Goal: Contribute content: Add original content to the website for others to see

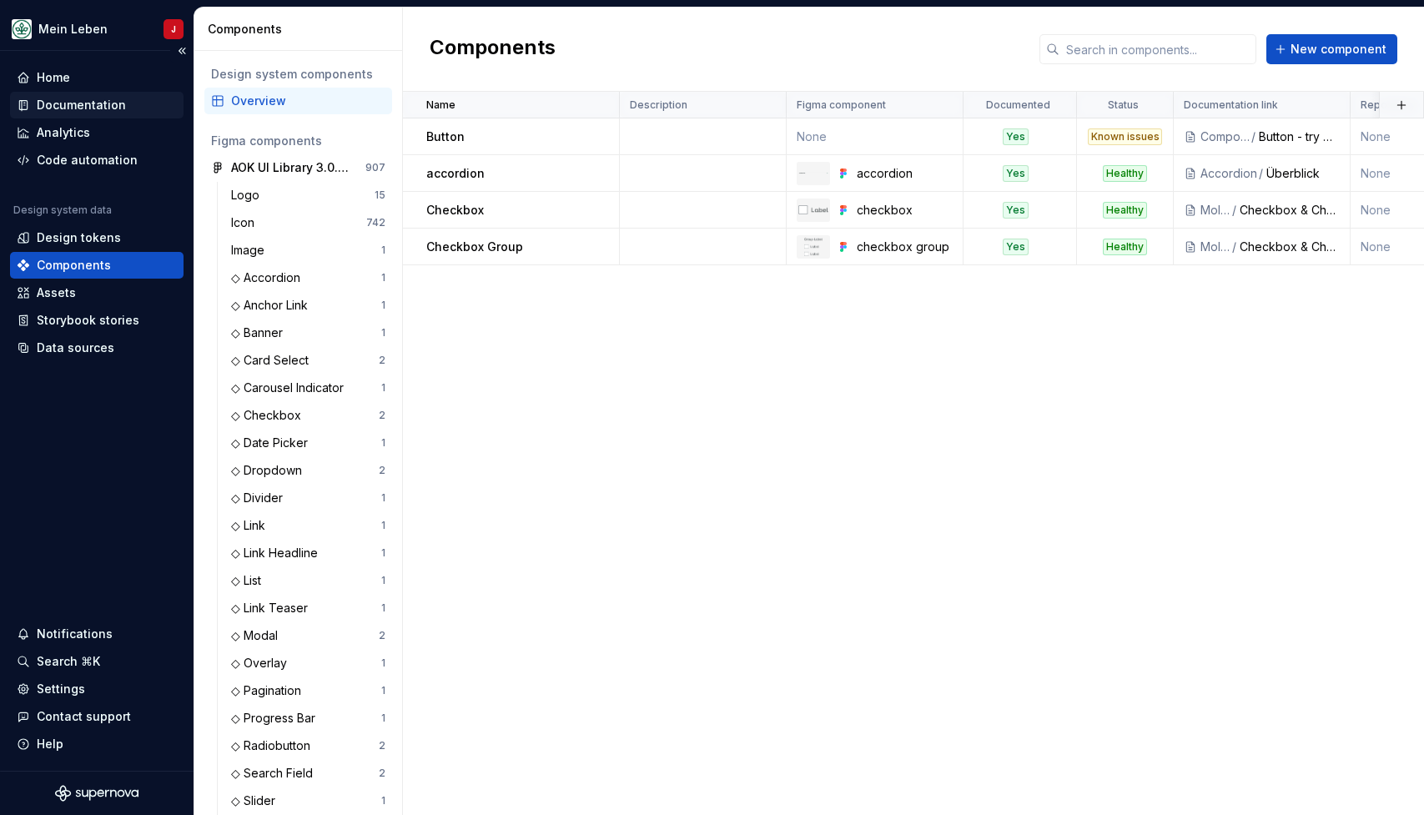
click at [107, 103] on div "Documentation" at bounding box center [81, 105] width 89 height 17
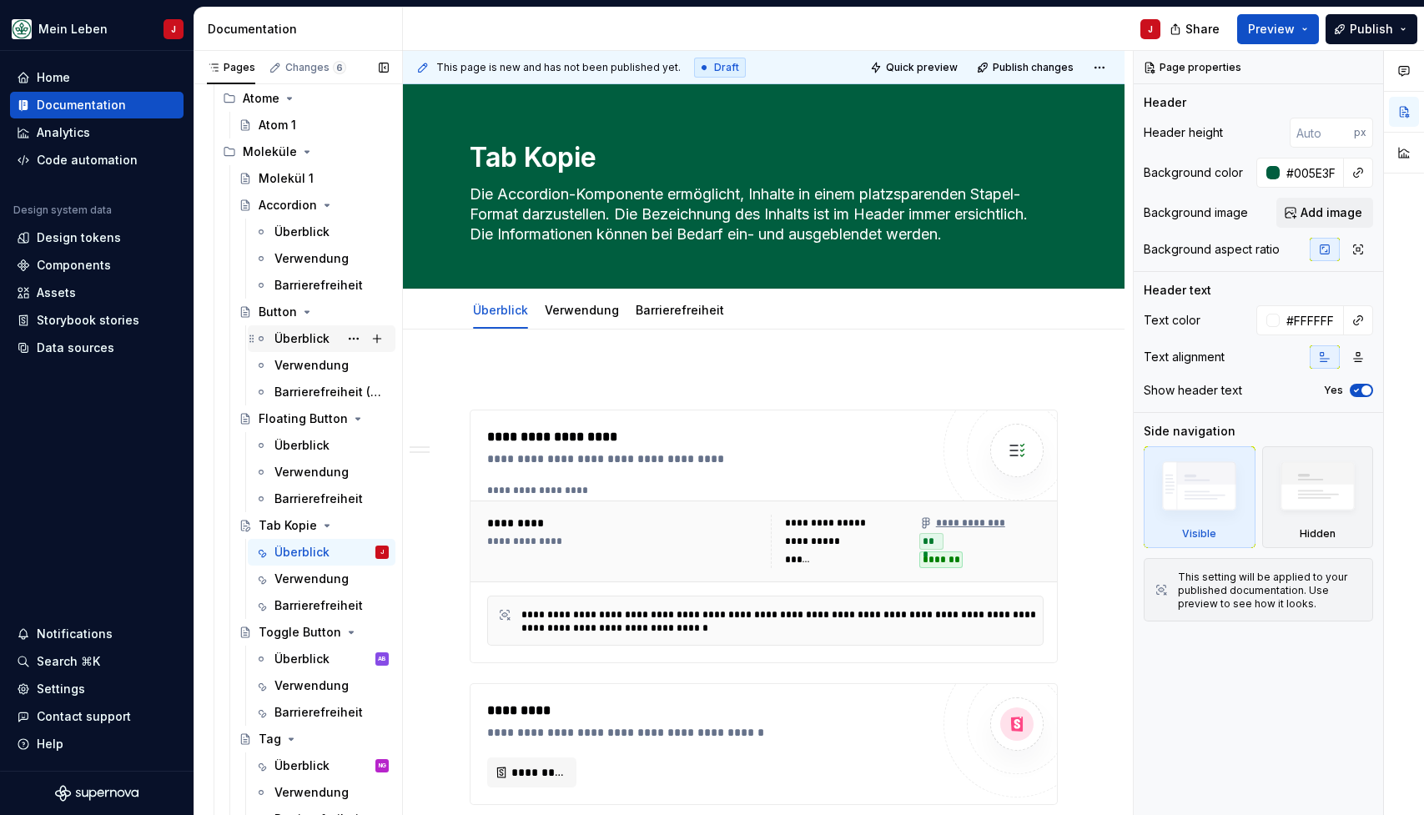
scroll to position [630, 0]
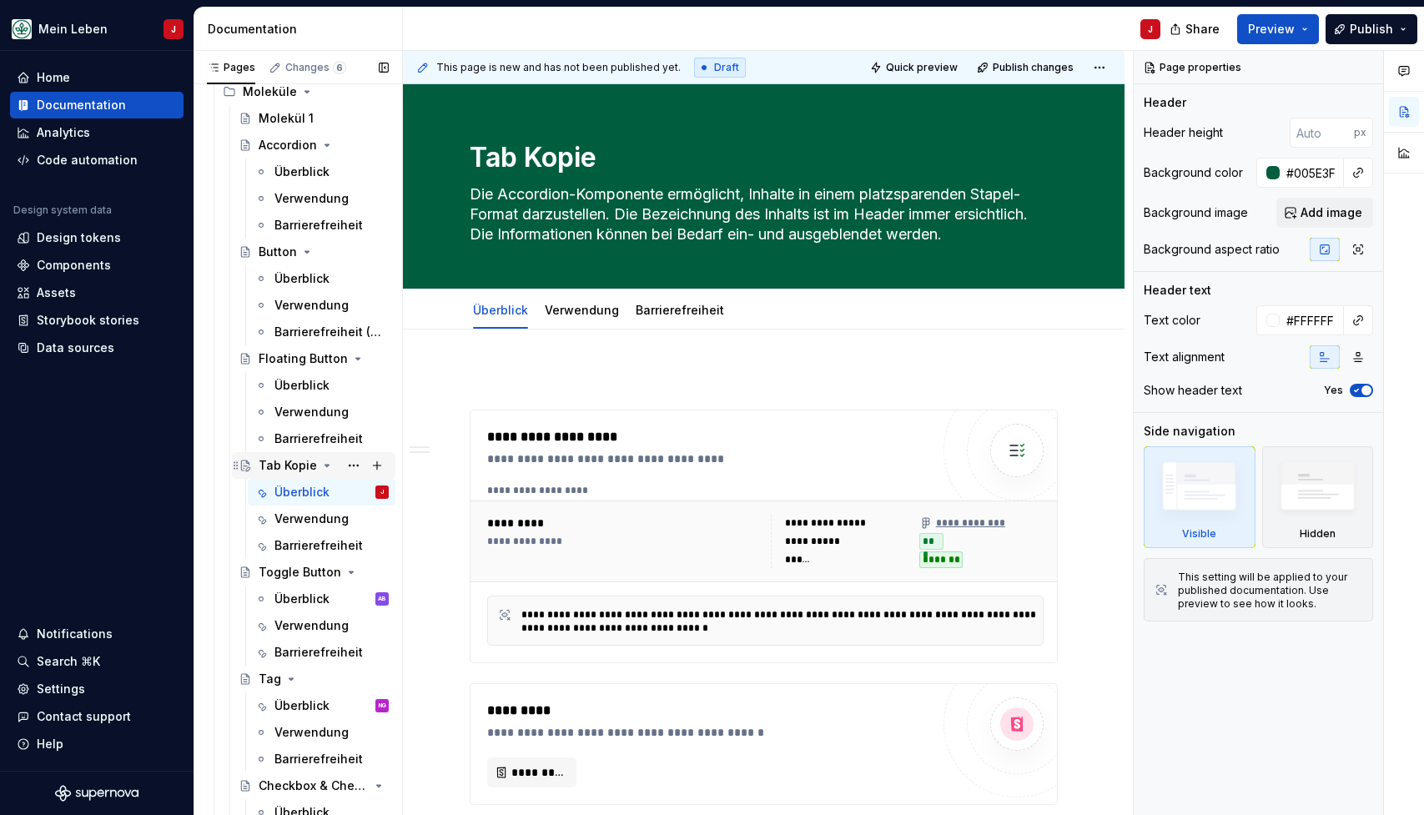
click at [320, 471] on icon "Page tree" at bounding box center [326, 465] width 13 height 13
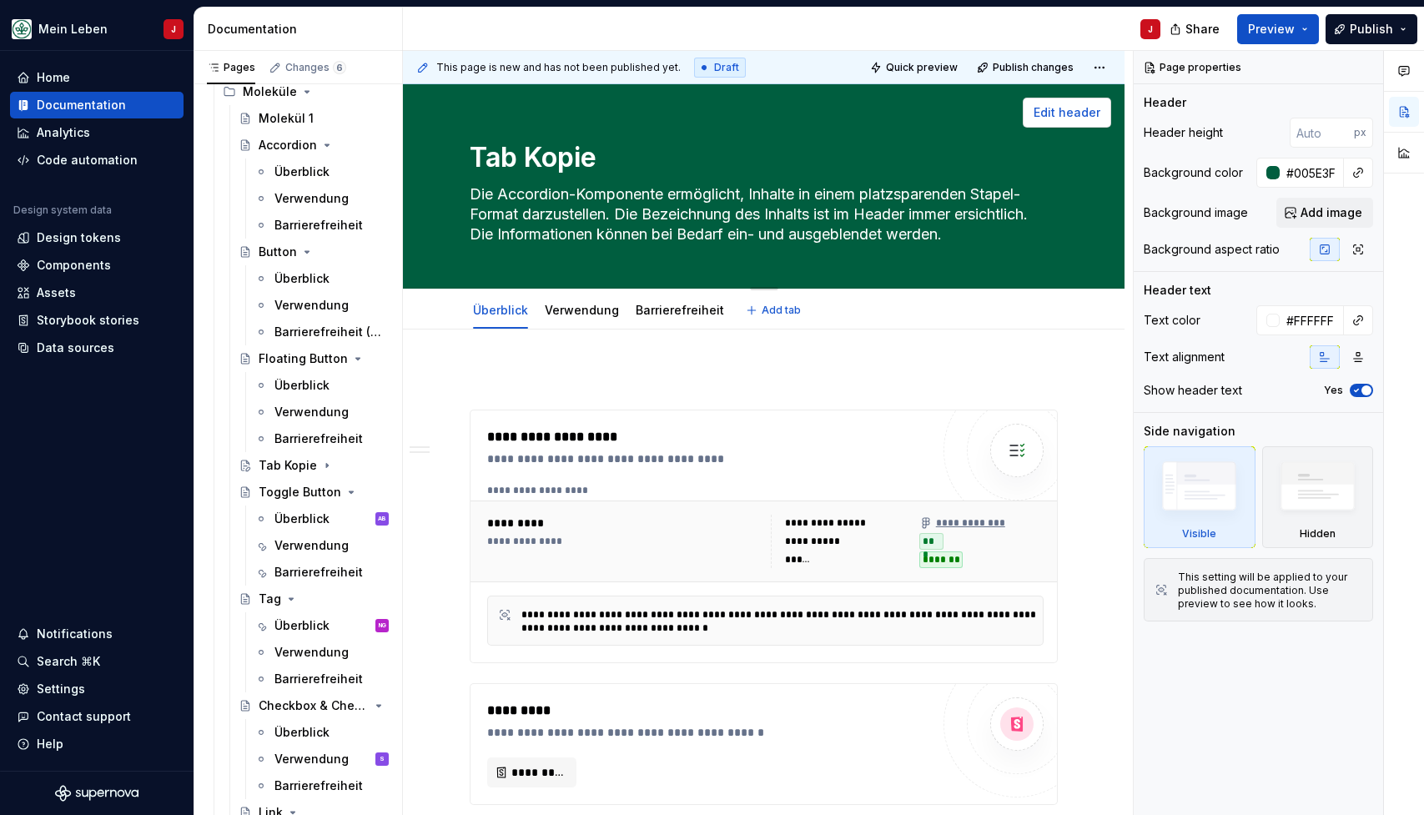
click at [1066, 110] on span "Edit header" at bounding box center [1067, 112] width 67 height 17
click at [1084, 114] on span "Edit header" at bounding box center [1067, 112] width 67 height 17
click at [805, 189] on textarea "Die Accordion-Komponente ermöglicht, Inhalte in einem platzsparenden Stapel-For…" at bounding box center [760, 214] width 588 height 67
click at [780, 215] on textarea "Die Accordion-Komponente ermöglicht, Inhalte in einem platzsparenden Stapel-For…" at bounding box center [760, 214] width 588 height 67
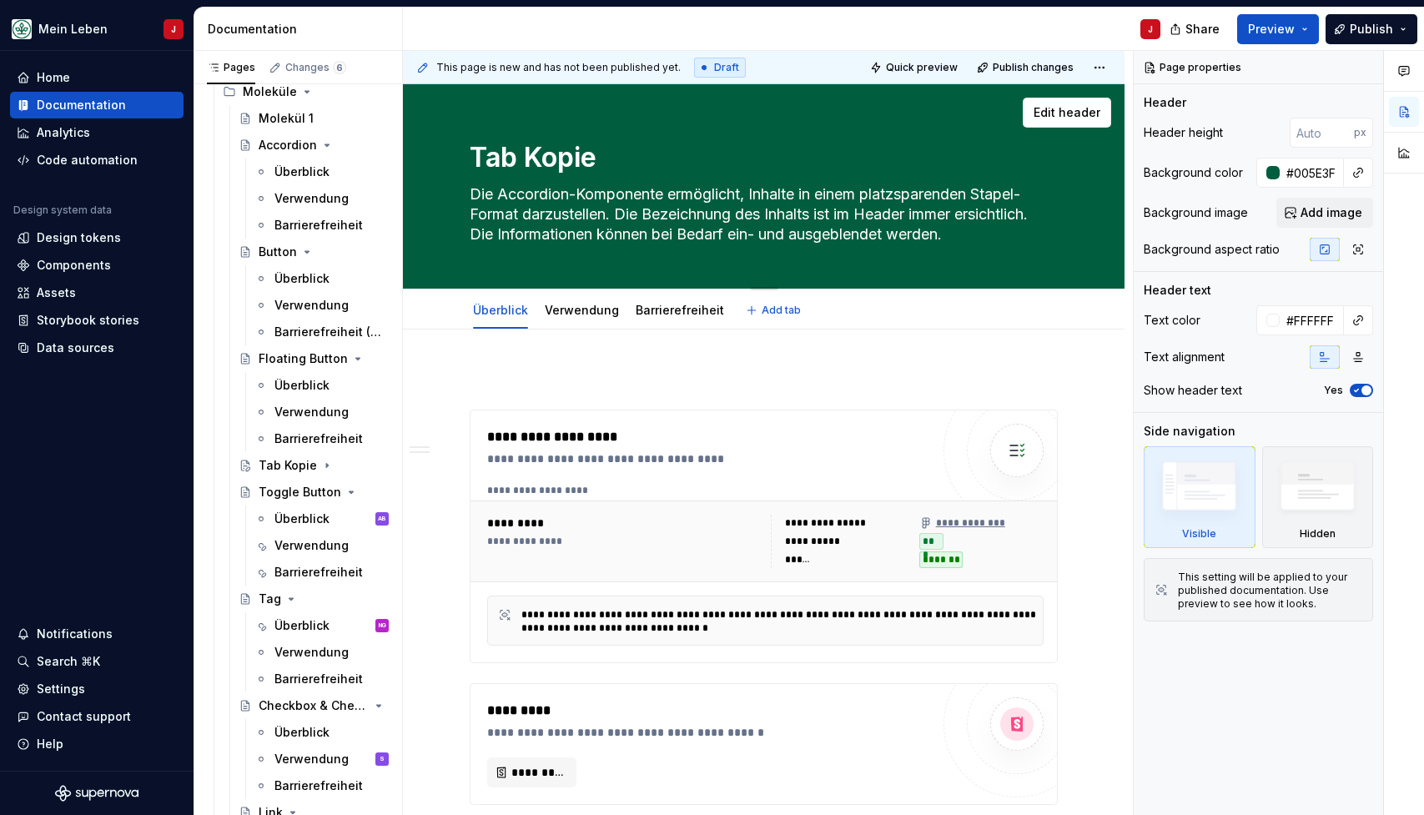
click at [780, 215] on textarea "Die Accordion-Komponente ermöglicht, Inhalte in einem platzsparenden Stapel-For…" at bounding box center [760, 214] width 588 height 67
paste textarea "Tab-Komponente ermöglicht die Organisation von Inhalten in einem horizontalen M…"
type textarea "*"
type textarea "Die Tab-Komponente ermöglicht die Organisation von Inhalten in einem horizontal…"
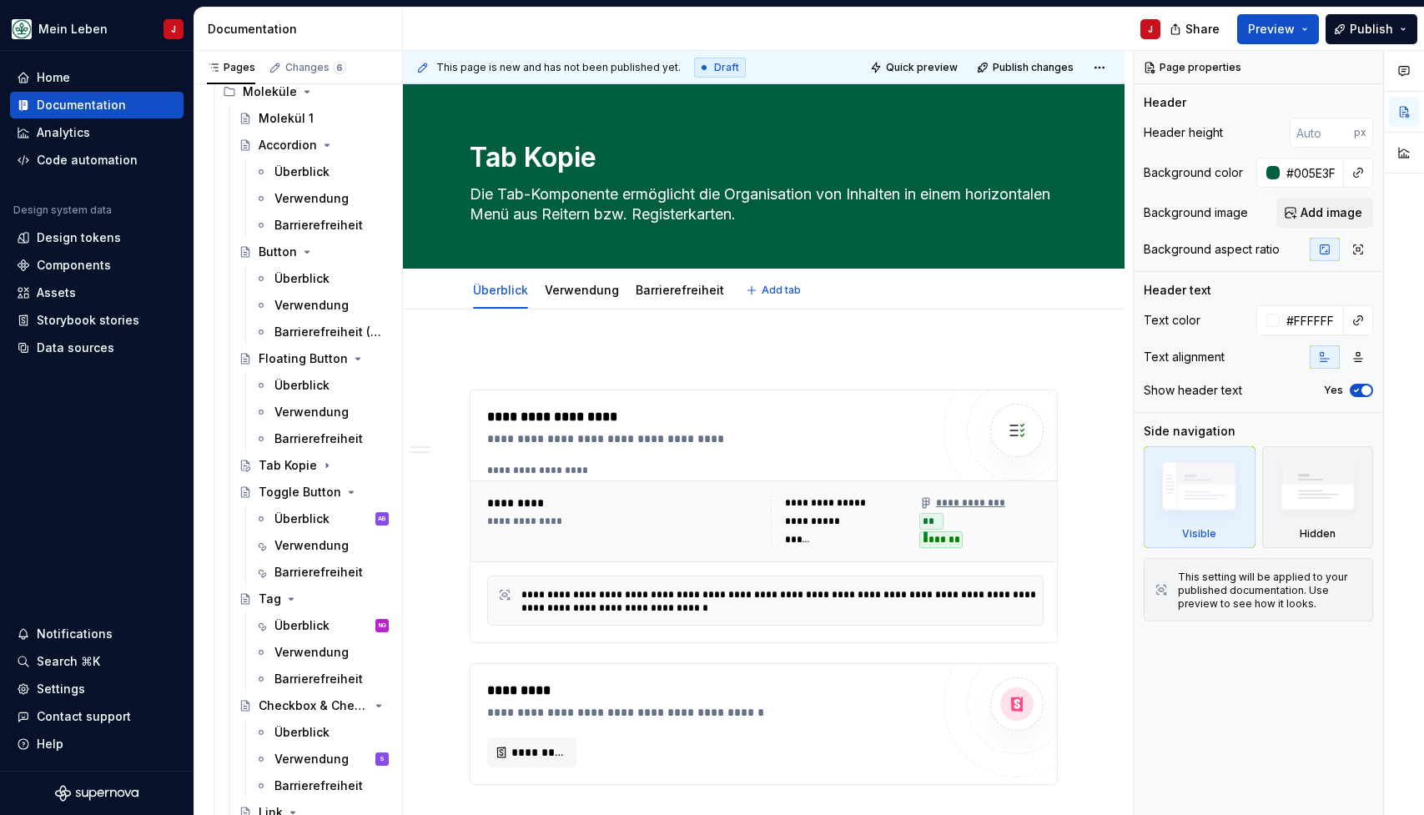
type textarea "*"
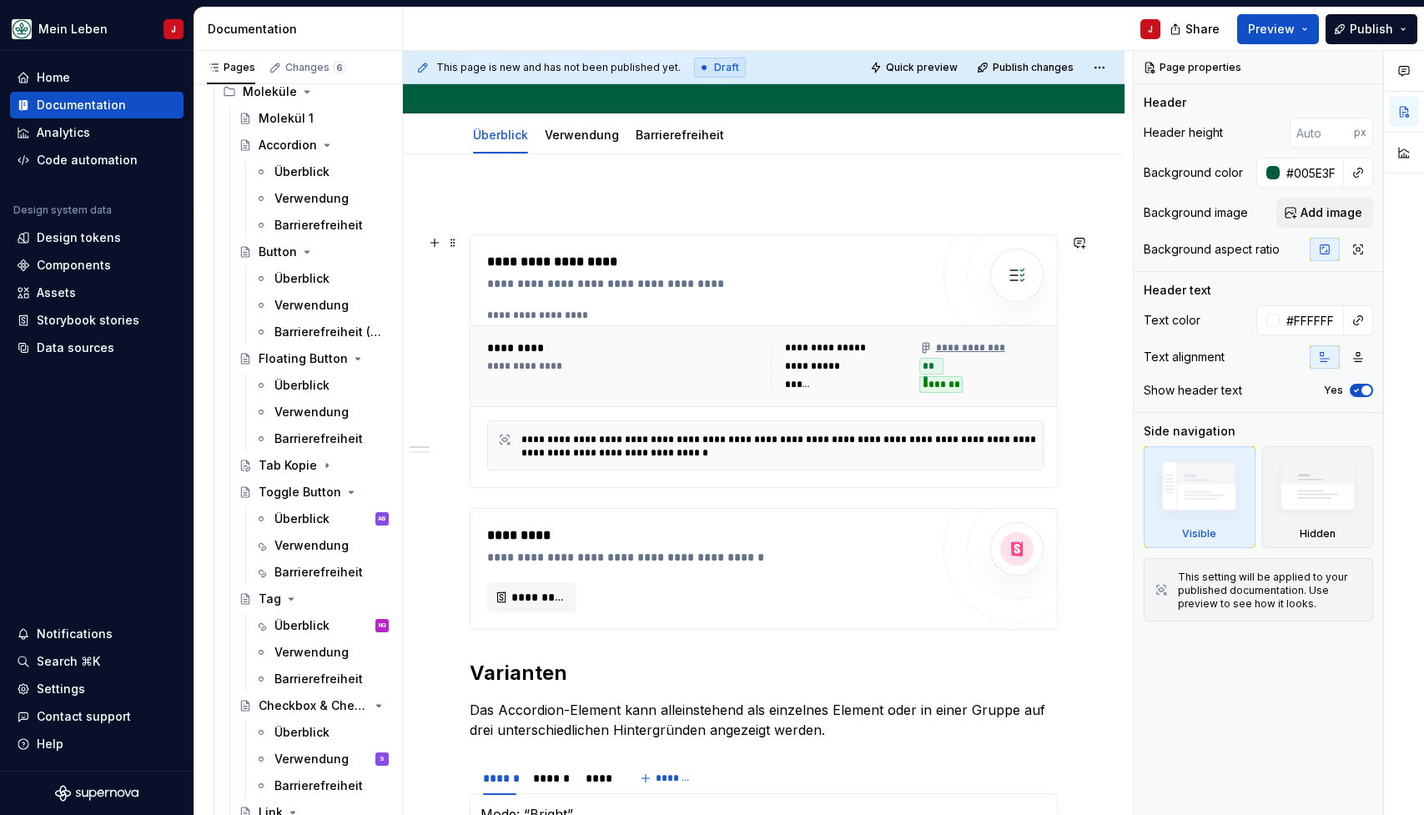
scroll to position [206, 0]
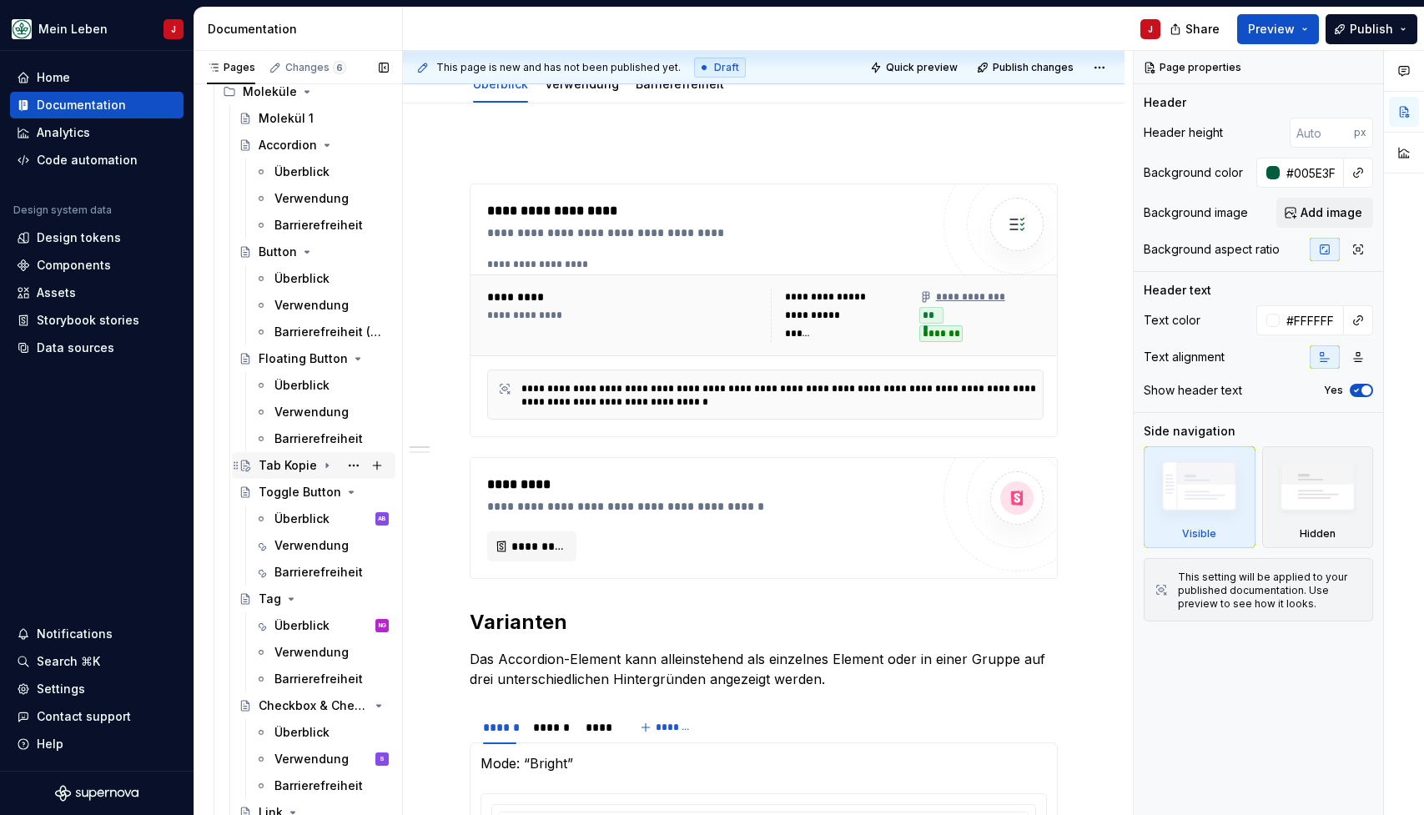
type textarea "Die Tab-Komponente ermöglicht die Organisation von Inhalten in einem horizontal…"
click at [314, 471] on div "Tab Kopie" at bounding box center [324, 465] width 130 height 23
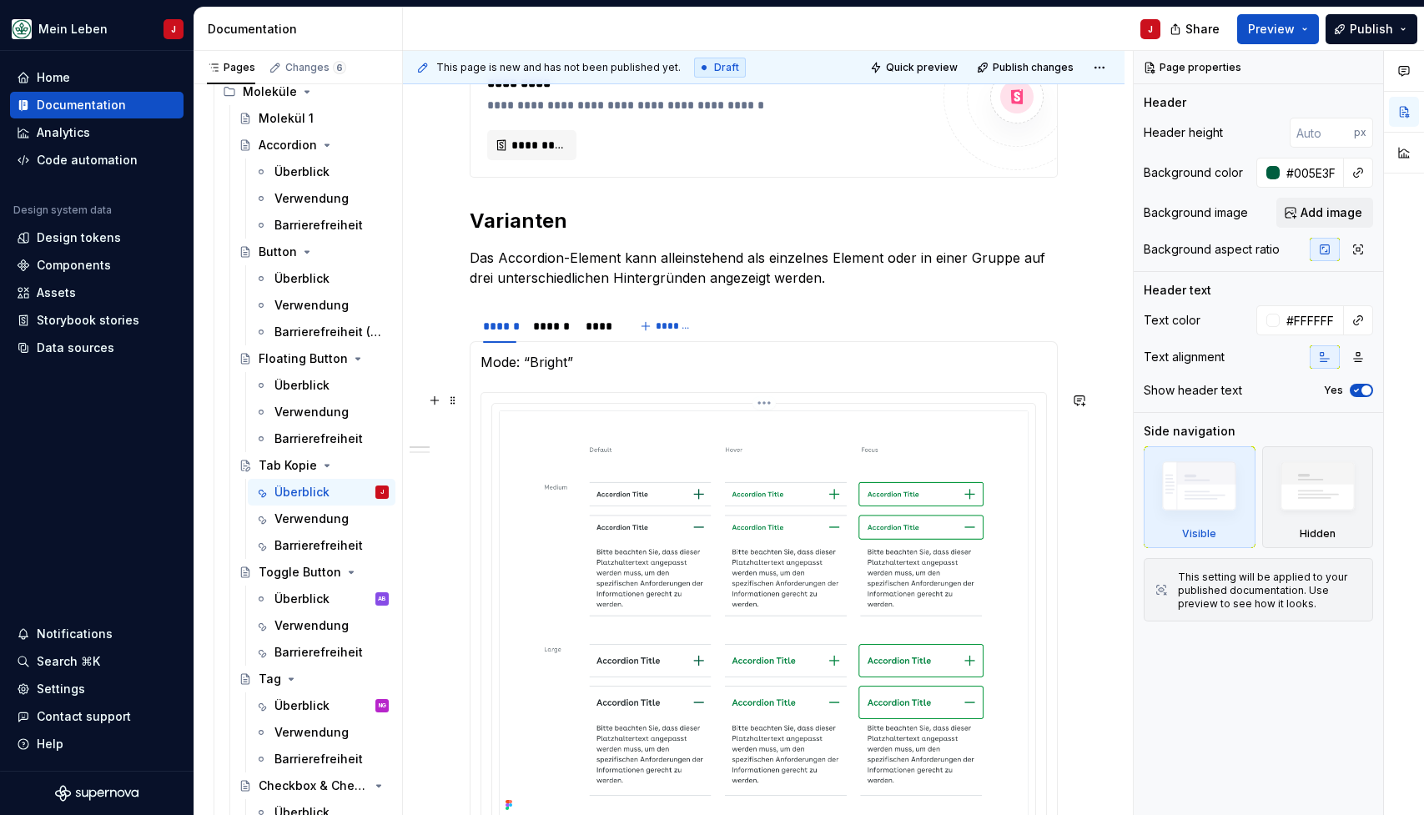
scroll to position [611, 0]
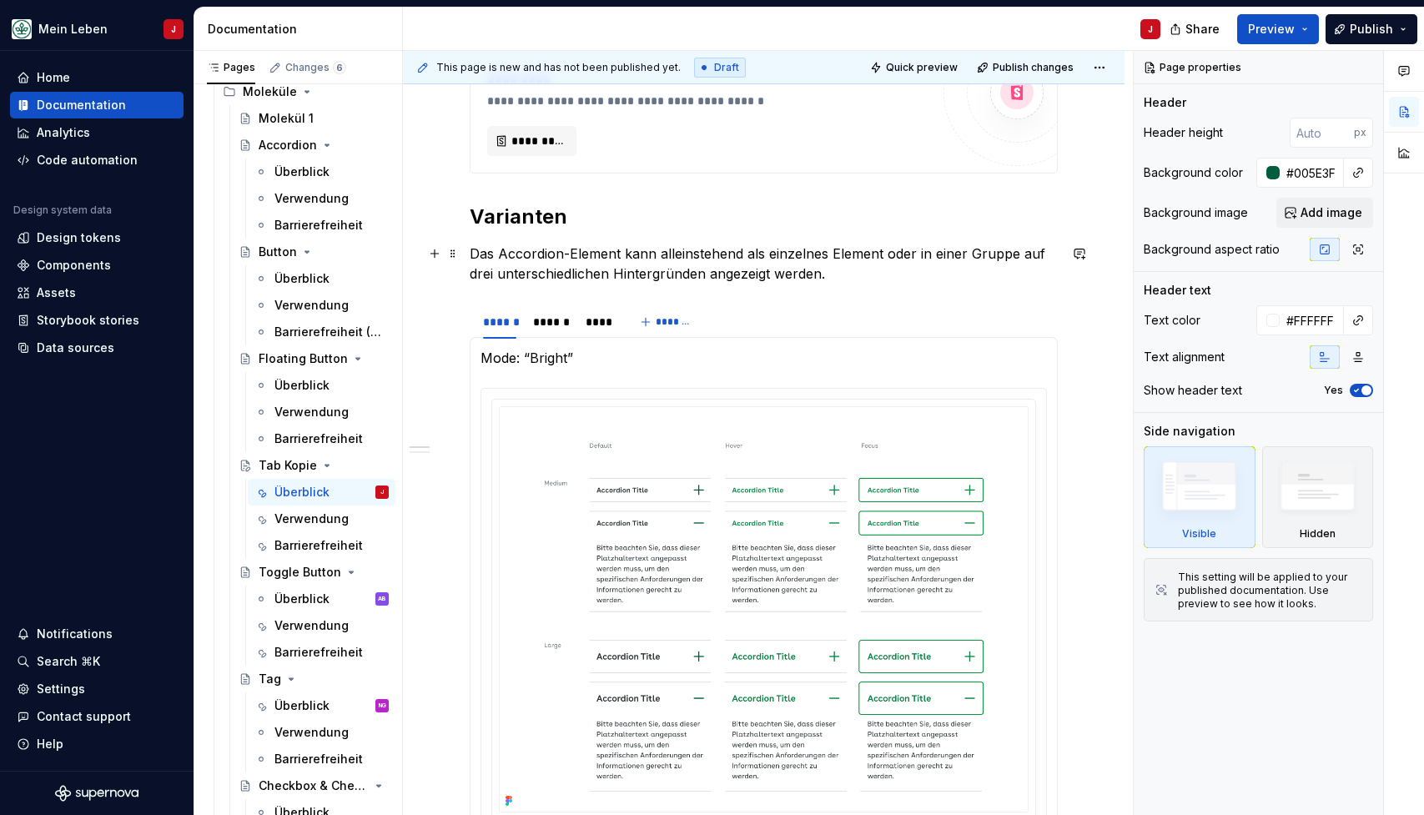
type textarea "*"
click at [744, 262] on p "Das Accordion-Element kann alleinstehend als einzelnes Element oder in einer Gr…" at bounding box center [764, 264] width 588 height 40
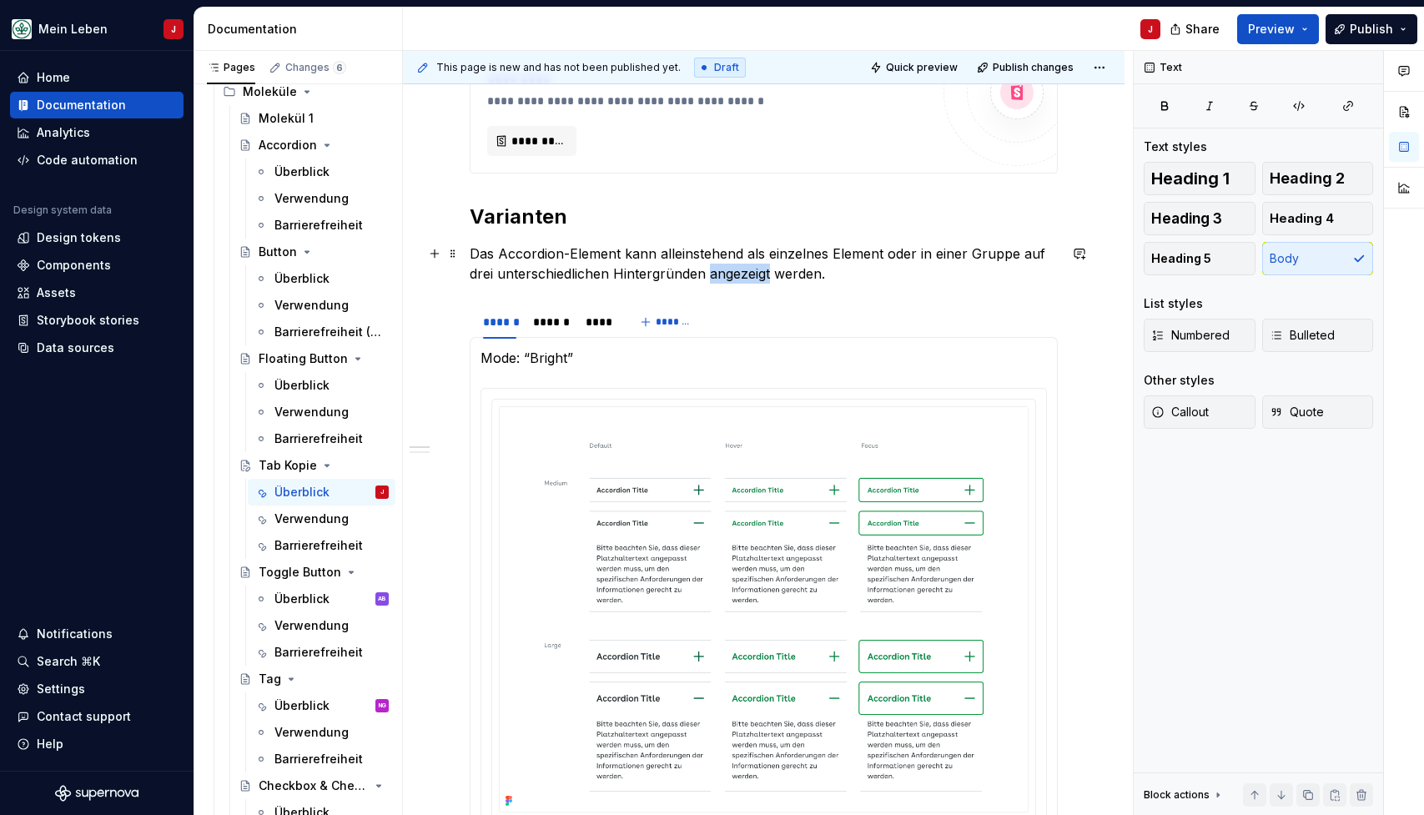
click at [744, 262] on p "Das Accordion-Element kann alleinstehend als einzelnes Element oder in einer Gr…" at bounding box center [764, 264] width 588 height 40
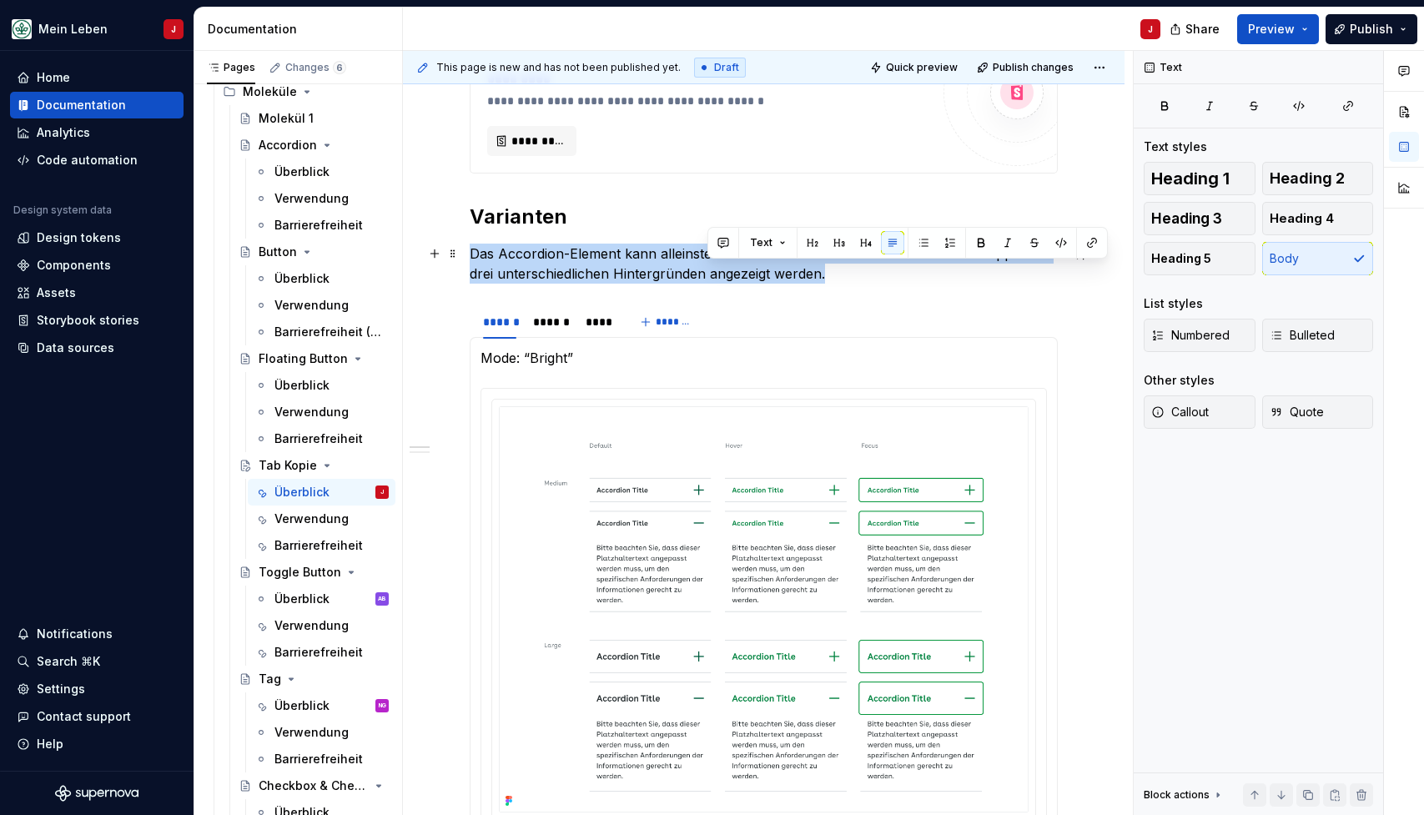
click at [744, 262] on p "Das Accordion-Element kann alleinstehend als einzelnes Element oder in einer Gr…" at bounding box center [764, 264] width 588 height 40
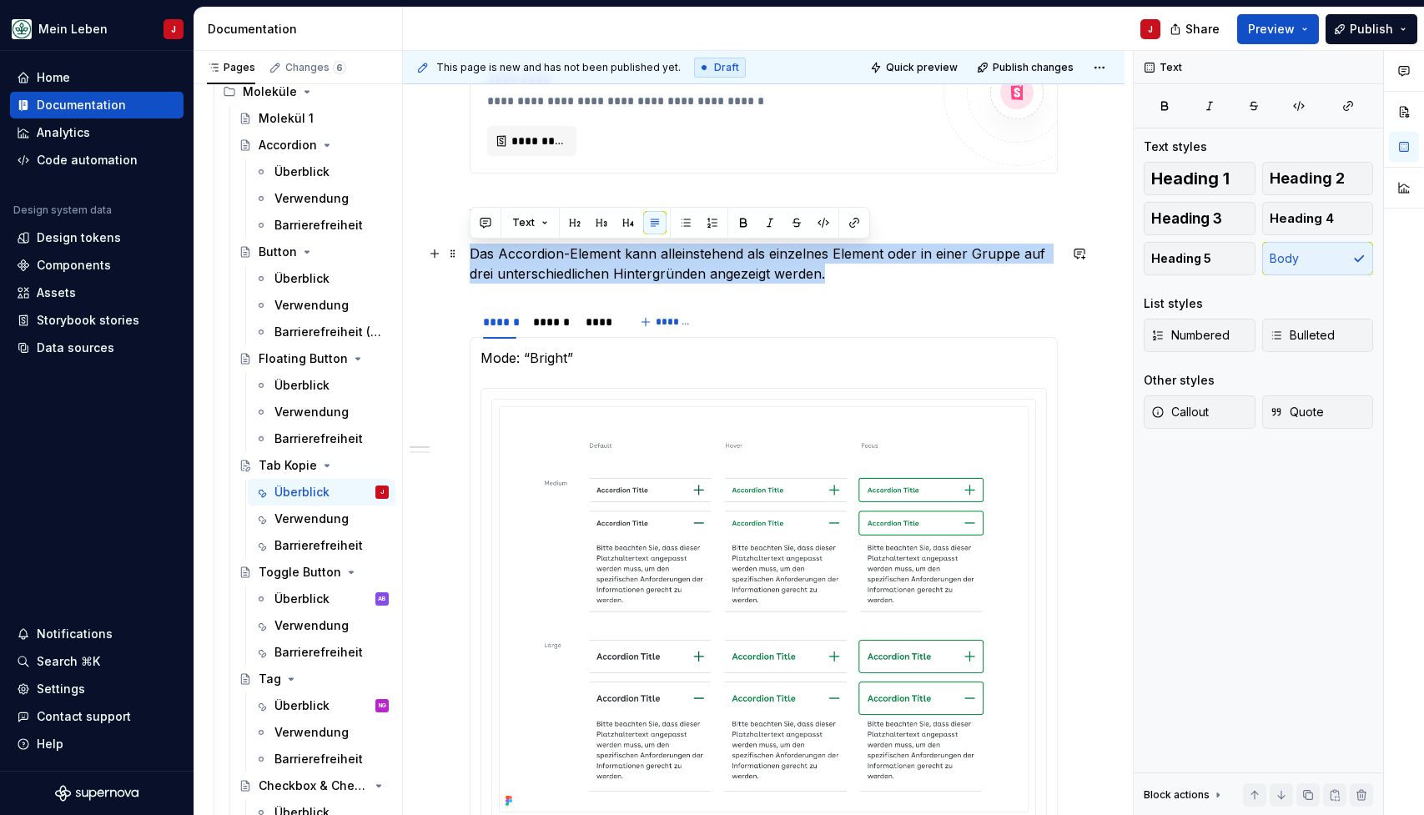
click at [720, 274] on p "Das Accordion-Element kann alleinstehend als einzelnes Element oder in einer Gr…" at bounding box center [764, 264] width 588 height 40
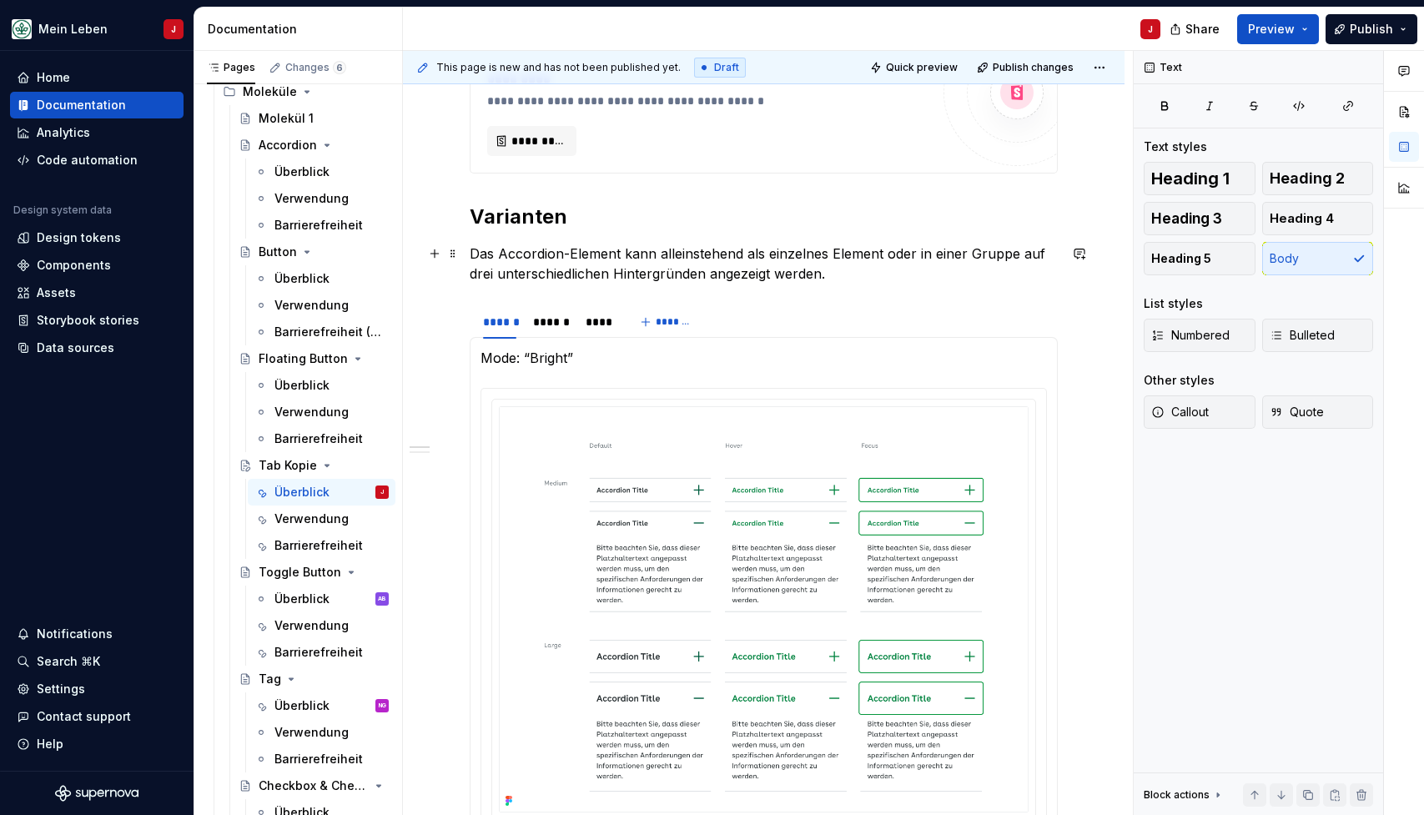
click at [580, 255] on p "Das Accordion-Element kann alleinstehend als einzelnes Element oder in einer Gr…" at bounding box center [764, 264] width 588 height 40
click at [562, 256] on p "Das Accordion-Element kann alleinstehend als einzelnes Element oder in einer Gr…" at bounding box center [764, 264] width 588 height 40
click at [858, 268] on p "Das Tab-Element kann alleinstehend als einzelnes Element oder in einer Gruppe a…" at bounding box center [764, 264] width 588 height 40
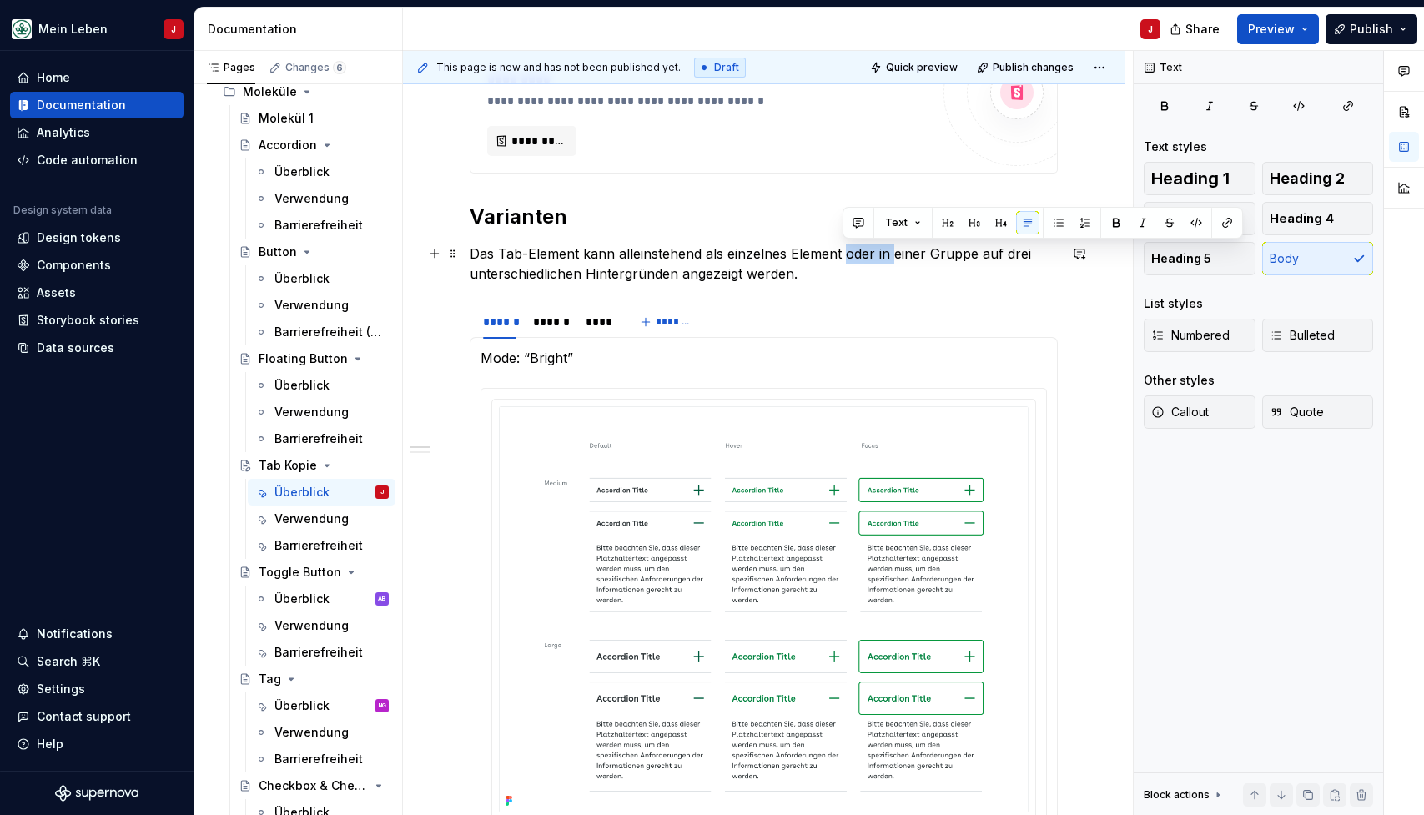
drag, startPoint x: 843, startPoint y: 258, endPoint x: 893, endPoint y: 261, distance: 51.0
click at [893, 261] on p "Das Tab-Element kann alleinstehend als einzelnes Element oder in einer Gruppe a…" at bounding box center [764, 264] width 588 height 40
click at [876, 285] on div "**********" at bounding box center [764, 642] width 588 height 1809
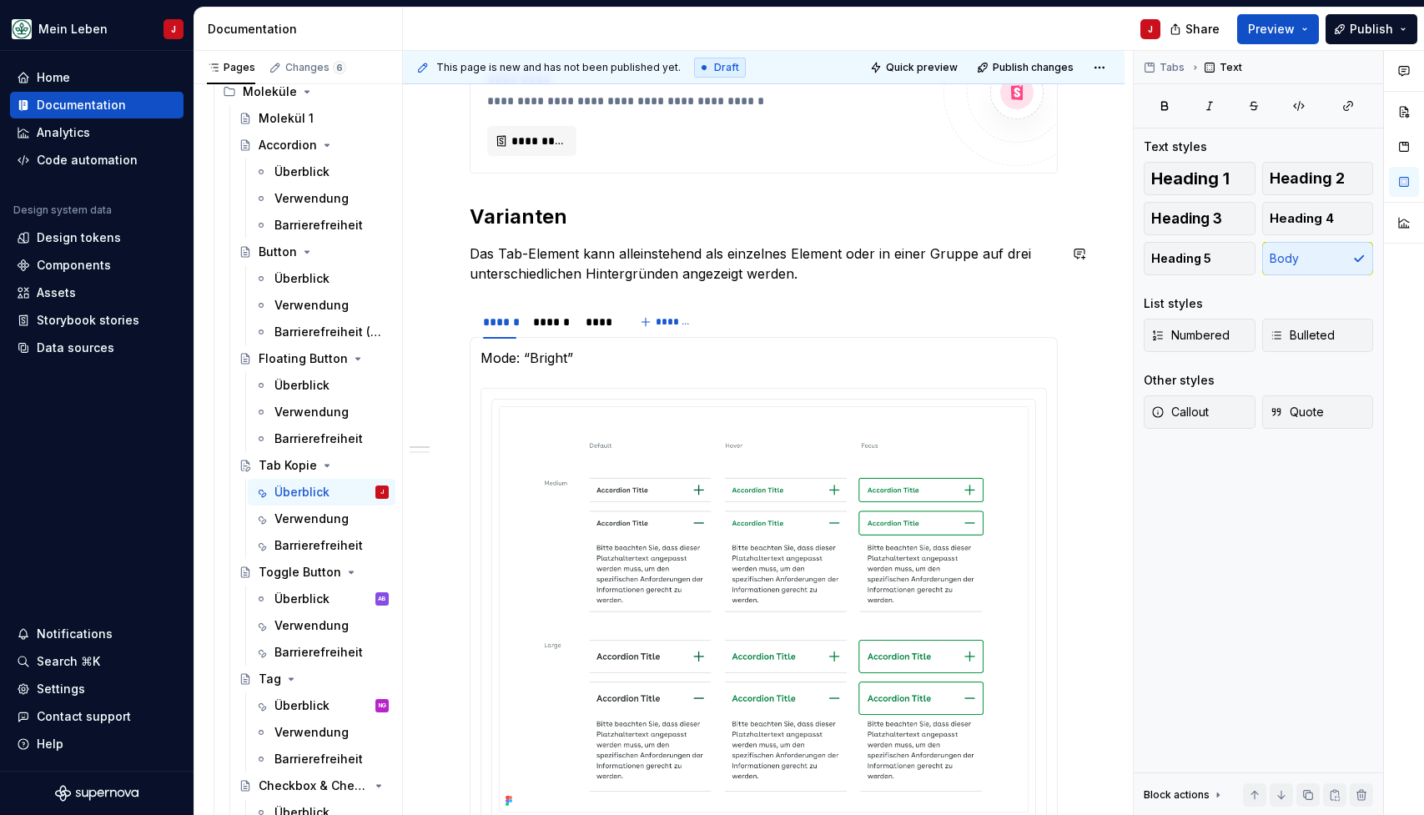
scroll to position [612, 0]
click at [615, 250] on p "Das Tab-Element kann alleinstehend als einzelnes Element oder in einer Gruppe a…" at bounding box center [764, 263] width 588 height 40
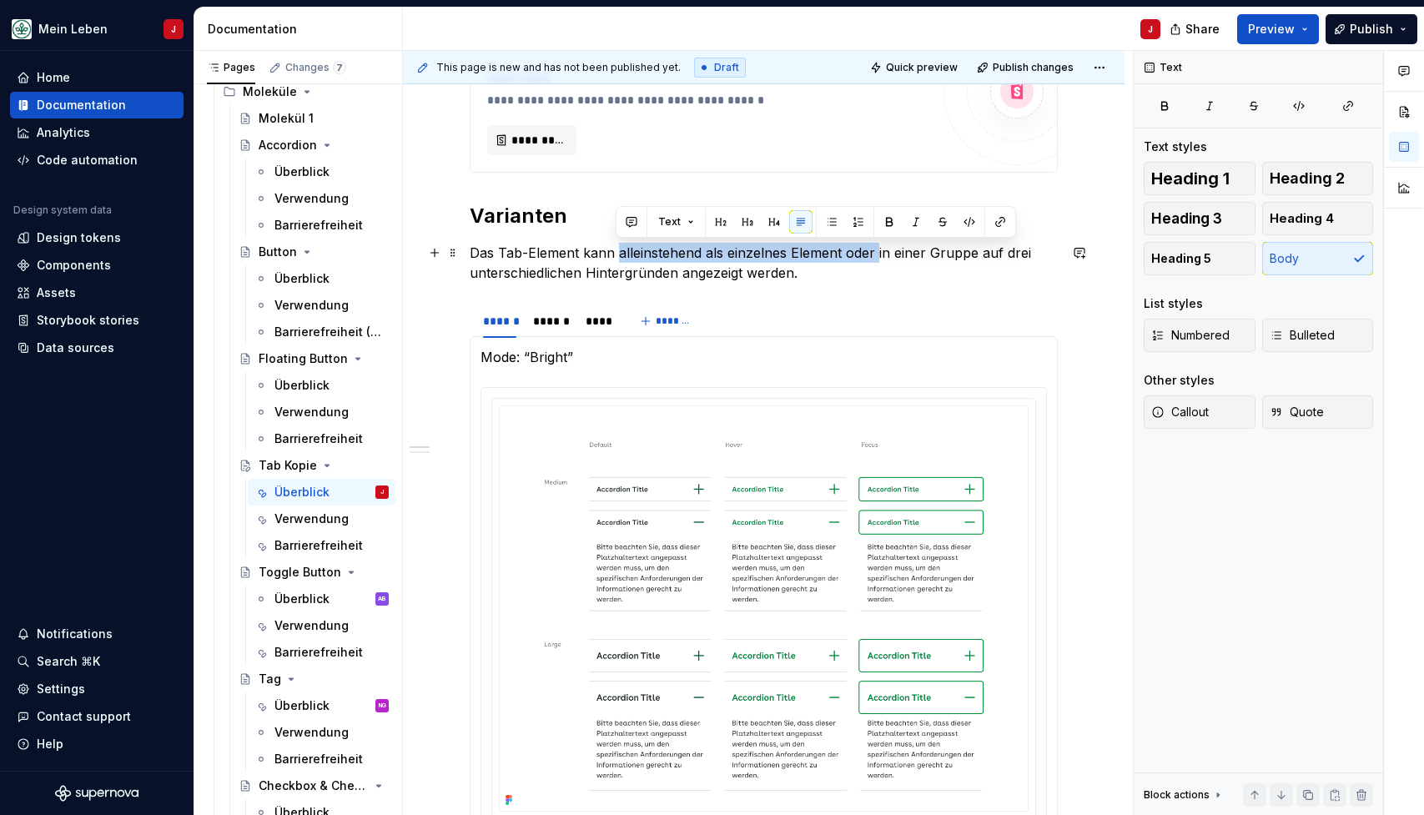
drag, startPoint x: 874, startPoint y: 254, endPoint x: 616, endPoint y: 250, distance: 257.8
click at [616, 250] on p "Das Tab-Element kann alleinstehend als einzelnes Element oder in einer Gruppe a…" at bounding box center [764, 263] width 588 height 40
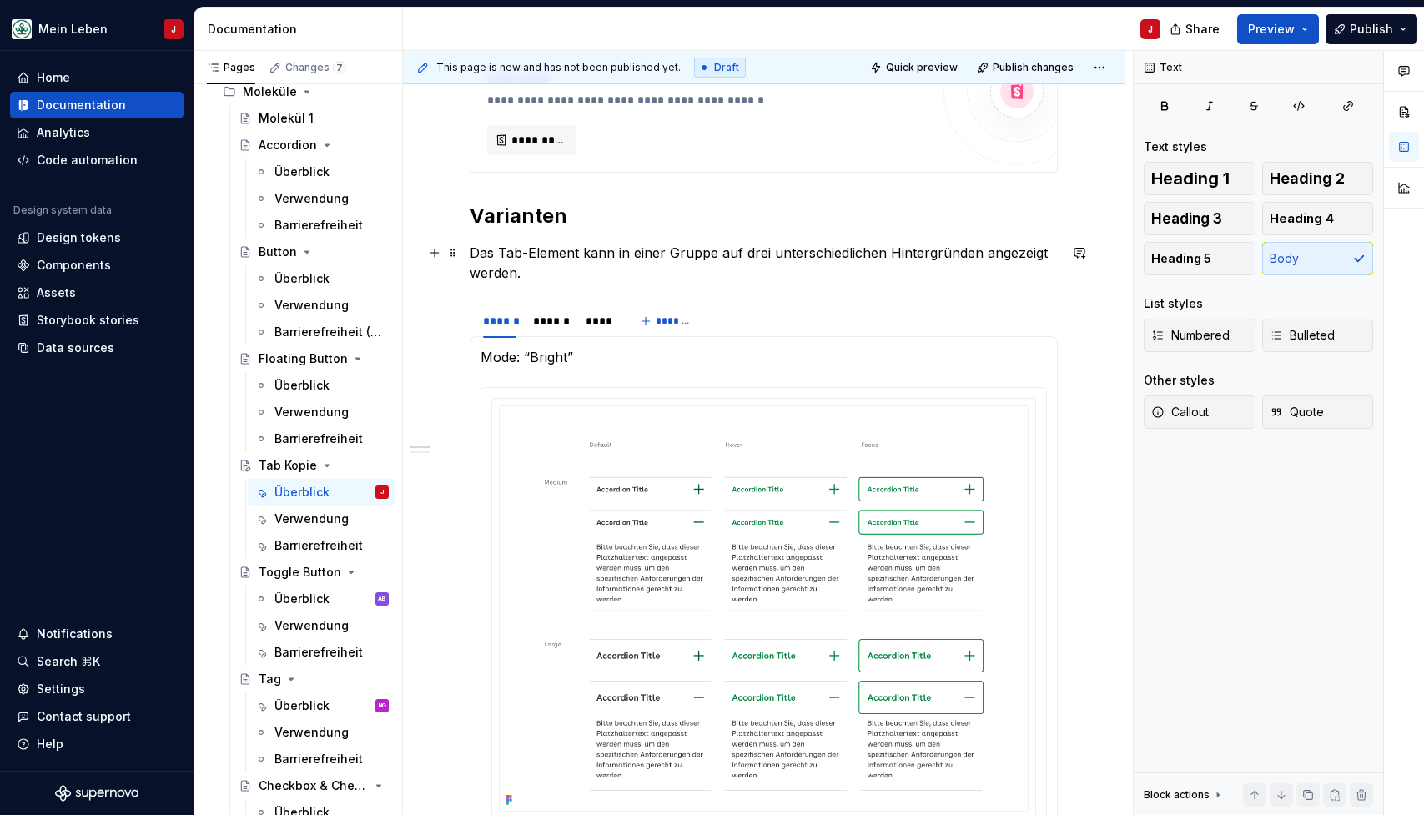
click at [589, 264] on p "Das Tab-Element kann in einer Gruppe auf drei unterschiedlichen Hintergründen a…" at bounding box center [764, 263] width 588 height 40
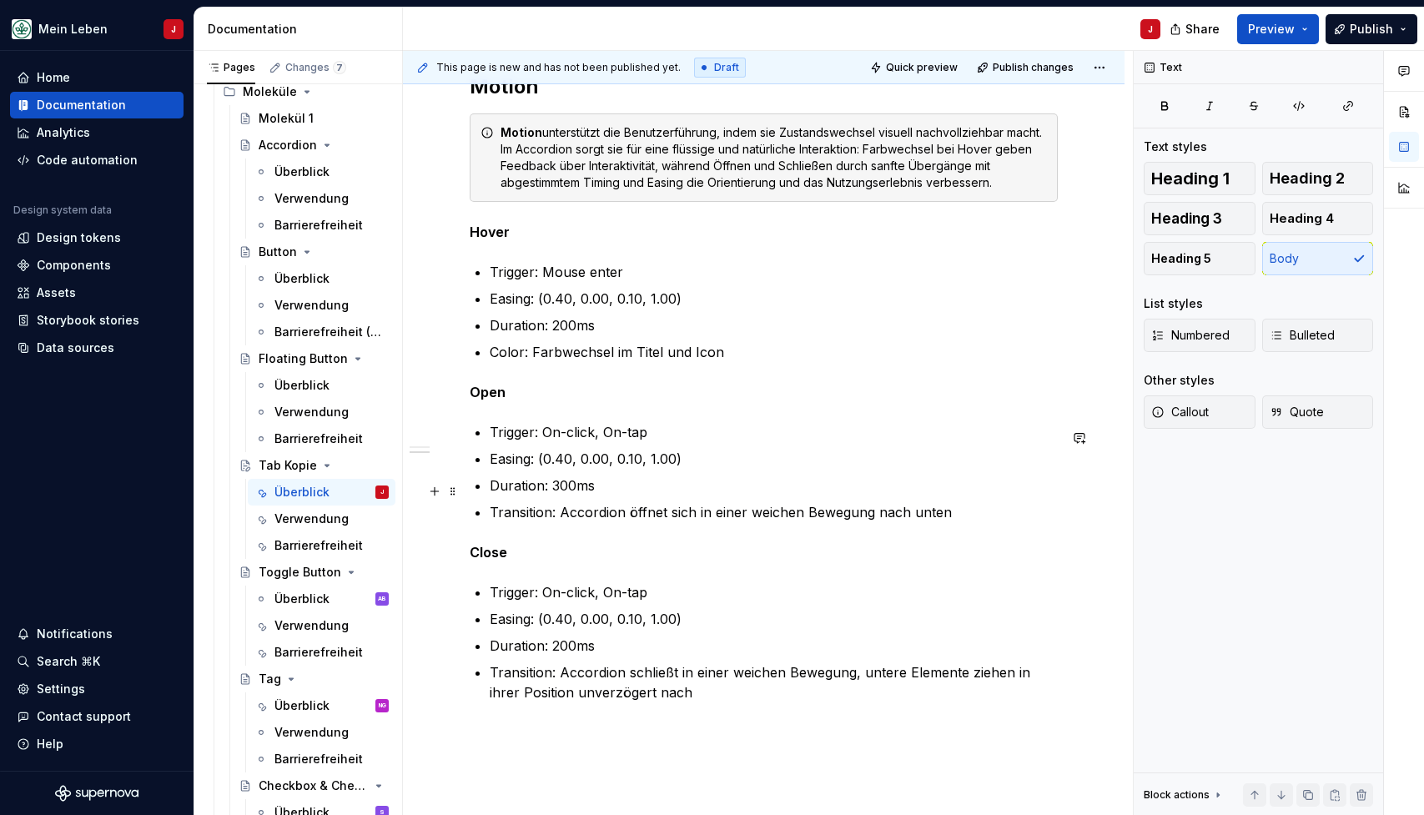
scroll to position [1464, 0]
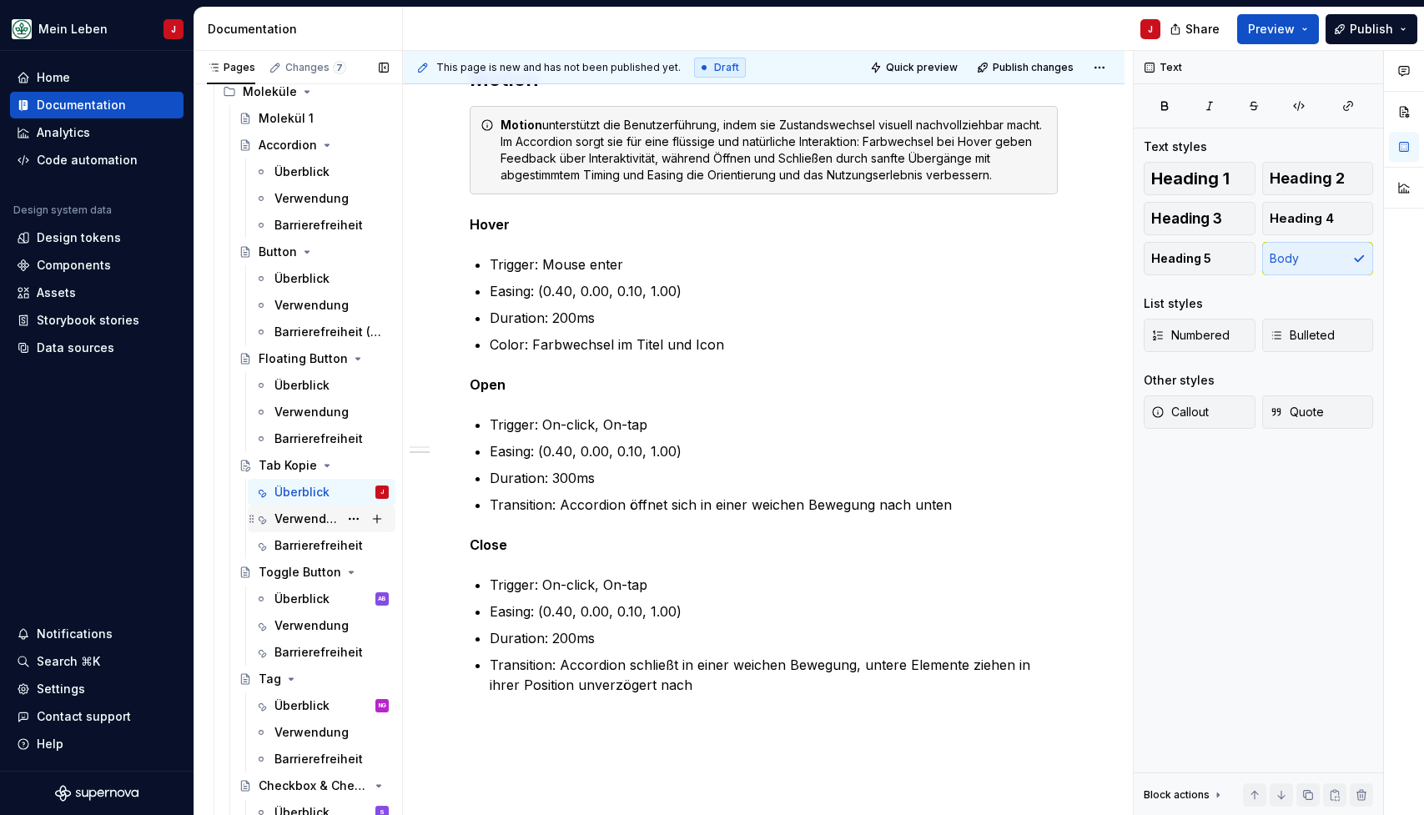
click at [308, 516] on div "Verwendung" at bounding box center [306, 519] width 64 height 17
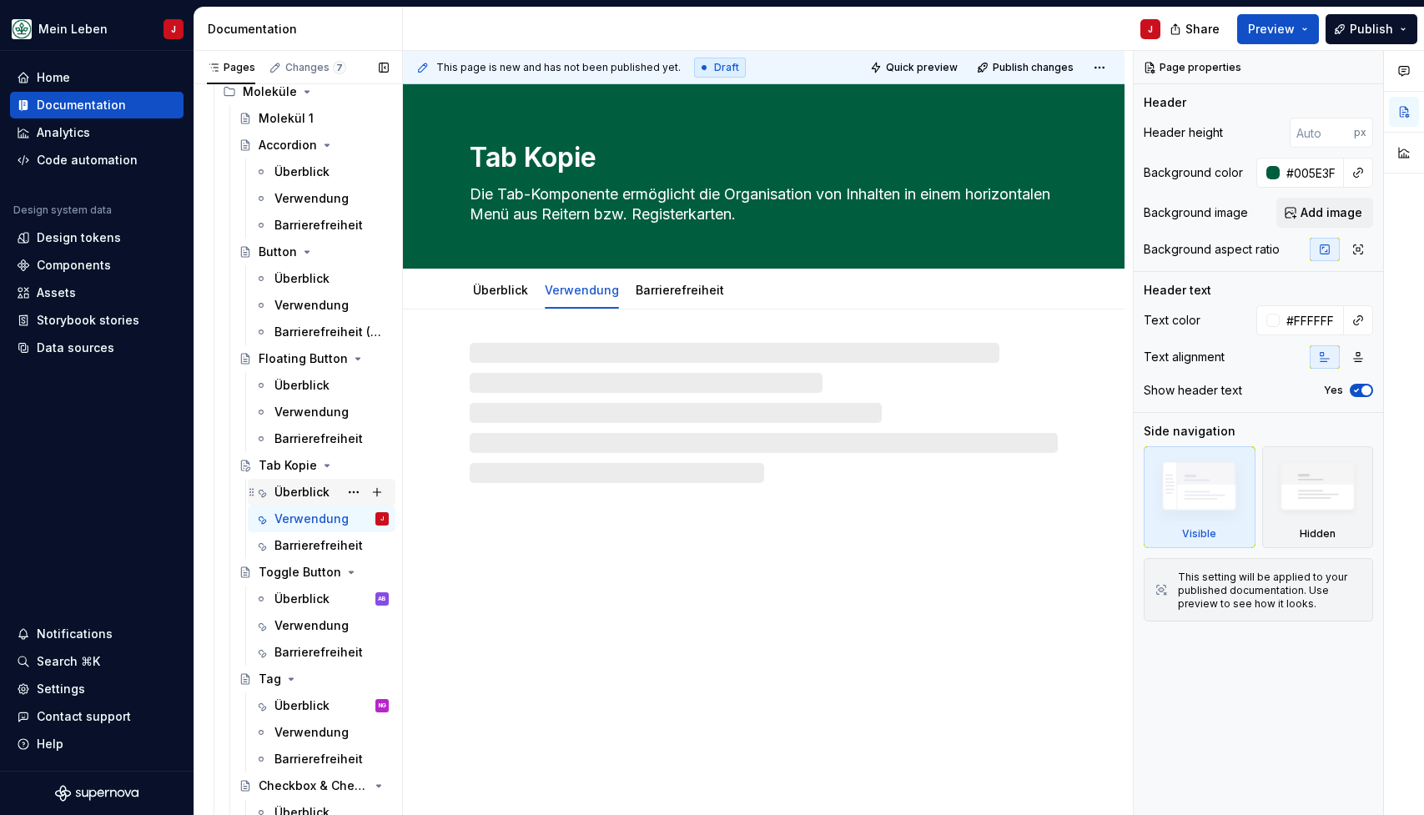
click at [303, 486] on div "Überblick" at bounding box center [301, 492] width 55 height 17
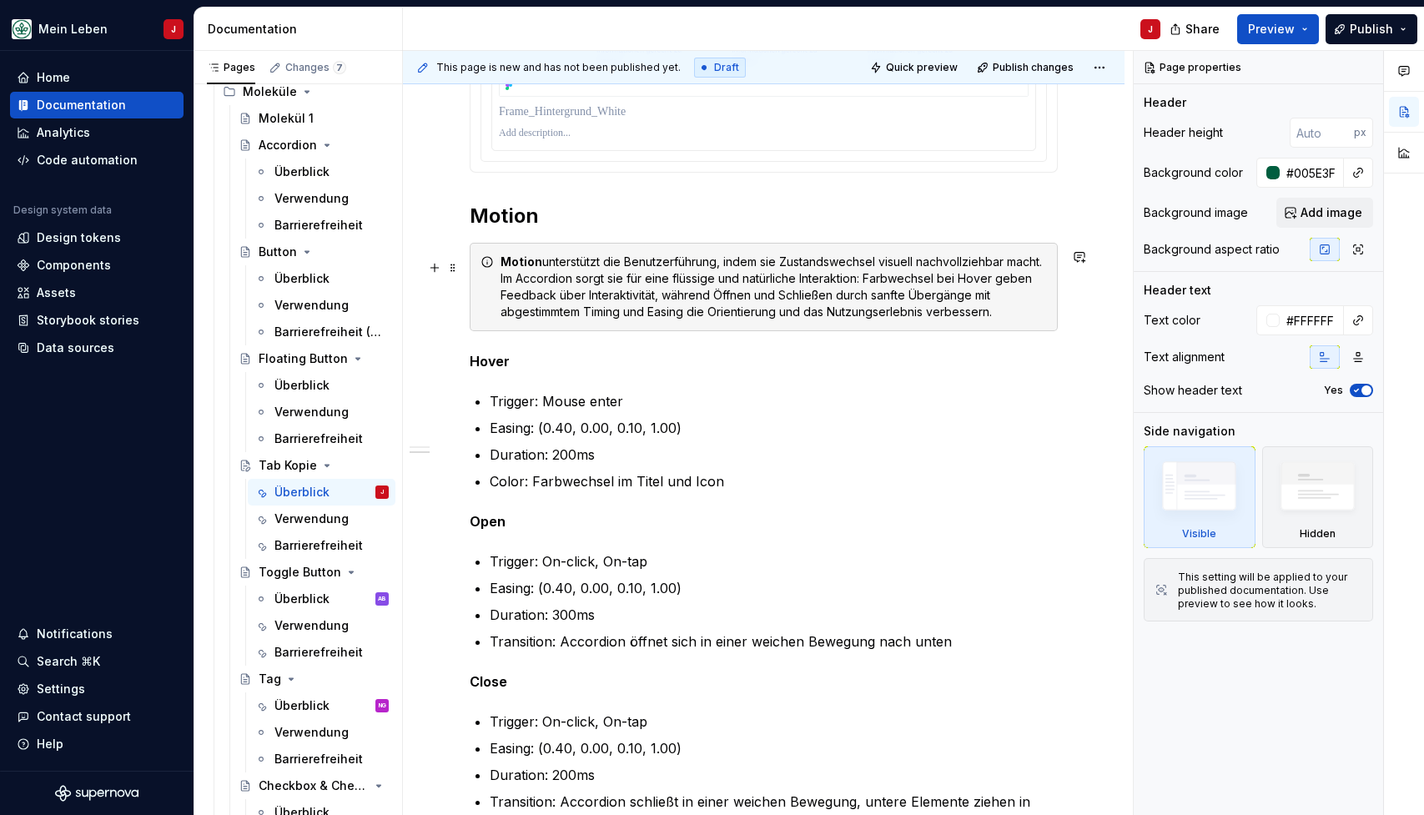
scroll to position [1307, 0]
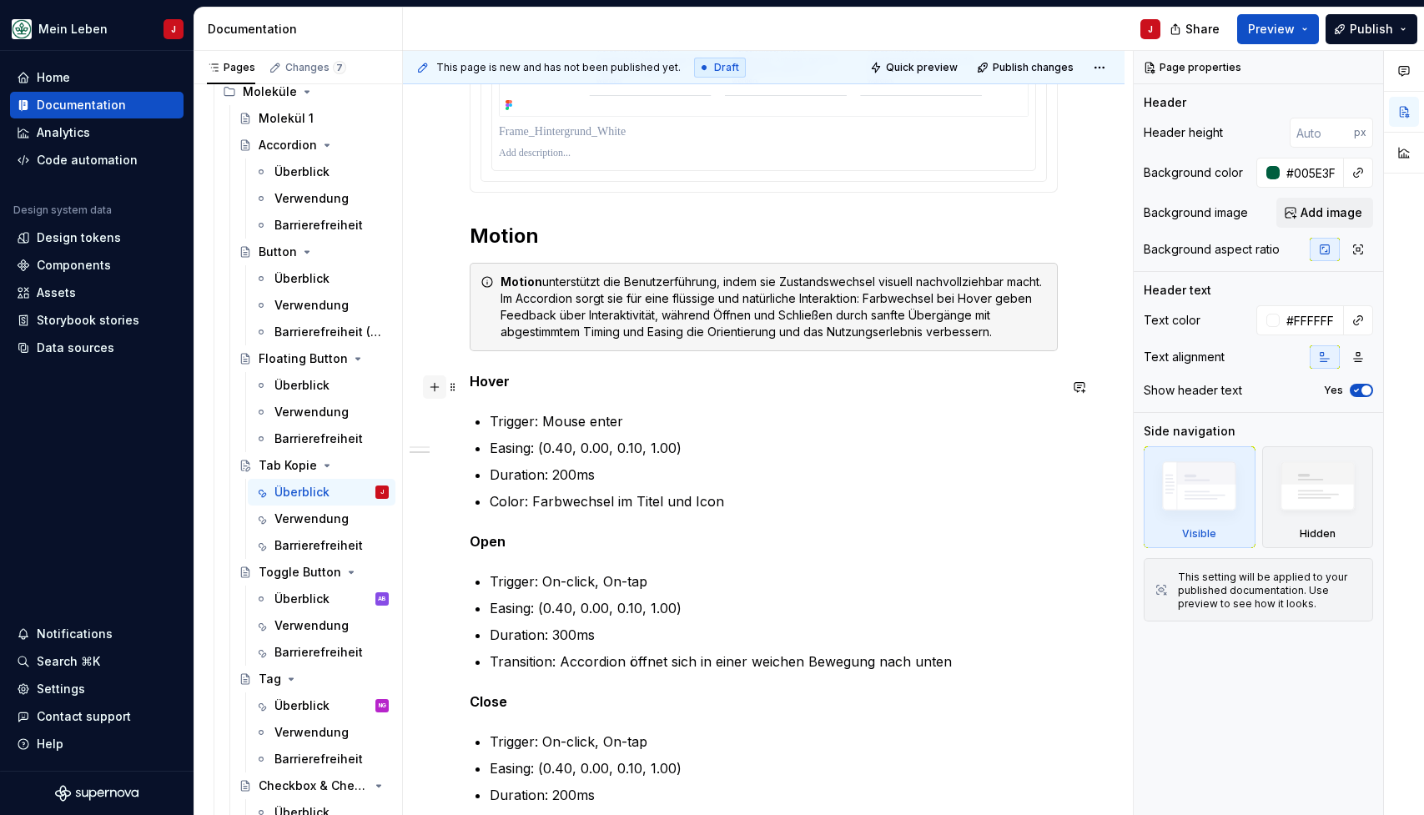
click at [435, 389] on button "button" at bounding box center [434, 386] width 23 height 23
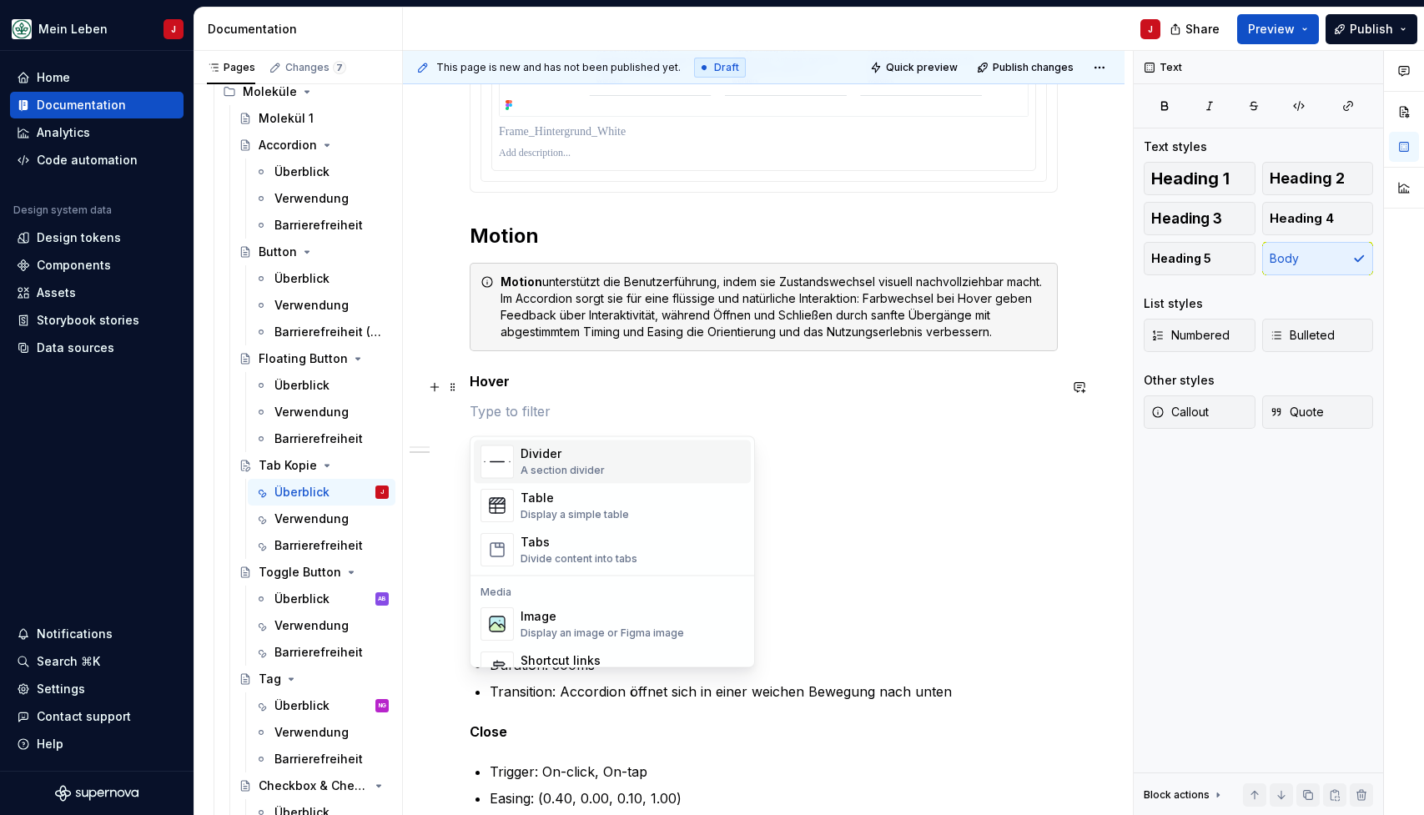
scroll to position [621, 0]
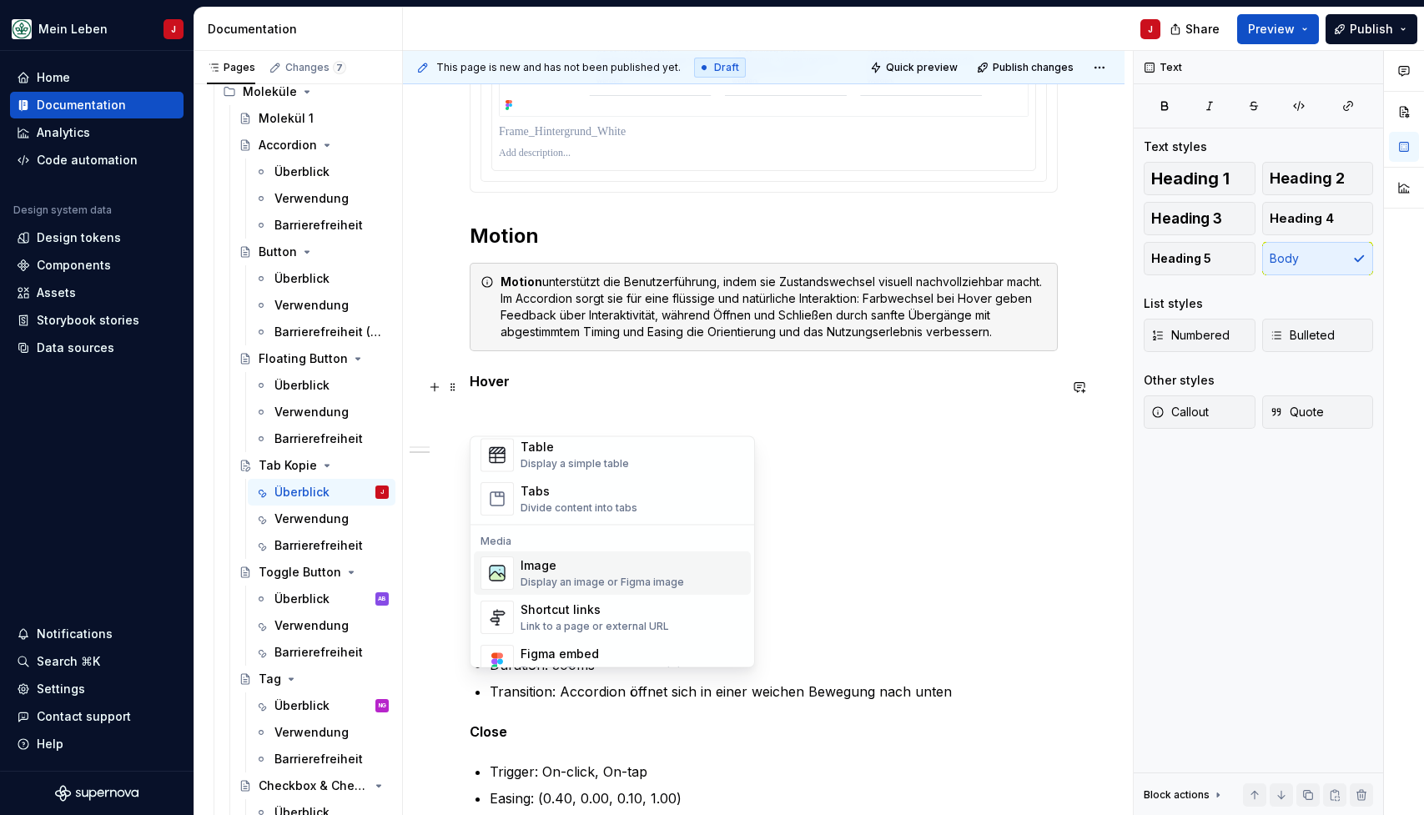
click at [613, 580] on div "Display an image or Figma image" at bounding box center [603, 582] width 164 height 13
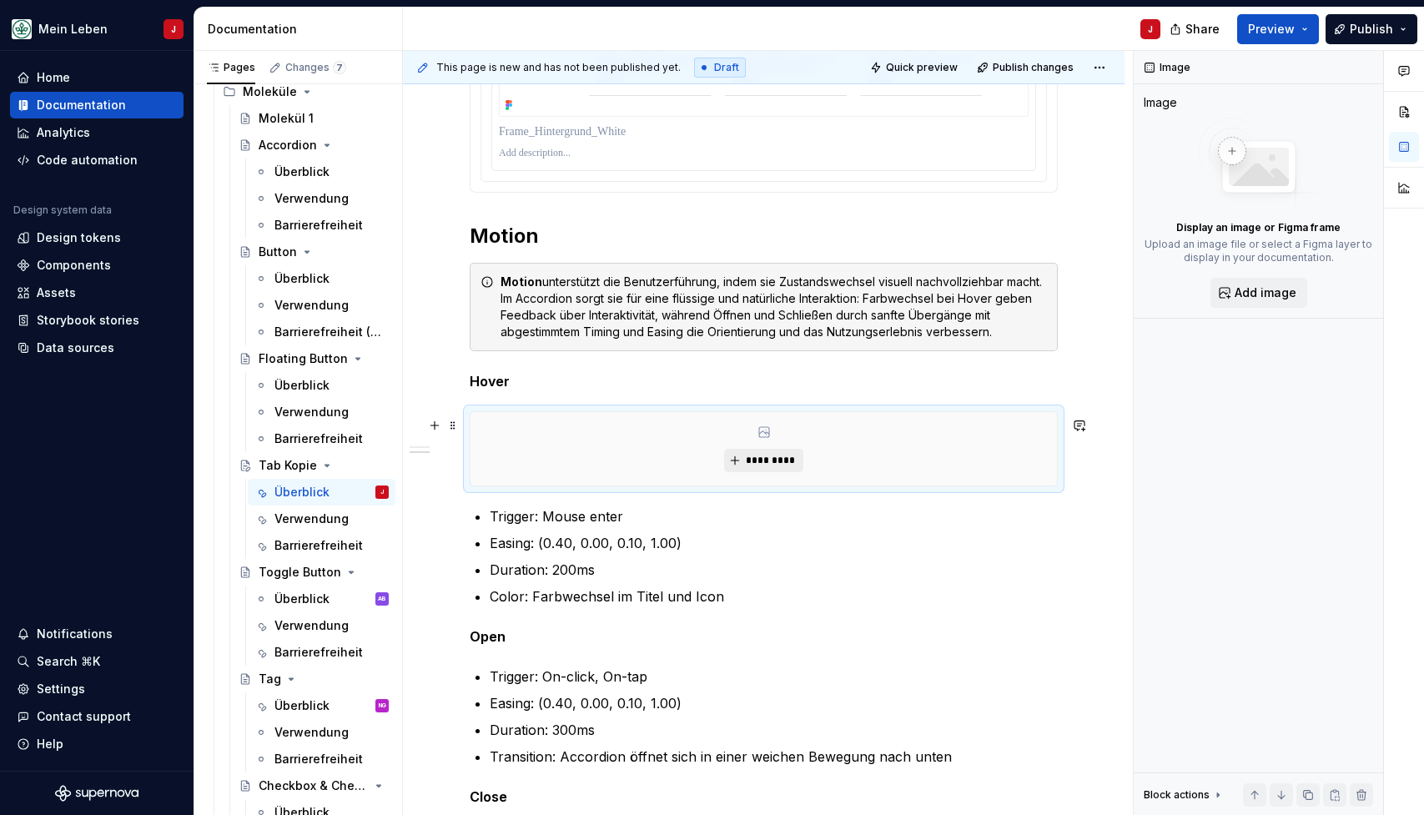
click at [762, 466] on span "*********" at bounding box center [770, 460] width 51 height 13
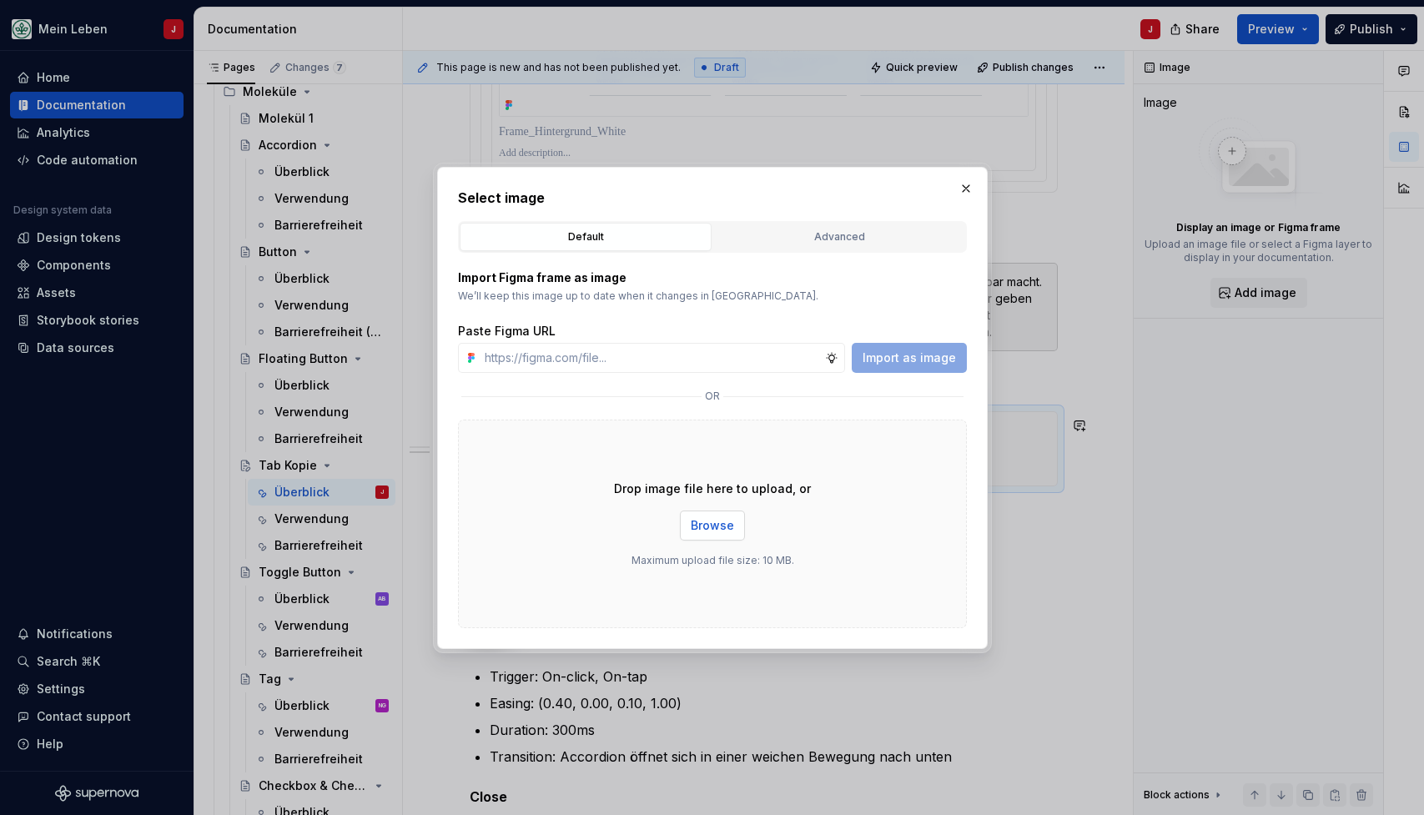
click at [717, 536] on button "Browse" at bounding box center [712, 526] width 65 height 30
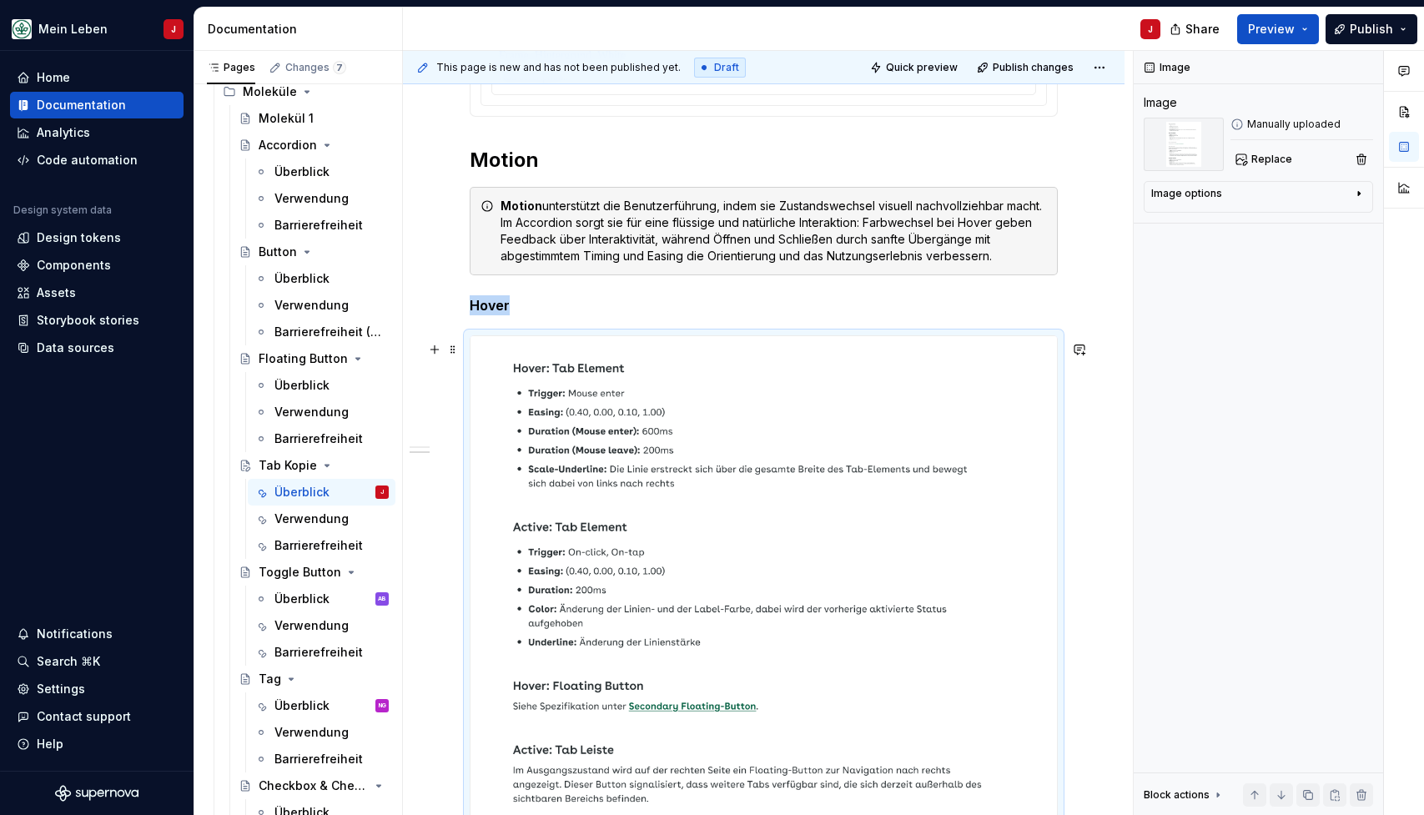
scroll to position [1401, 0]
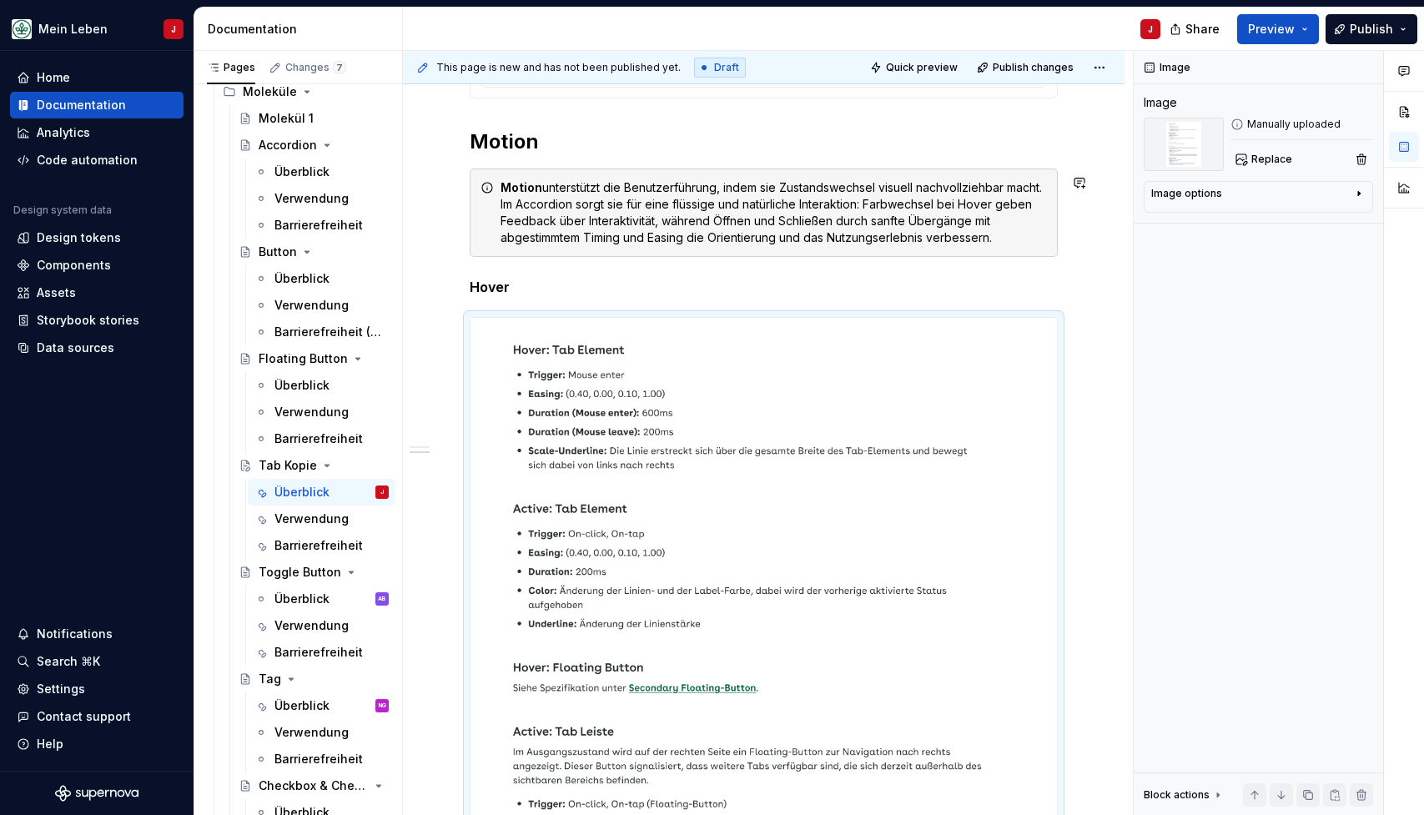
click at [536, 274] on div "**********" at bounding box center [764, 246] width 588 height 2596
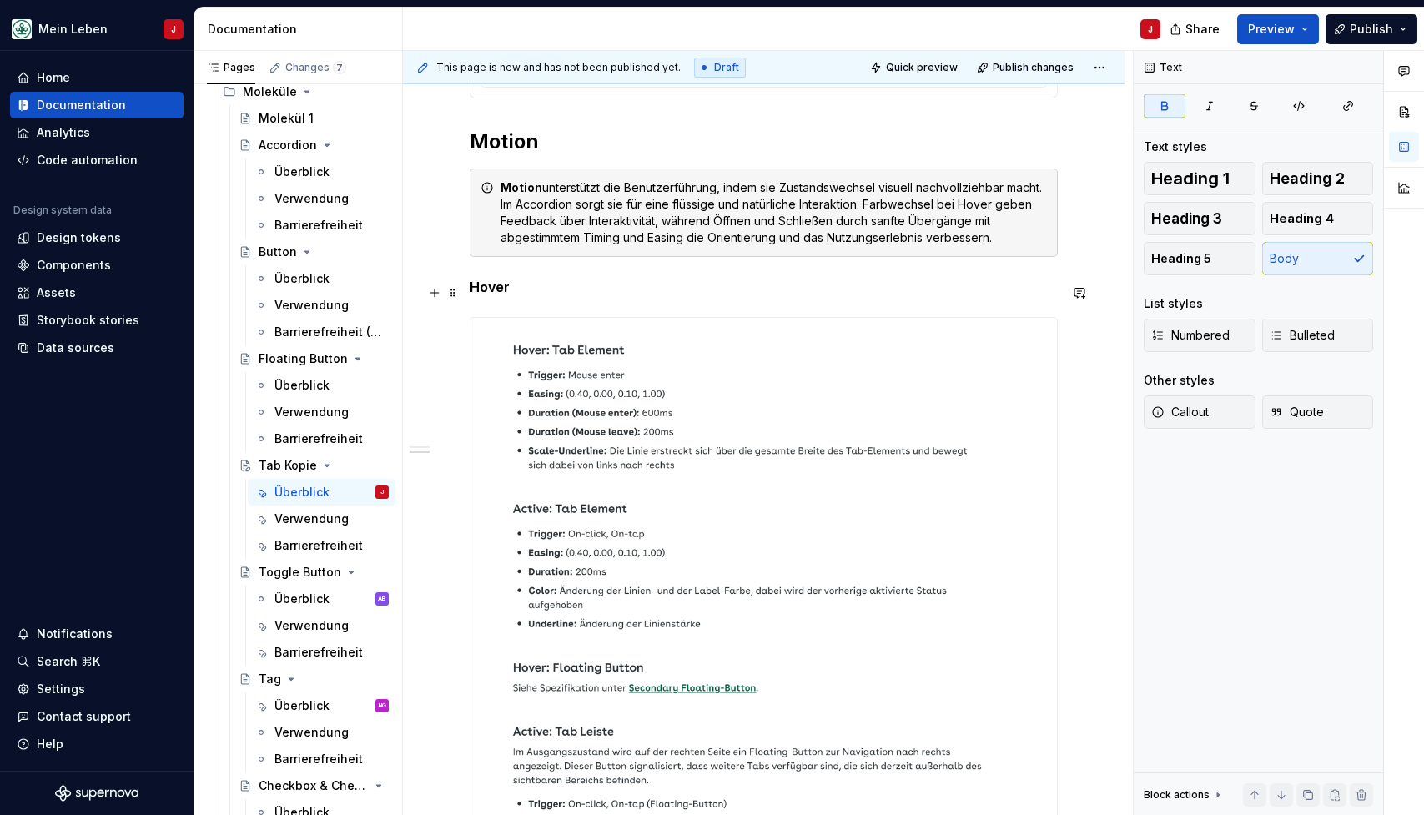
click at [529, 291] on p "Hover" at bounding box center [764, 287] width 588 height 20
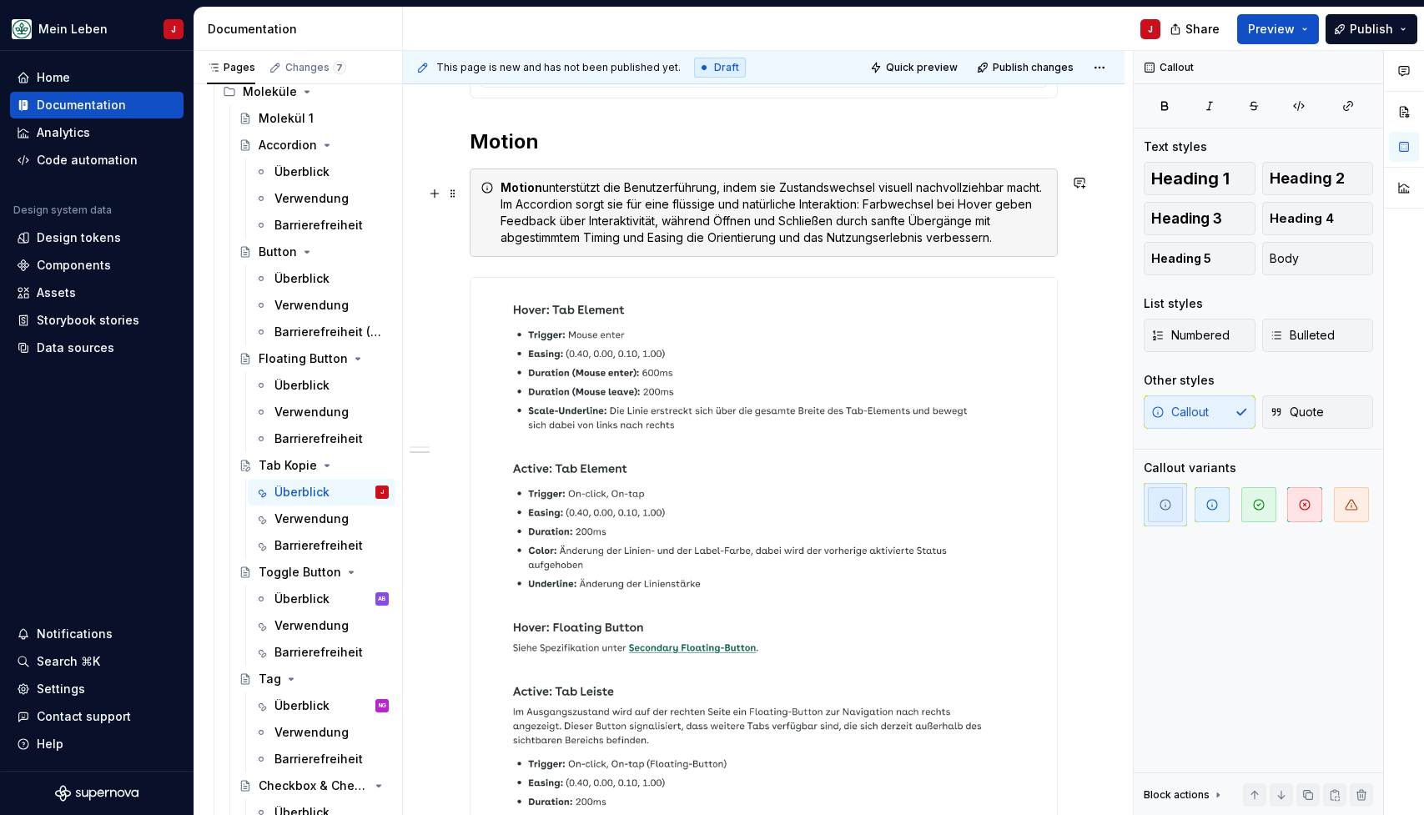
click at [770, 240] on div "Motion unterstützt die Benutzerführung, indem sie Zustandswechsel visuell nachv…" at bounding box center [774, 212] width 546 height 67
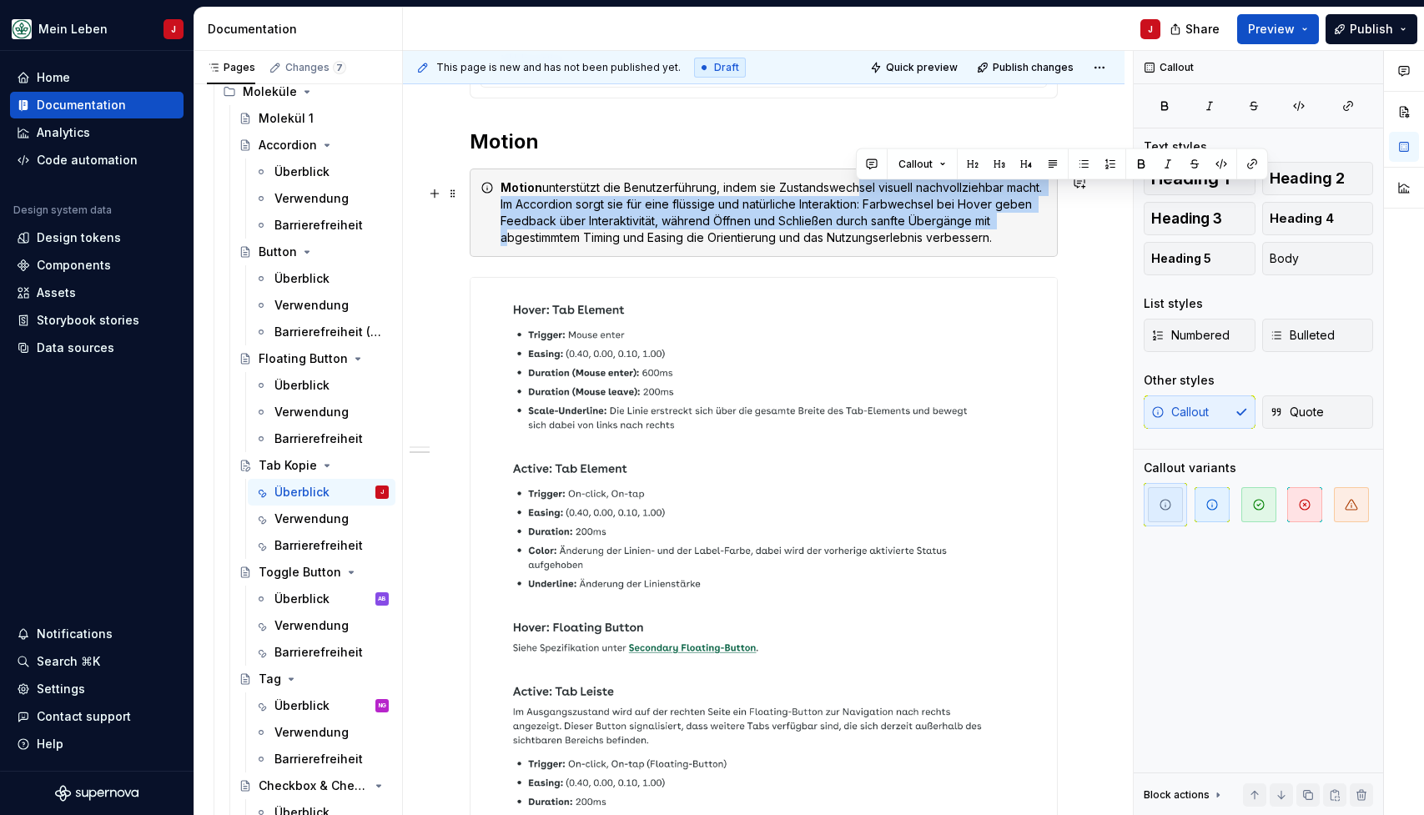
drag, startPoint x: 1012, startPoint y: 232, endPoint x: 854, endPoint y: 193, distance: 162.5
click at [1009, 209] on div "Motion unterstützt die Benutzerführung, indem sie Zustandswechsel visuell nachv…" at bounding box center [774, 212] width 546 height 67
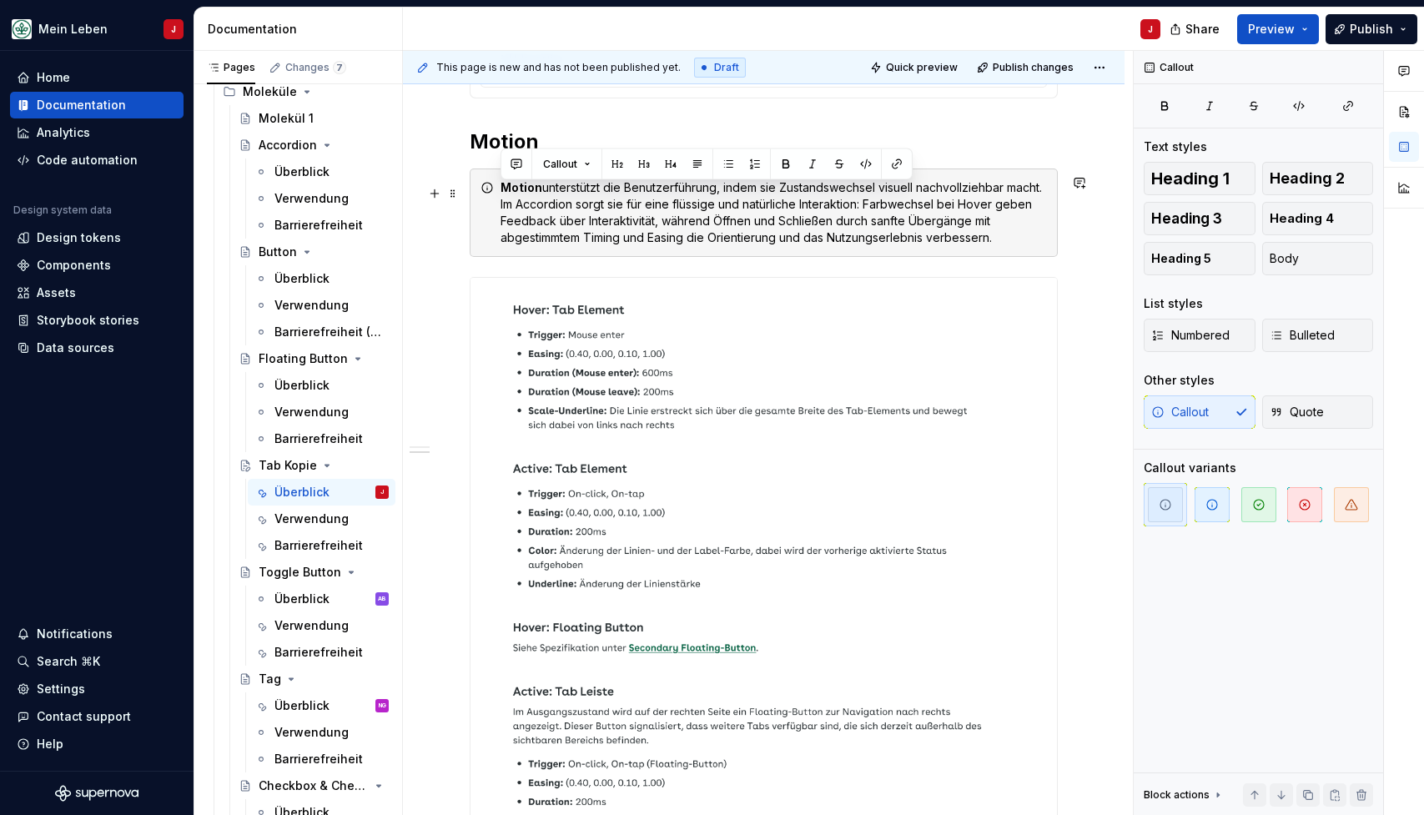
drag, startPoint x: 1014, startPoint y: 249, endPoint x: 469, endPoint y: 197, distance: 548.1
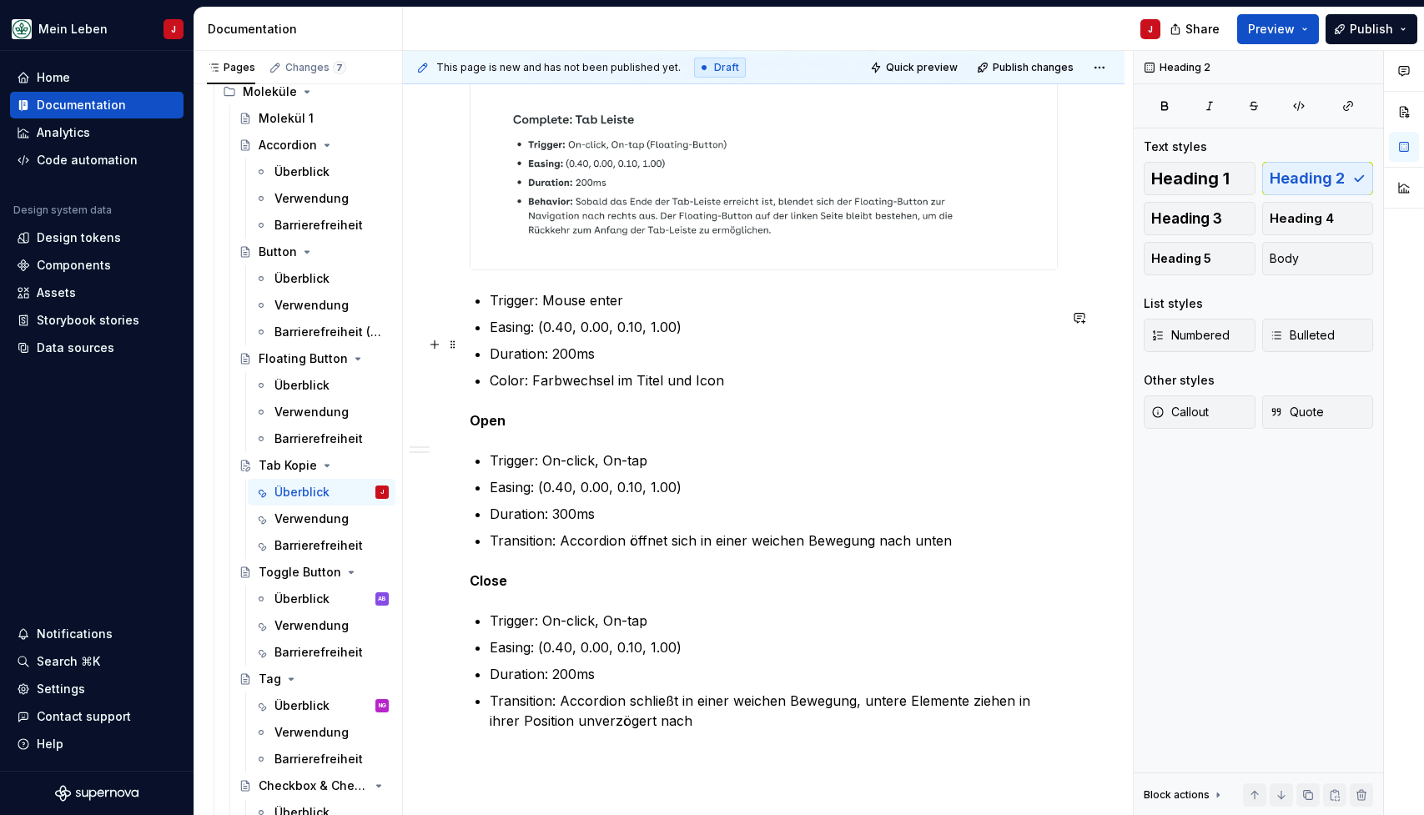
scroll to position [2116, 0]
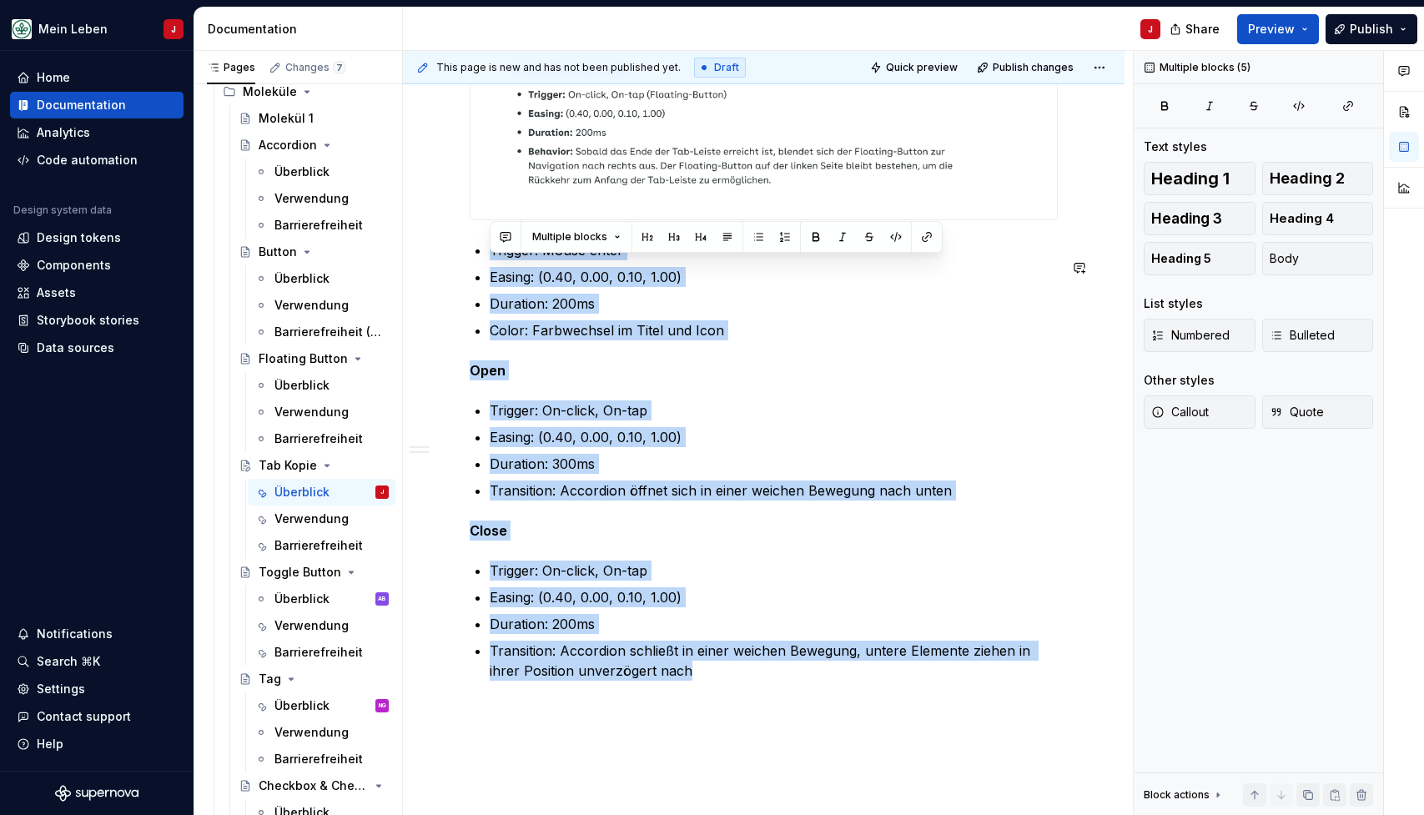
drag, startPoint x: 687, startPoint y: 687, endPoint x: 475, endPoint y: 250, distance: 485.4
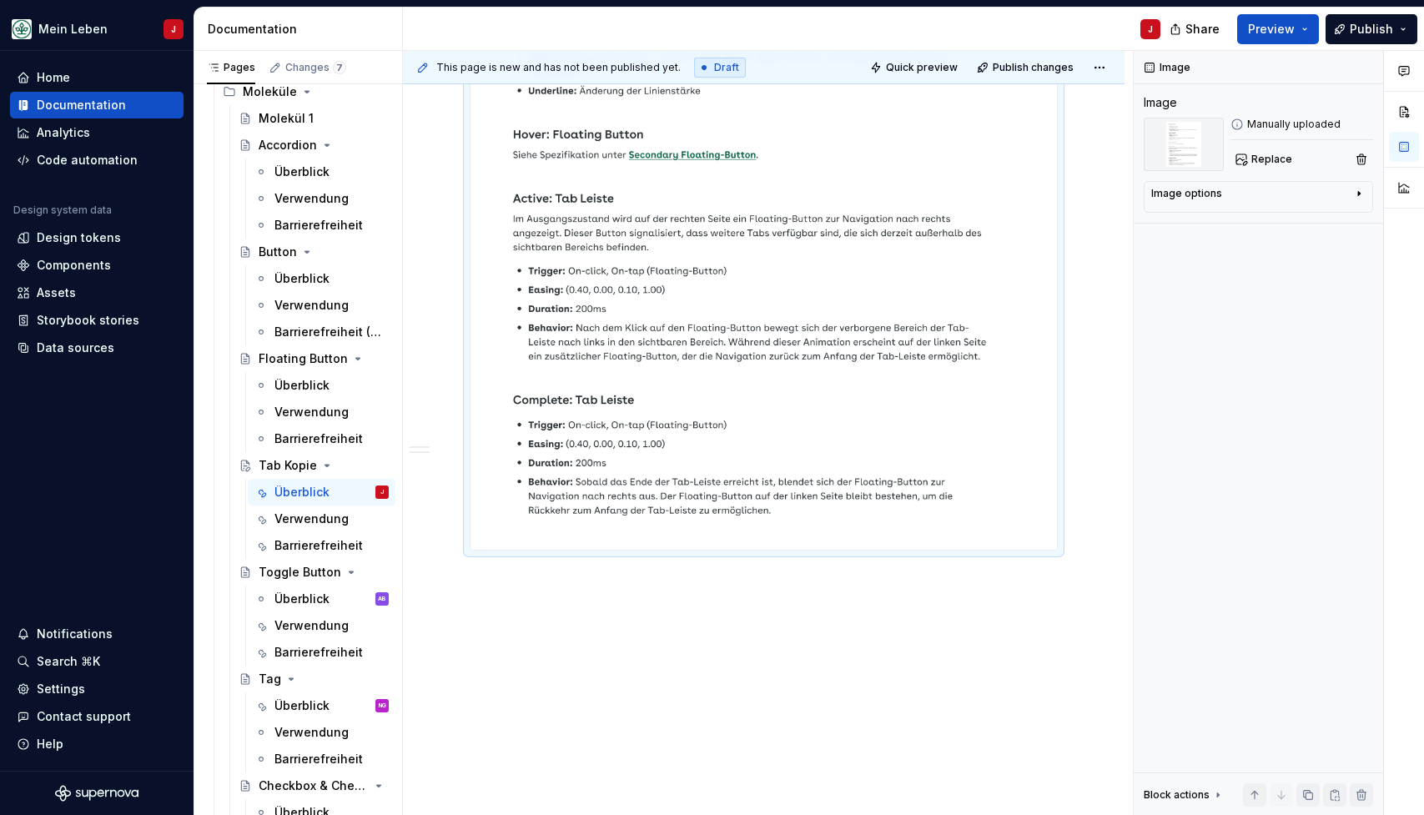
scroll to position [1803, 0]
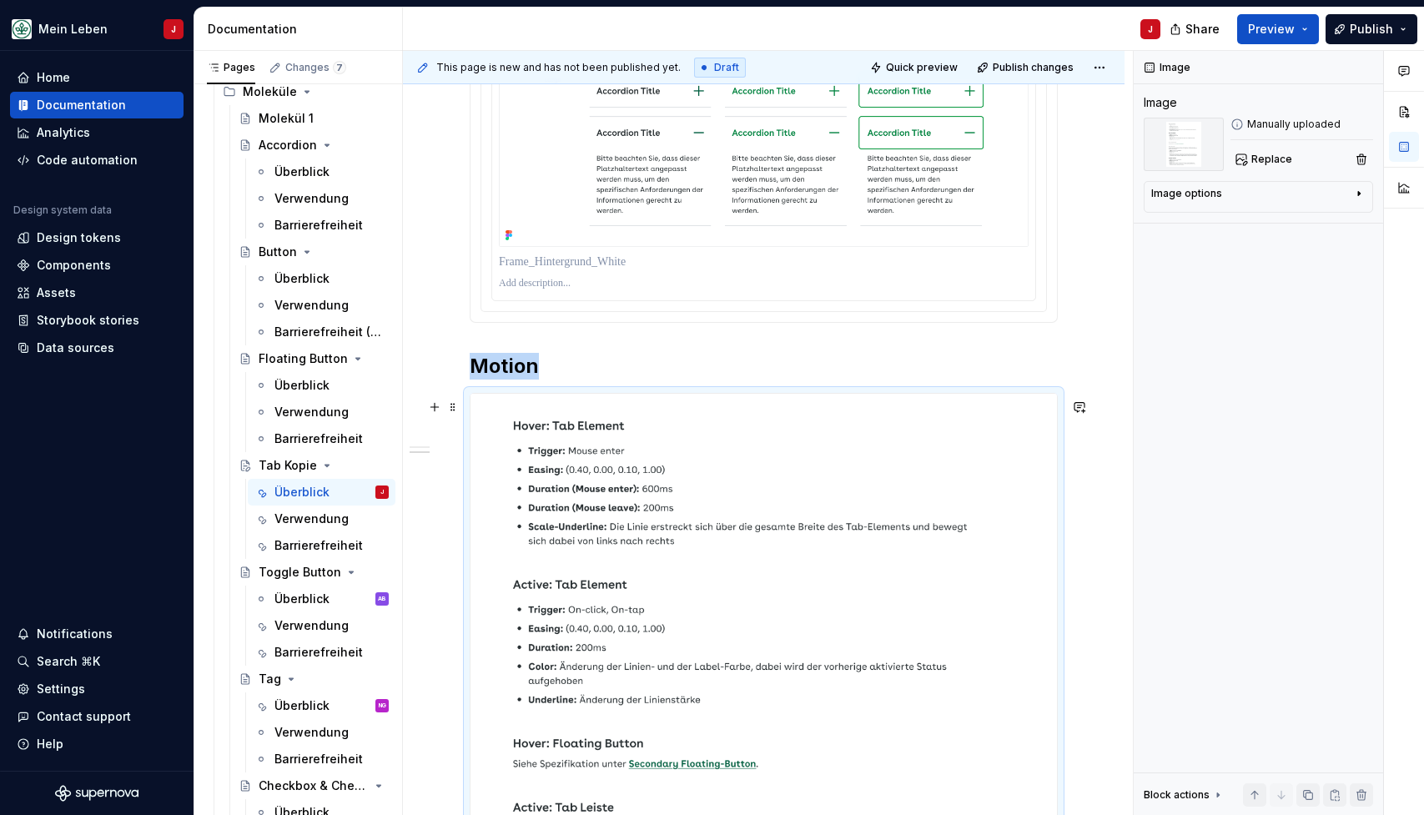
scroll to position [1047, 0]
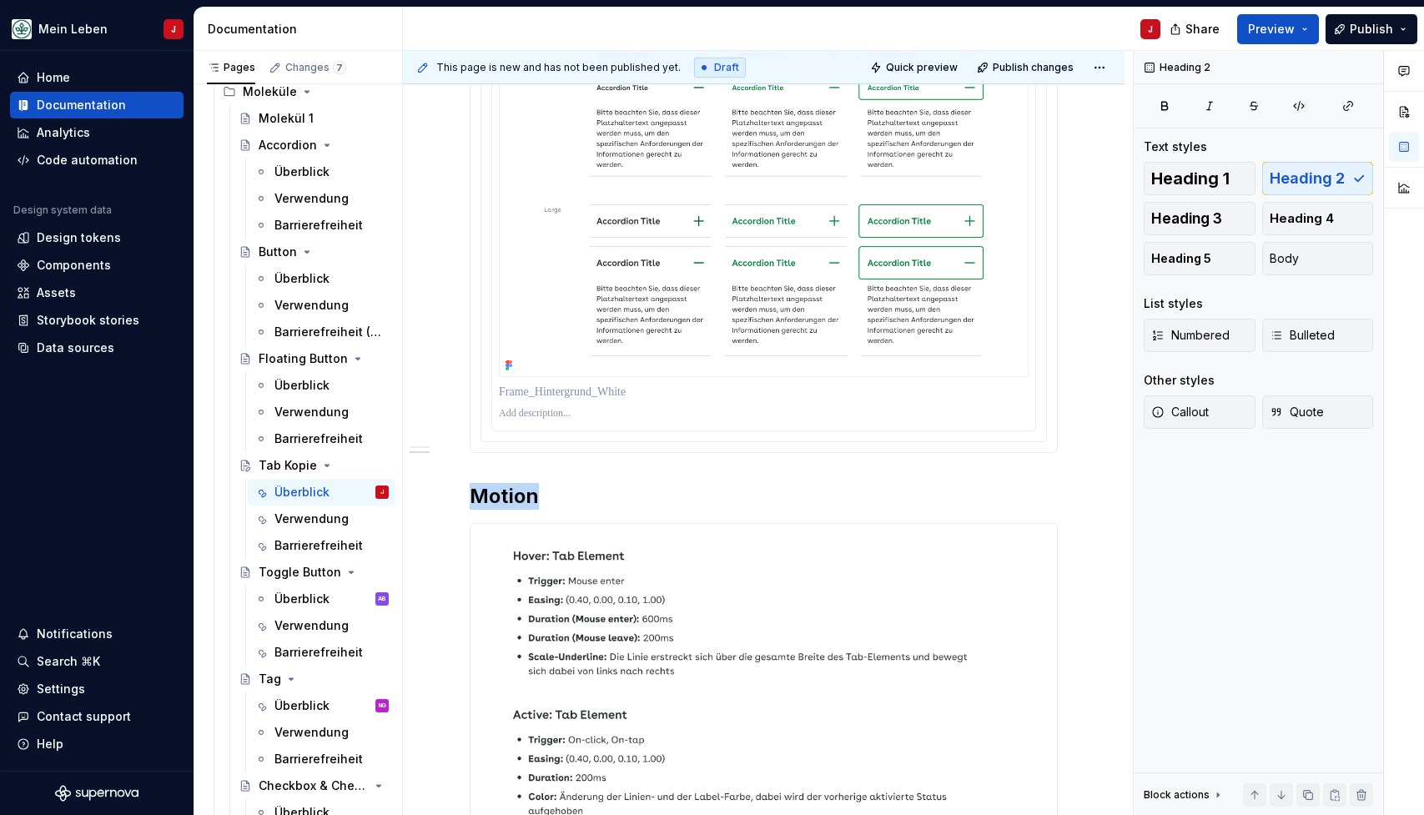
click at [481, 482] on div "**********" at bounding box center [764, 296] width 588 height 1987
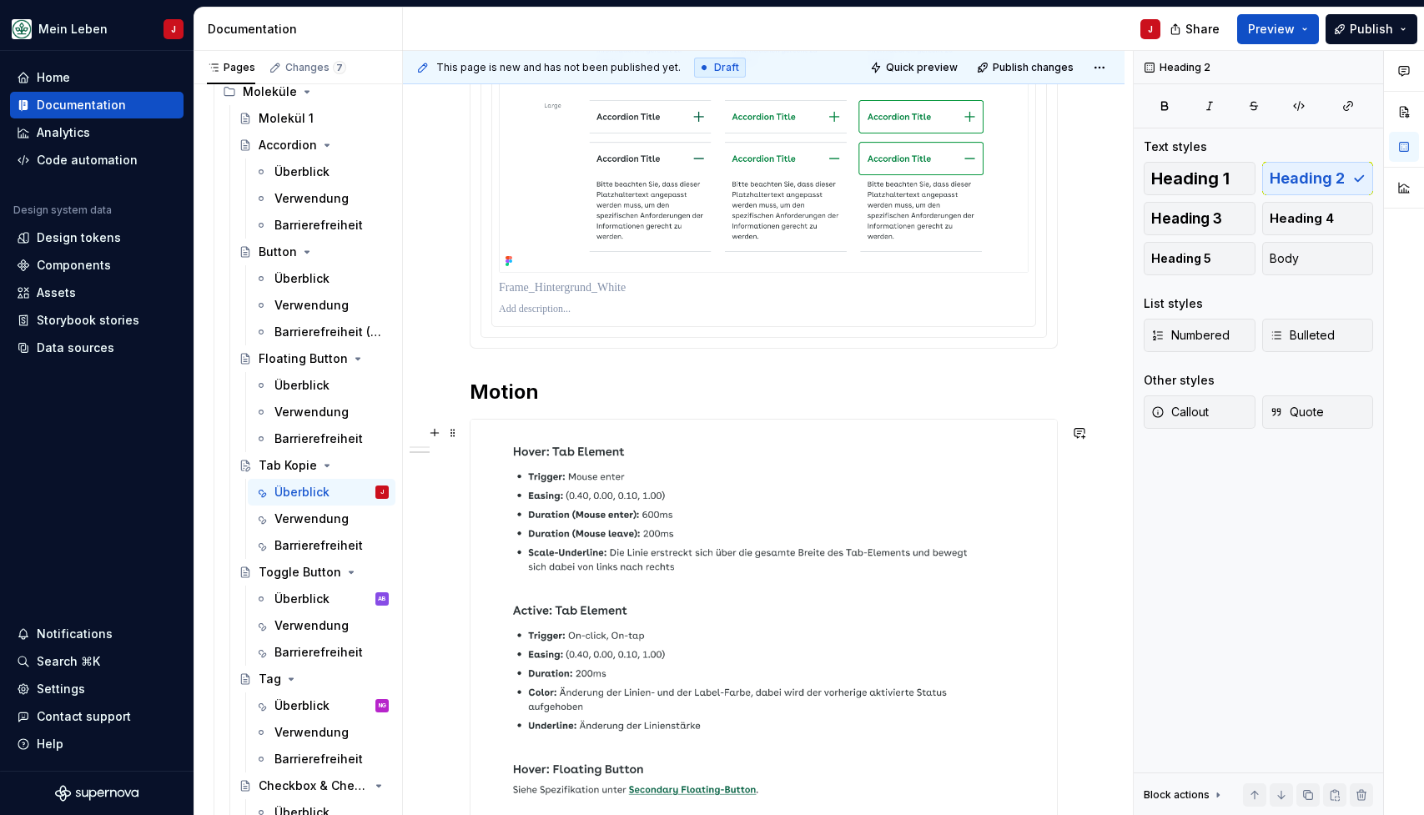
scroll to position [1180, 0]
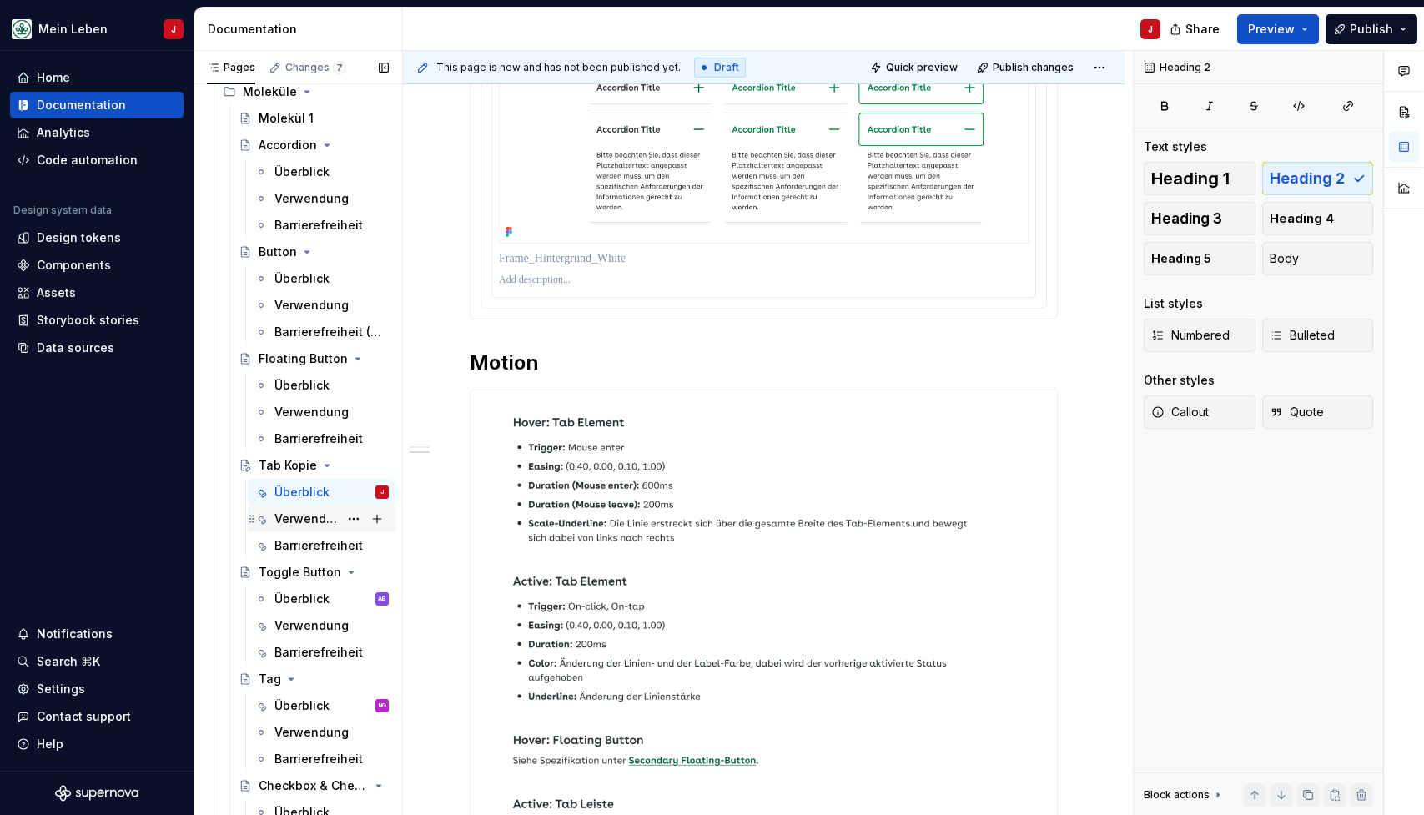
click at [311, 523] on div "Verwendung" at bounding box center [306, 519] width 64 height 17
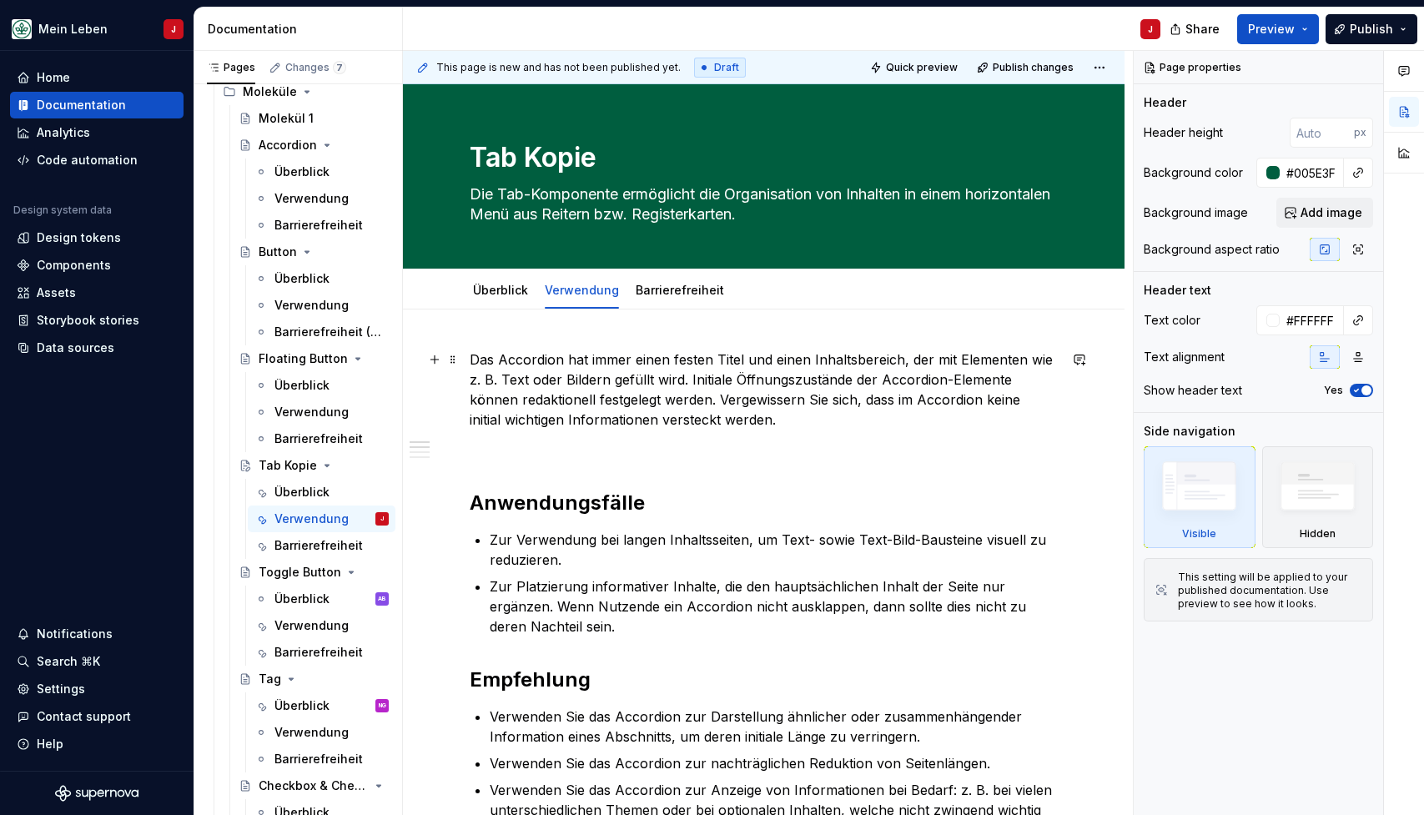
scroll to position [-1, 0]
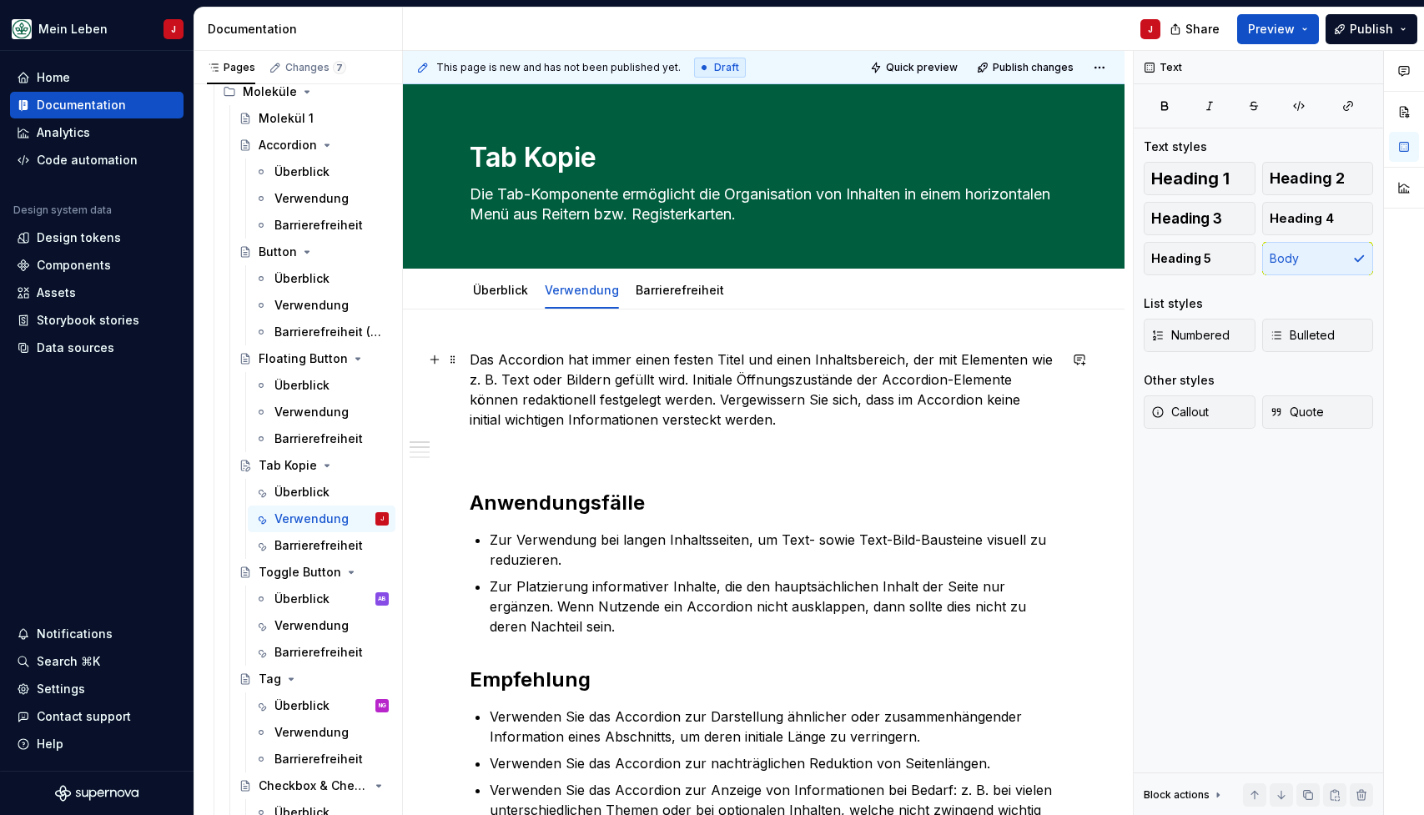
click at [624, 390] on p "Das Accordion hat immer einen festen Titel und einen Inhaltsbereich, der mit El…" at bounding box center [764, 390] width 588 height 80
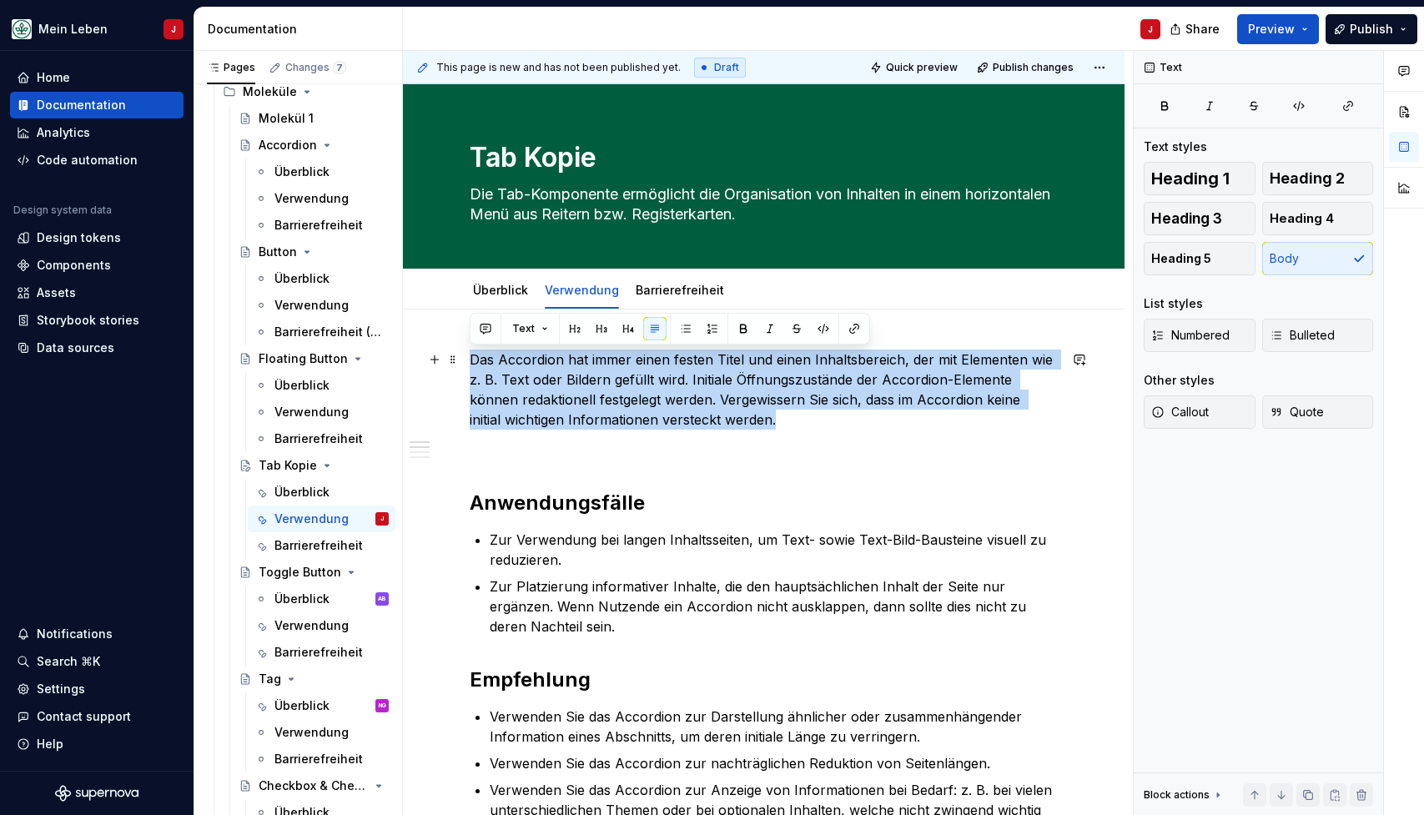
click at [624, 390] on p "Das Accordion hat immer einen festen Titel und einen Inhaltsbereich, der mit El…" at bounding box center [764, 390] width 588 height 80
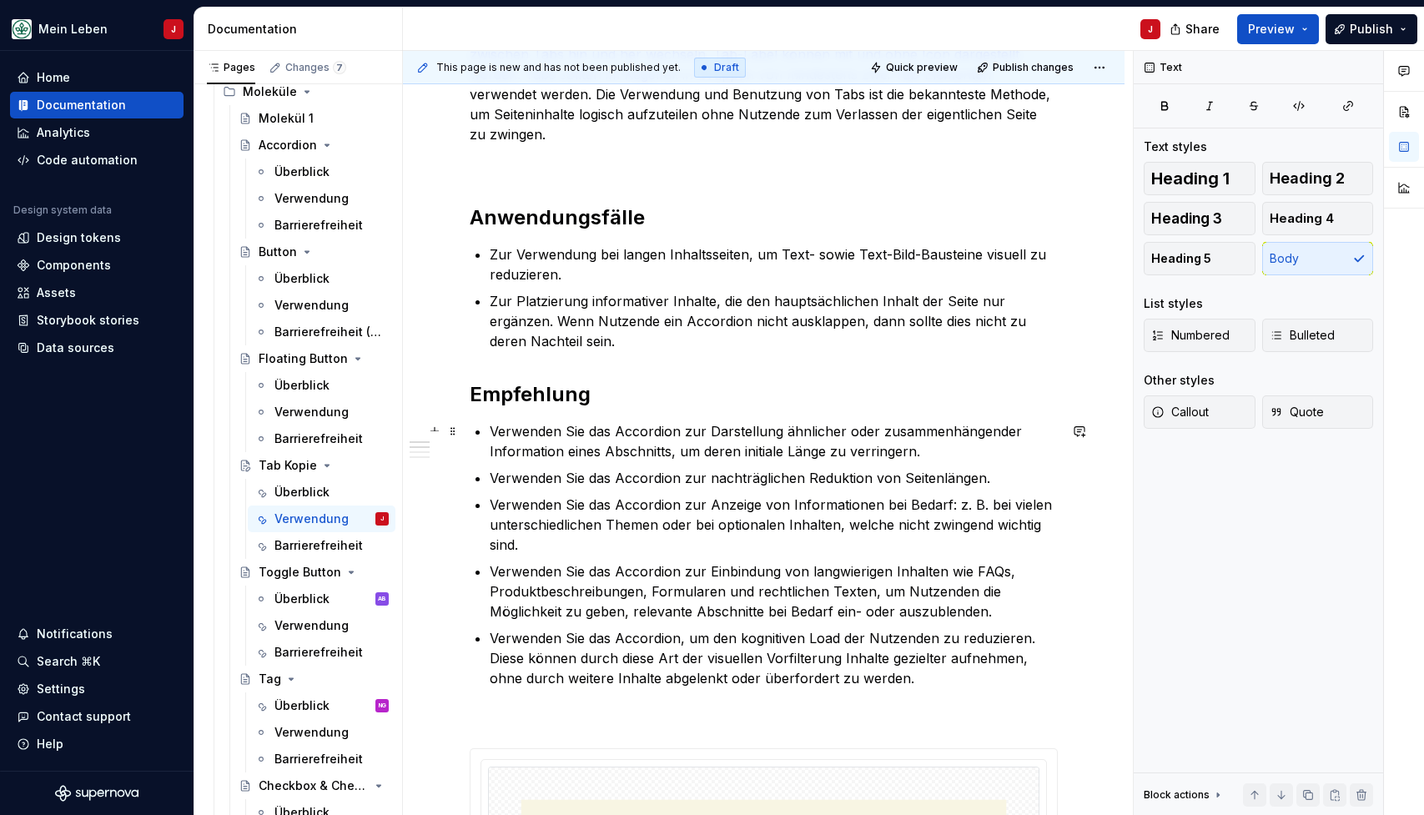
scroll to position [362, 0]
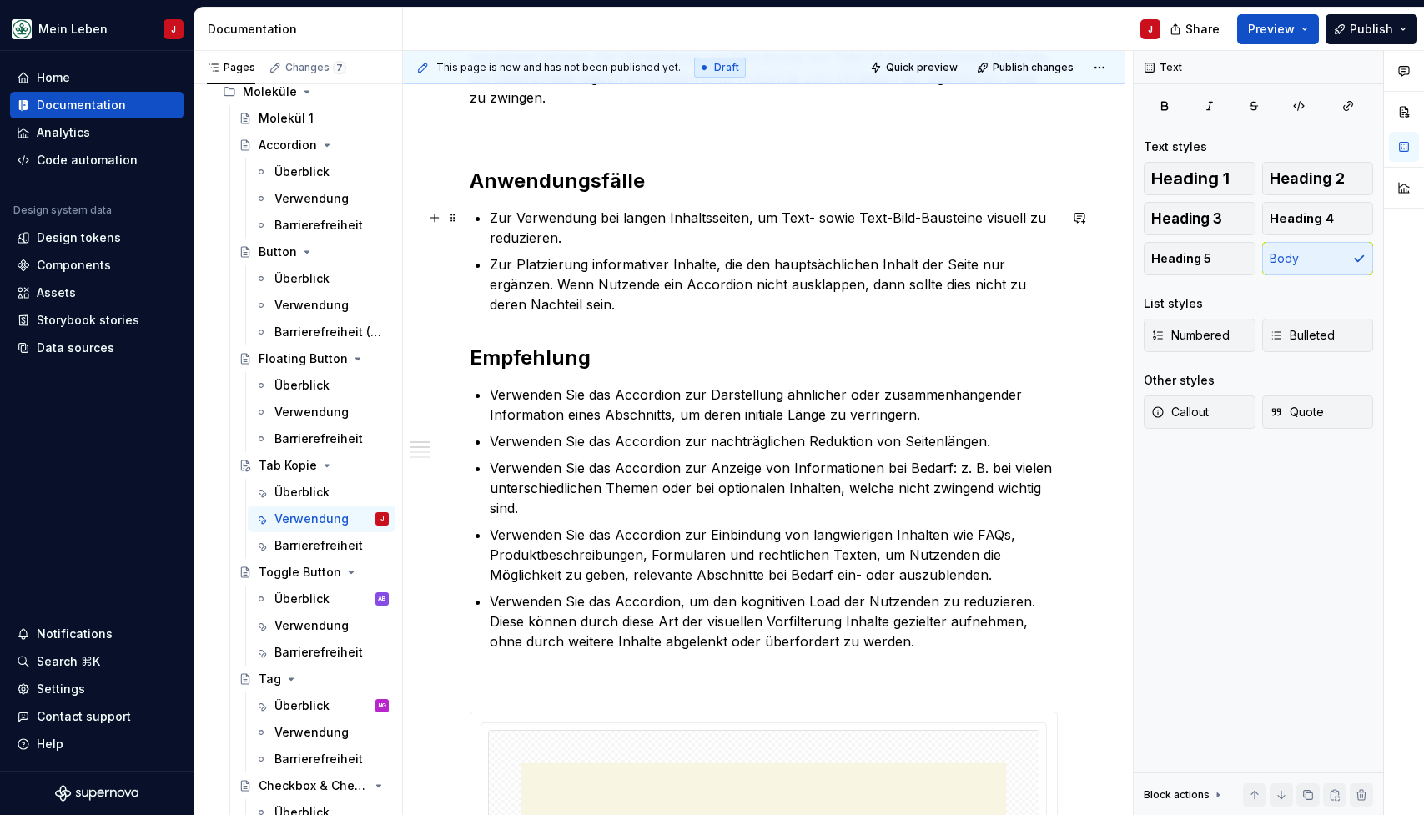
click at [587, 234] on p "Zur Verwendung bei langen Inhaltsseiten, um Text- sowie Text-Bild-Bausteine vis…" at bounding box center [774, 228] width 568 height 40
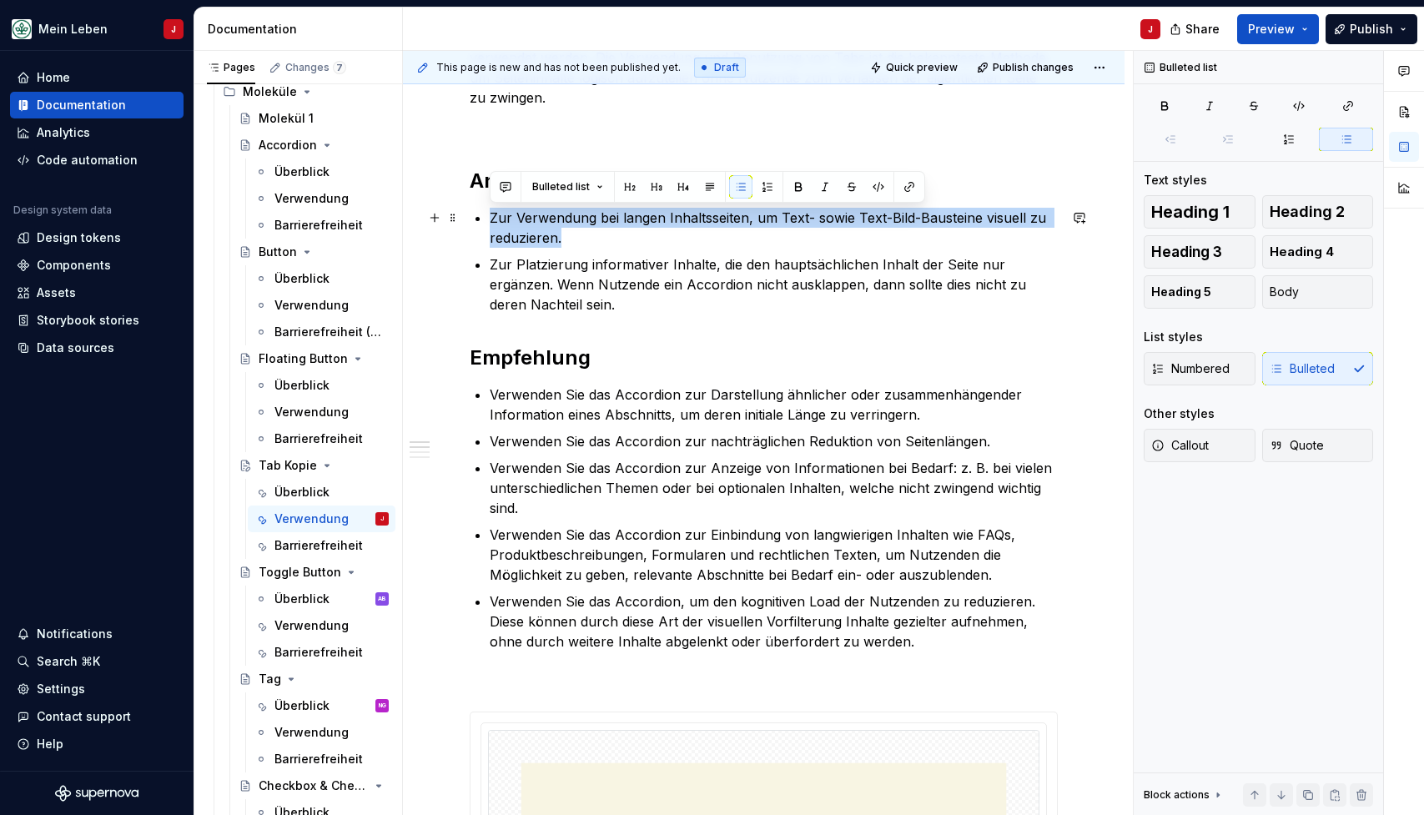
drag, startPoint x: 597, startPoint y: 236, endPoint x: 485, endPoint y: 221, distance: 113.6
click at [548, 241] on p "Zur Verwendung bei langen Inhaltsseiten, um Text- sowie Text-Bild-Bausteine vis…" at bounding box center [774, 228] width 568 height 40
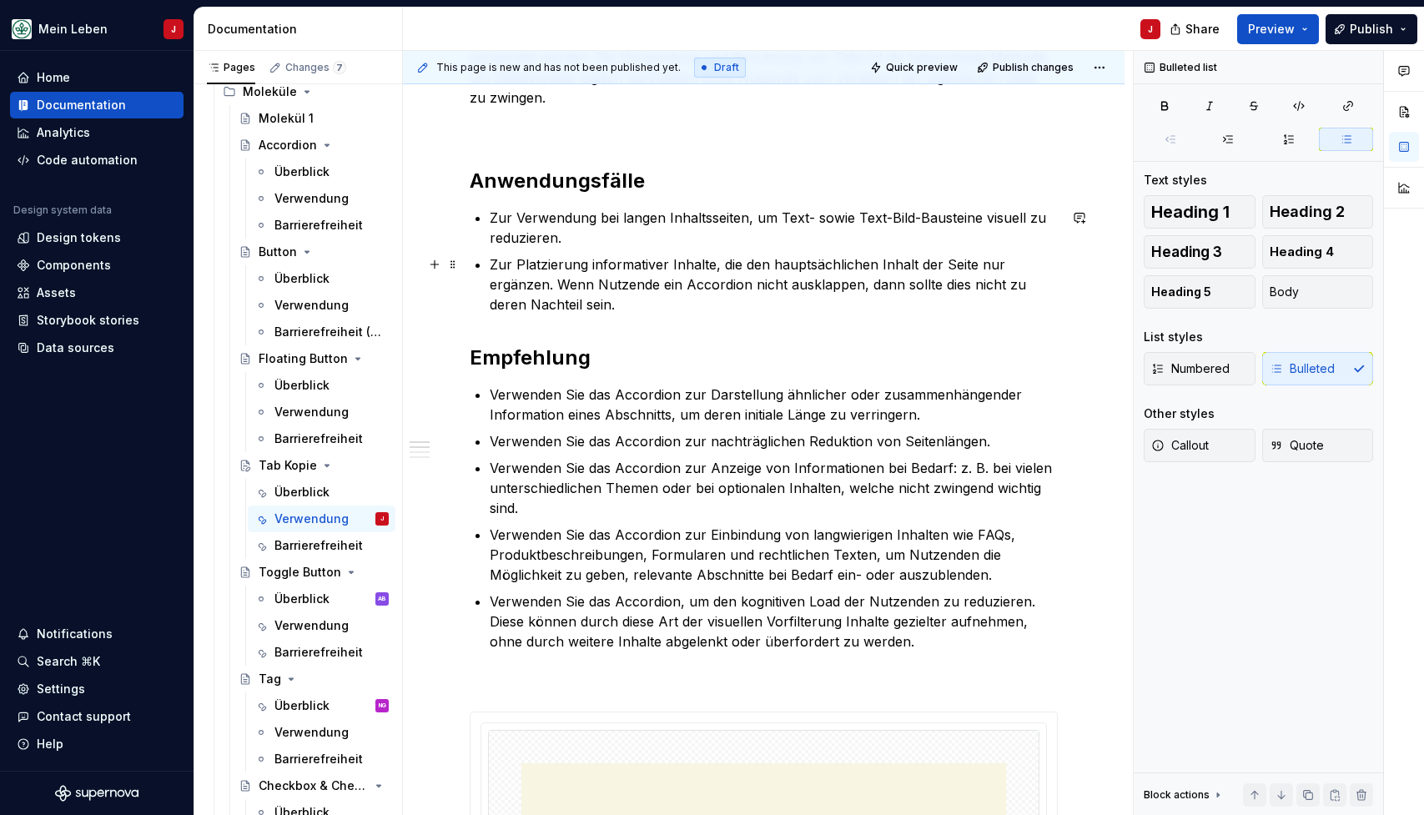
click at [591, 308] on p "Zur Platzierung informativer Inhalte, die den hauptsächlichen Inhalt der Seite …" at bounding box center [774, 284] width 568 height 60
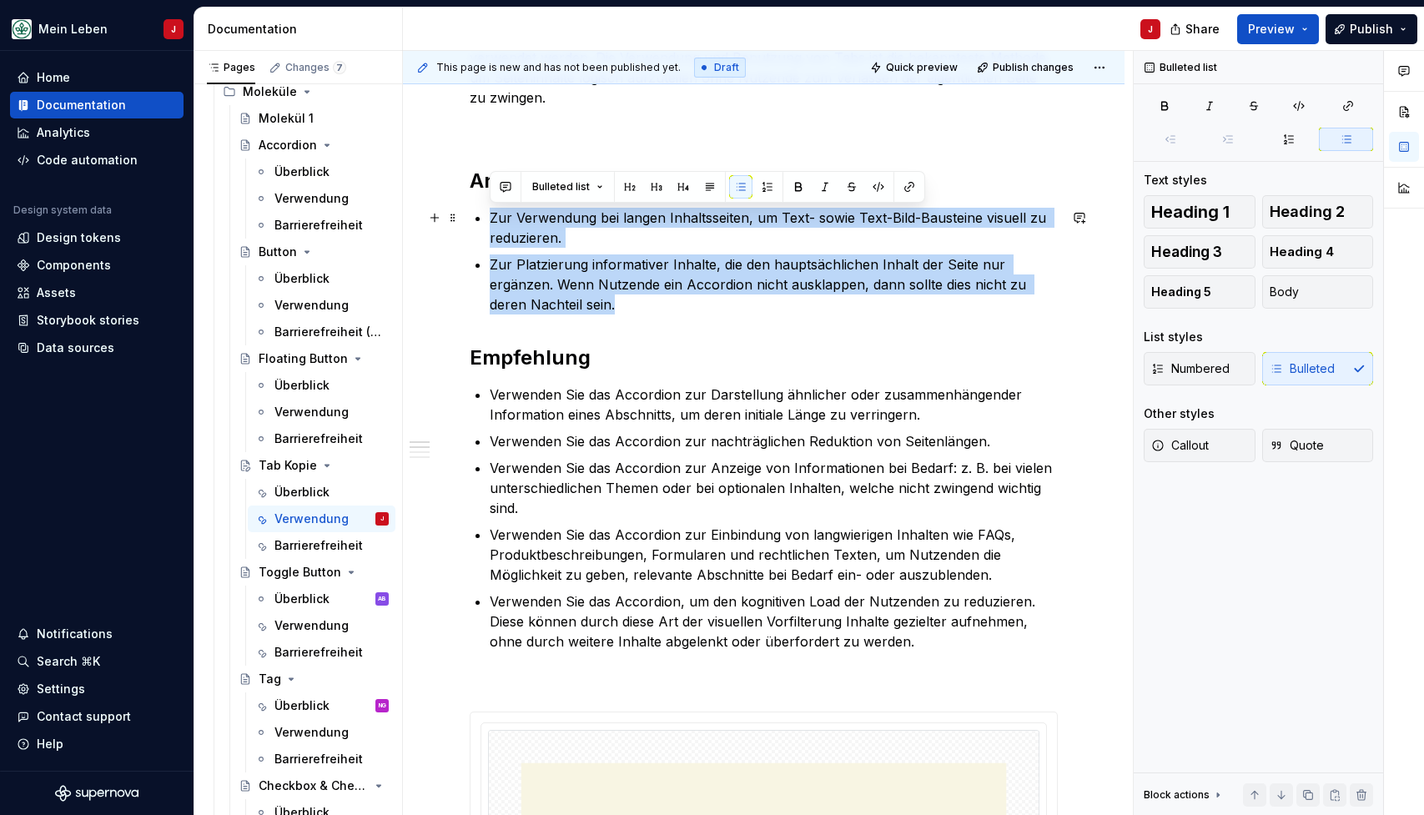
drag, startPoint x: 613, startPoint y: 308, endPoint x: 478, endPoint y: 219, distance: 161.5
click at [490, 219] on ul "Zur Verwendung bei langen Inhaltsseiten, um Text- sowie Text-Bild-Bausteine vis…" at bounding box center [774, 261] width 568 height 107
copy ul "Zur Verwendung bei langen Inhaltsseiten, um Text- sowie Text-Bild-Bausteine vis…"
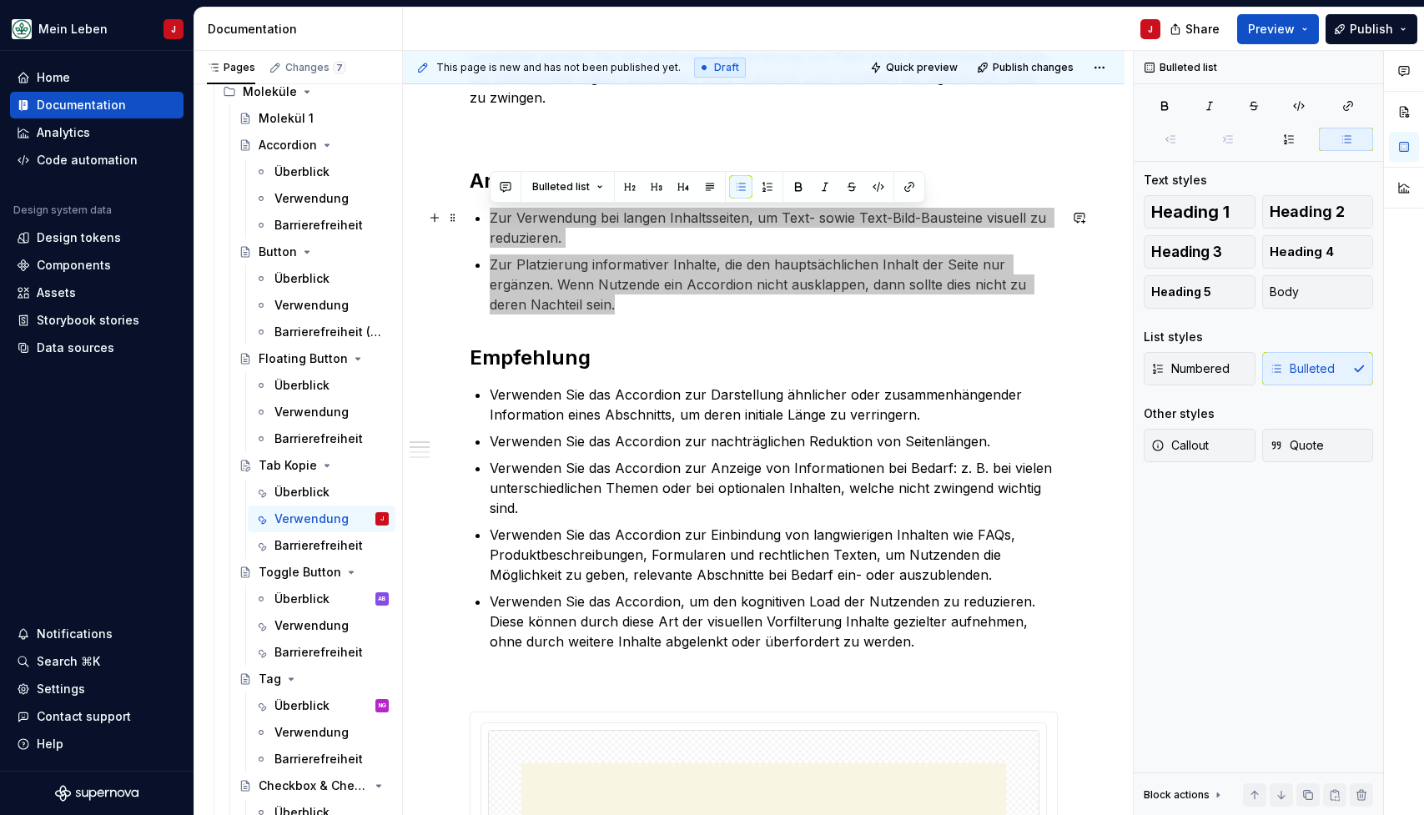
type textarea "*"
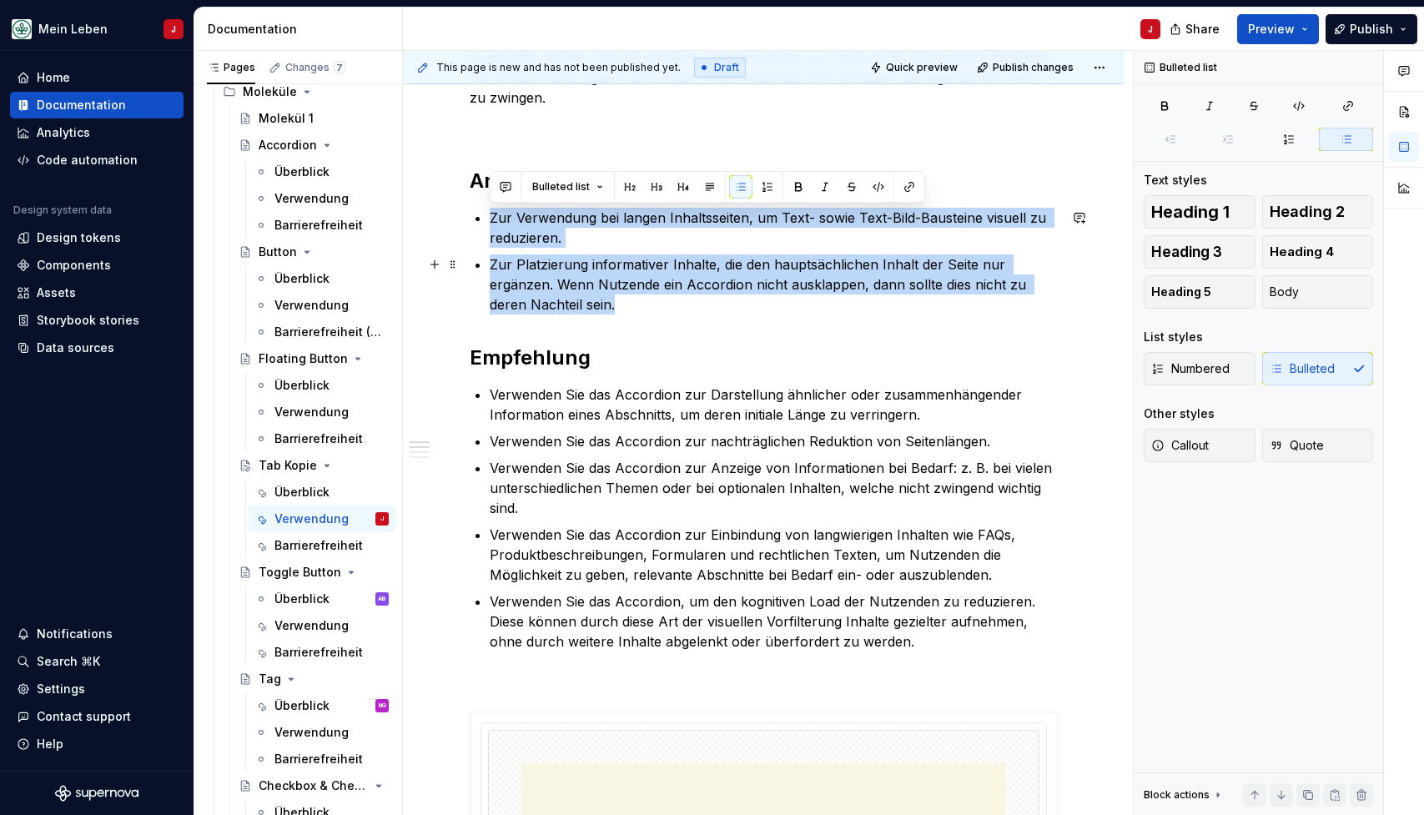
click at [665, 265] on p "Zur Platzierung informativer Inhalte, die den hauptsächlichen Inhalt der Seite …" at bounding box center [774, 284] width 568 height 60
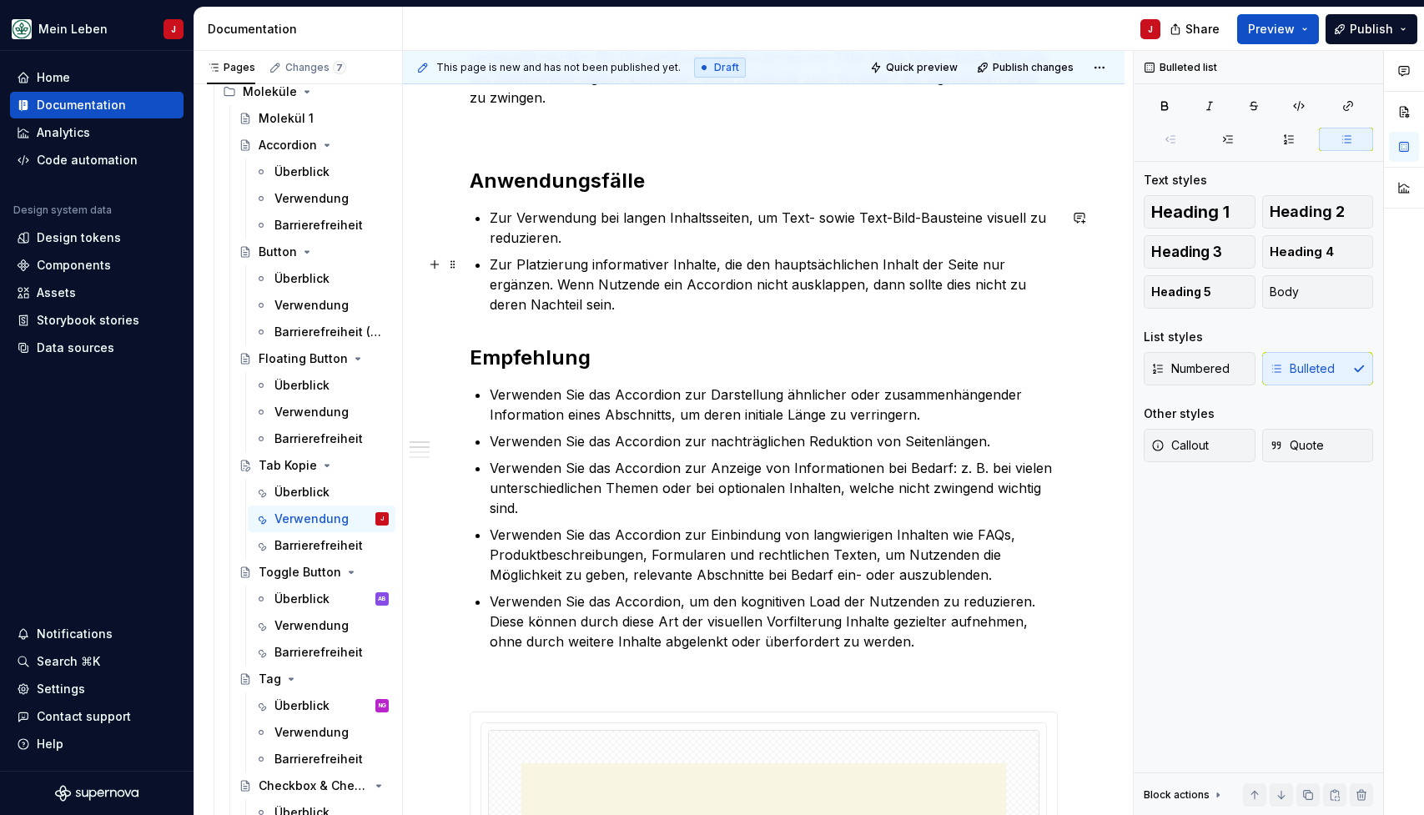
click at [609, 302] on p "Zur Platzierung informativer Inhalte, die den hauptsächlichen Inhalt der Seite …" at bounding box center [774, 284] width 568 height 60
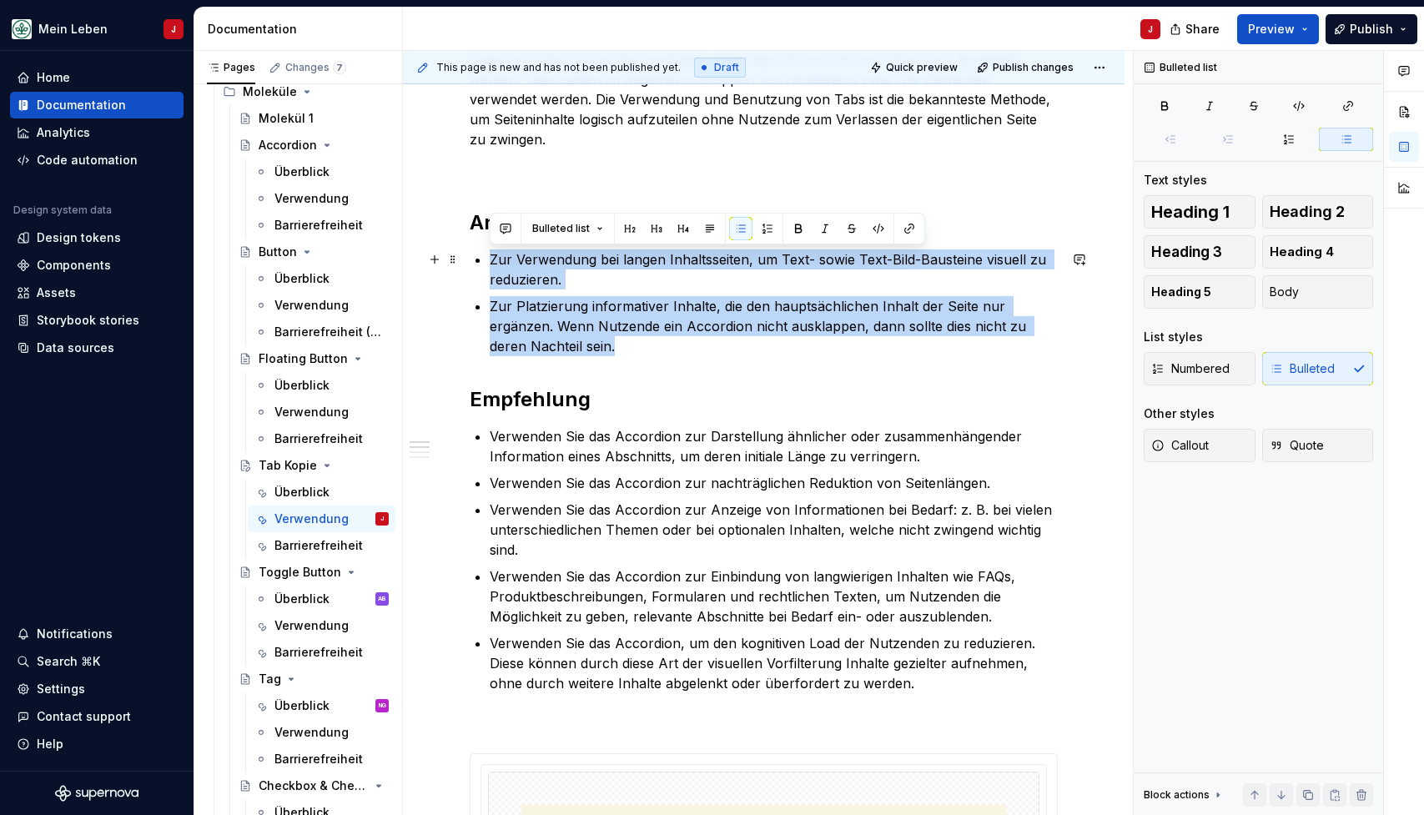
drag, startPoint x: 634, startPoint y: 350, endPoint x: 481, endPoint y: 259, distance: 177.7
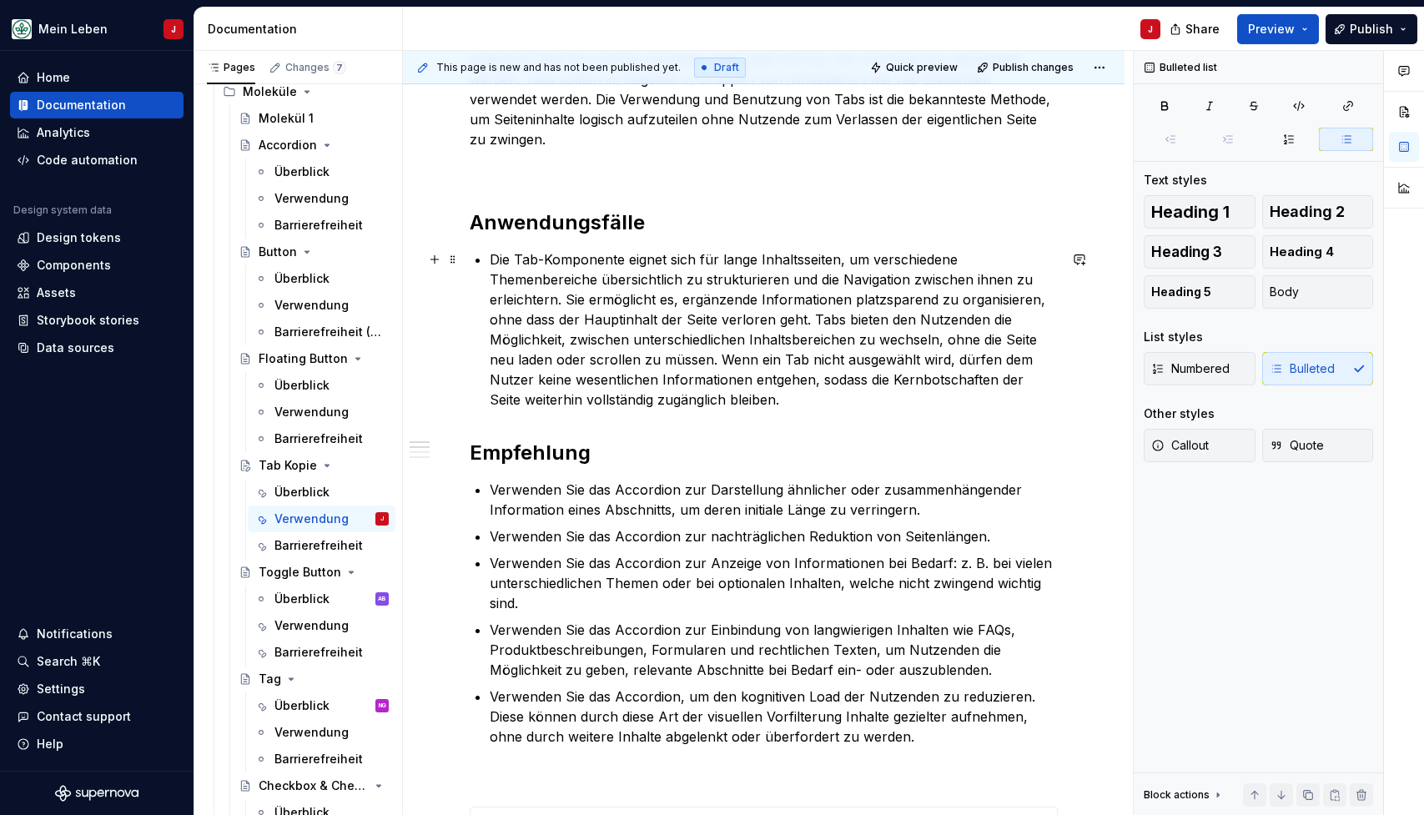
click at [772, 263] on p "Die Tab-Komponente eignet sich für lange Inhaltsseiten, um verschiedene Themenb…" at bounding box center [774, 329] width 568 height 160
click at [760, 260] on p "Die Tab-Komponente eignet sich für lange Inhaltsseiten, um verschiedene Themenb…" at bounding box center [774, 329] width 568 height 160
drag, startPoint x: 845, startPoint y: 261, endPoint x: 741, endPoint y: 254, distance: 104.5
click at [741, 254] on p "Die Tab-Komponente eignet sich für lange Inhaltsseiten, um verschiedene Themenb…" at bounding box center [774, 329] width 568 height 160
click at [799, 272] on p "Die Tab-Komponente eignet sich für lange Inhaltsseiten, um verschiedene Themenb…" at bounding box center [774, 329] width 568 height 160
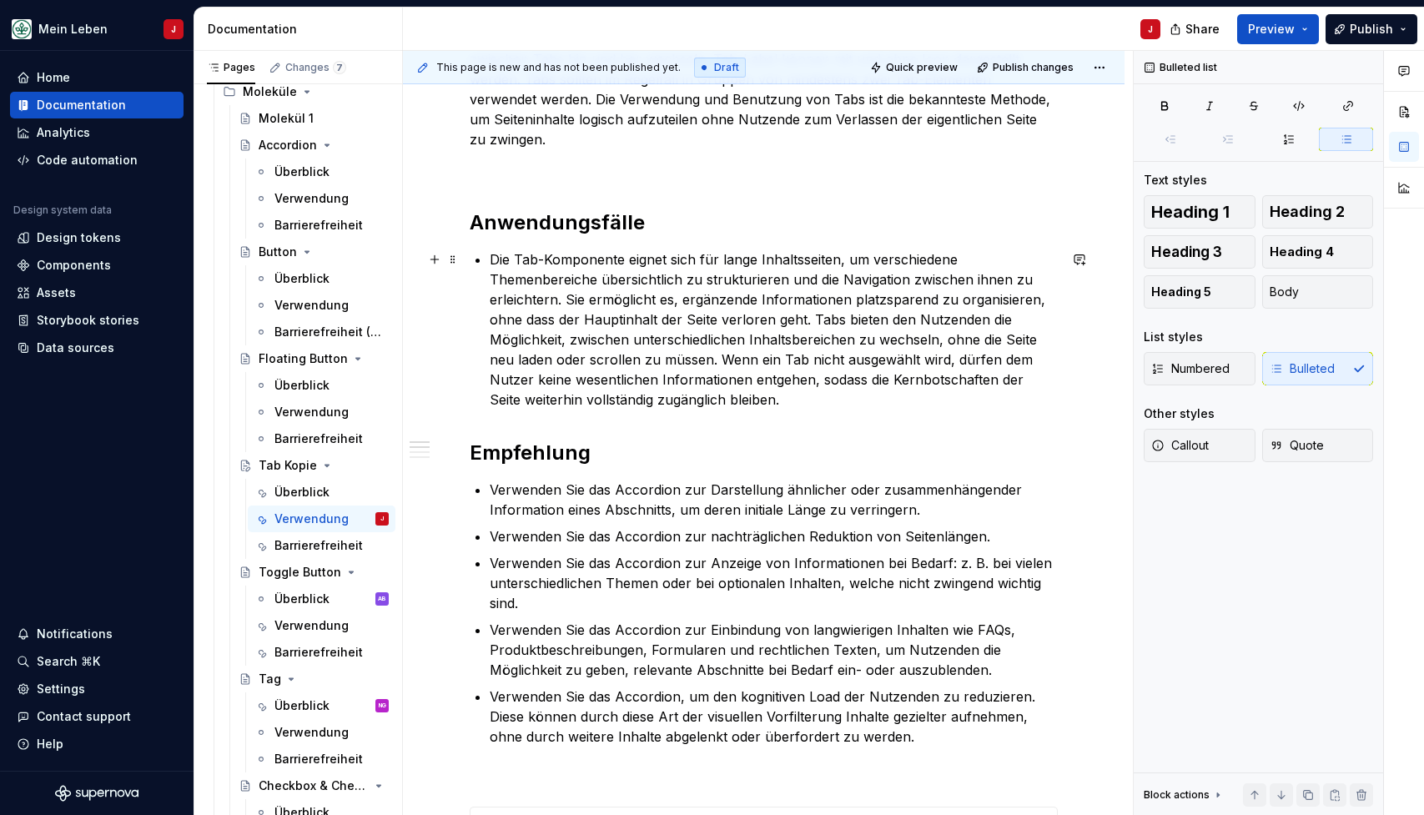
click at [569, 302] on p "Die Tab-Komponente eignet sich für lange Inhaltsseiten, um verschiedene Themenb…" at bounding box center [774, 329] width 568 height 160
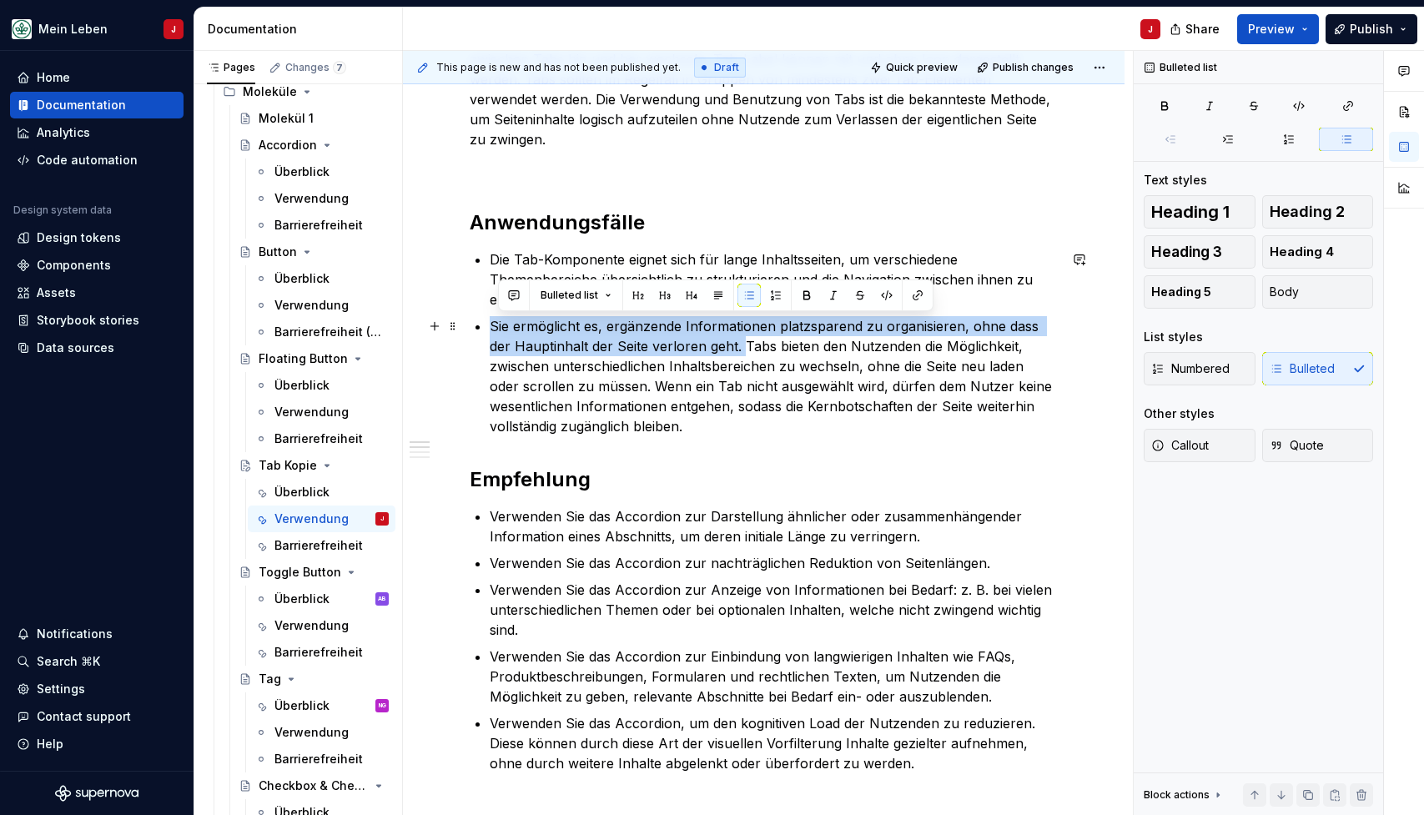
drag, startPoint x: 718, startPoint y: 347, endPoint x: 491, endPoint y: 326, distance: 227.9
click at [491, 326] on p "Sie ermöglicht es, ergänzende Informationen platzsparend zu organisieren, ohne …" at bounding box center [774, 376] width 568 height 120
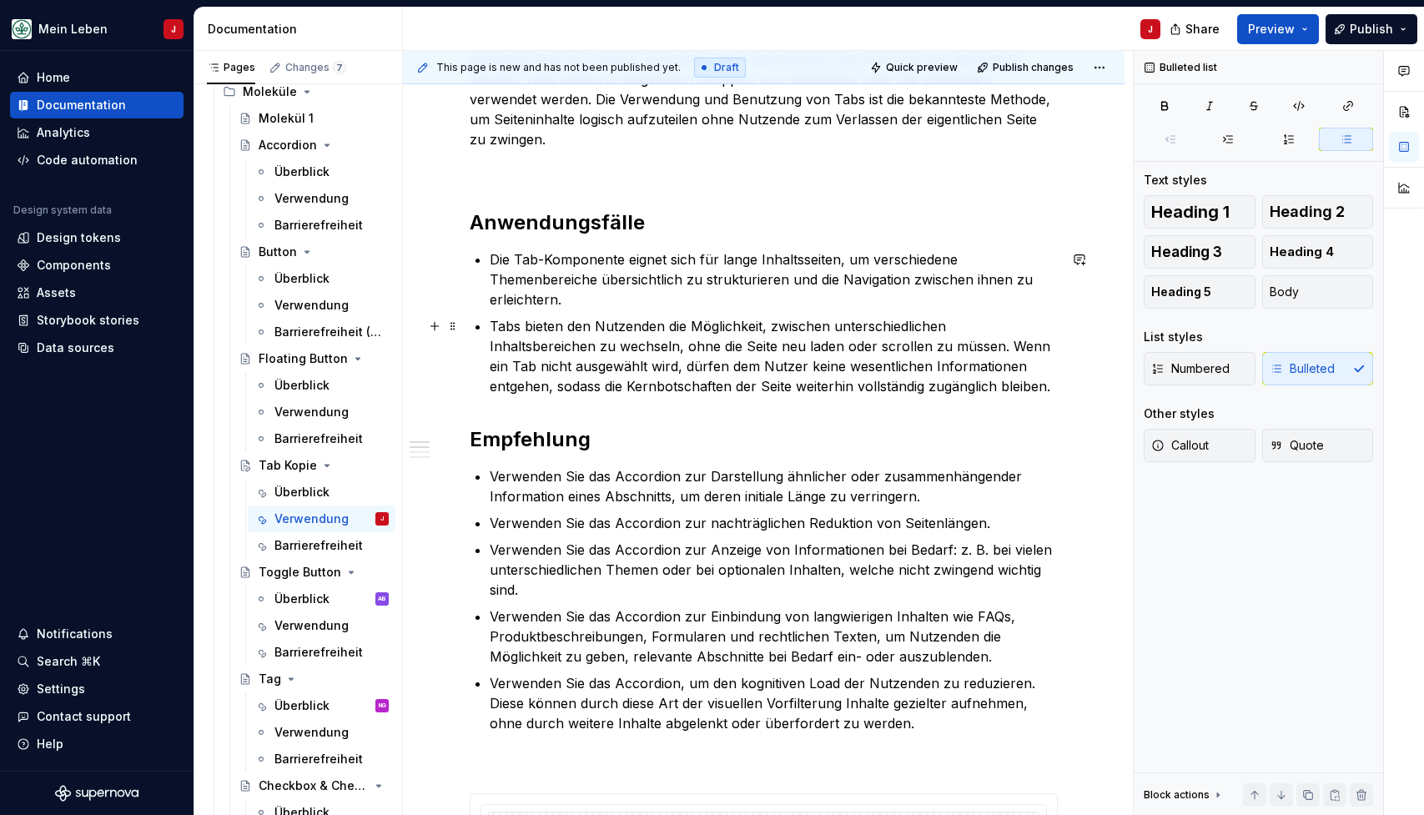
click at [853, 339] on p "Tabs bieten den Nutzenden die Möglichkeit, zwischen unterschiedlichen Inhaltsbe…" at bounding box center [774, 356] width 568 height 80
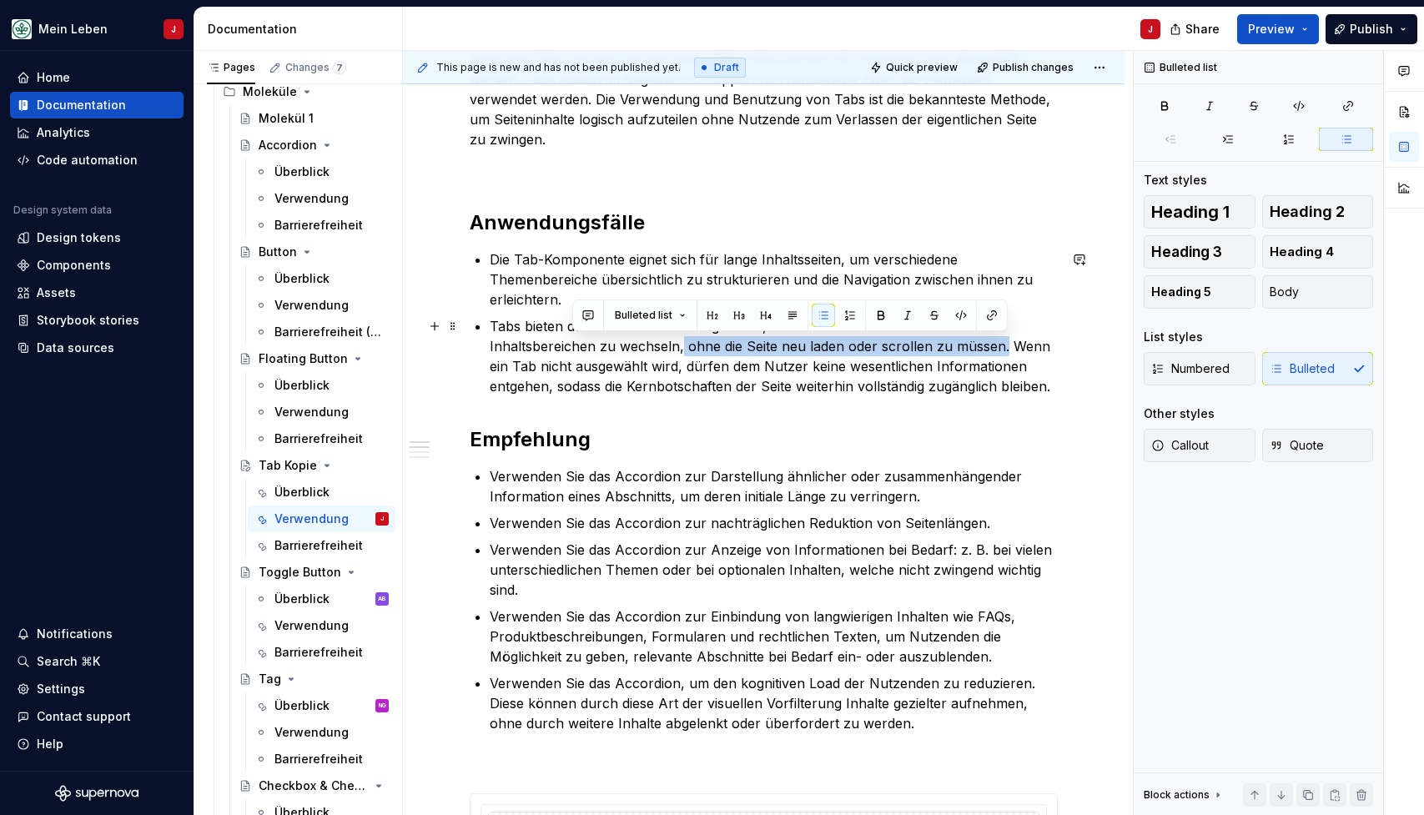
drag, startPoint x: 895, startPoint y: 346, endPoint x: 573, endPoint y: 346, distance: 322.0
click at [573, 346] on p "Tabs bieten den Nutzenden die Möglichkeit, zwischen unterschiedlichen Inhaltsbe…" at bounding box center [774, 356] width 568 height 80
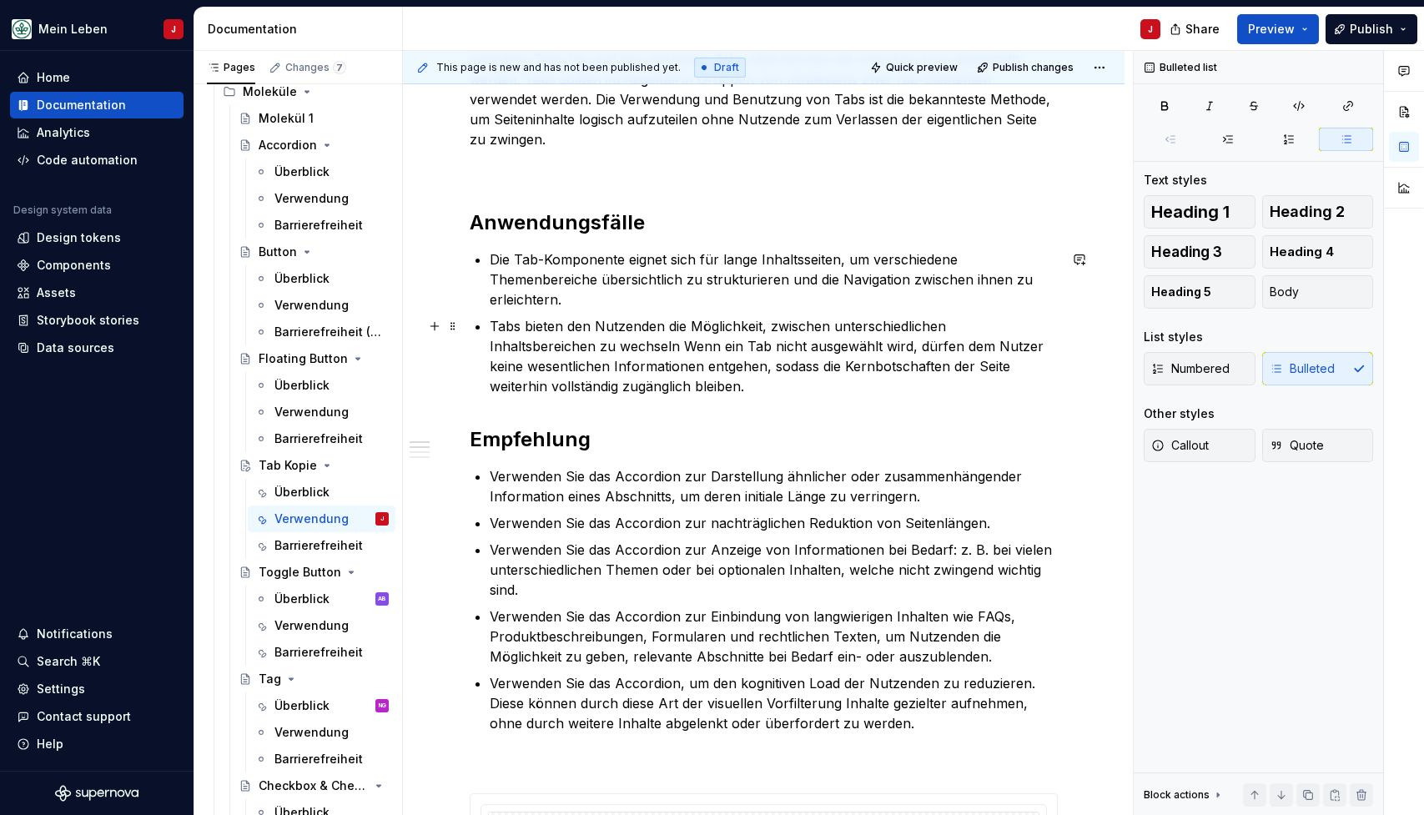
click at [642, 378] on p "Tabs bieten den Nutzenden die Möglichkeit, zwischen unterschiedlichen Inhaltsbe…" at bounding box center [774, 356] width 568 height 80
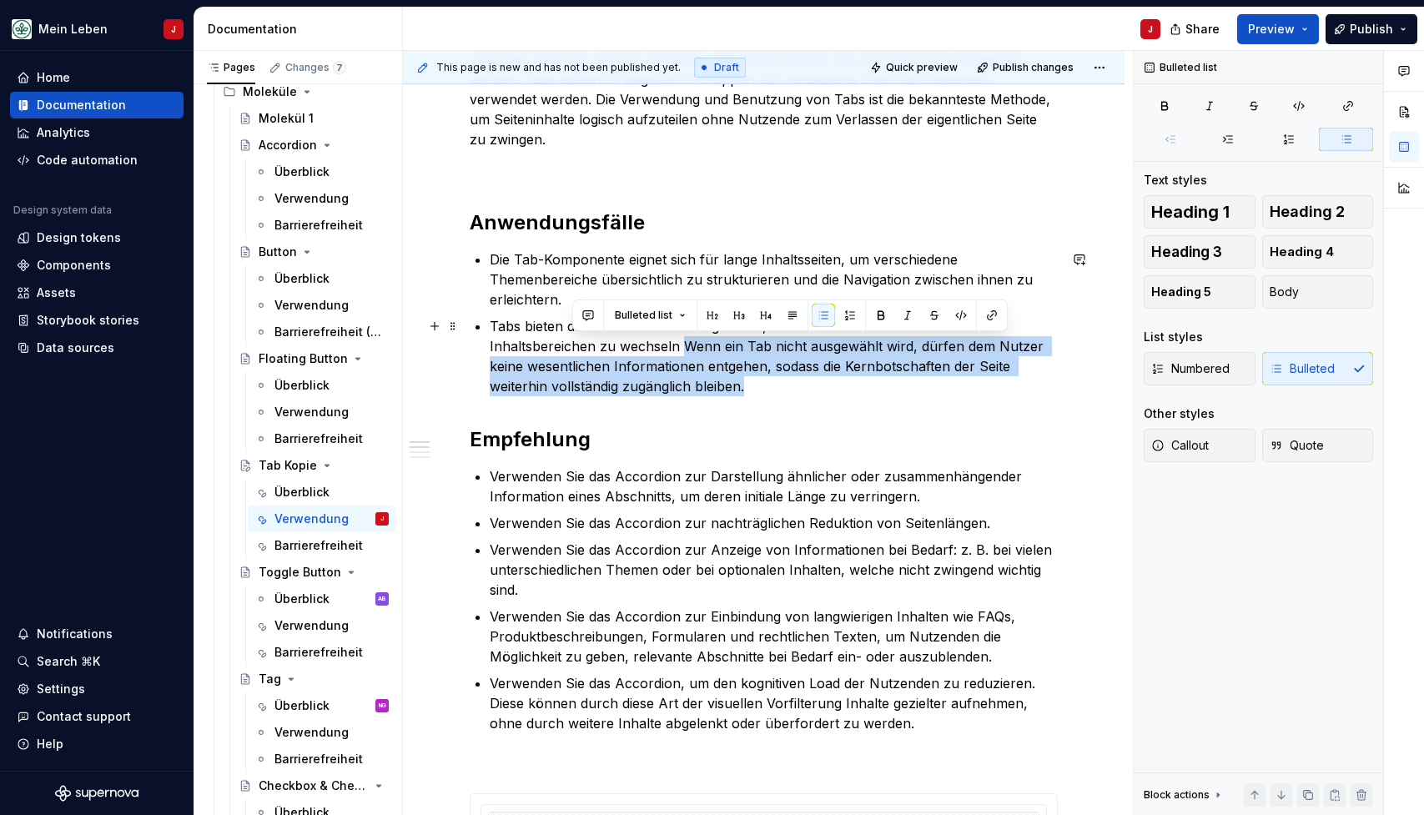
drag, startPoint x: 664, startPoint y: 383, endPoint x: 576, endPoint y: 352, distance: 92.9
click at [576, 352] on p "Tabs bieten den Nutzenden die Möglichkeit, zwischen unterschiedlichen Inhaltsbe…" at bounding box center [774, 356] width 568 height 80
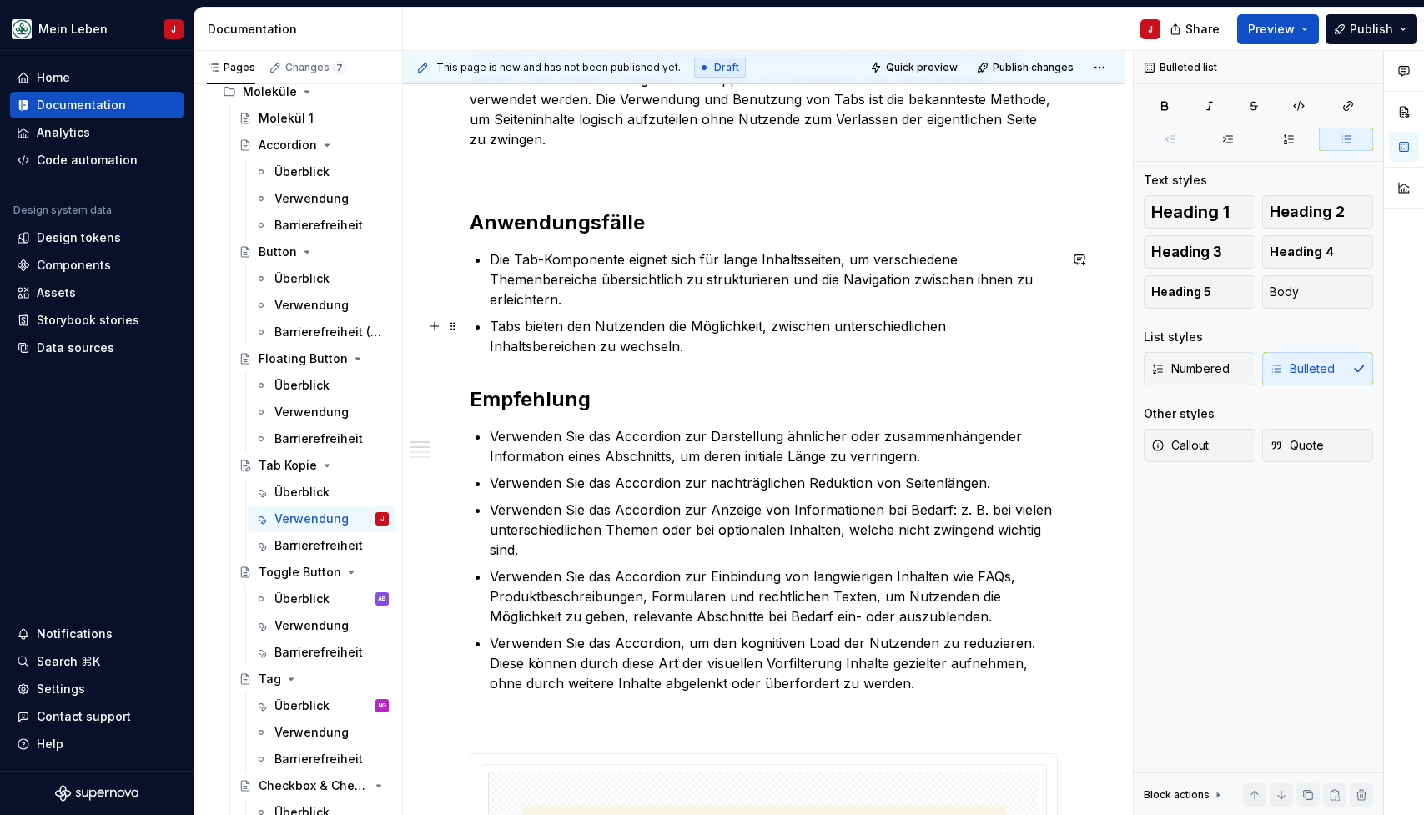
click at [606, 317] on p "Tabs bieten den Nutzenden die Möglichkeit, zwischen unterschiedlichen Inhaltsbe…" at bounding box center [774, 336] width 568 height 40
click at [636, 301] on p "Die Tab-Komponente eignet sich für lange Inhaltsseiten, um verschiedene Themenb…" at bounding box center [774, 279] width 568 height 60
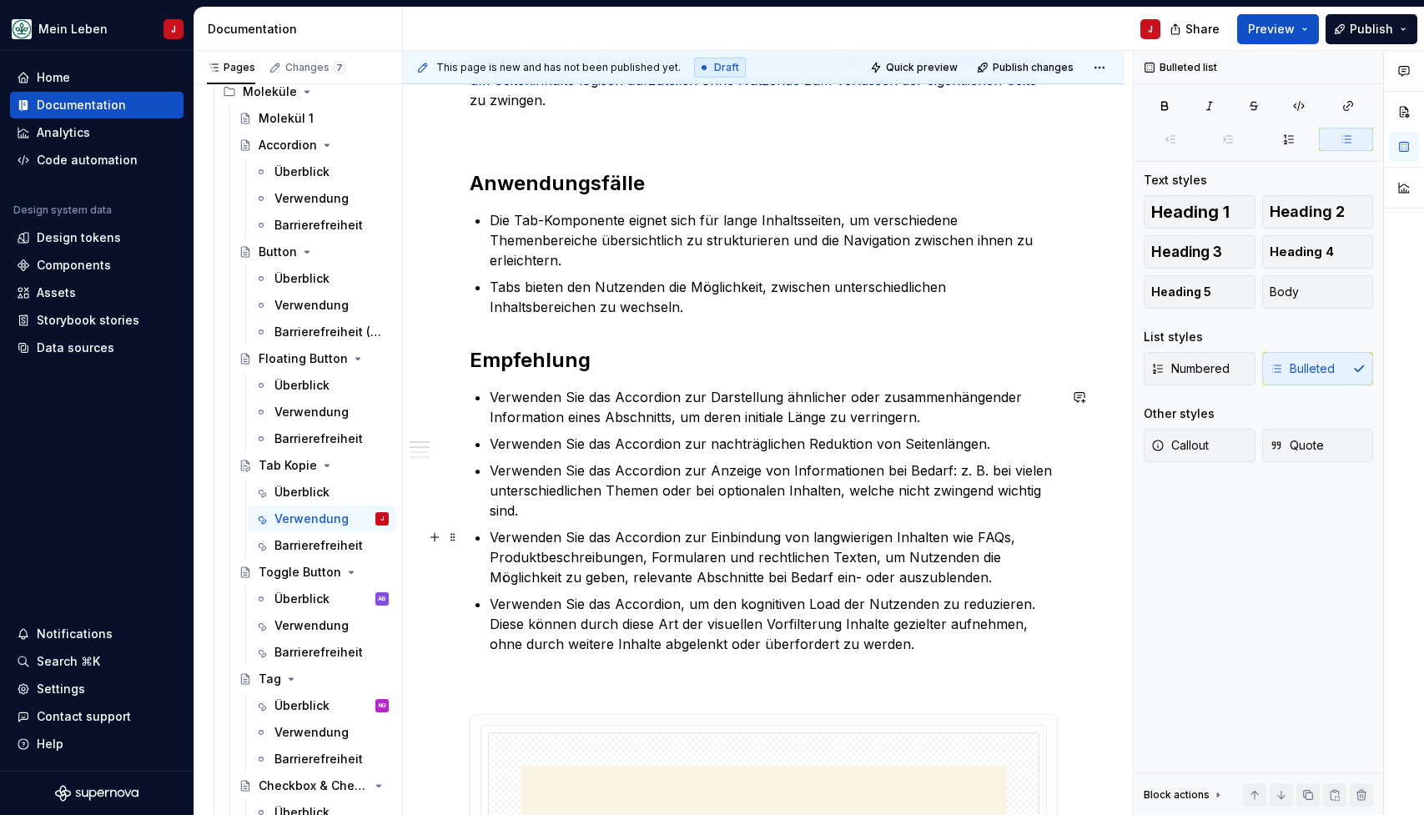
scroll to position [387, 0]
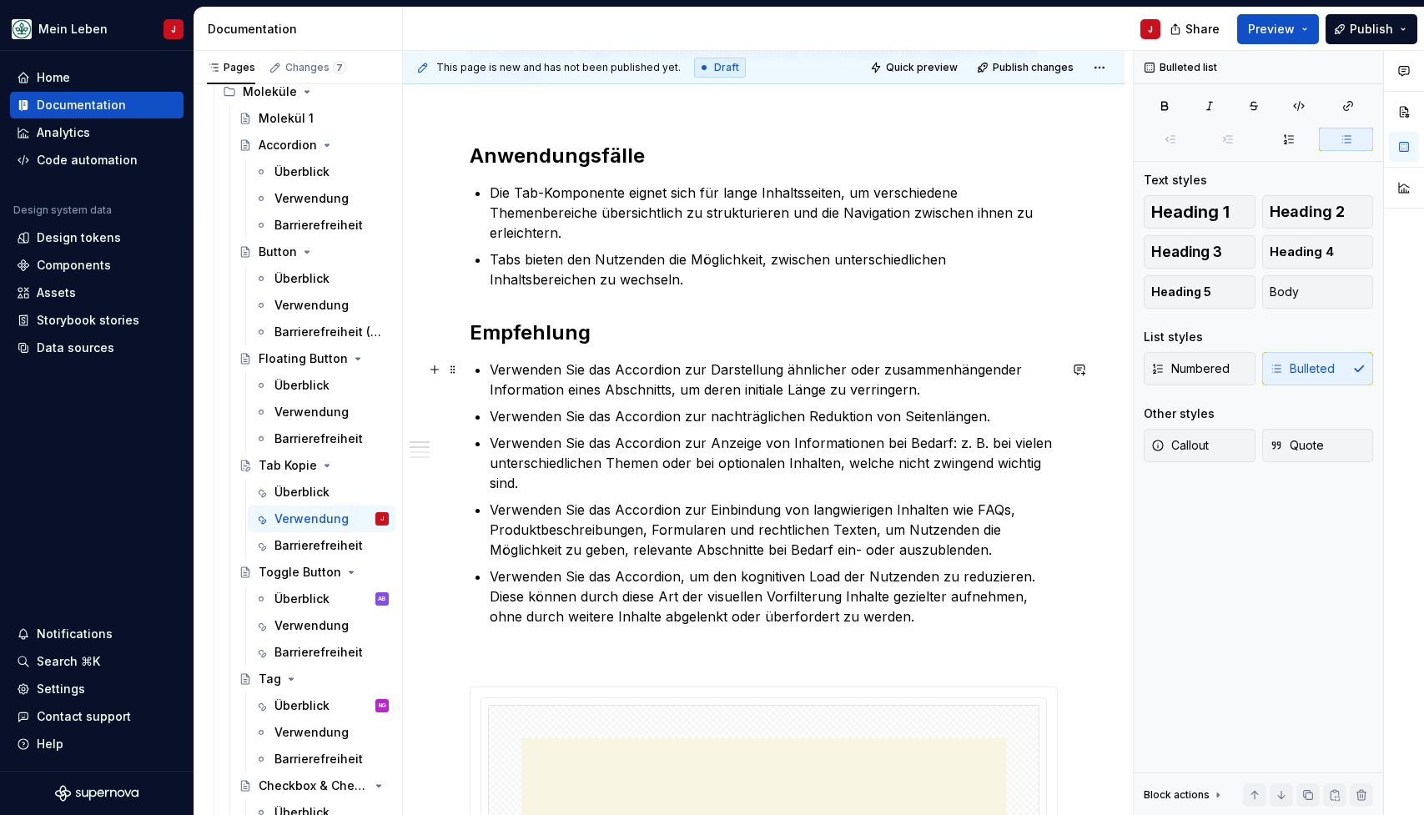
click at [564, 375] on p "Verwenden Sie das Accordion zur Darstellung ähnlicher oder zusammenhängender In…" at bounding box center [774, 380] width 568 height 40
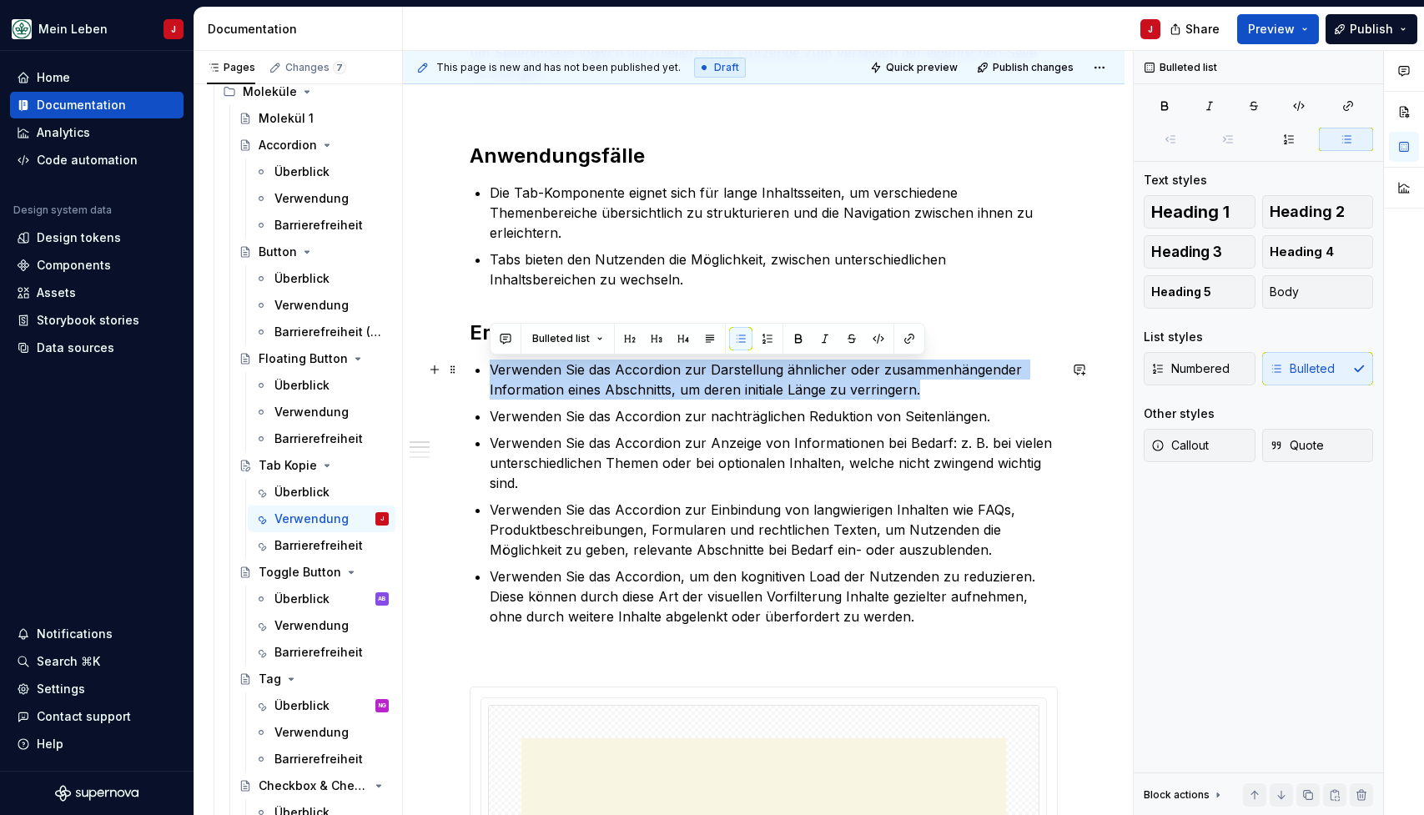
click at [564, 375] on p "Verwenden Sie das Accordion zur Darstellung ähnlicher oder zusammenhängender In…" at bounding box center [774, 380] width 568 height 40
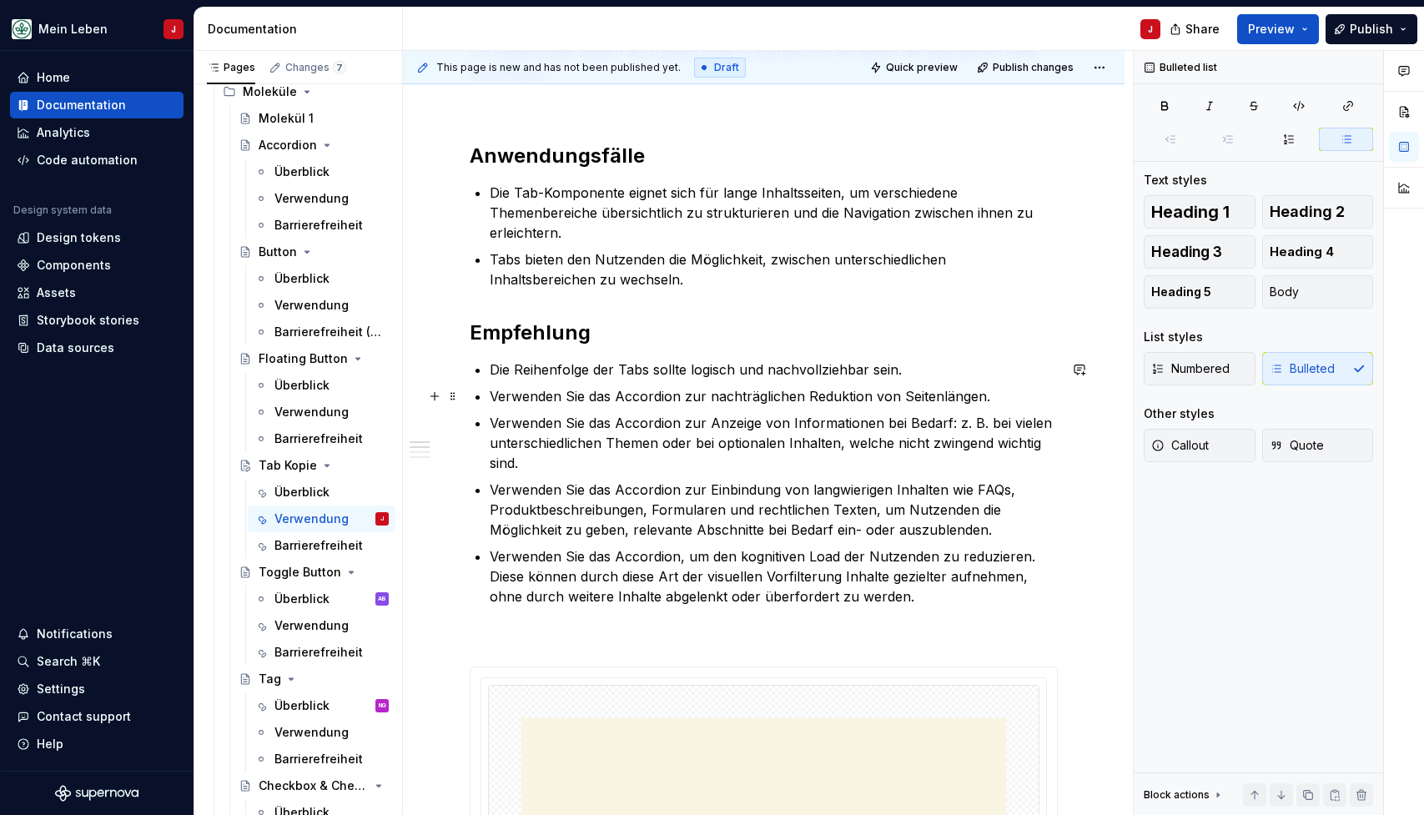
click at [555, 397] on p "Verwenden Sie das Accordion zur nachträglichen Reduktion von Seitenlängen." at bounding box center [774, 396] width 568 height 20
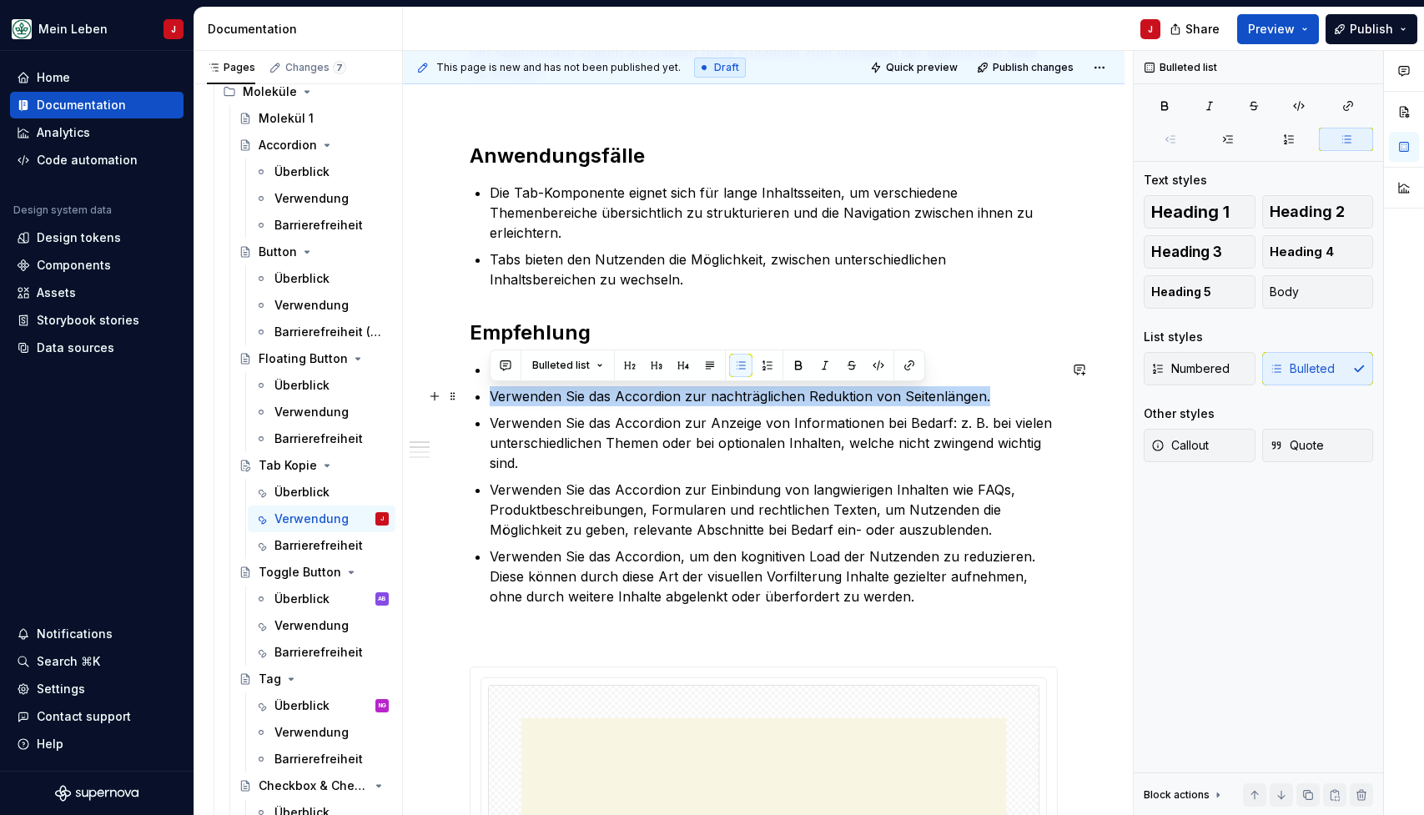
click at [555, 397] on p "Verwenden Sie das Accordion zur nachträglichen Reduktion von Seitenlängen." at bounding box center [774, 396] width 568 height 20
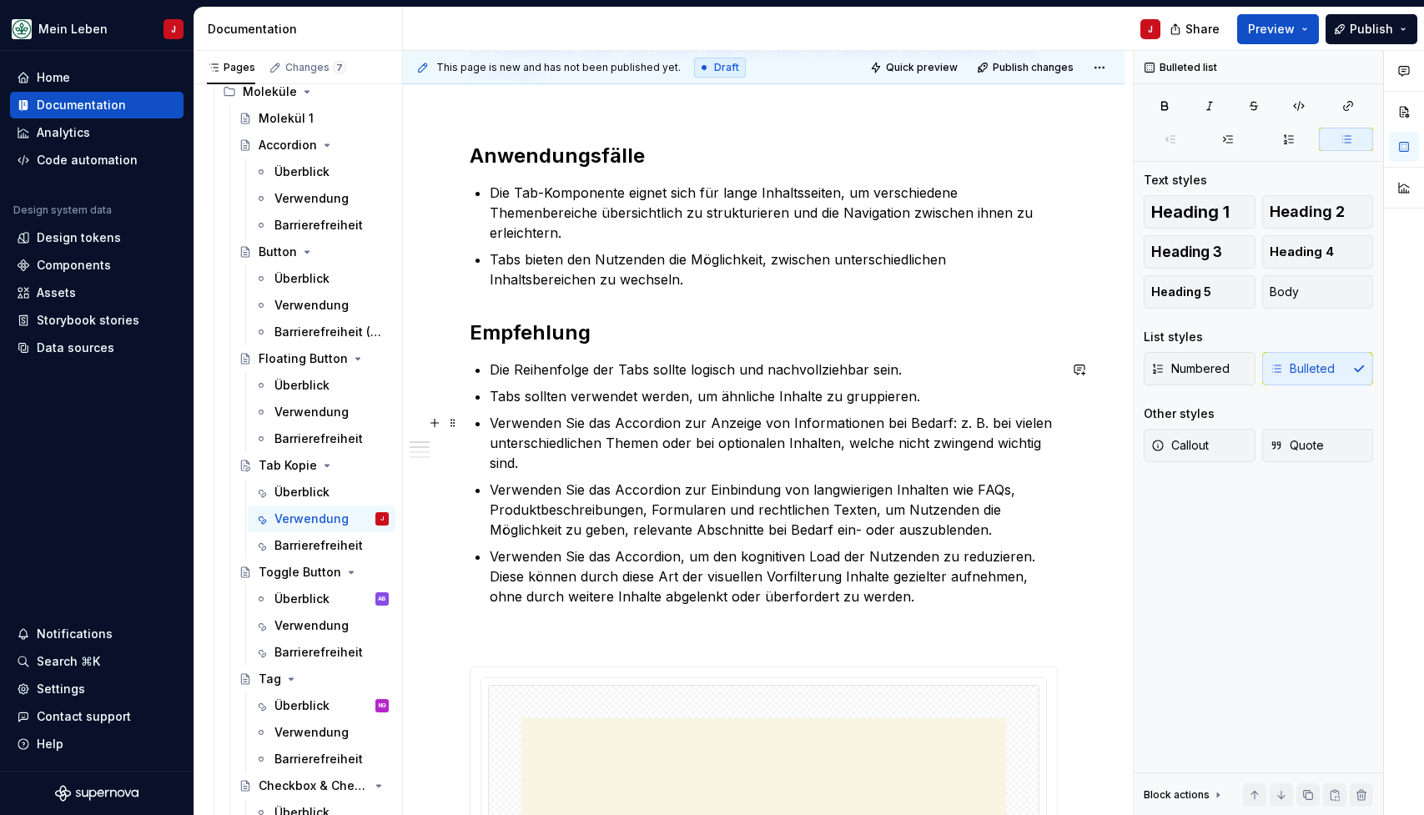
click at [556, 432] on p "Verwenden Sie das Accordion zur Anzeige von Informationen bei Bedarf: z. B. bei…" at bounding box center [774, 443] width 568 height 60
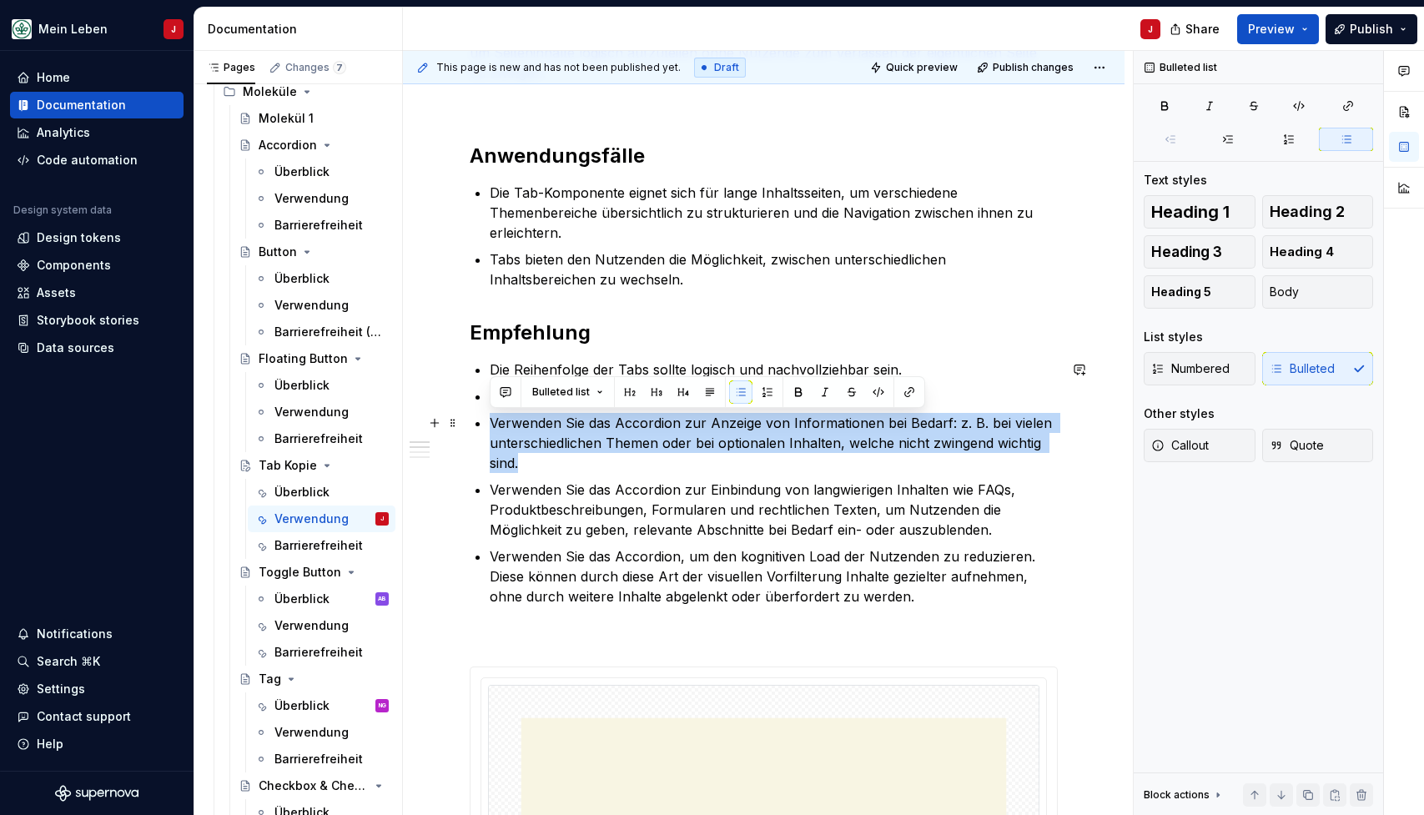
click at [556, 432] on p "Verwenden Sie das Accordion zur Anzeige von Informationen bei Bedarf: z. B. bei…" at bounding box center [774, 443] width 568 height 60
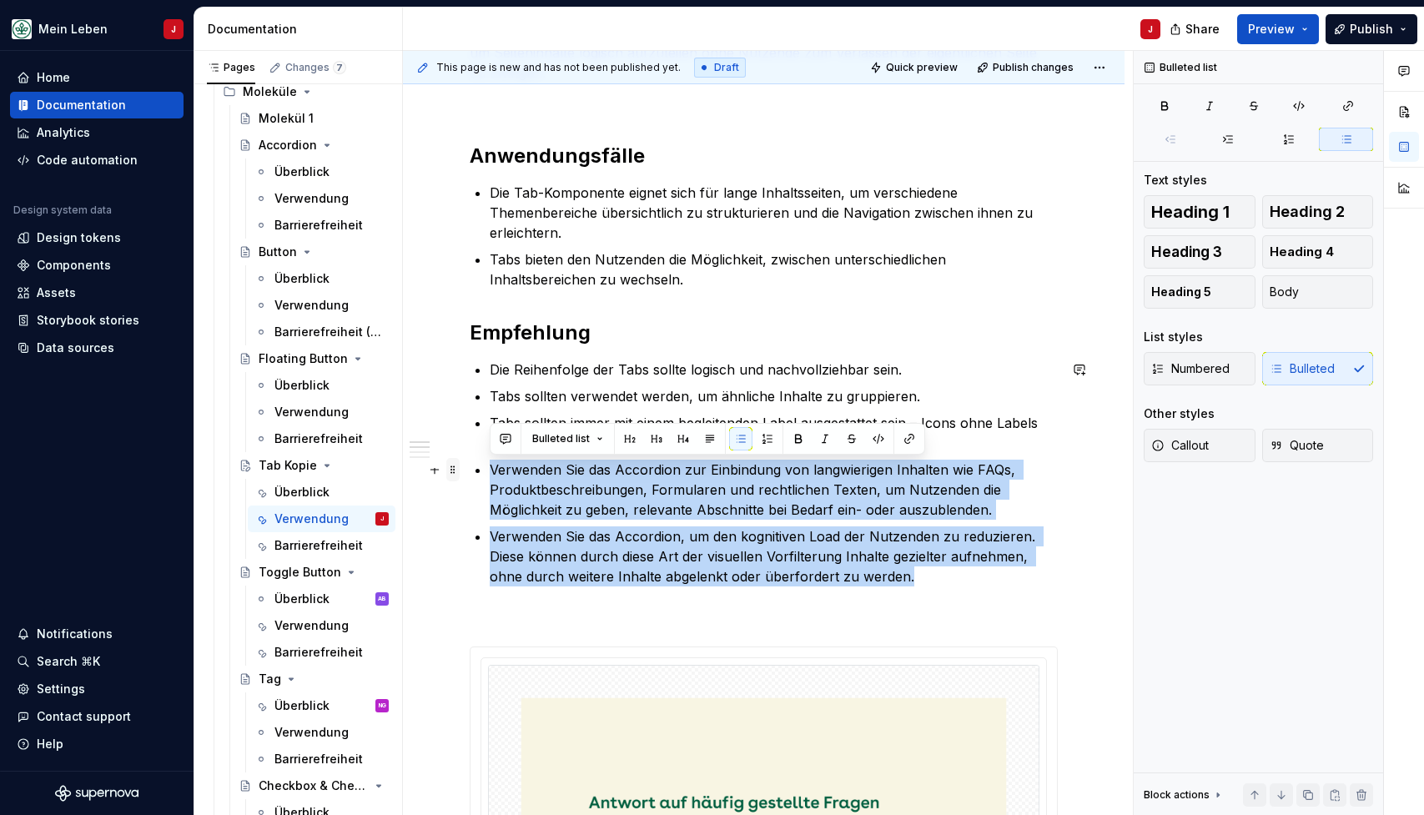
drag, startPoint x: 893, startPoint y: 585, endPoint x: 446, endPoint y: 476, distance: 459.3
click at [470, 476] on div "Jeder Tab repräsentiert einen separaten Seiten-Abschnitt. Nutzende können jeder…" at bounding box center [764, 831] width 588 height 1738
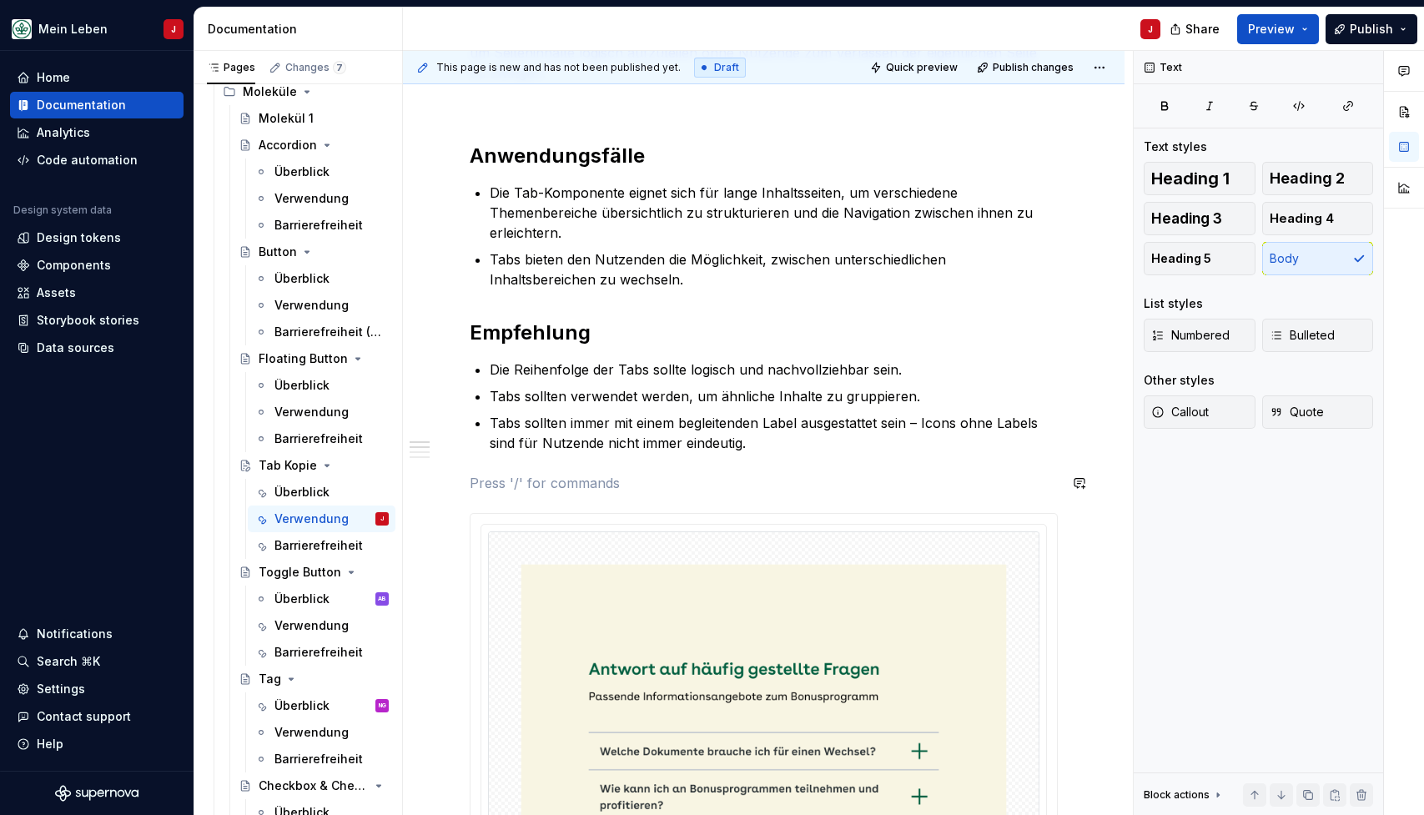
click at [510, 470] on div "Jeder Tab repräsentiert einen separaten Seiten-Abschnitt. Nutzende können jeder…" at bounding box center [764, 754] width 588 height 1584
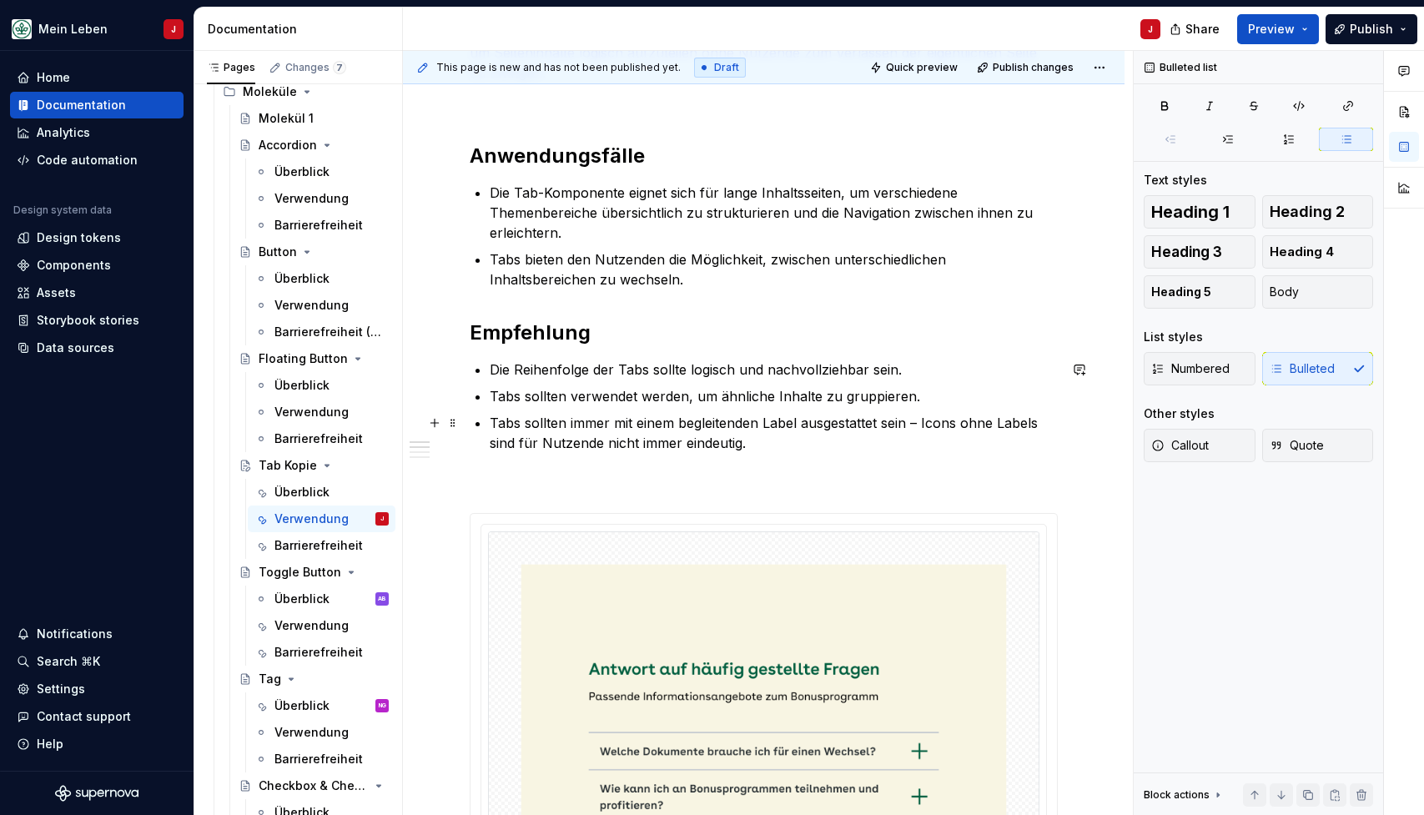
click at [795, 446] on p "Tabs sollten immer mit einem begleitenden Label ausgestattet sein – Icons ohne …" at bounding box center [774, 433] width 568 height 40
click at [520, 425] on p "Tabs sollten immer mit einem begleitenden Label ausgestattet sein – Icons ohne …" at bounding box center [774, 433] width 568 height 40
click at [809, 437] on p "Sie sollten immer mit einem begleitenden Label ausgestattet sein – Icons ohne L…" at bounding box center [774, 433] width 568 height 40
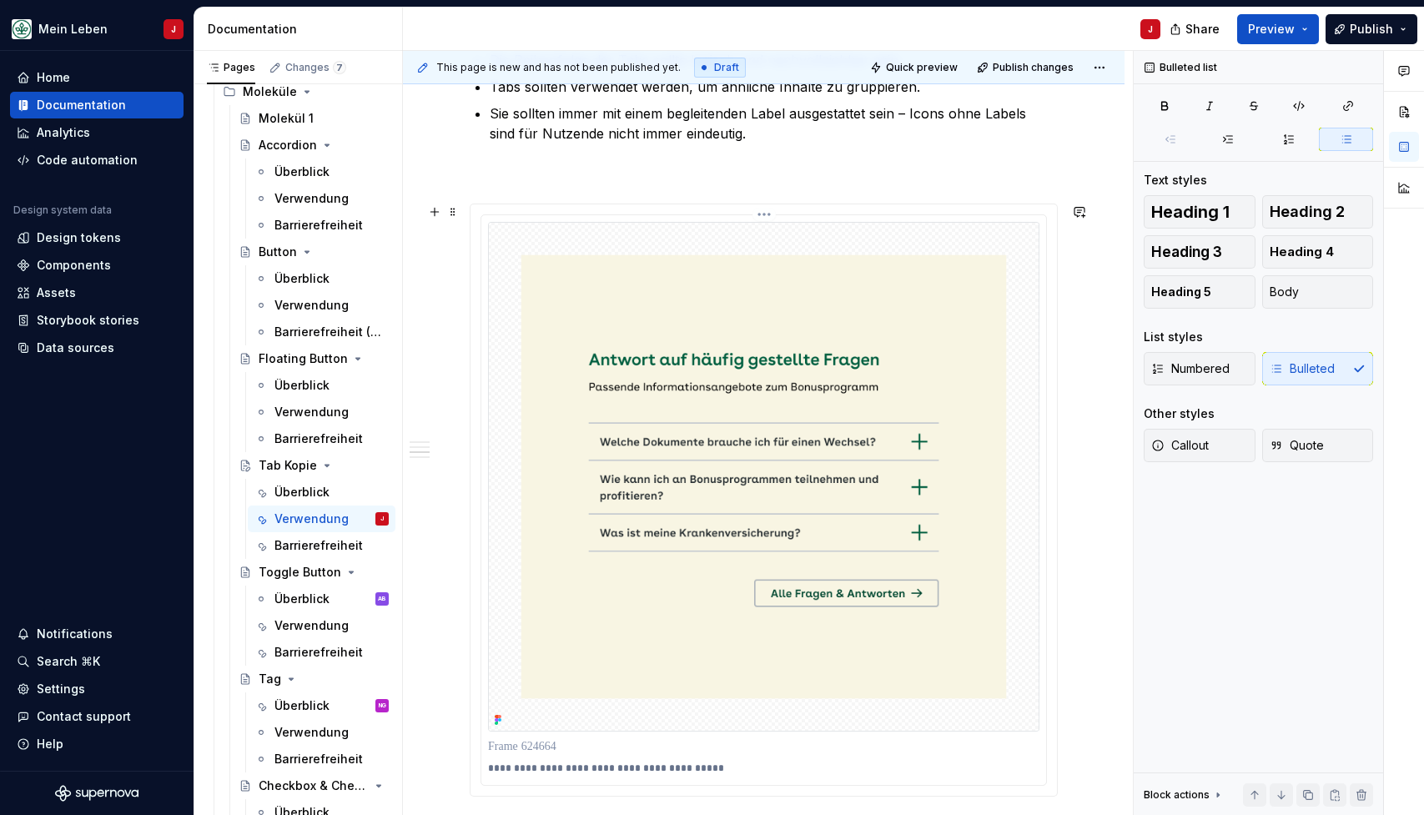
scroll to position [736, 0]
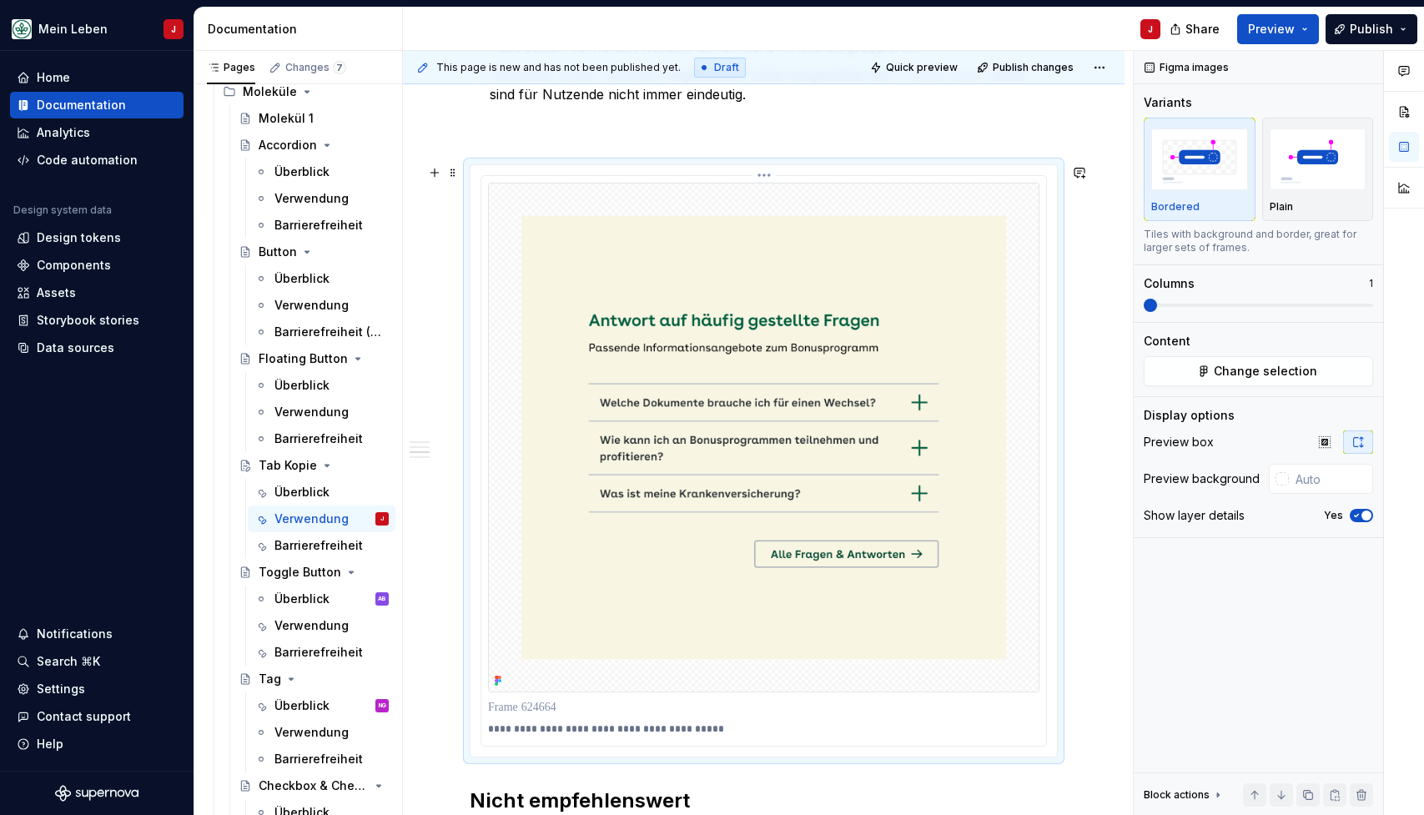
click at [624, 240] on img at bounding box center [763, 438] width 551 height 510
click at [718, 241] on img at bounding box center [763, 438] width 551 height 510
click at [523, 153] on div "Jeder Tab repräsentiert einen separaten Seiten-Abschnitt. Nutzende können jeder…" at bounding box center [764, 406] width 588 height 1584
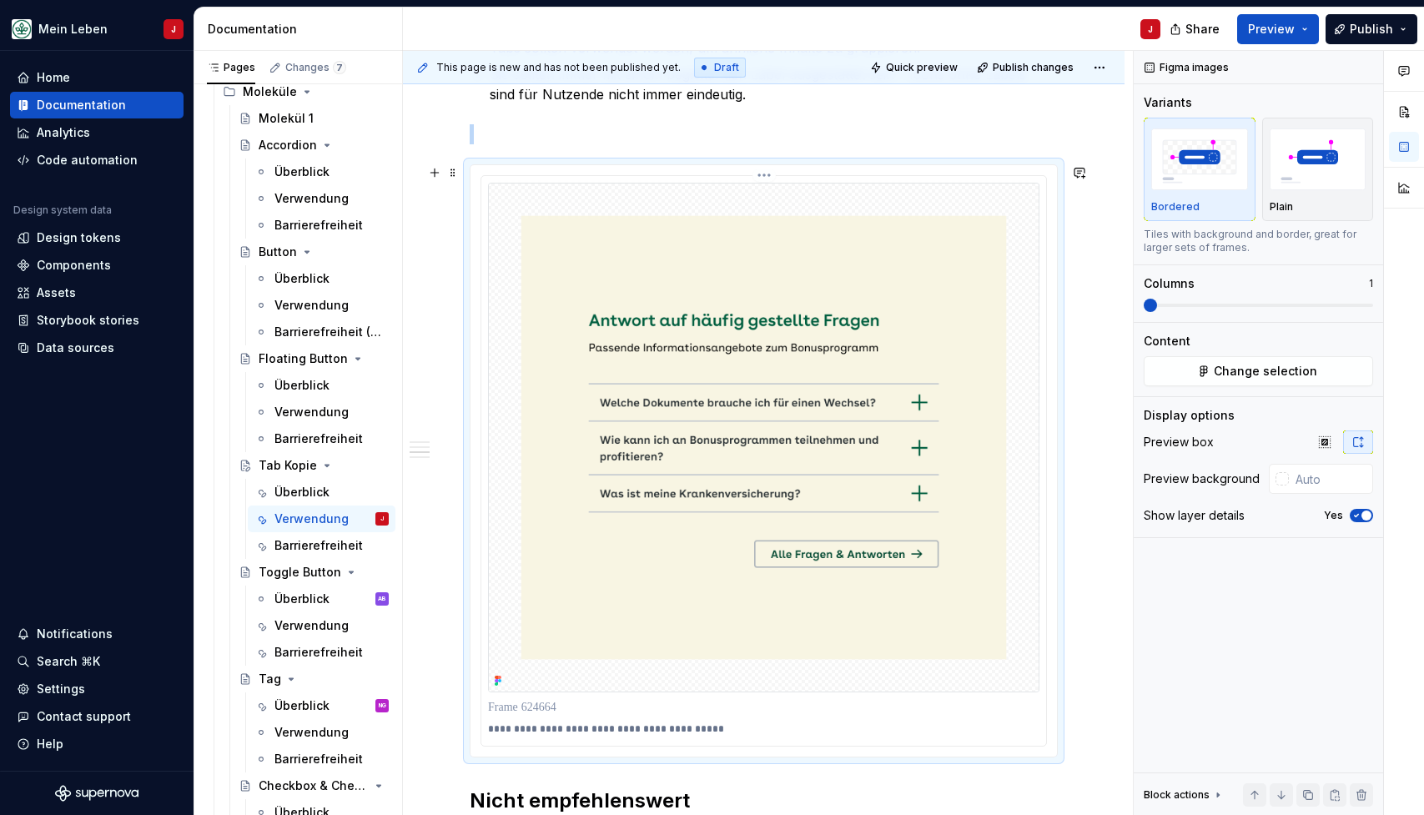
click at [561, 224] on img at bounding box center [763, 438] width 551 height 510
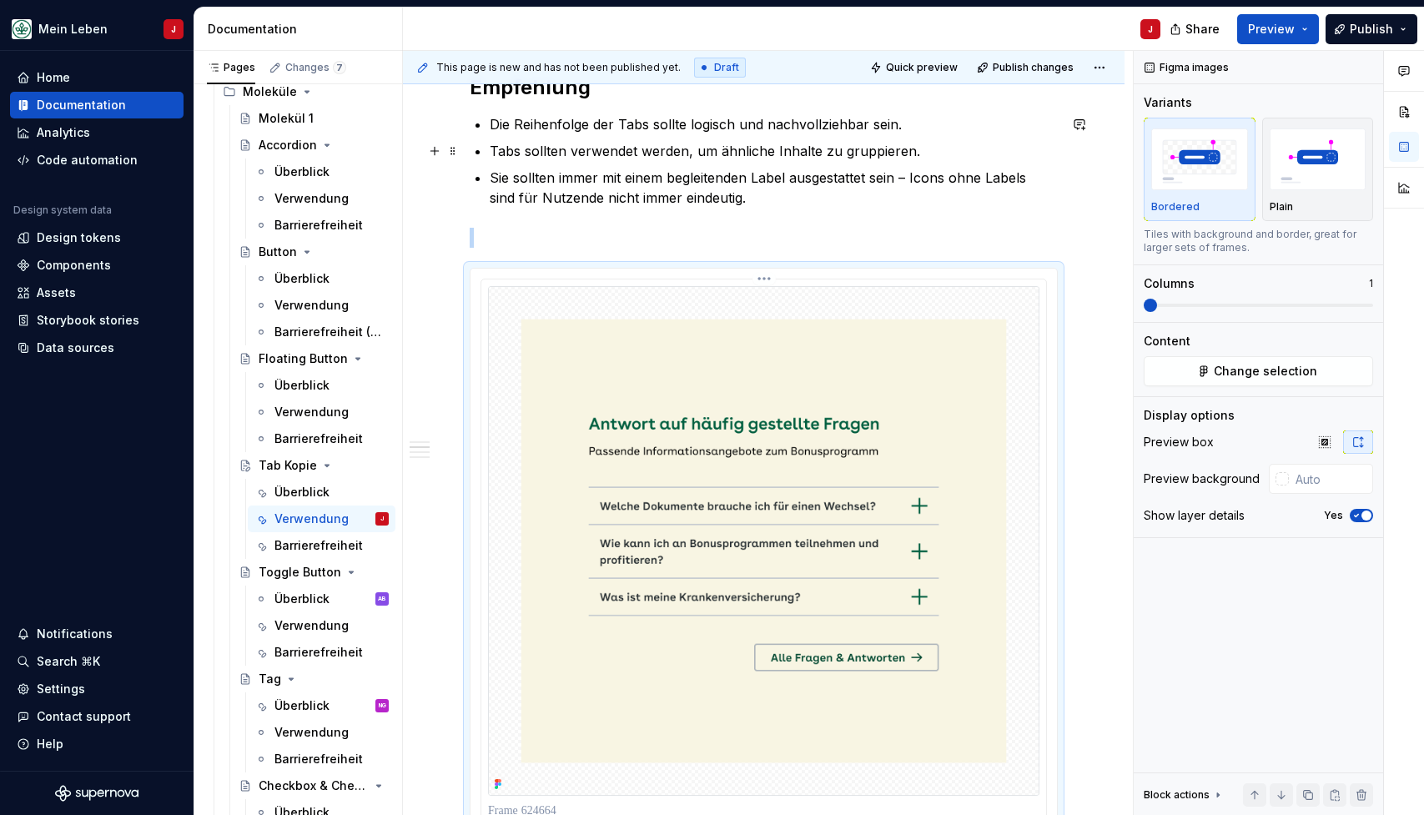
scroll to position [598, 0]
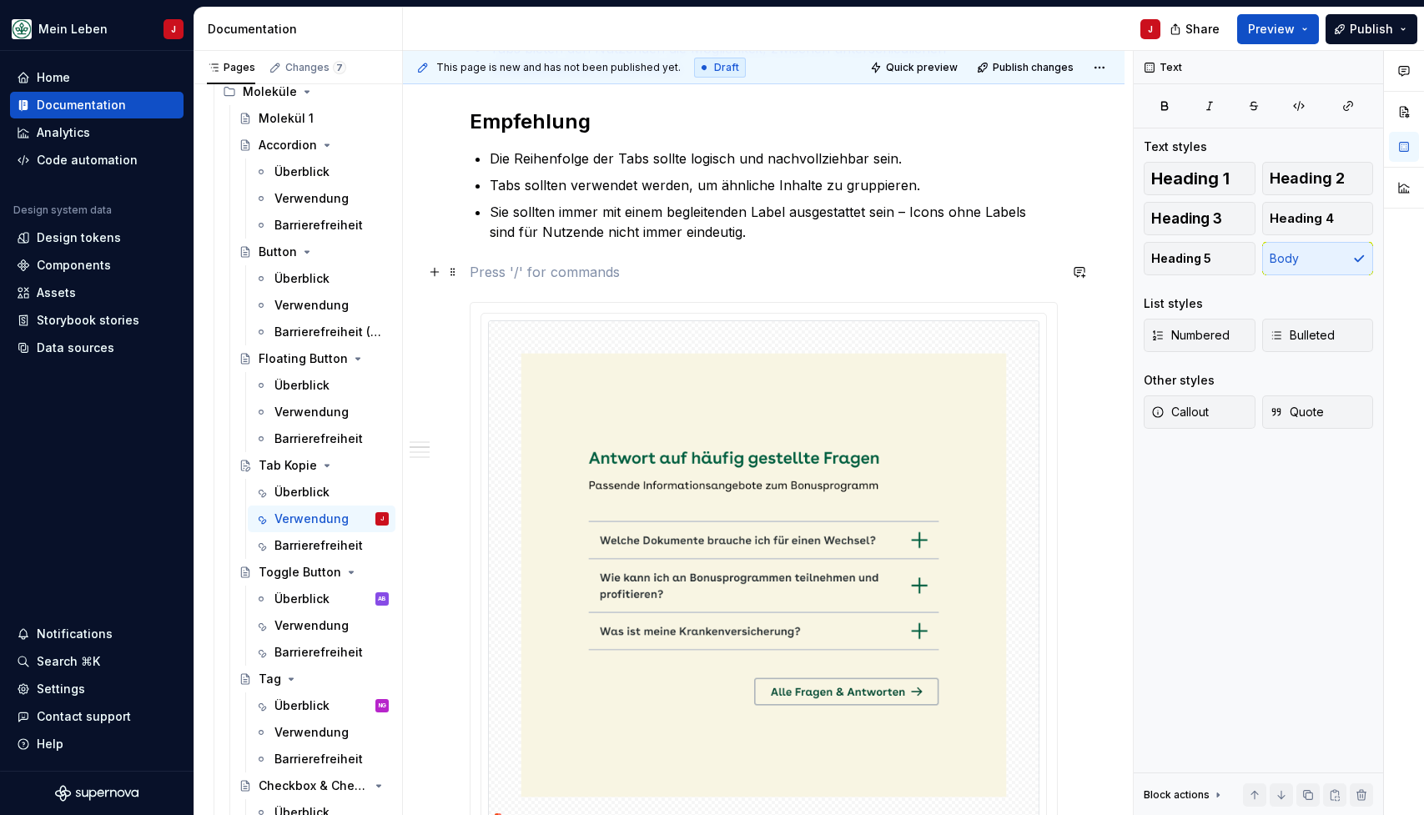
click at [493, 266] on p at bounding box center [764, 272] width 588 height 20
click at [430, 278] on button "button" at bounding box center [434, 271] width 23 height 23
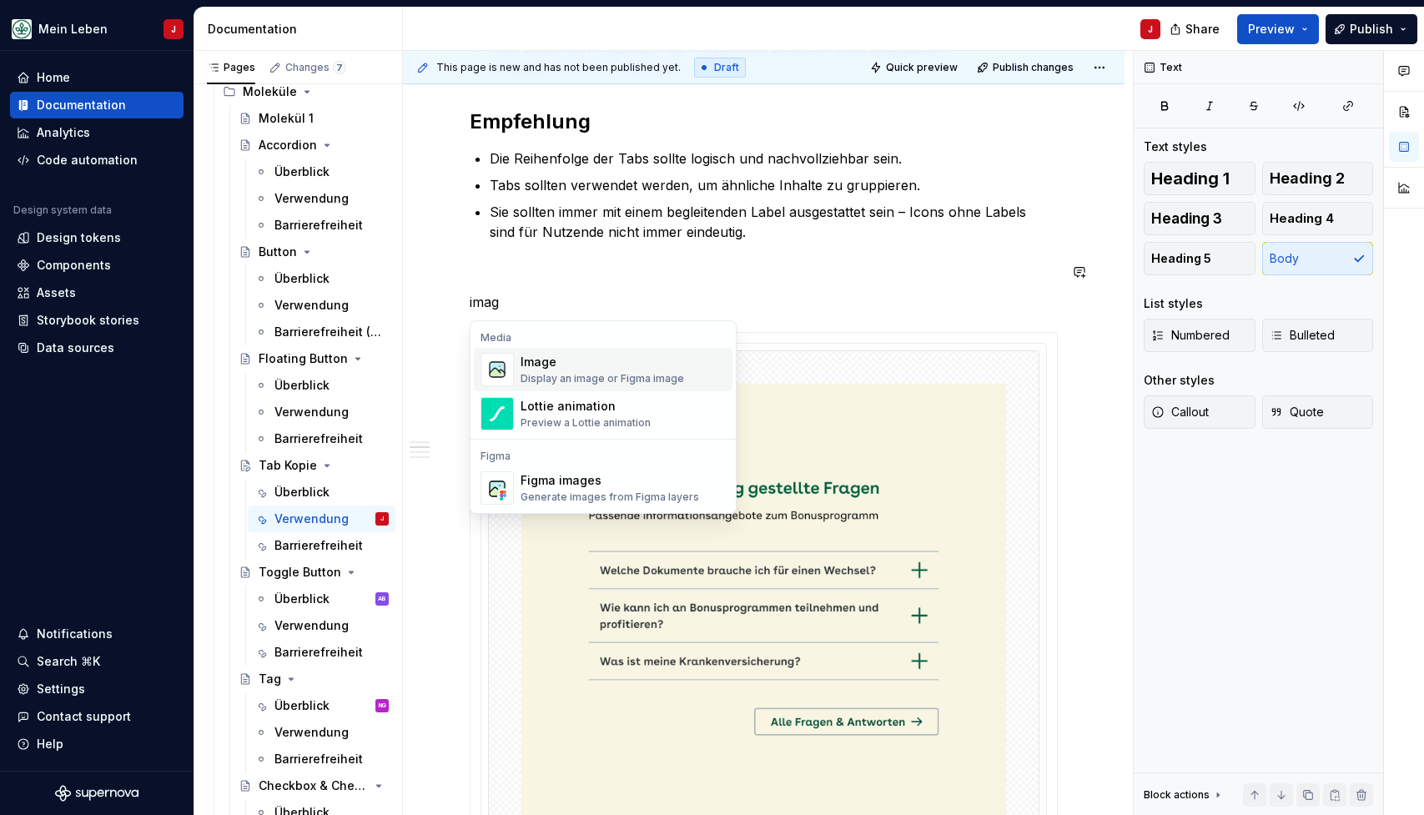
click at [541, 366] on div "Image" at bounding box center [603, 362] width 164 height 17
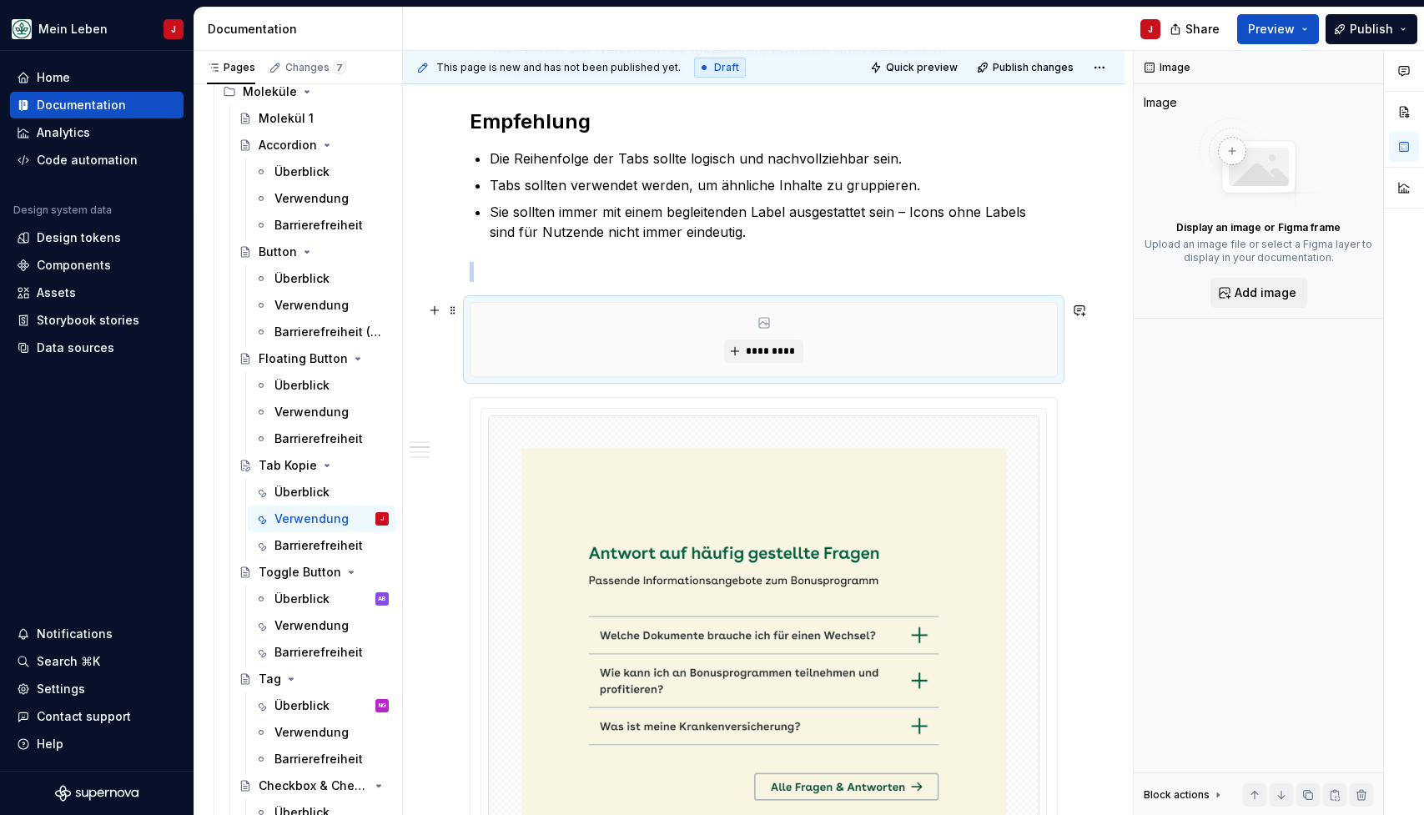
click at [778, 325] on div "*********" at bounding box center [763, 339] width 586 height 73
click at [746, 347] on button "*********" at bounding box center [763, 351] width 79 height 23
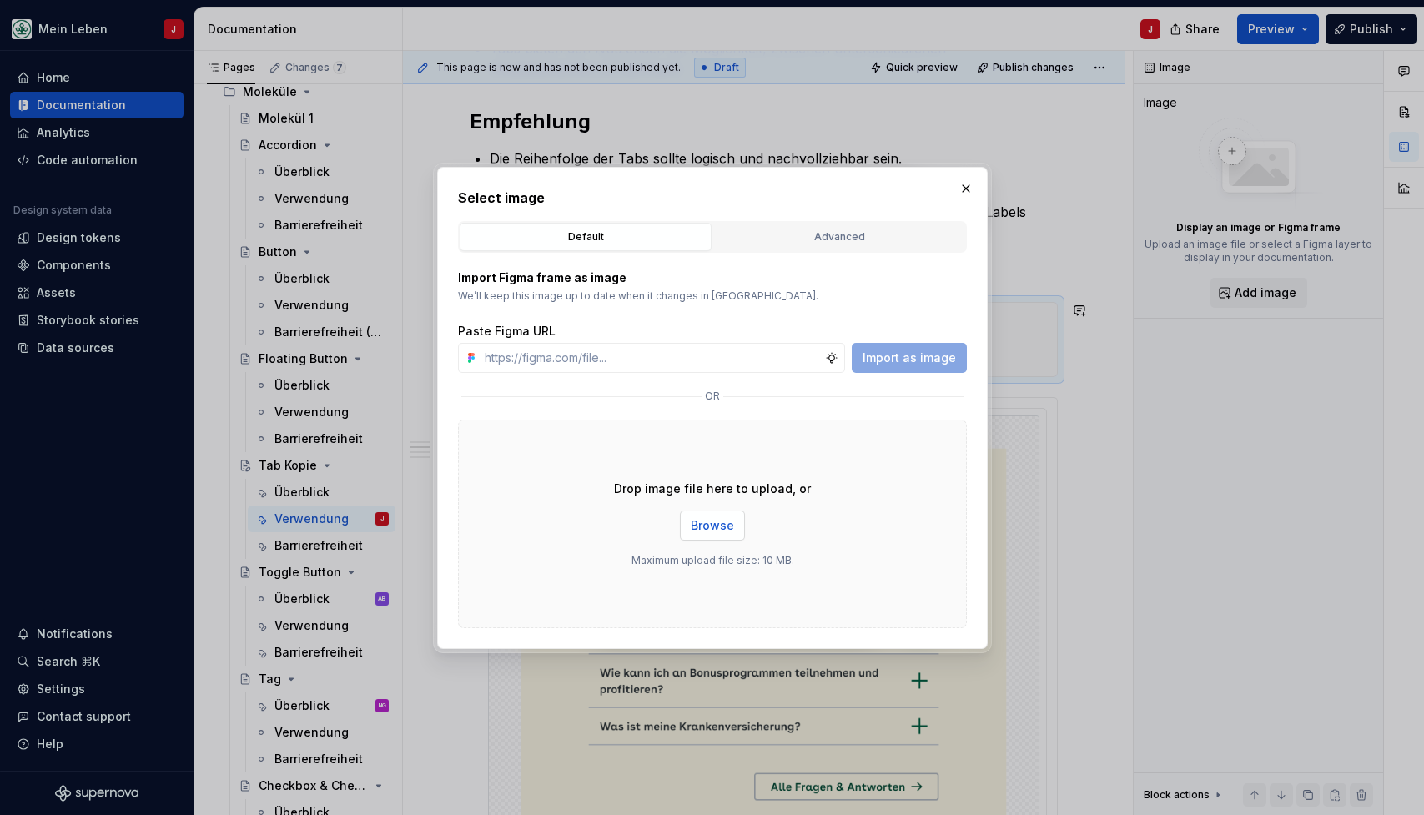
click at [721, 531] on span "Browse" at bounding box center [712, 525] width 43 height 17
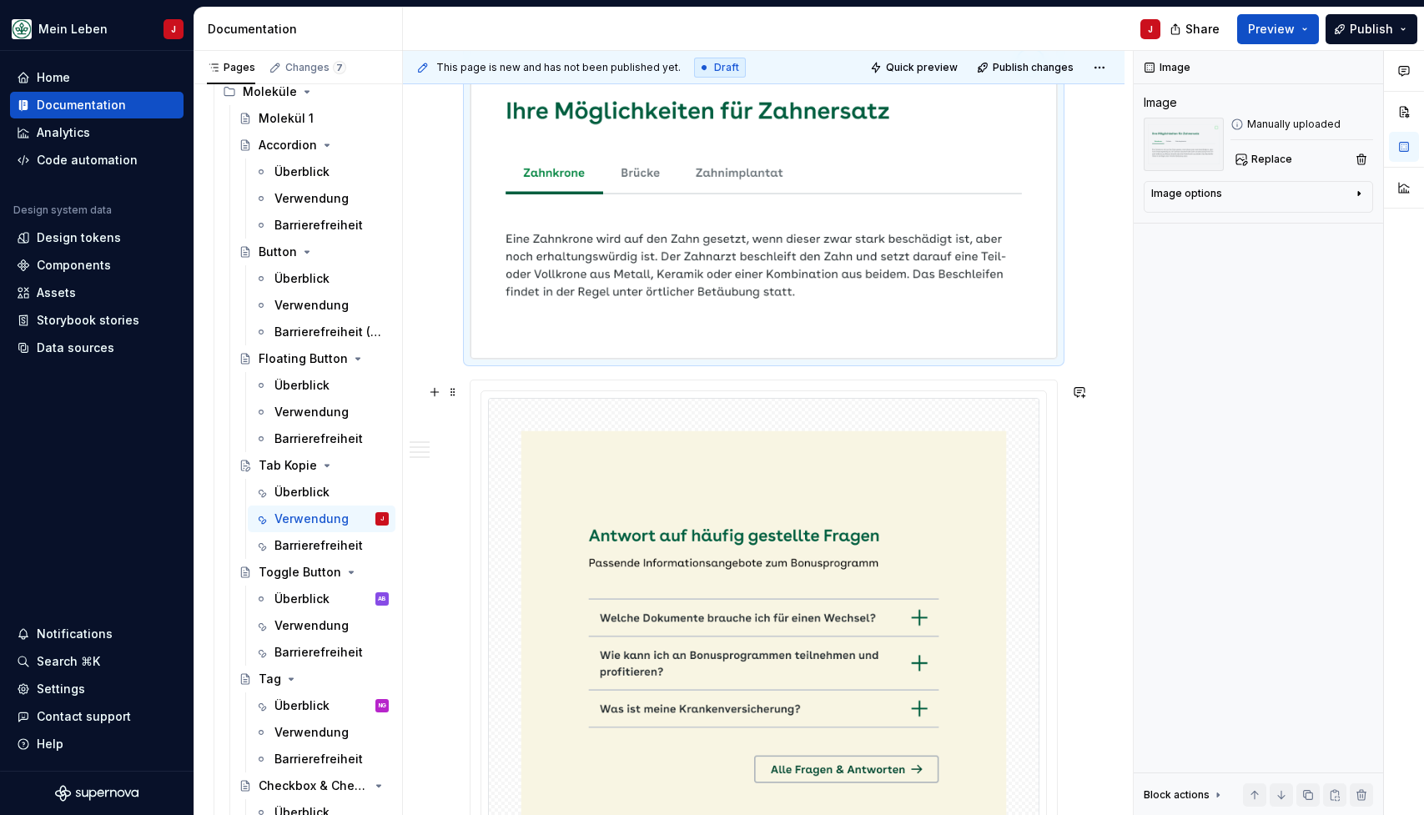
scroll to position [919, 0]
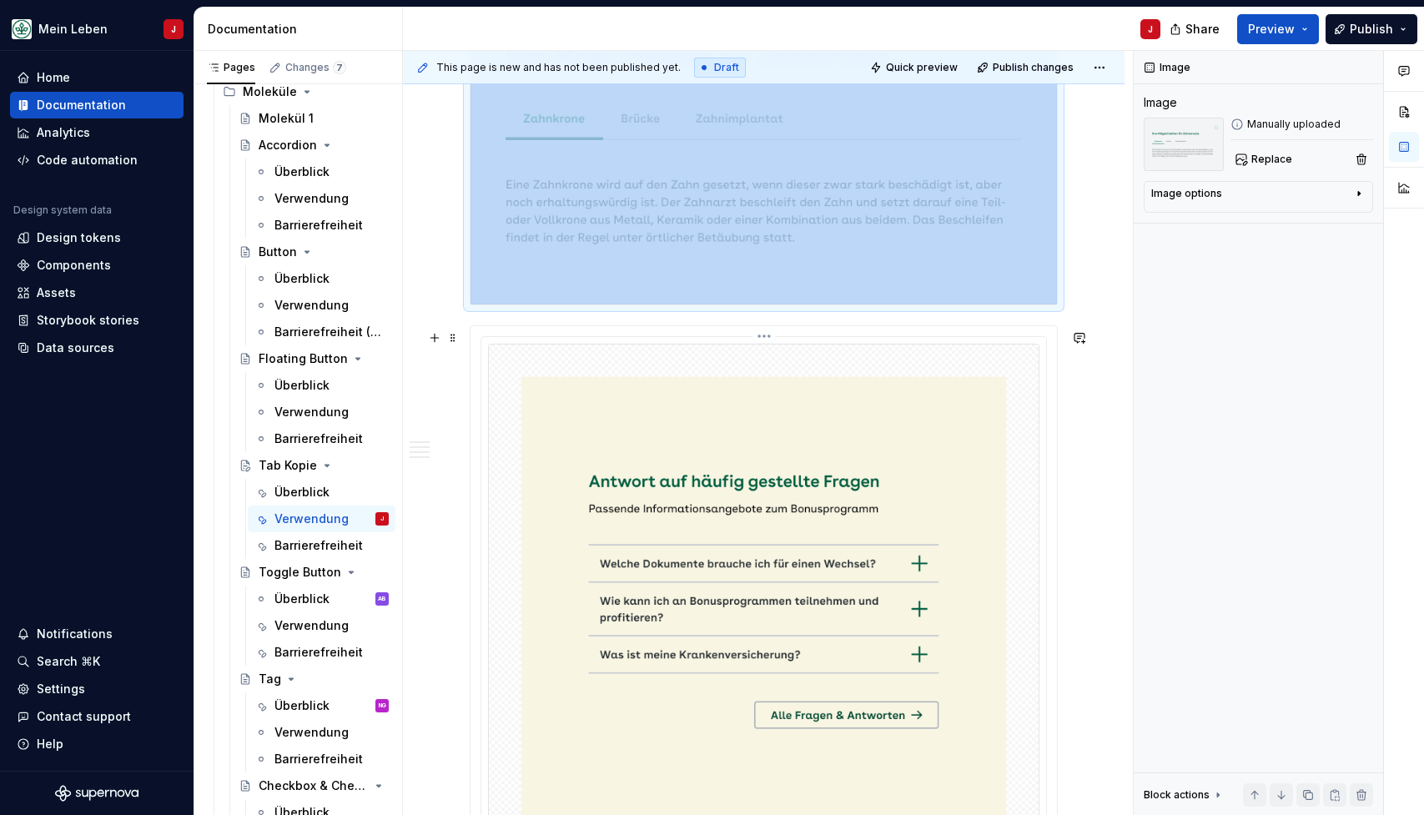
click at [632, 433] on img at bounding box center [763, 599] width 551 height 510
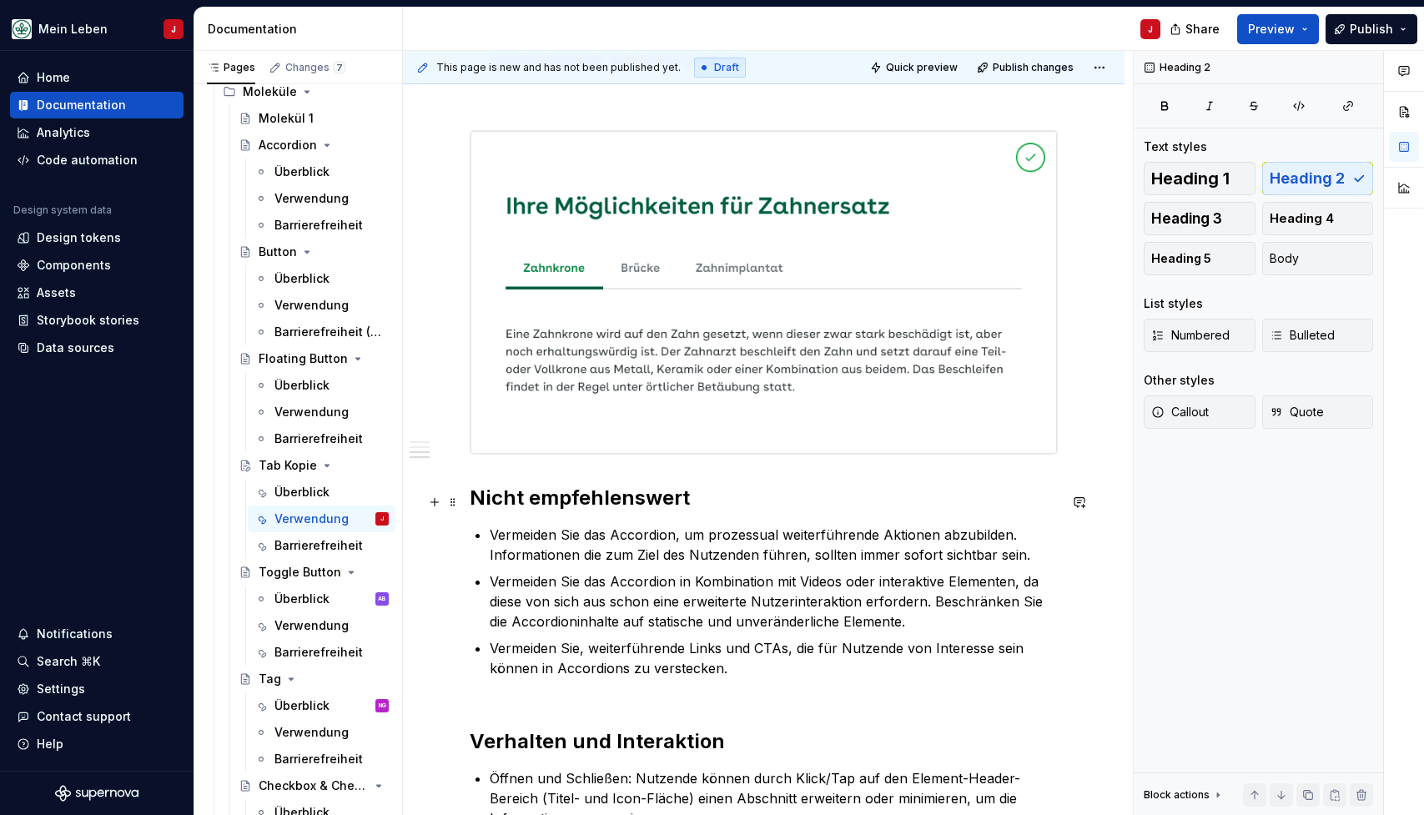
scroll to position [744, 0]
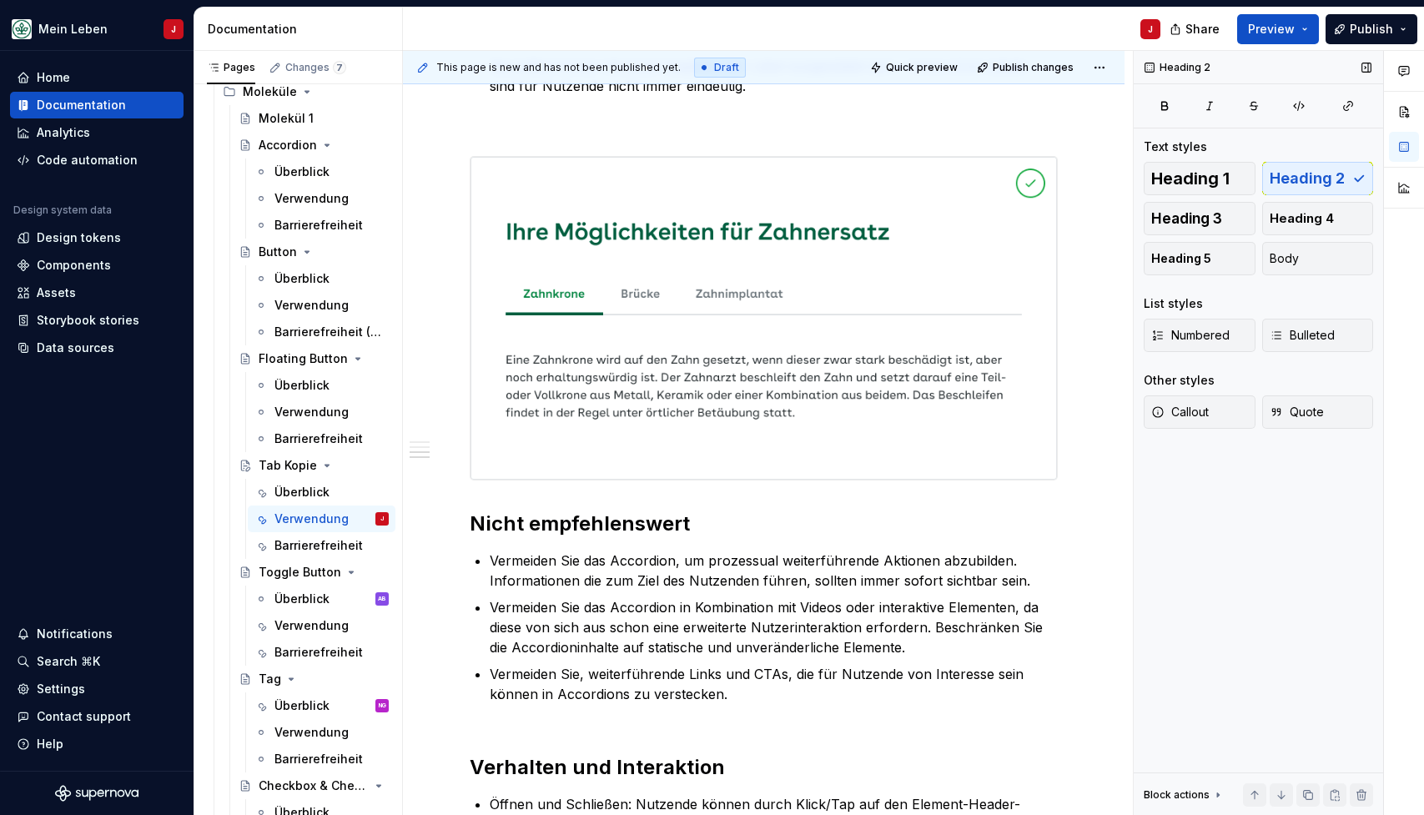
click at [1271, 434] on div "Callout Quote" at bounding box center [1258, 416] width 229 height 43
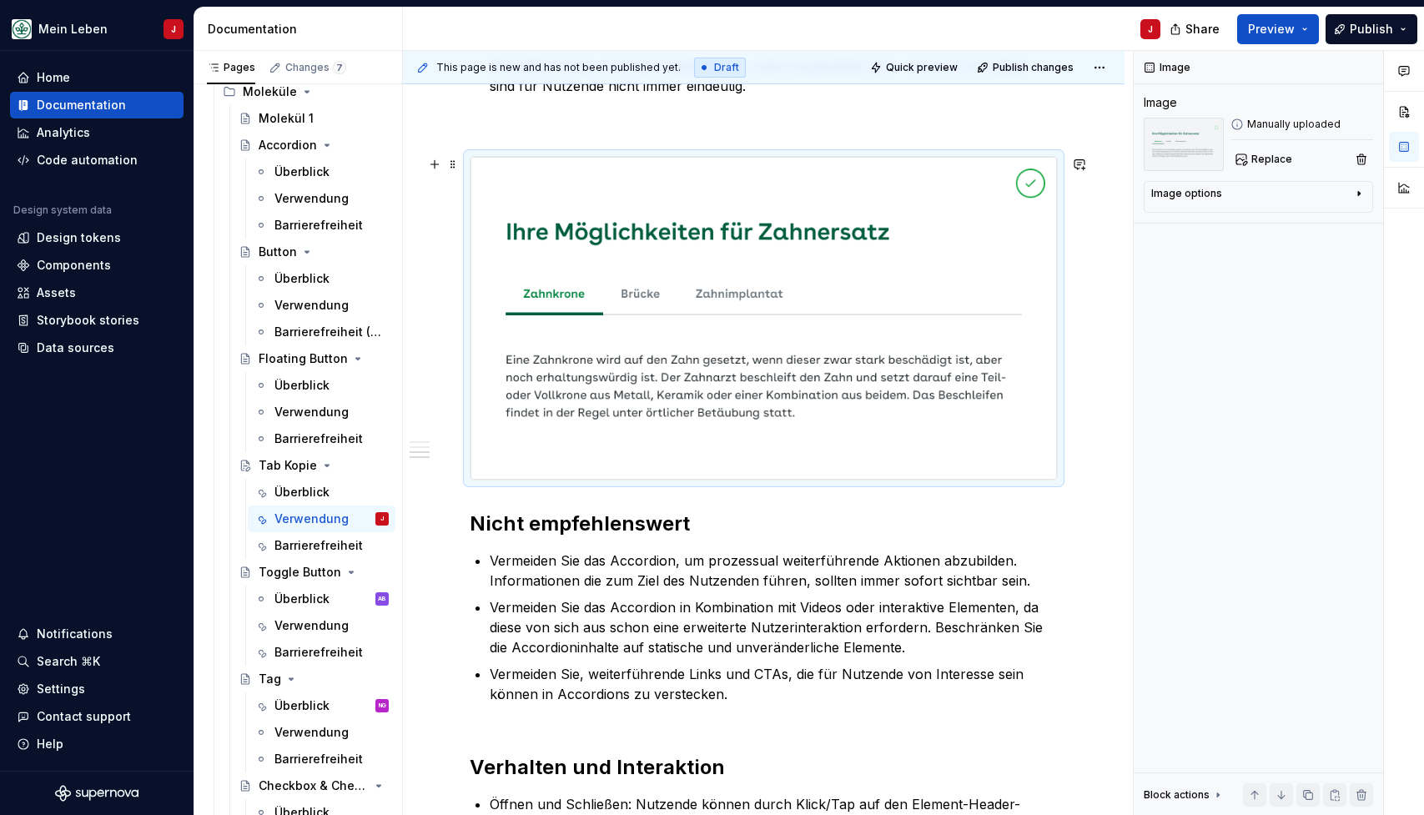
click at [681, 308] on img at bounding box center [763, 318] width 586 height 323
click at [566, 269] on img at bounding box center [763, 318] width 586 height 323
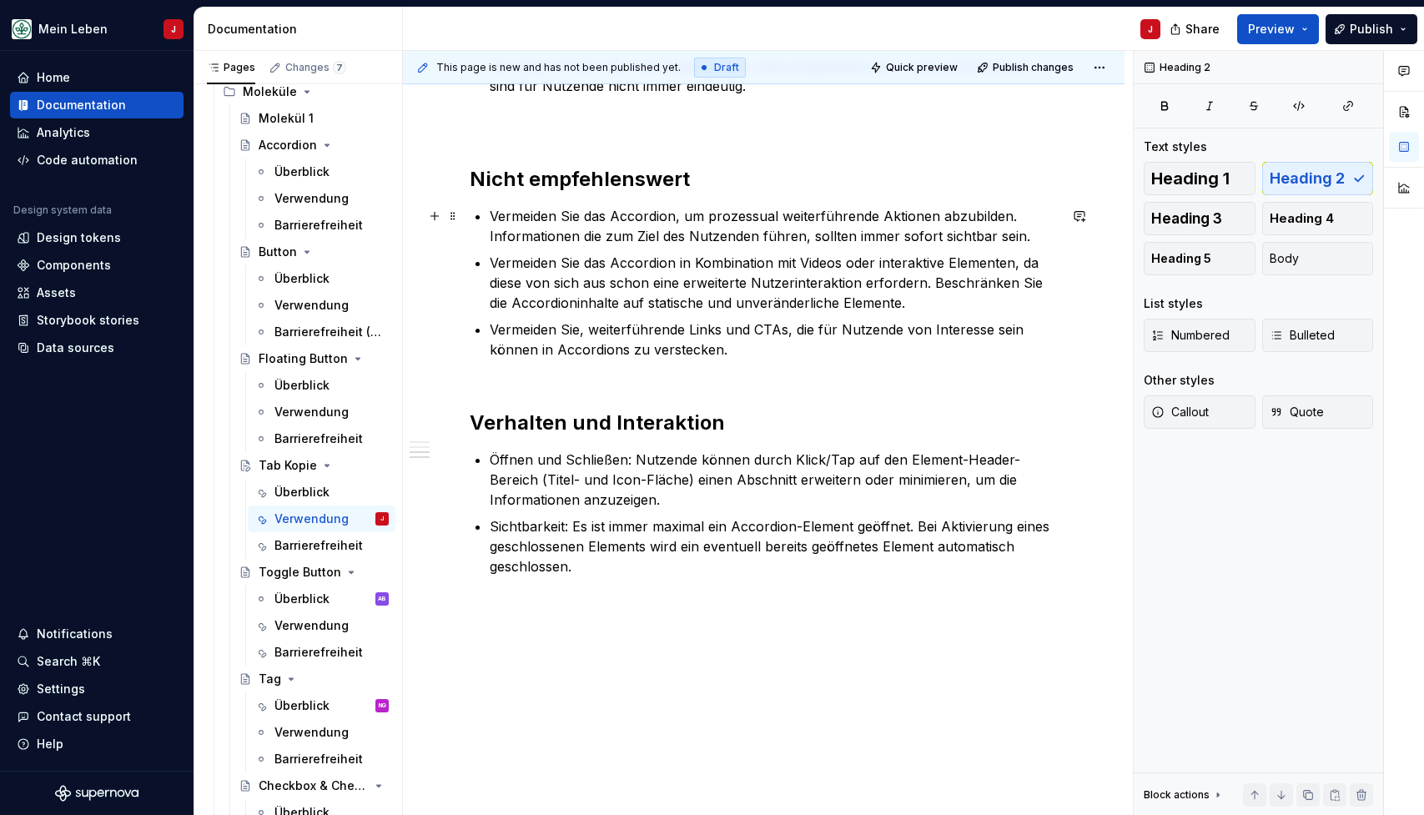
scroll to position [695, 0]
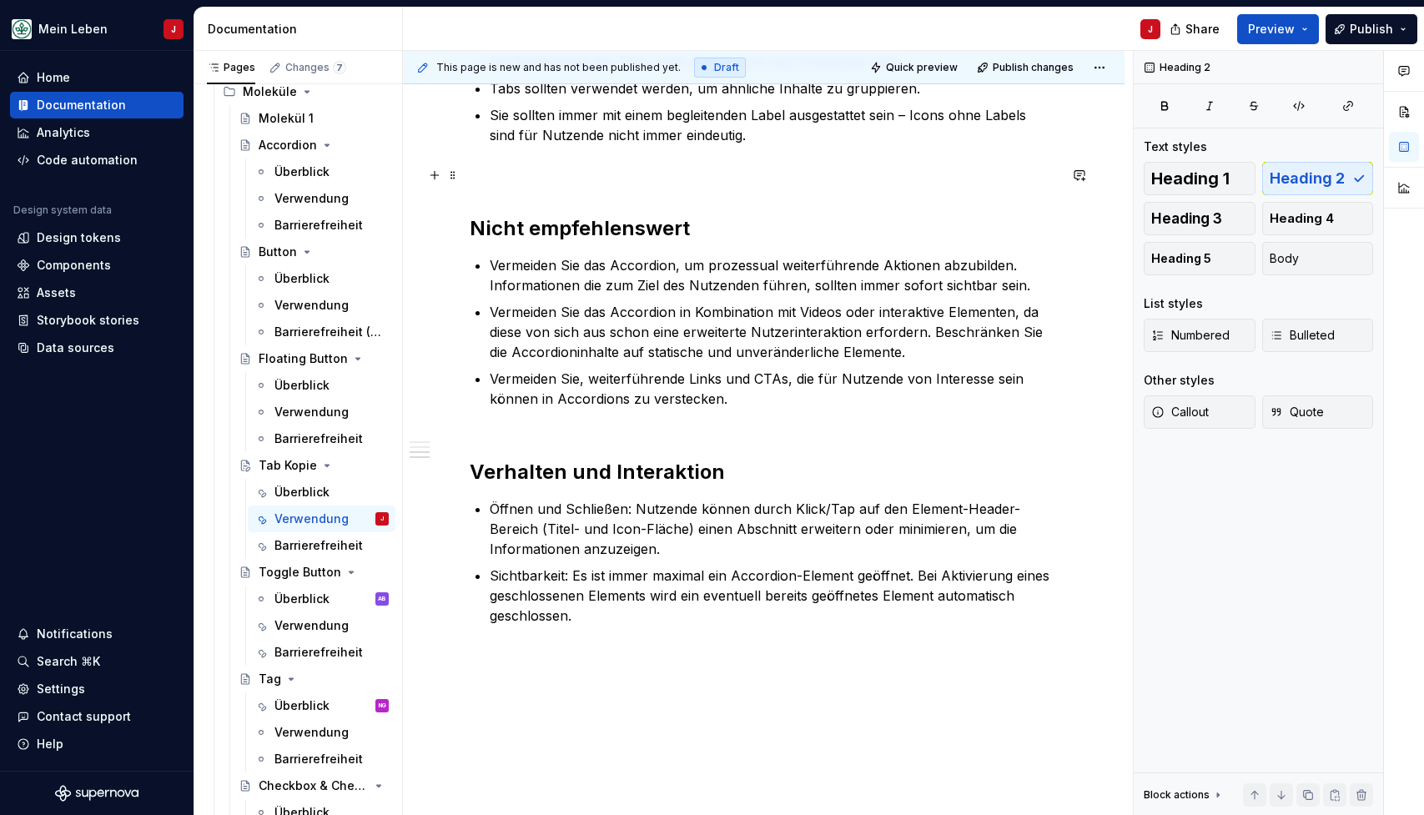
click at [503, 174] on p at bounding box center [764, 175] width 588 height 20
click at [440, 181] on button "button" at bounding box center [434, 175] width 23 height 23
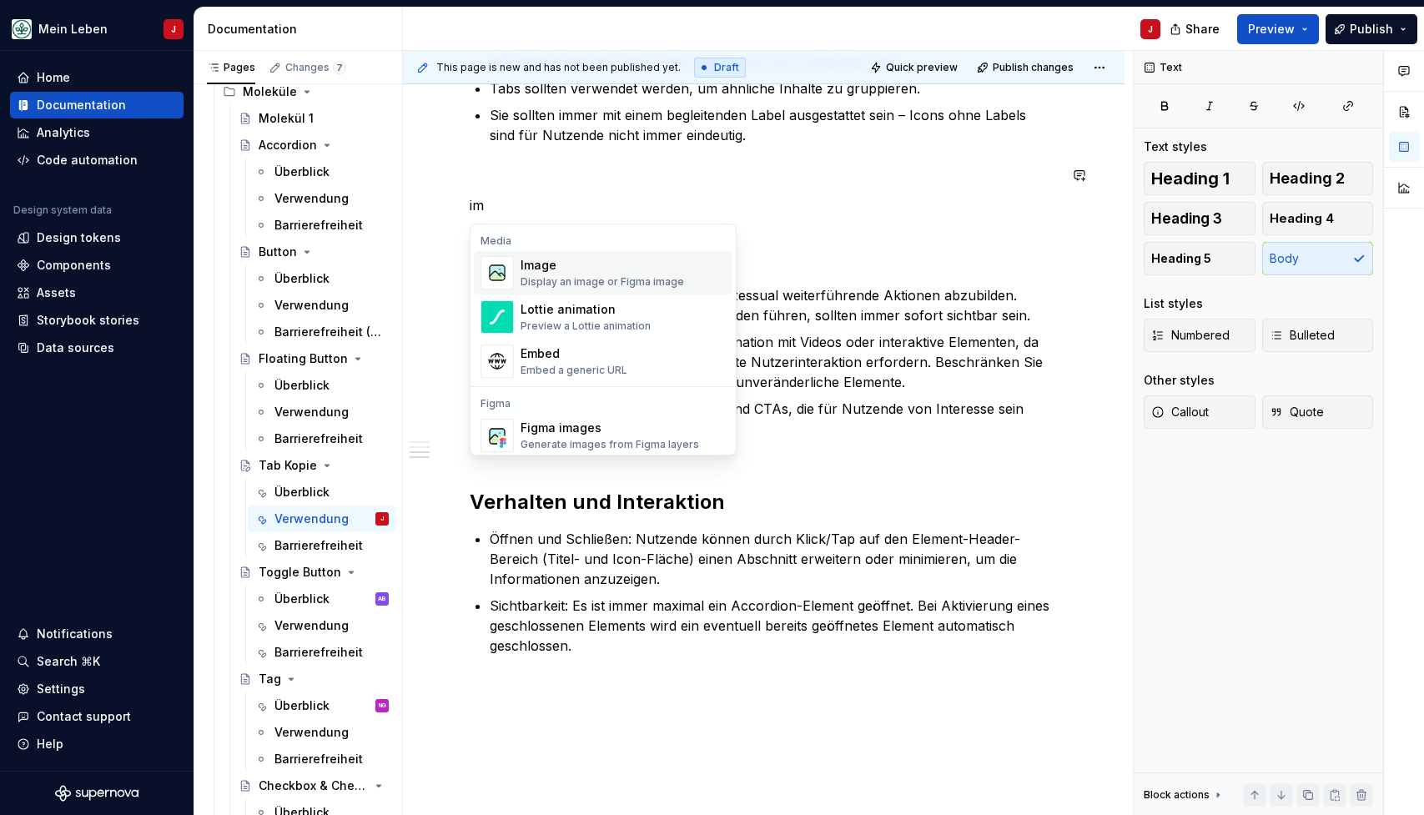
click at [506, 274] on img "Suggestions" at bounding box center [497, 272] width 32 height 33
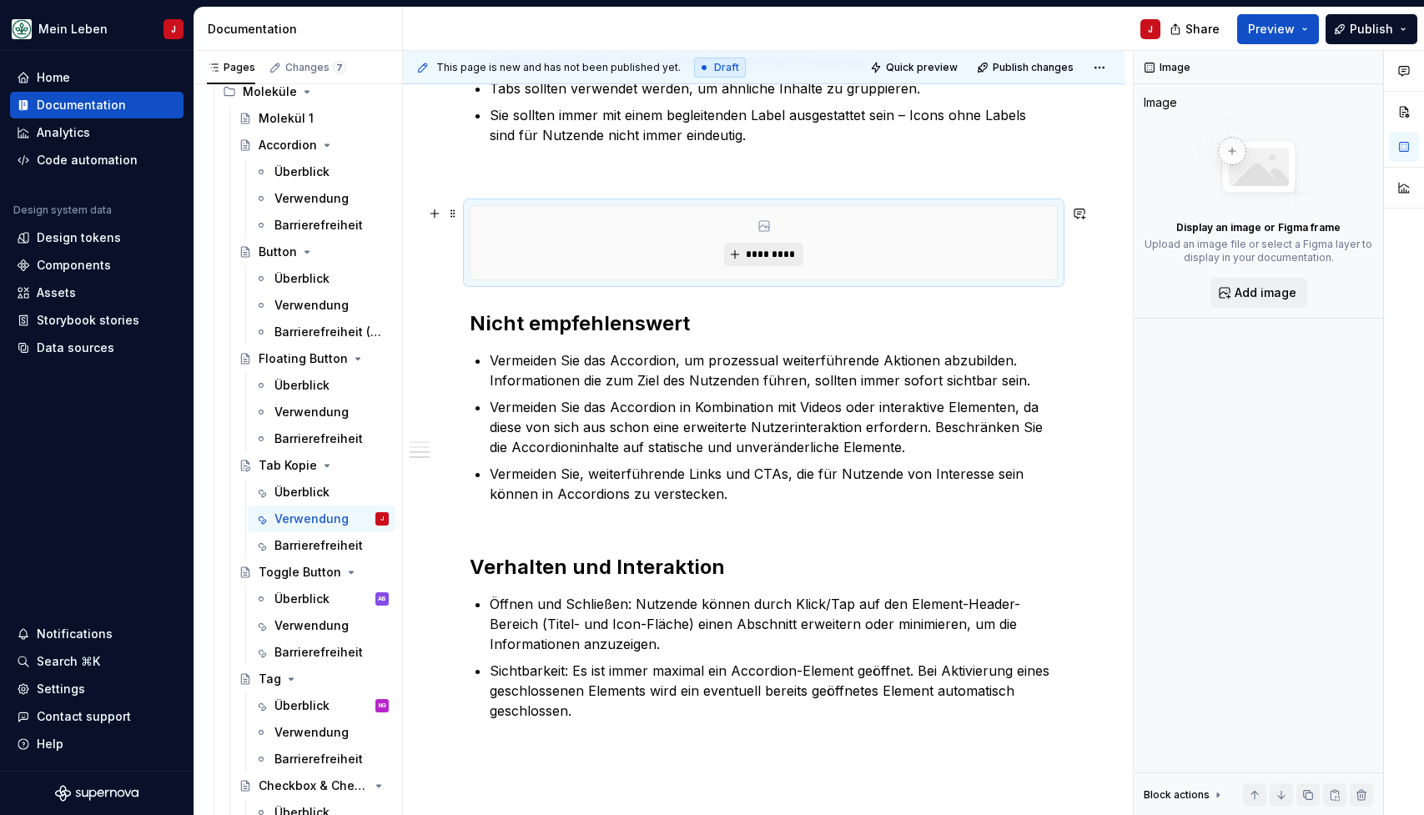
click at [751, 244] on button "*********" at bounding box center [763, 254] width 79 height 23
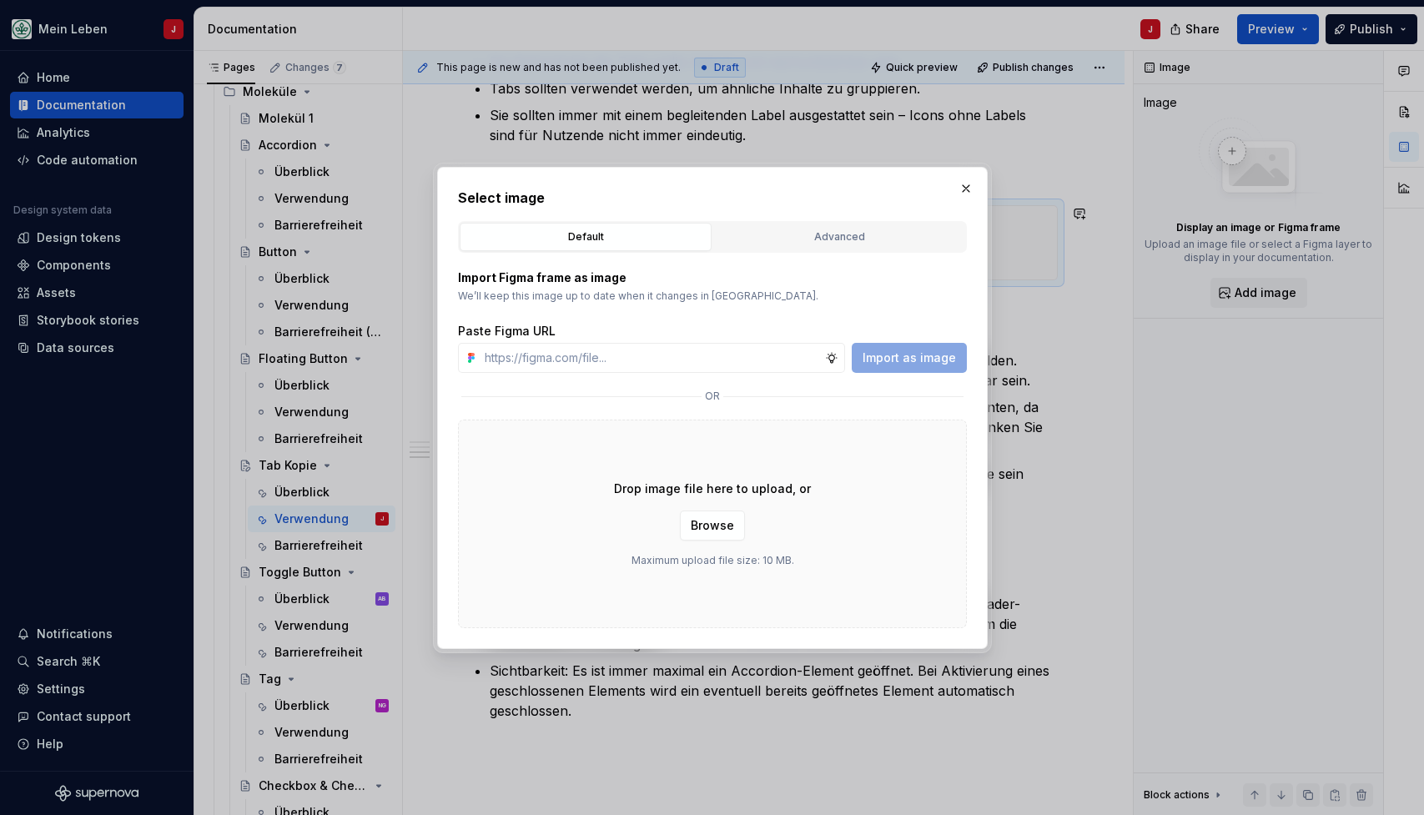
click at [705, 541] on div "Drop image file here to upload, or Browse Maximum upload file size: 10 MB." at bounding box center [712, 524] width 509 height 209
click at [721, 531] on span "Browse" at bounding box center [712, 525] width 43 height 17
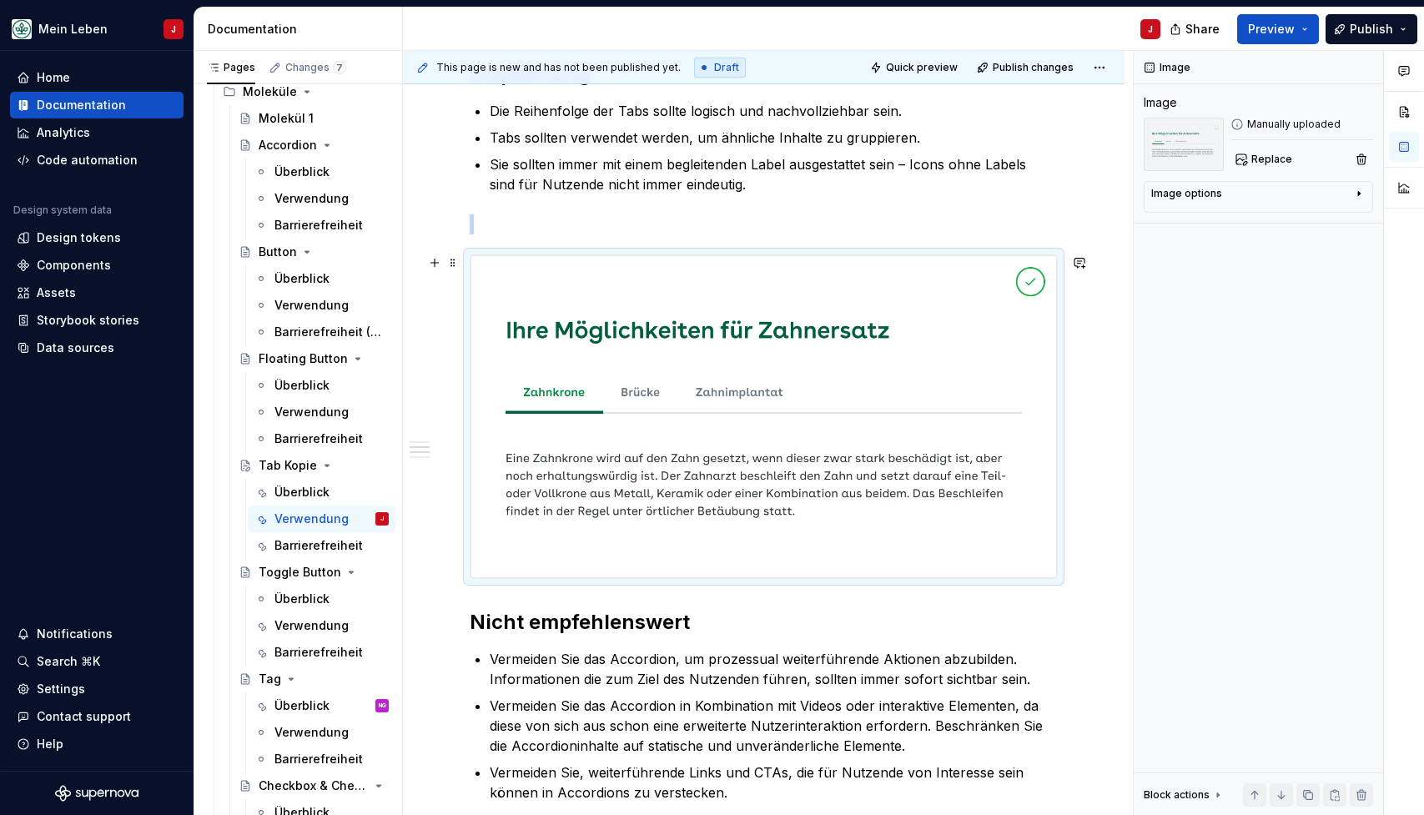
scroll to position [639, 0]
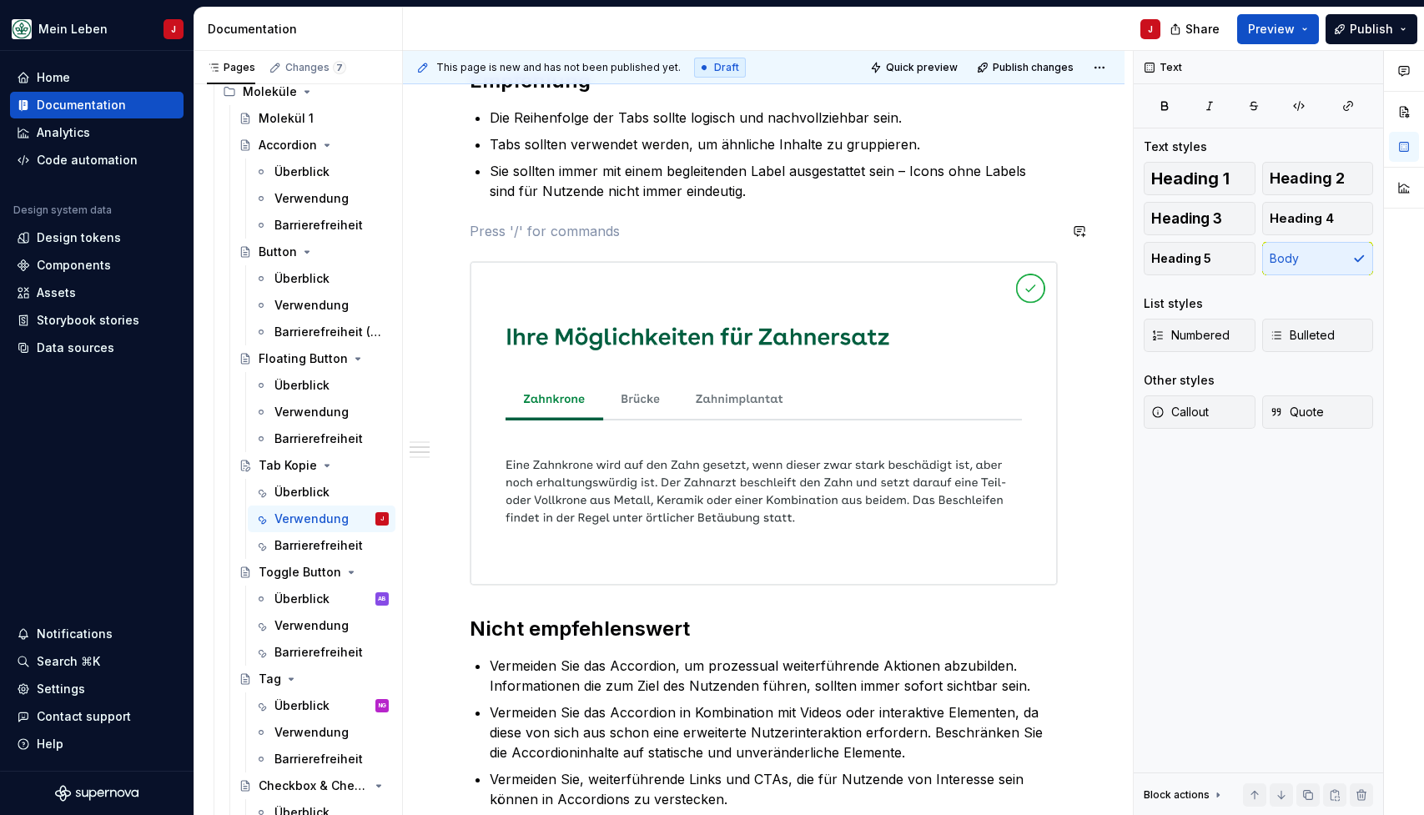
click at [528, 214] on div "Jeder Tab repräsentiert einen separaten Seiten-Abschnitt. Nutzende können jeder…" at bounding box center [764, 369] width 588 height 1316
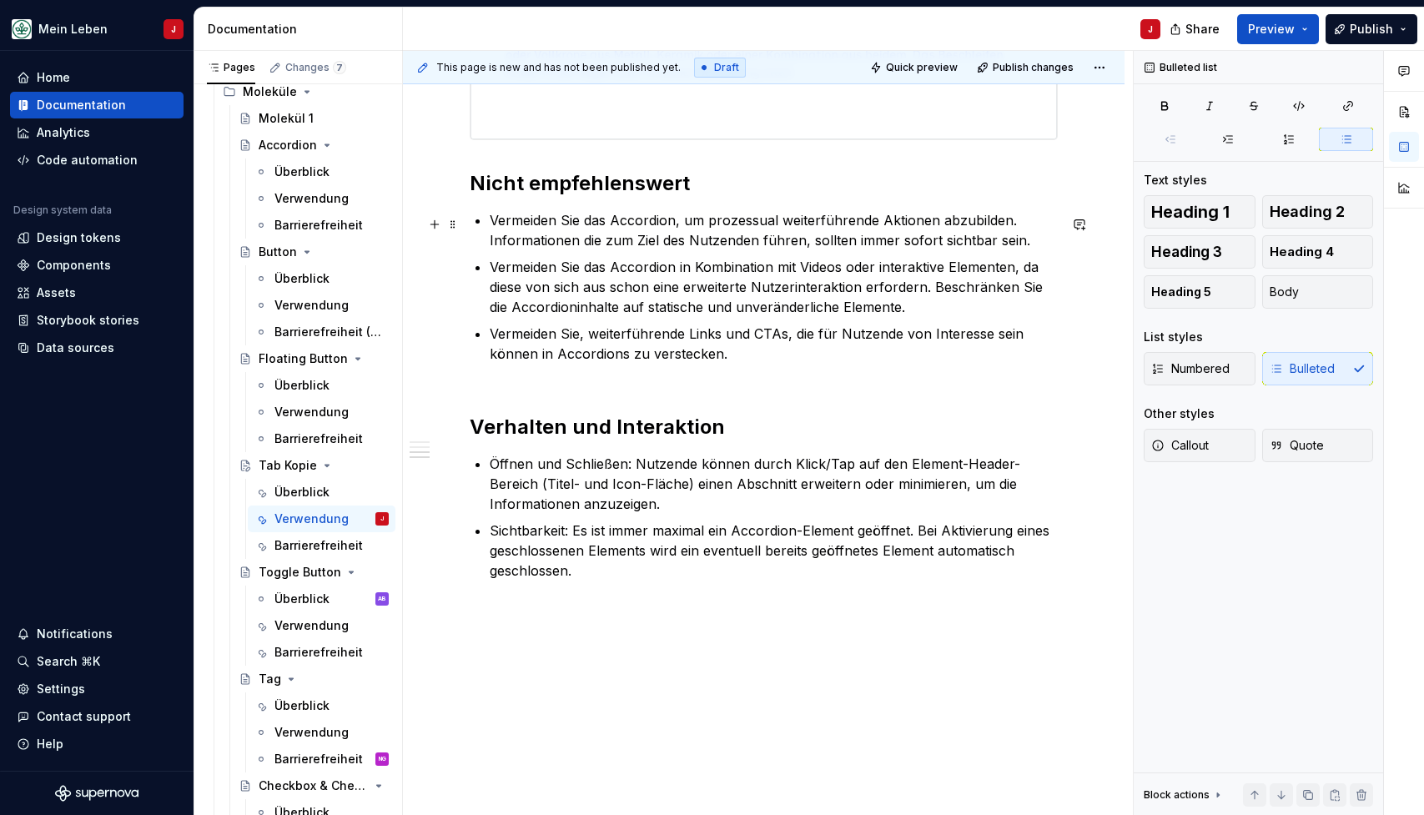
scroll to position [1038, 0]
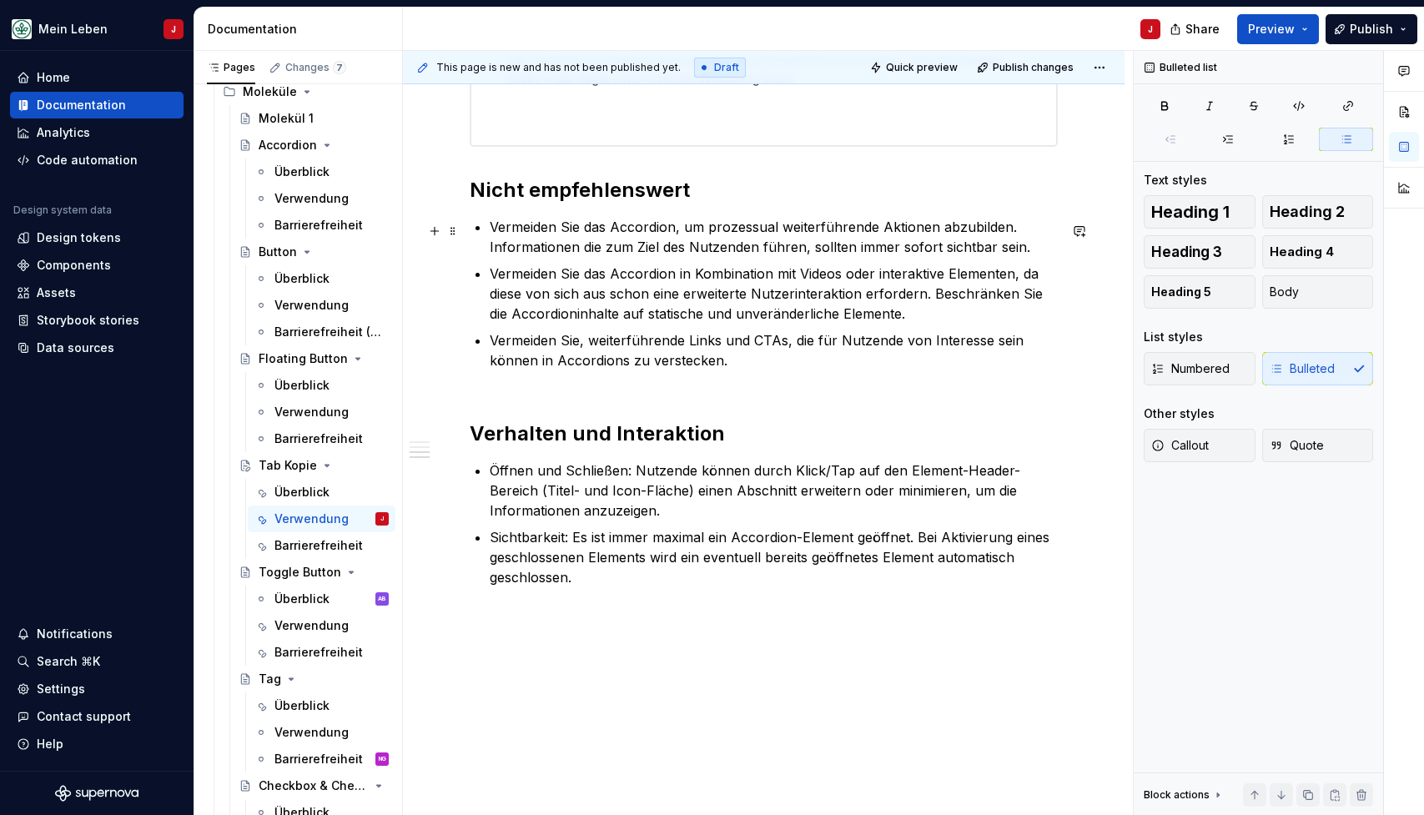
click at [540, 247] on p "Vermeiden Sie das Accordion, um prozessual weiterführende Aktionen abzubilden. …" at bounding box center [774, 237] width 568 height 40
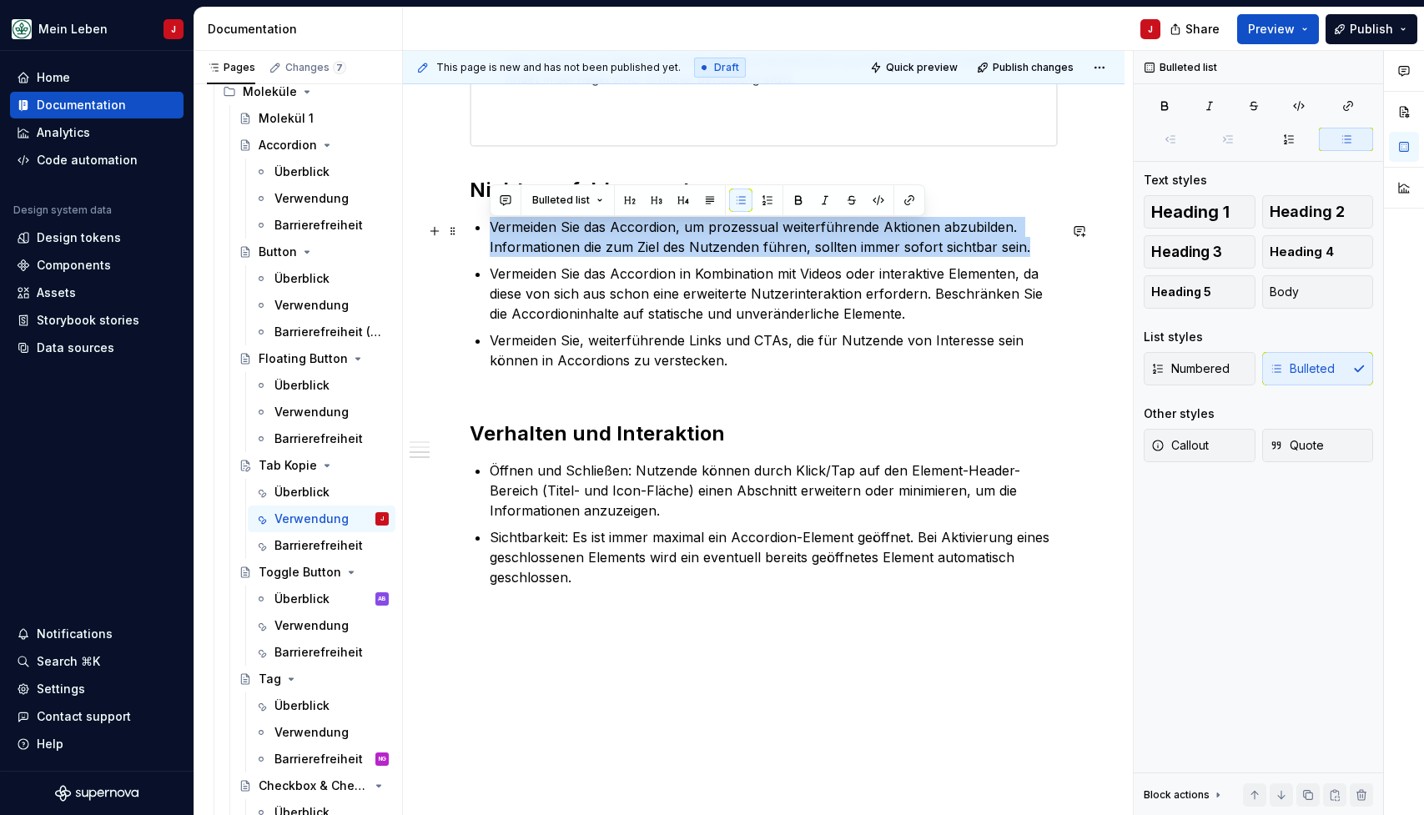
click at [540, 247] on p "Vermeiden Sie das Accordion, um prozessual weiterführende Aktionen abzubilden. …" at bounding box center [774, 237] width 568 height 40
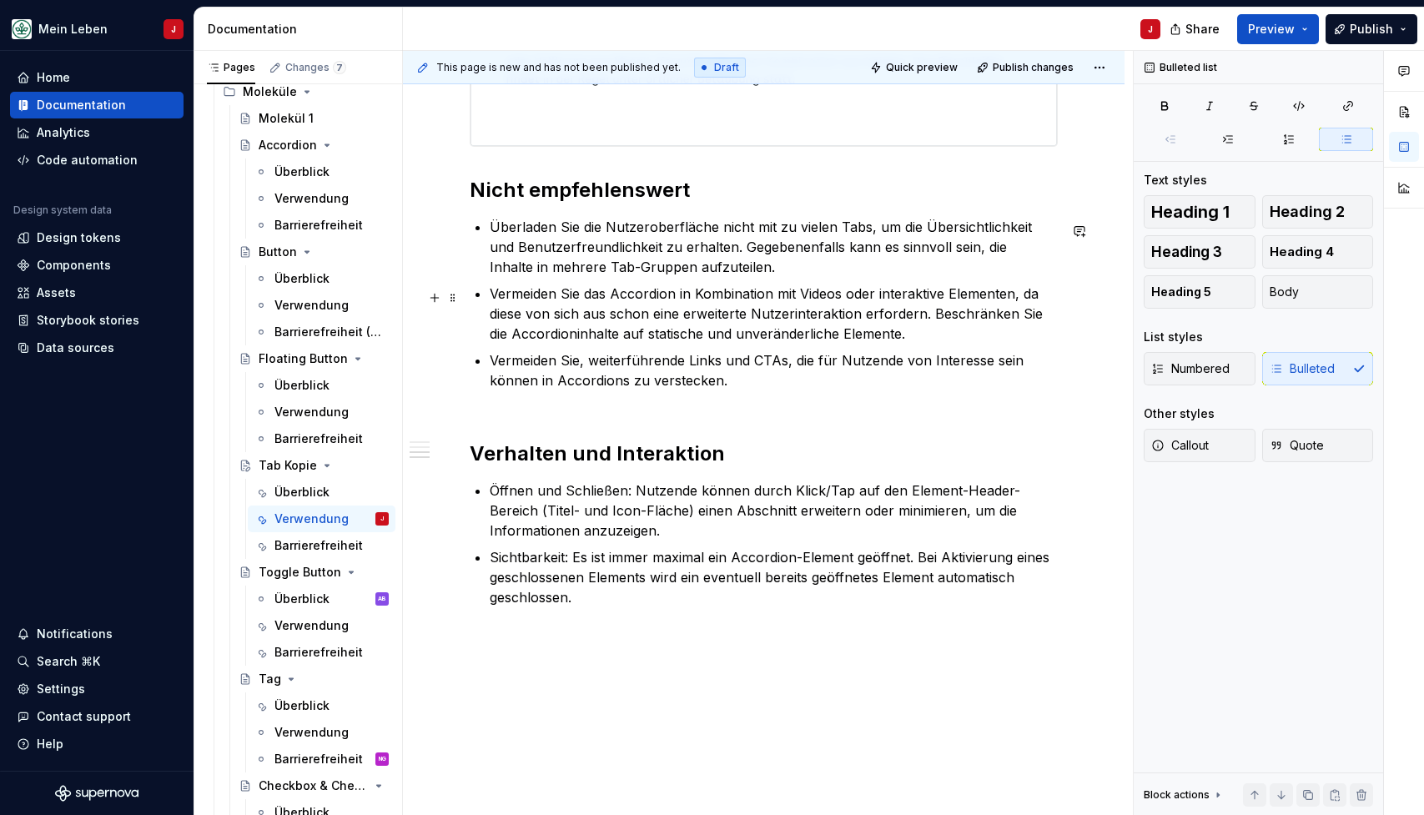
click at [536, 309] on p "Vermeiden Sie das Accordion in Kombination mit Videos oder interaktive Elemente…" at bounding box center [774, 314] width 568 height 60
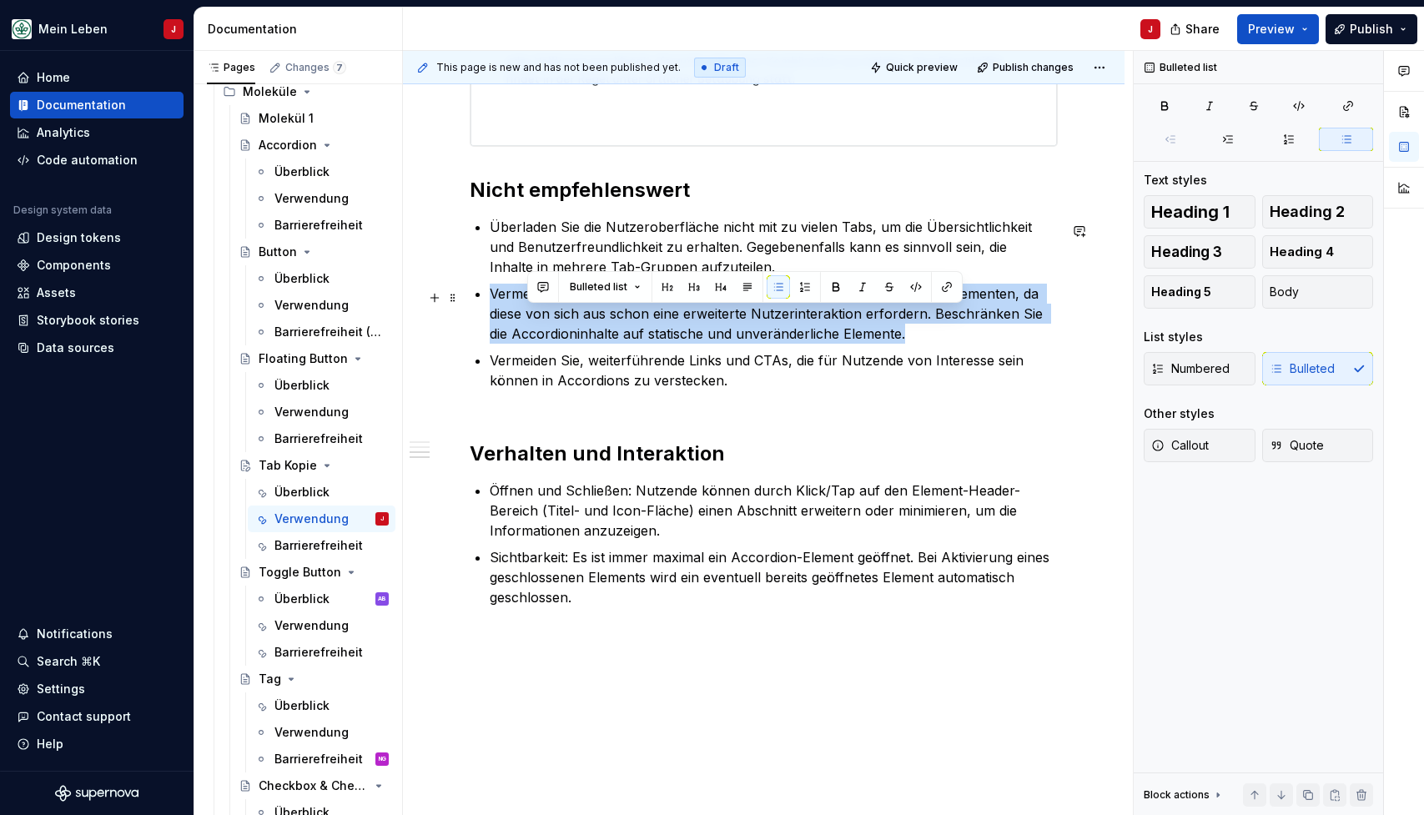
click at [536, 309] on p "Vermeiden Sie das Accordion in Kombination mit Videos oder interaktive Elemente…" at bounding box center [774, 314] width 568 height 60
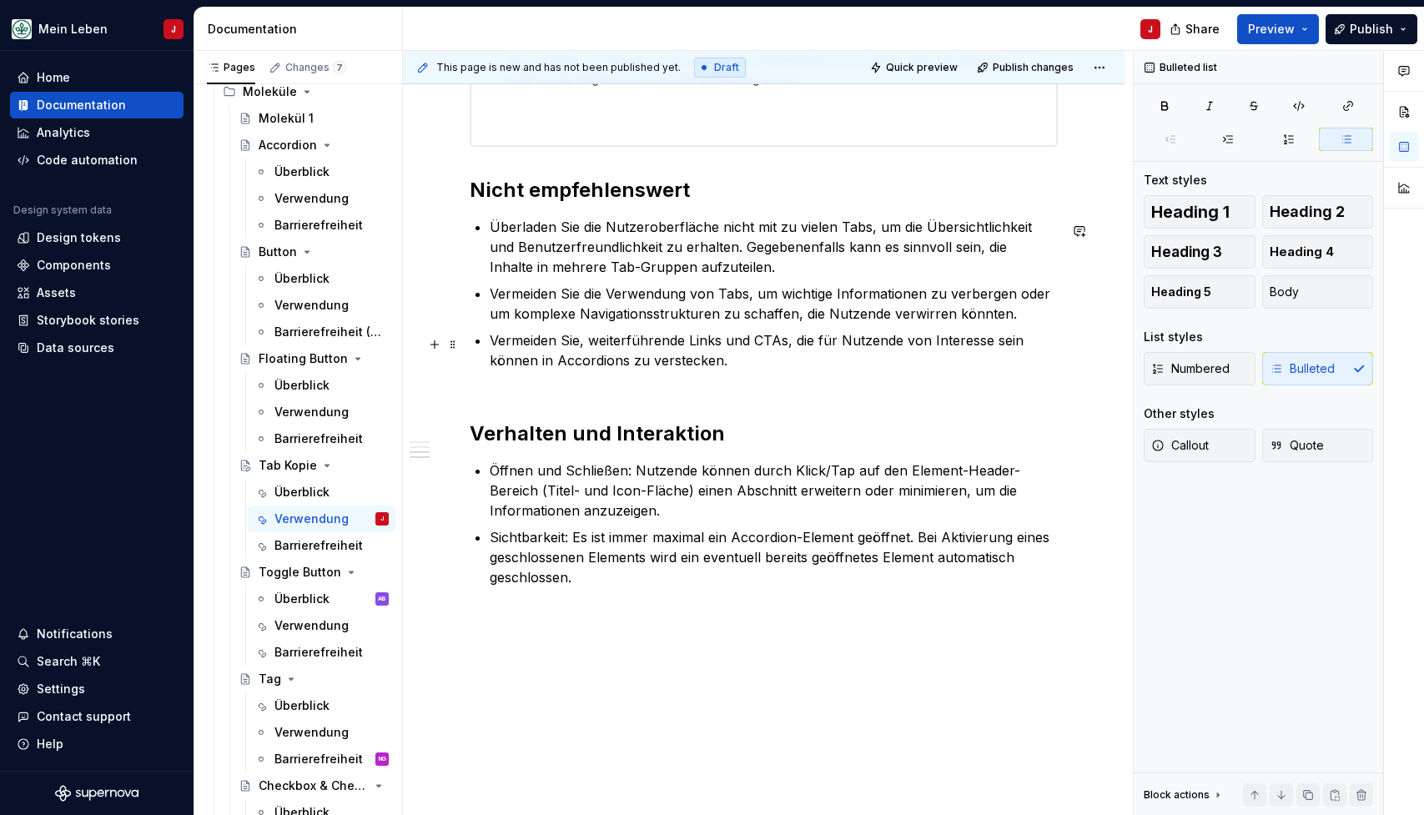
click at [591, 370] on p "Vermeiden Sie, weiterführende Links und CTAs, die für Nutzende von Interesse se…" at bounding box center [774, 360] width 568 height 60
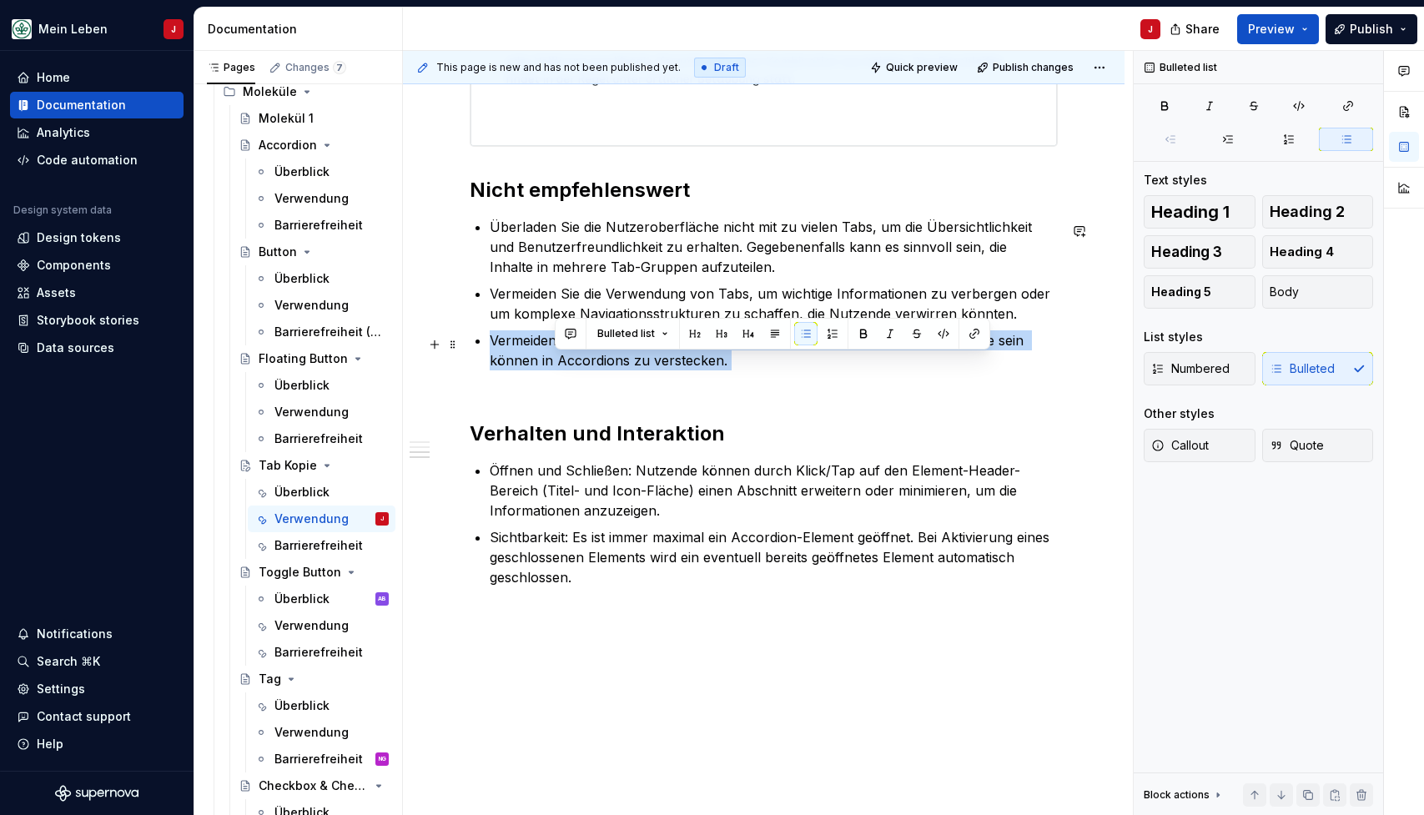
click at [591, 370] on p "Vermeiden Sie, weiterführende Links und CTAs, die für Nutzende von Interesse se…" at bounding box center [774, 360] width 568 height 60
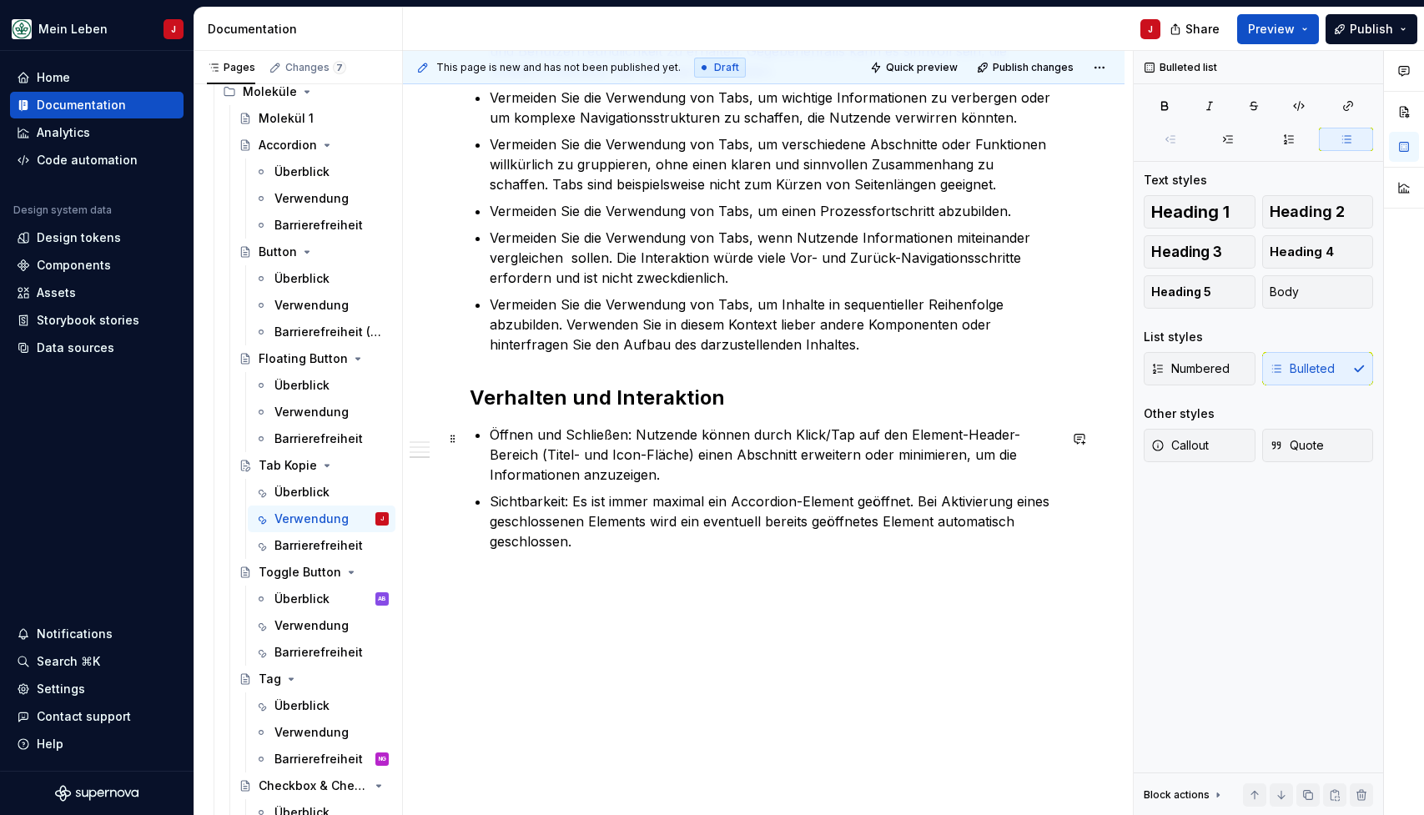
scroll to position [1238, 0]
click at [541, 444] on p "Öffnen und Schließen: Nutzende können durch Klick/Tap auf den Element-Header-Be…" at bounding box center [774, 455] width 568 height 60
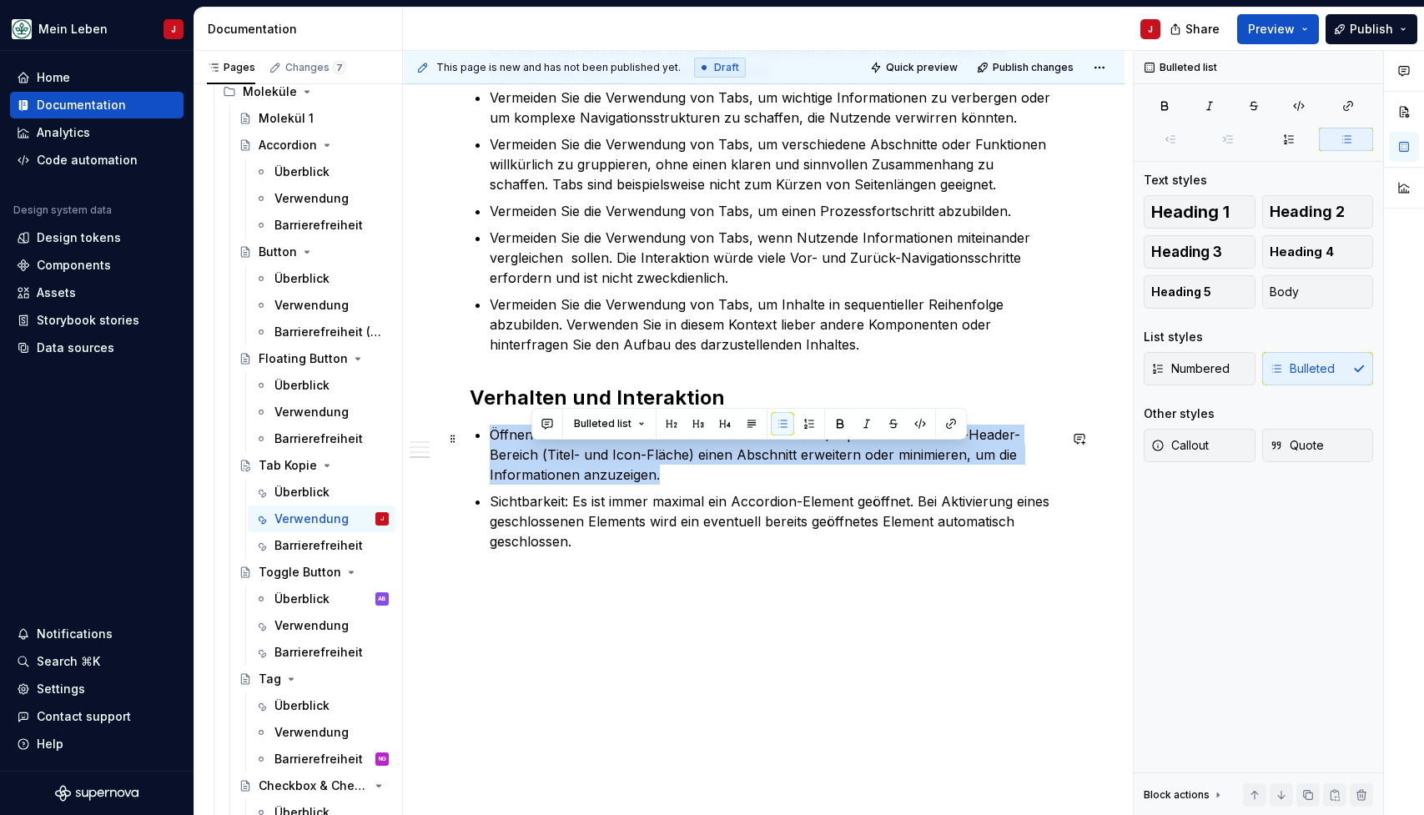
click at [541, 444] on p "Öffnen und Schließen: Nutzende können durch Klick/Tap auf den Element-Header-Be…" at bounding box center [774, 455] width 568 height 60
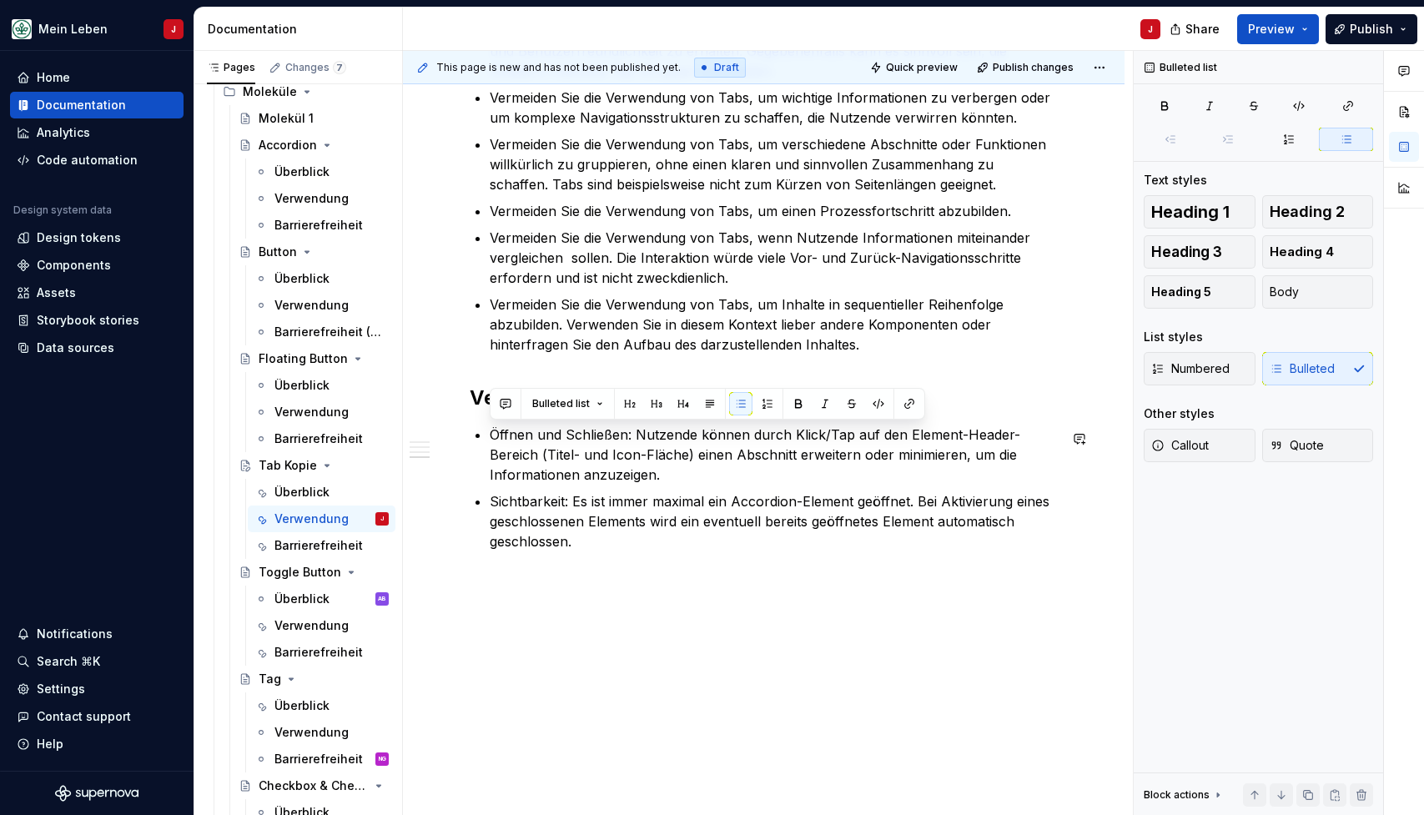
scroll to position [8, 0]
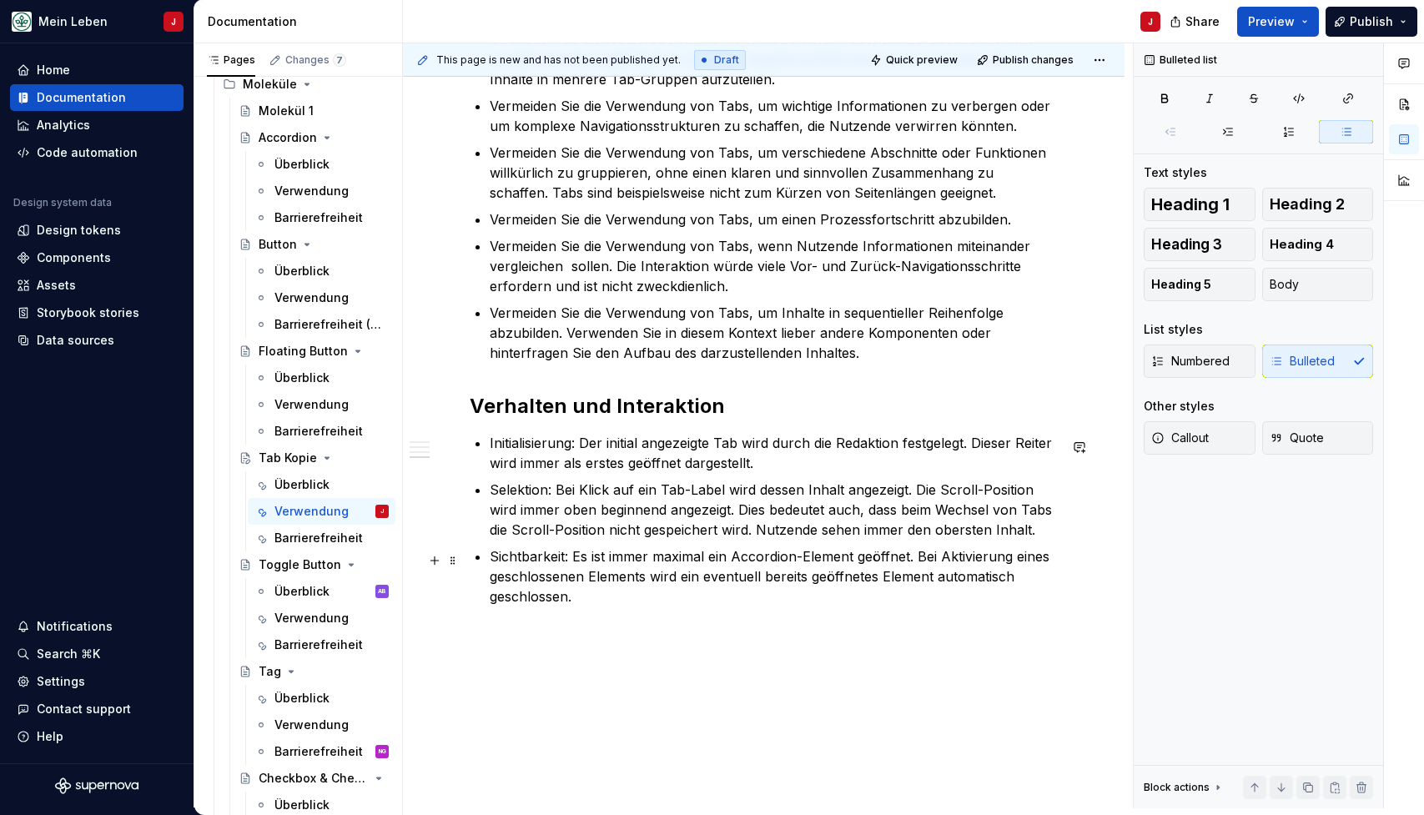
click at [553, 583] on p "Sichtbarkeit: Es ist immer maximal ein Accordion-Element geöffnet. Bei Aktivier…" at bounding box center [774, 576] width 568 height 60
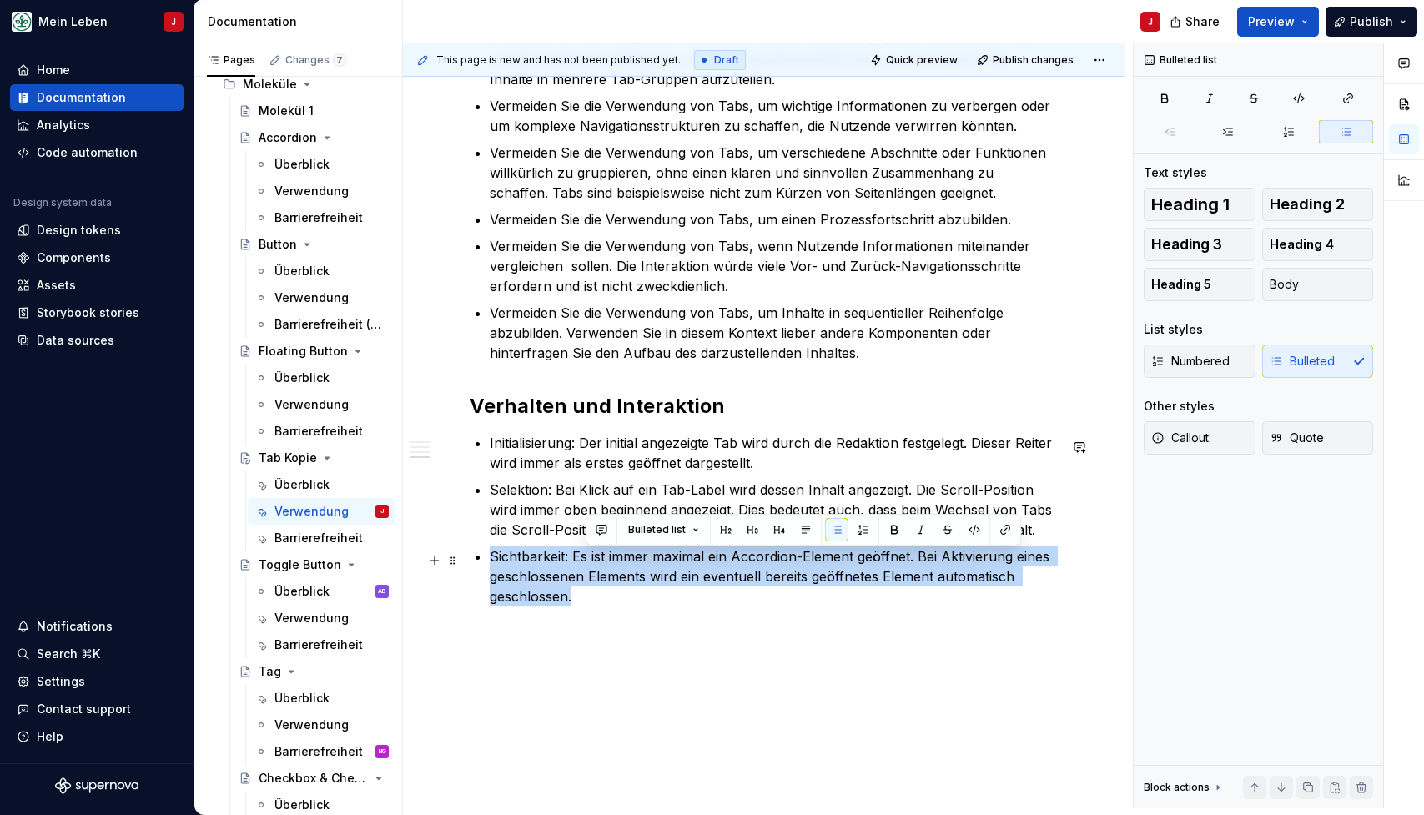
click at [553, 583] on p "Sichtbarkeit: Es ist immer maximal ein Accordion-Element geöffnet. Bei Aktivier…" at bounding box center [774, 576] width 568 height 60
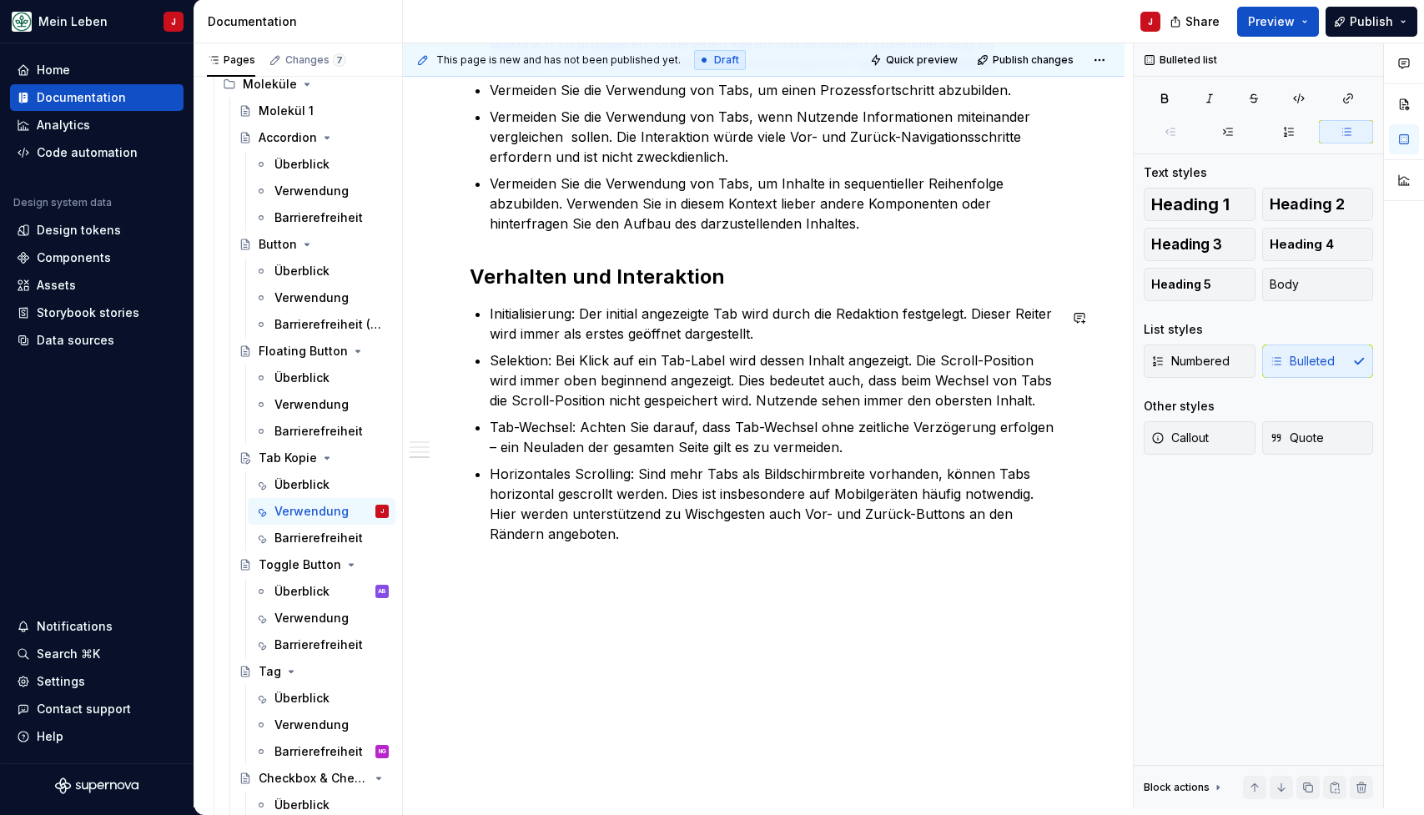
scroll to position [1351, 0]
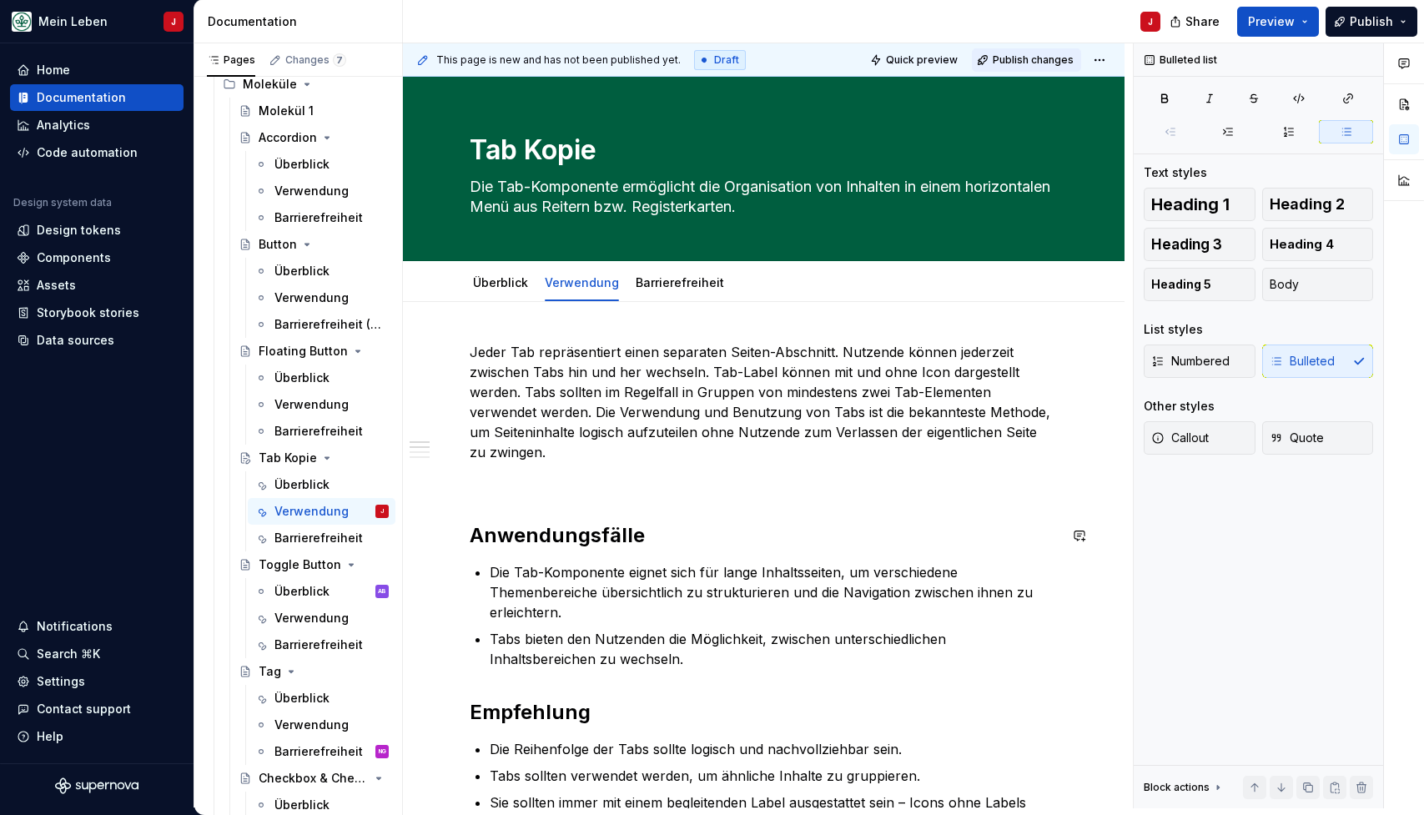
scroll to position [0, 0]
click at [320, 534] on div "Barrierefreiheit" at bounding box center [306, 538] width 64 height 17
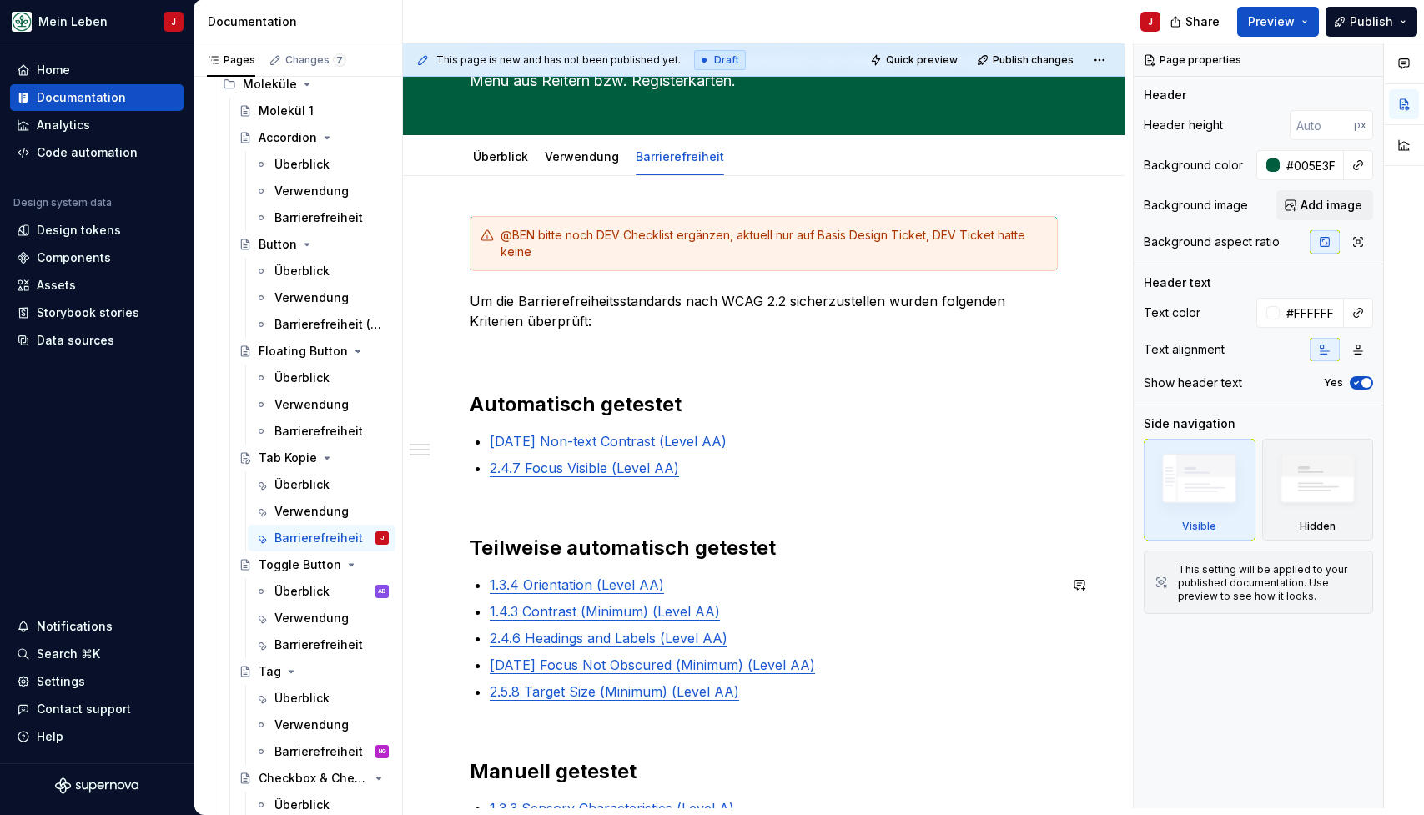
scroll to position [141, 0]
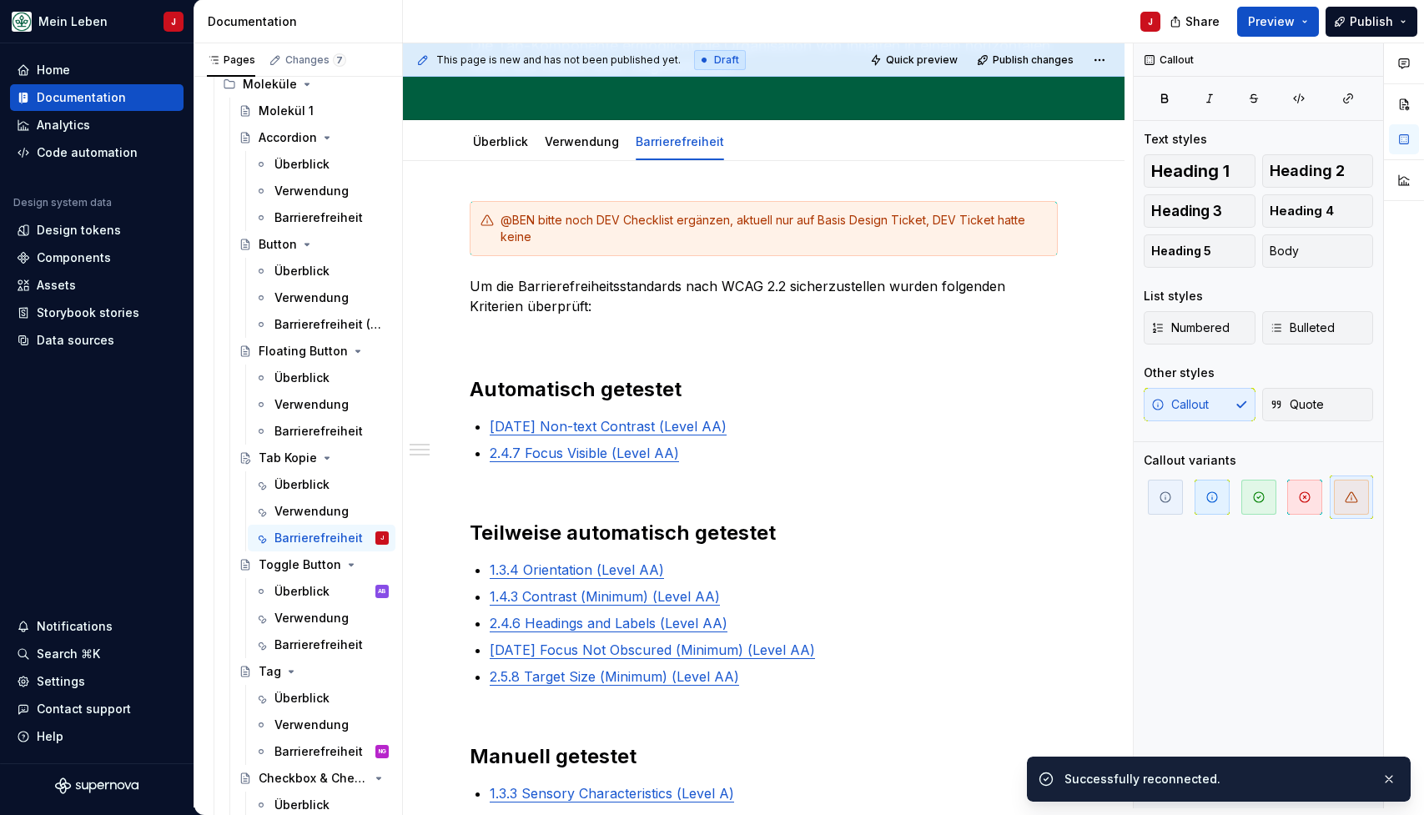
type textarea "*"
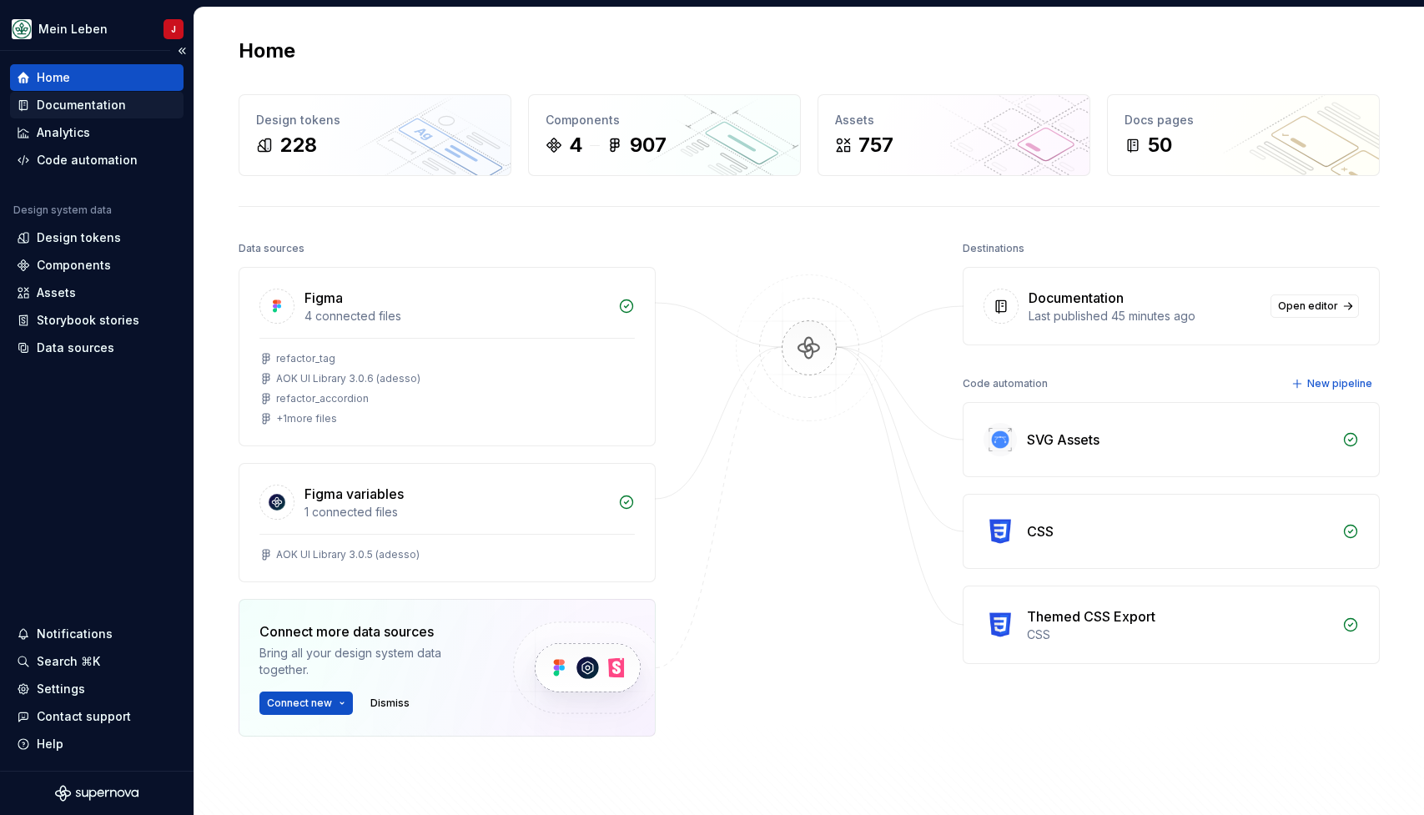
click at [90, 101] on div "Documentation" at bounding box center [81, 105] width 89 height 17
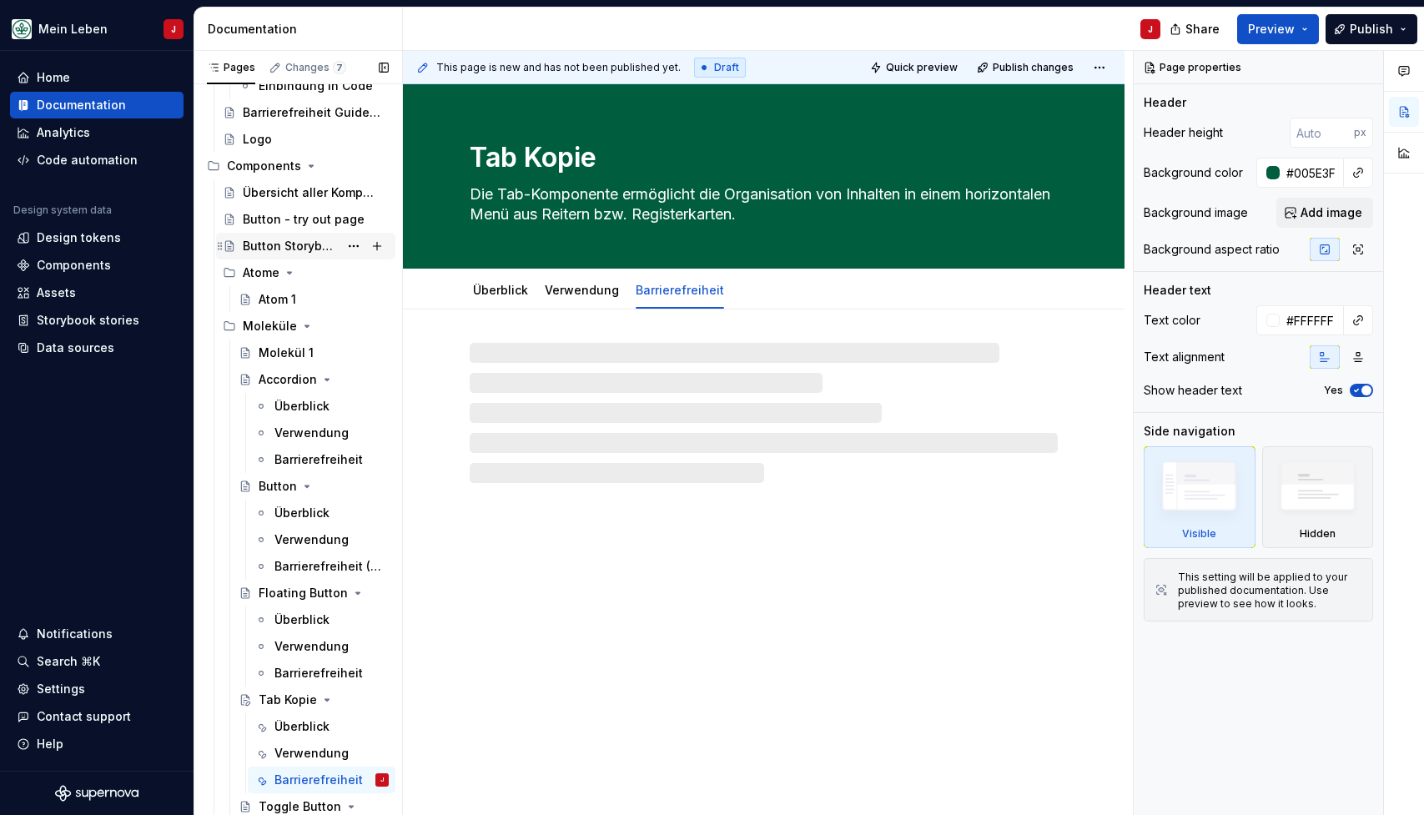
scroll to position [608, 0]
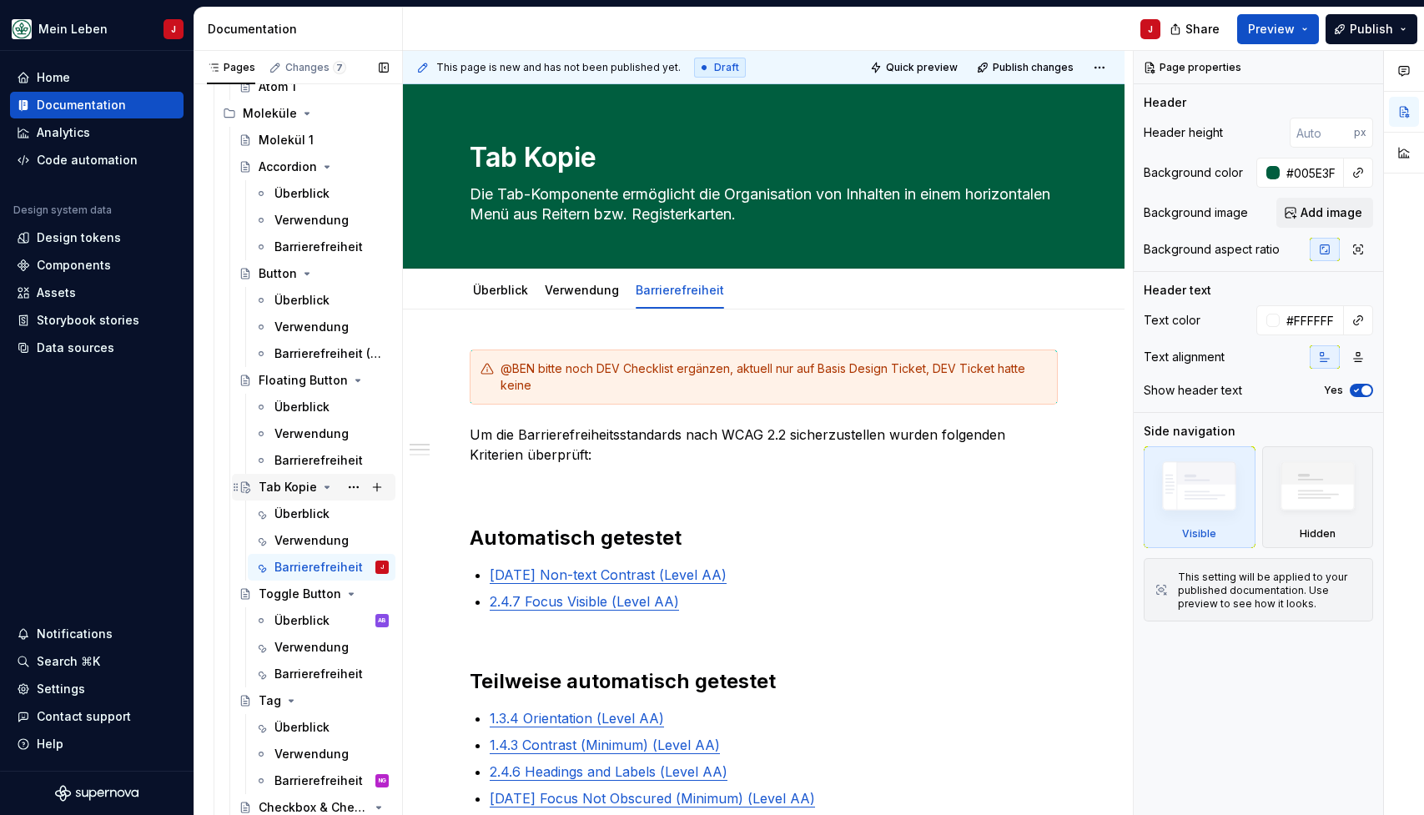
click at [304, 492] on div "Tab Kopie" at bounding box center [288, 487] width 58 height 17
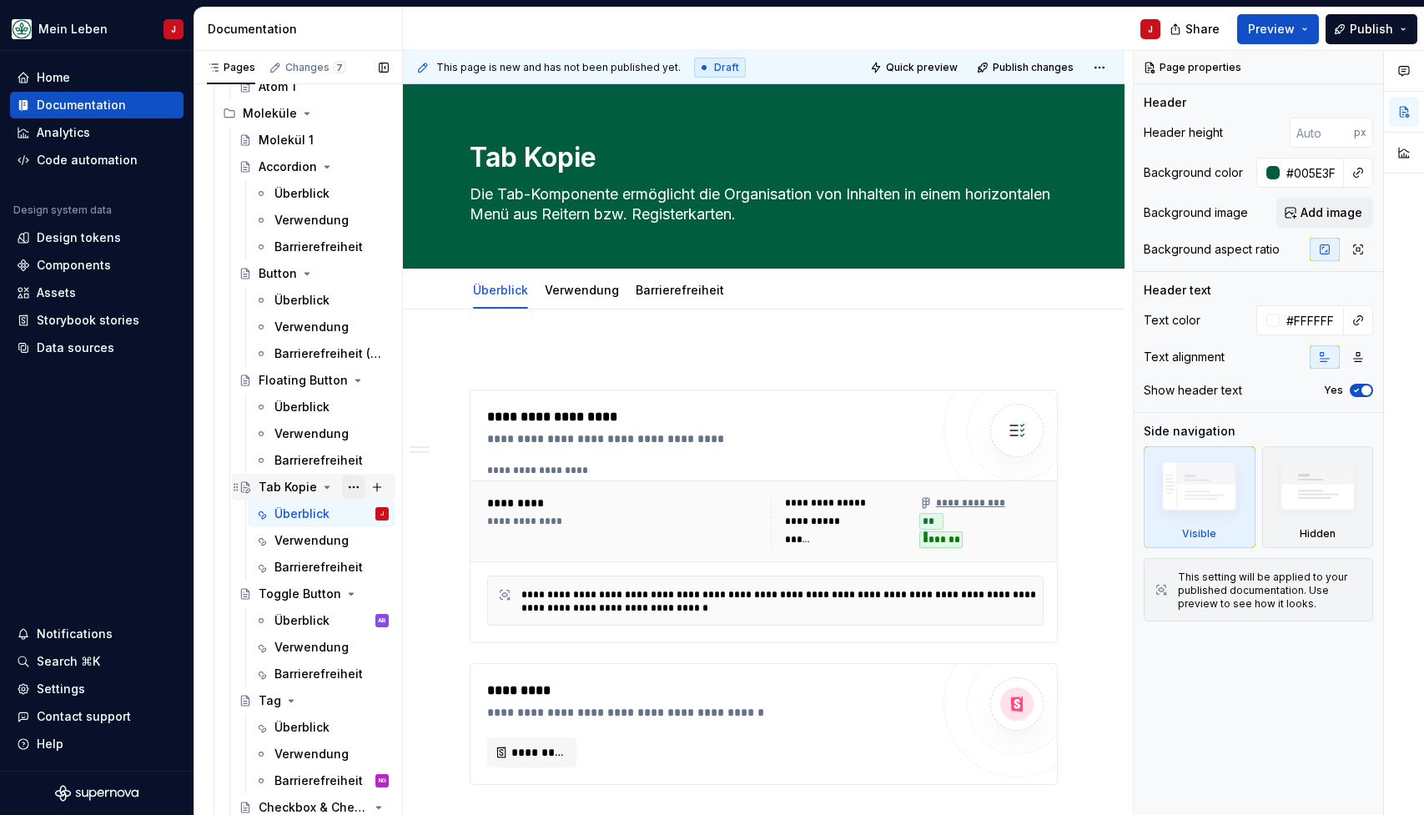
click at [359, 487] on button "Page tree" at bounding box center [353, 486] width 23 height 23
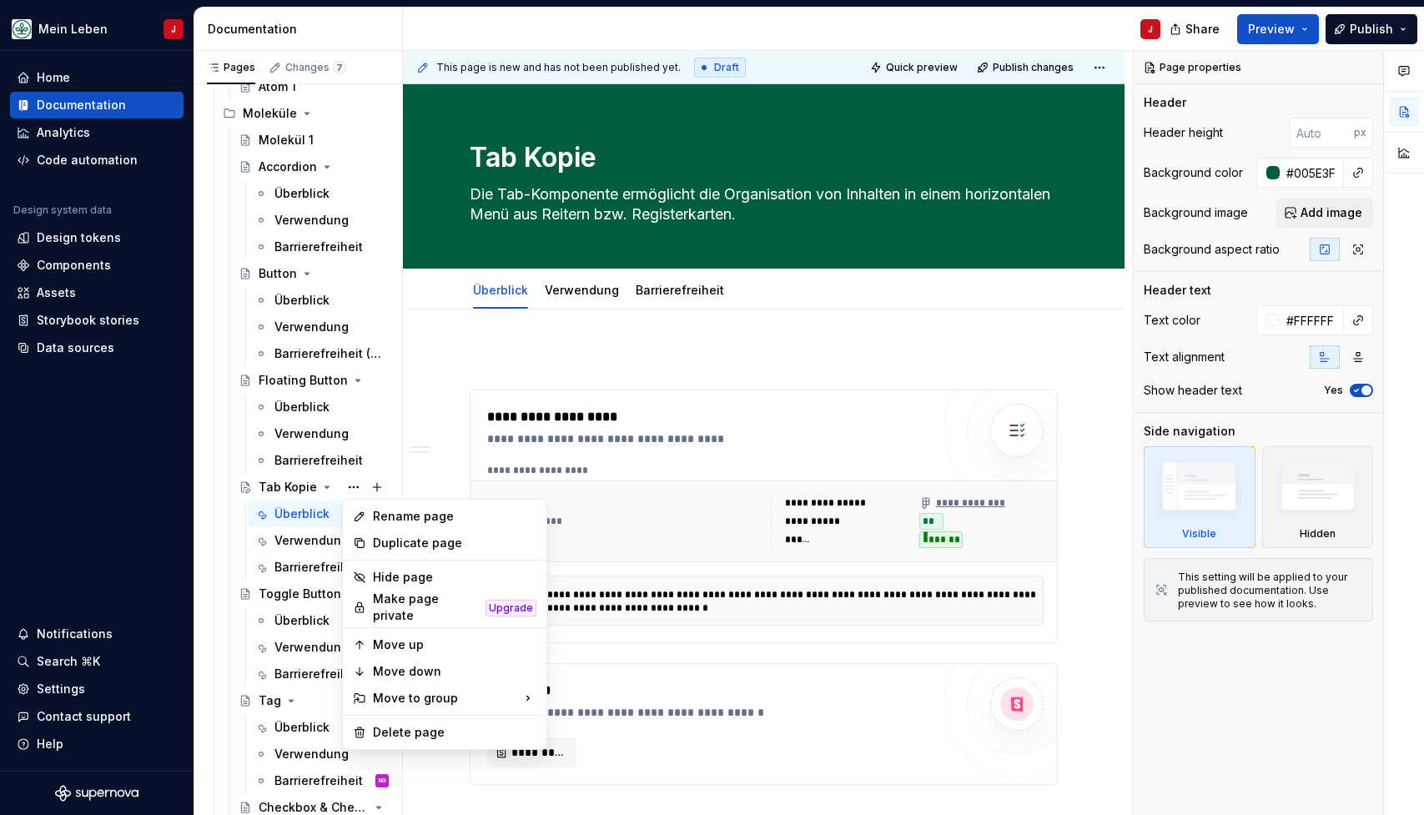
click at [523, 26] on html "Mein Leben J Home Documentation Analytics Code automation Design system data De…" at bounding box center [712, 407] width 1424 height 815
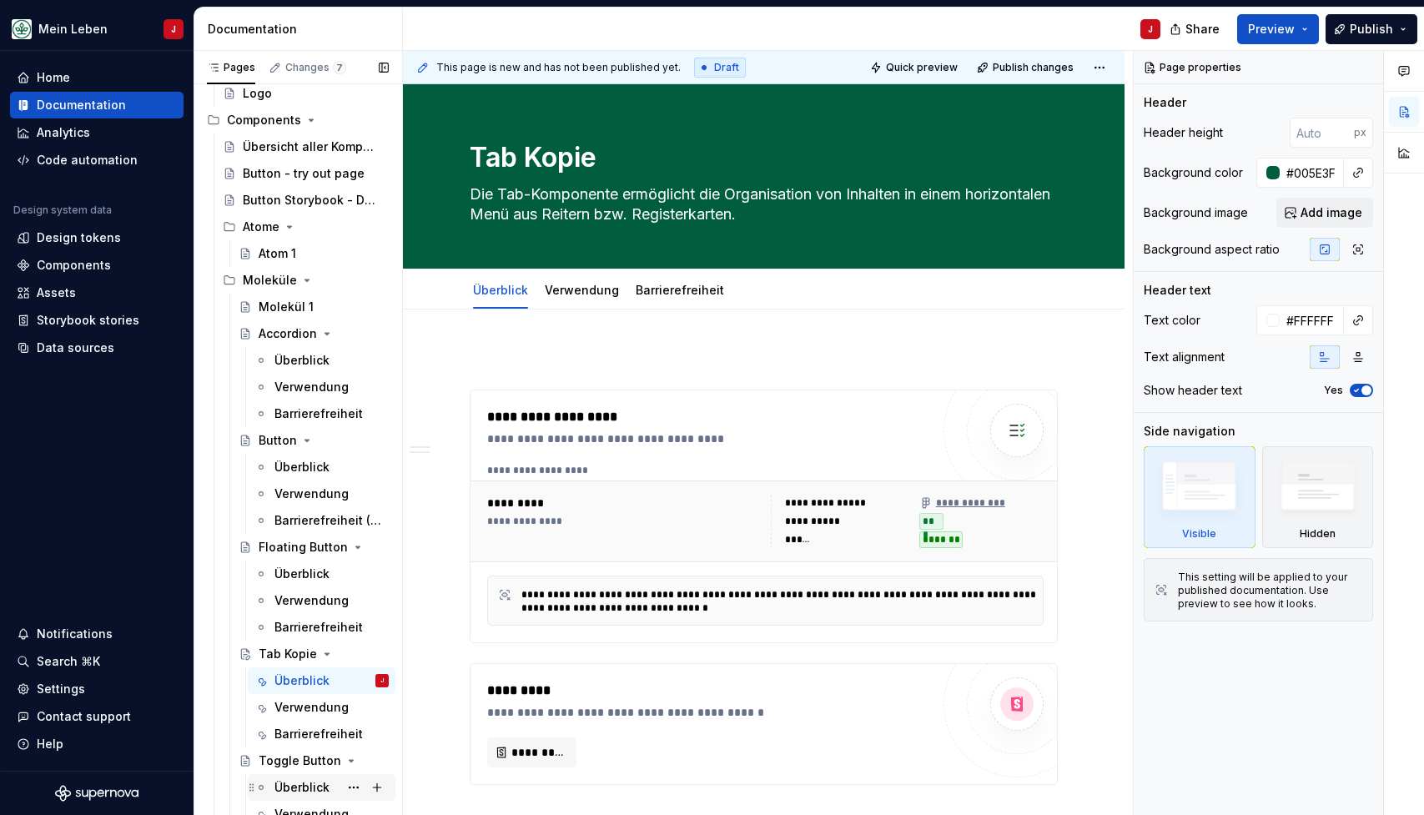
scroll to position [435, 0]
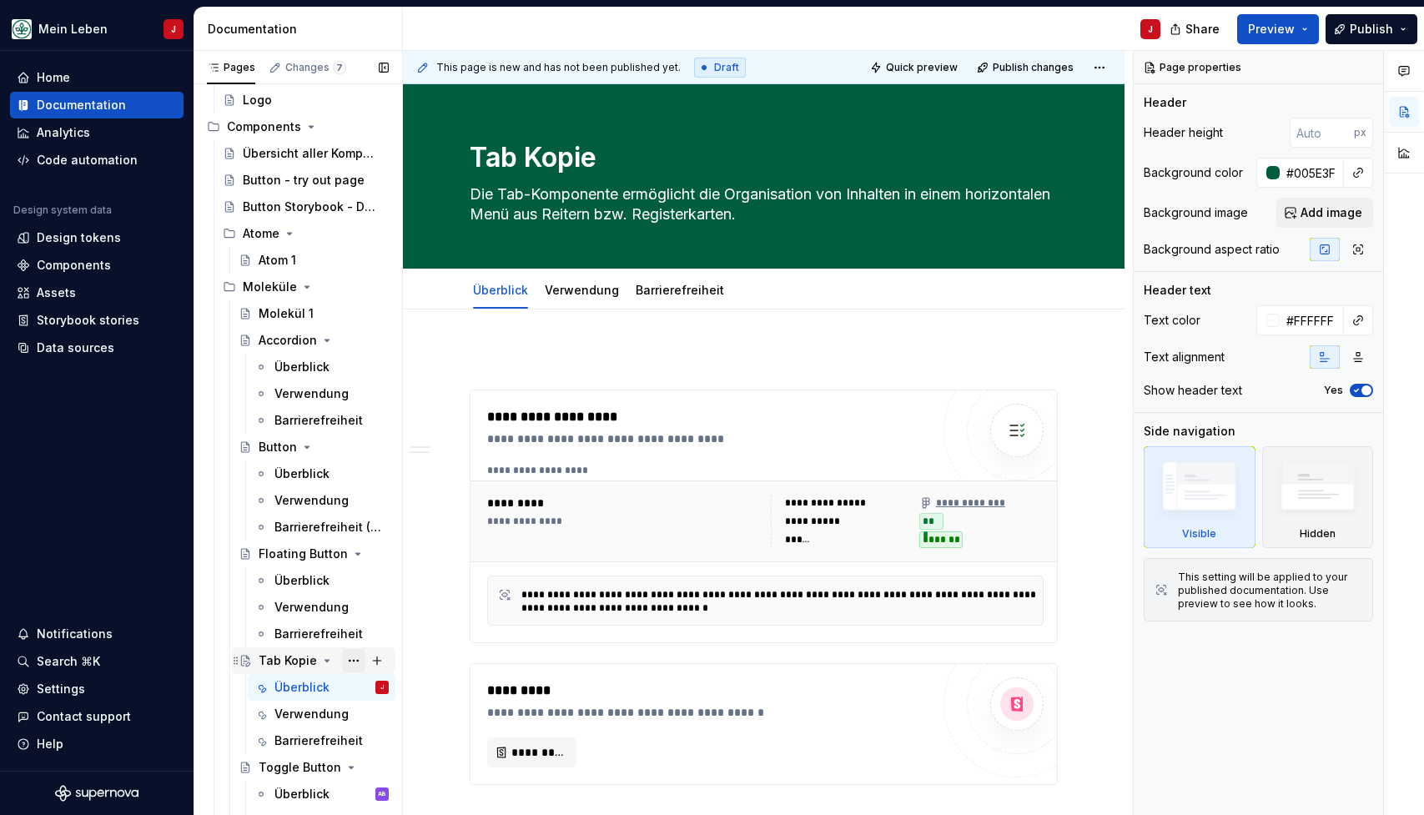
click at [355, 662] on button "Page tree" at bounding box center [353, 660] width 23 height 23
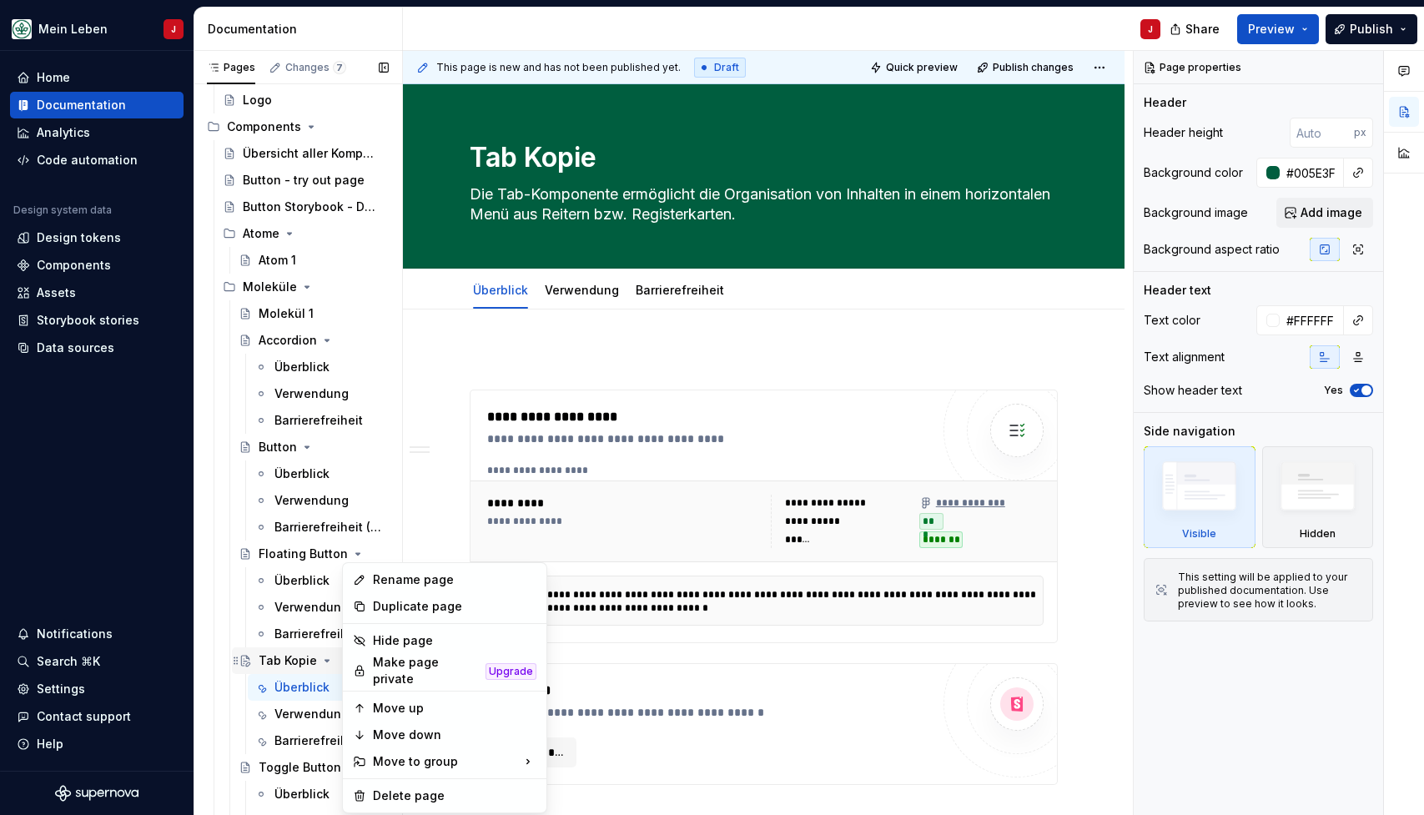
type textarea "*"
click at [448, 576] on div "Rename page" at bounding box center [455, 579] width 164 height 17
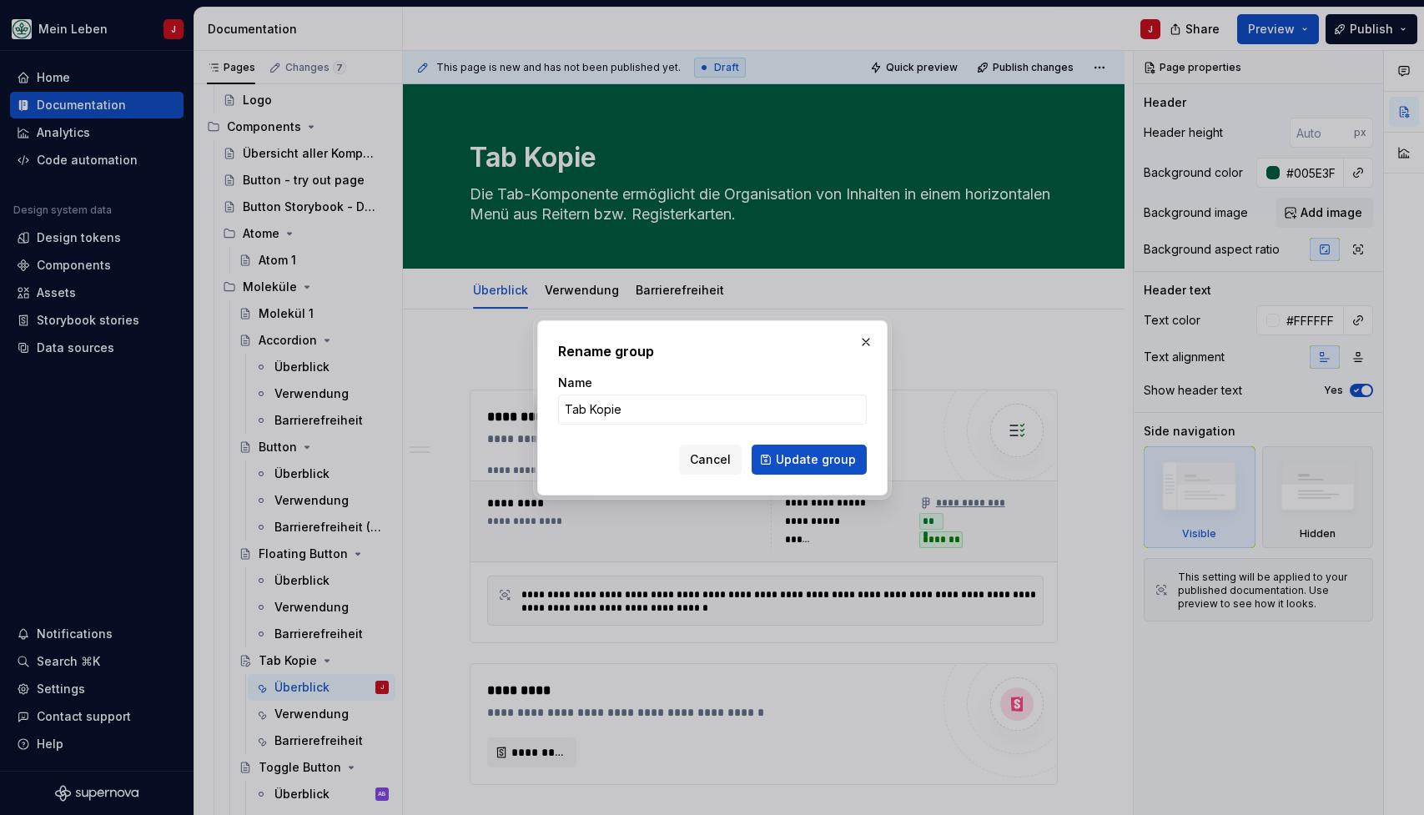
click at [689, 425] on form "Name Tab Kopie Cancel Update group" at bounding box center [712, 425] width 309 height 100
click at [674, 410] on input "Tab Kopie" at bounding box center [712, 410] width 309 height 30
type input "Tab"
click at [814, 463] on span "Update group" at bounding box center [816, 459] width 80 height 17
type textarea "*"
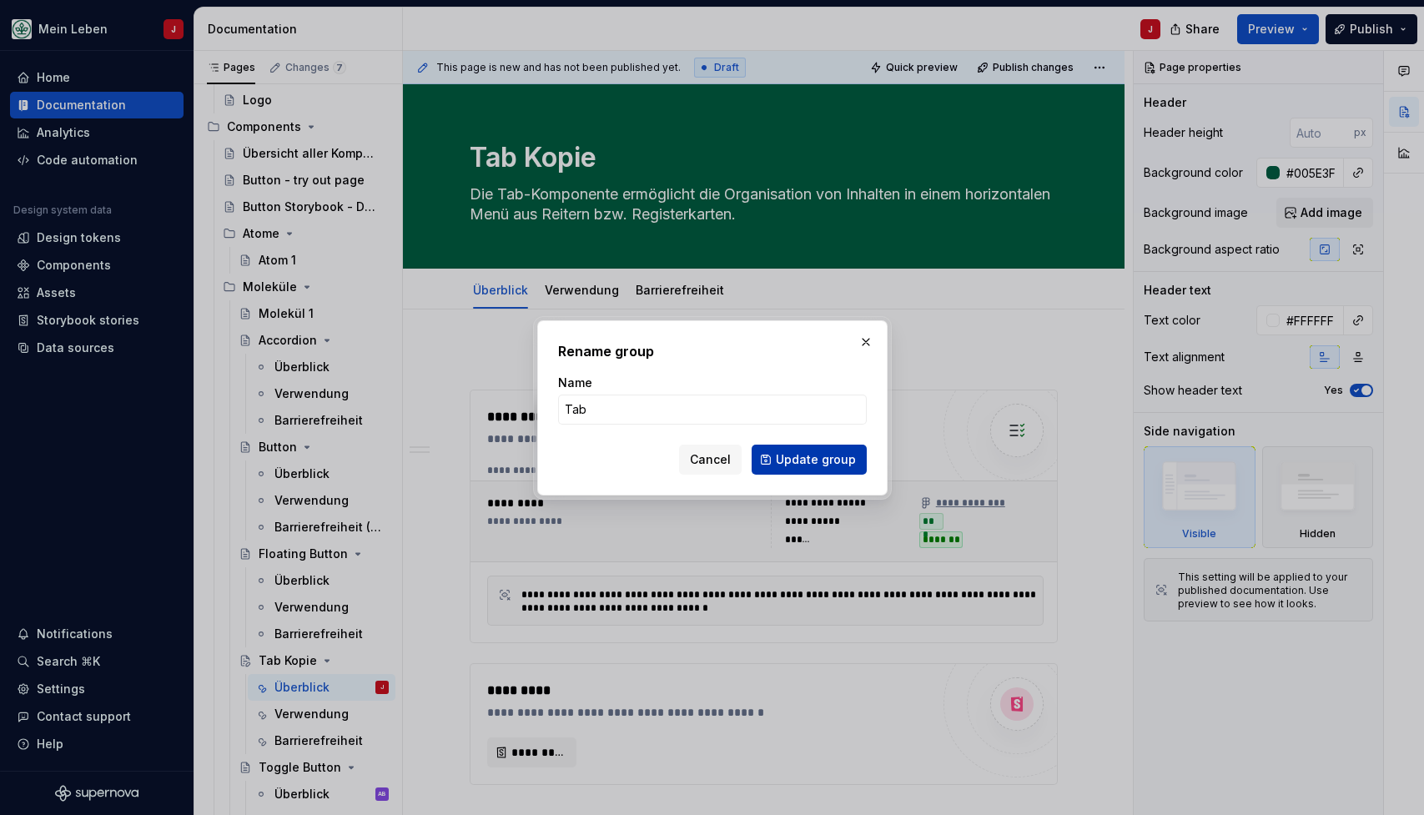
type textarea "Tab"
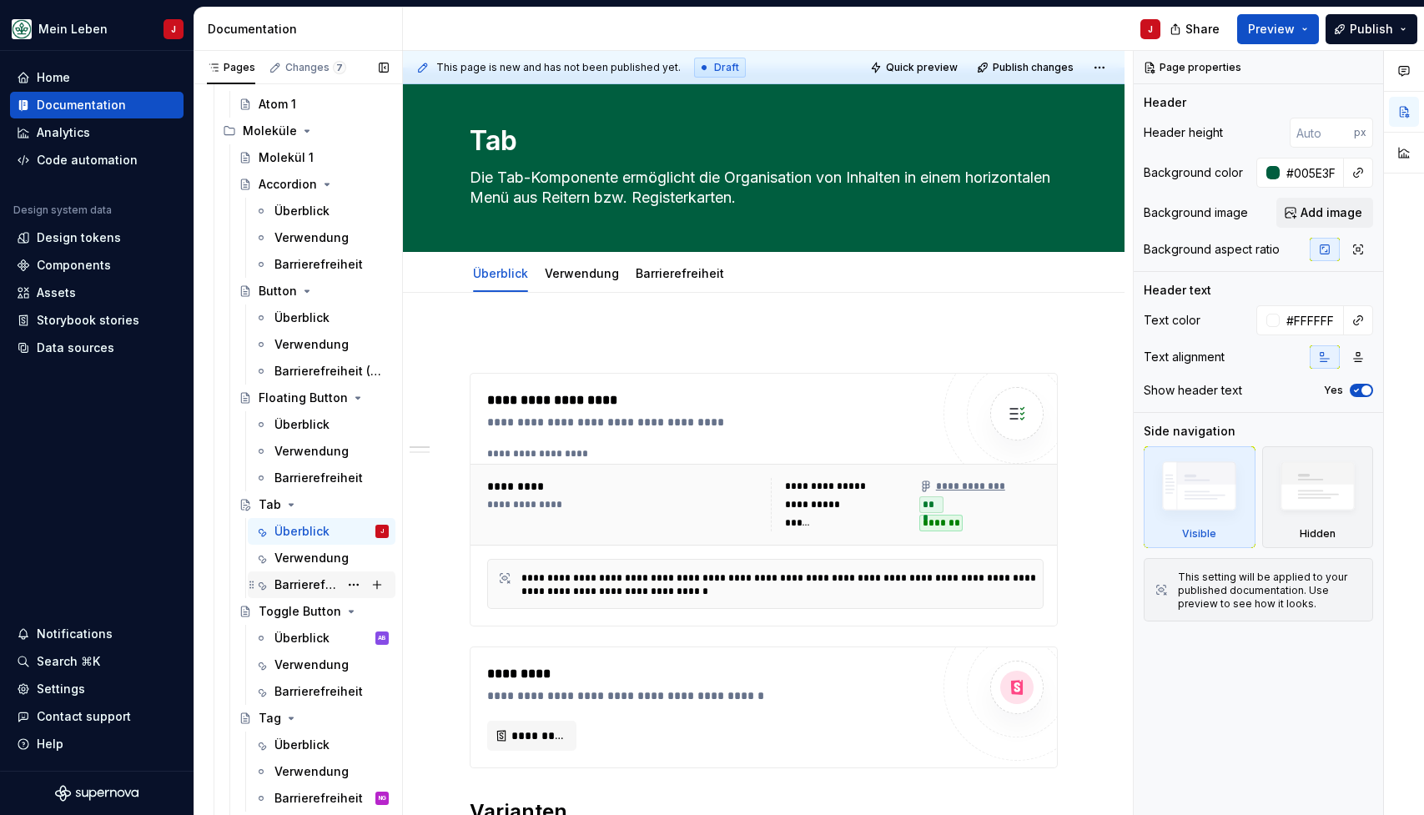
scroll to position [602, 0]
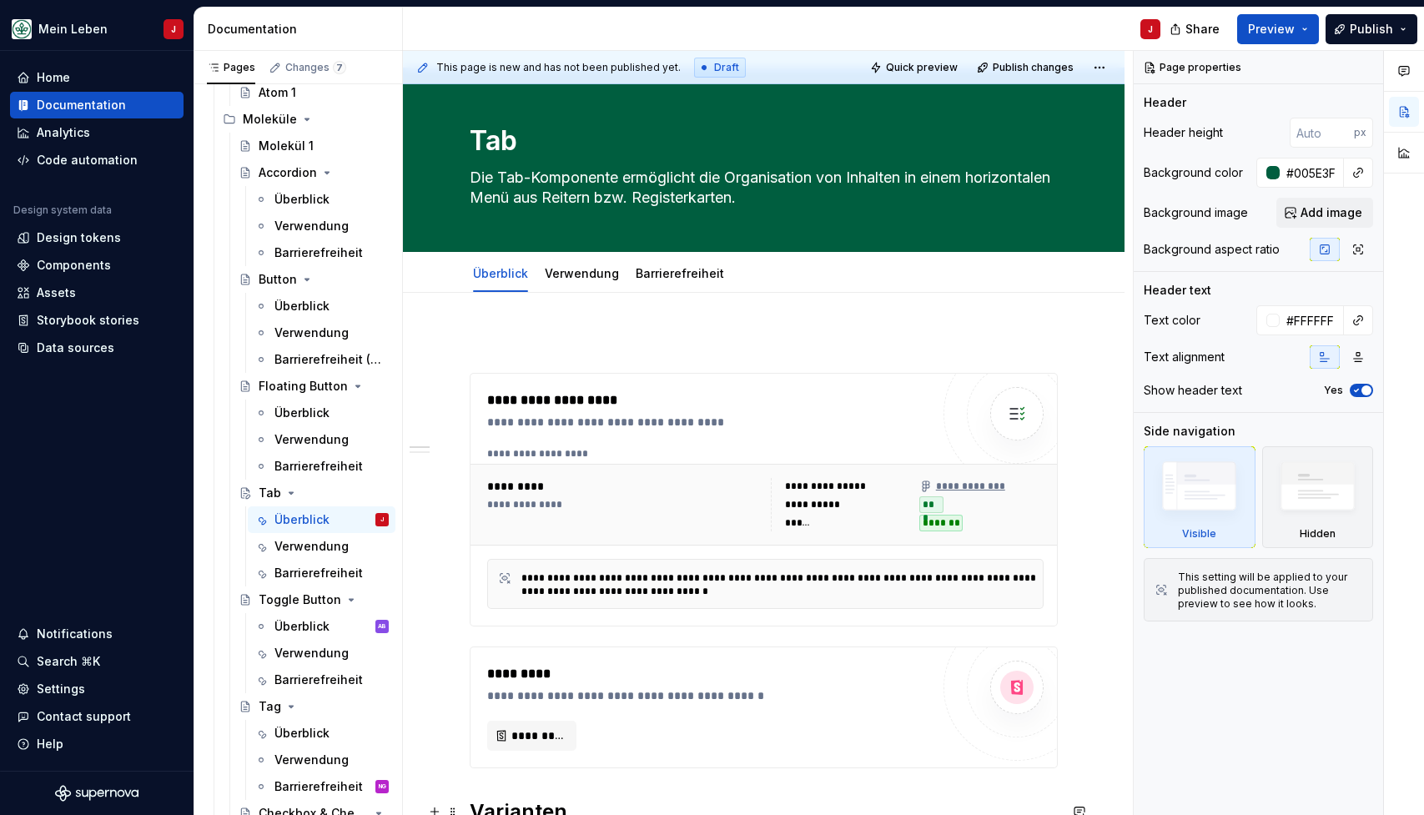
type textarea "*"
